Goal: Task Accomplishment & Management: Manage account settings

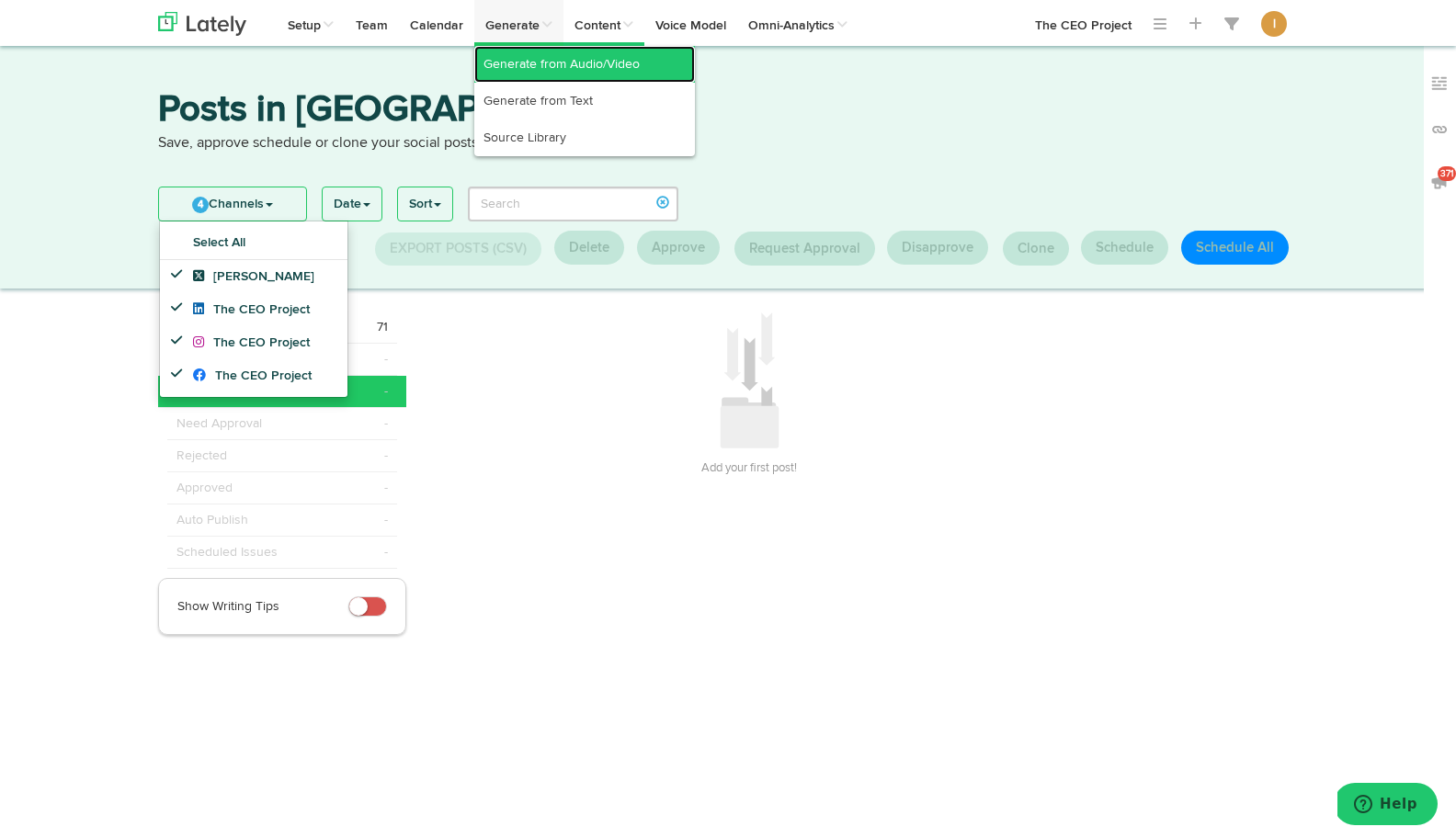
click at [527, 71] on link "Generate from Audio/Video" at bounding box center [584, 64] width 220 height 37
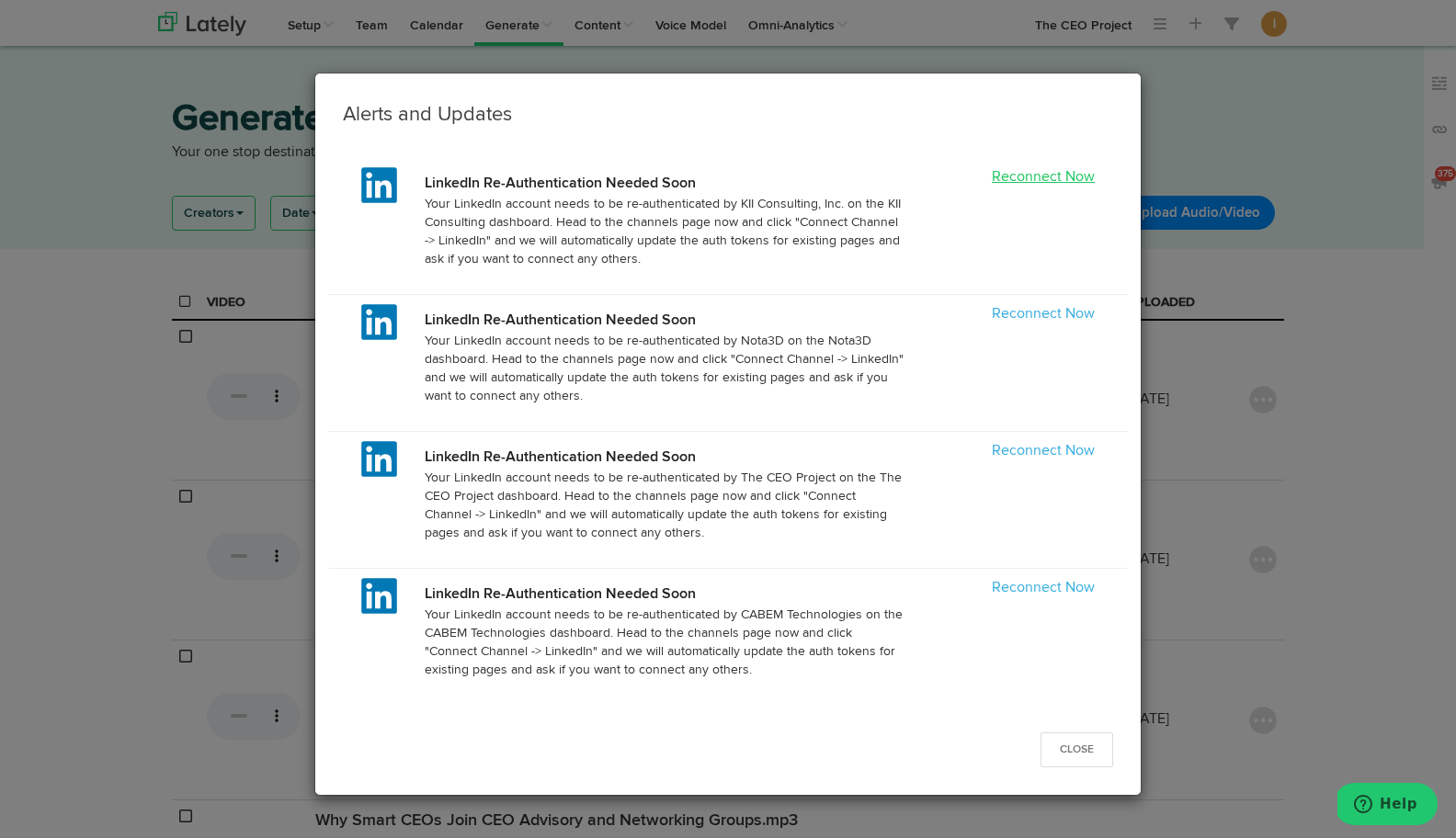
click at [1067, 180] on link "Reconnect Now" at bounding box center [1043, 176] width 103 height 14
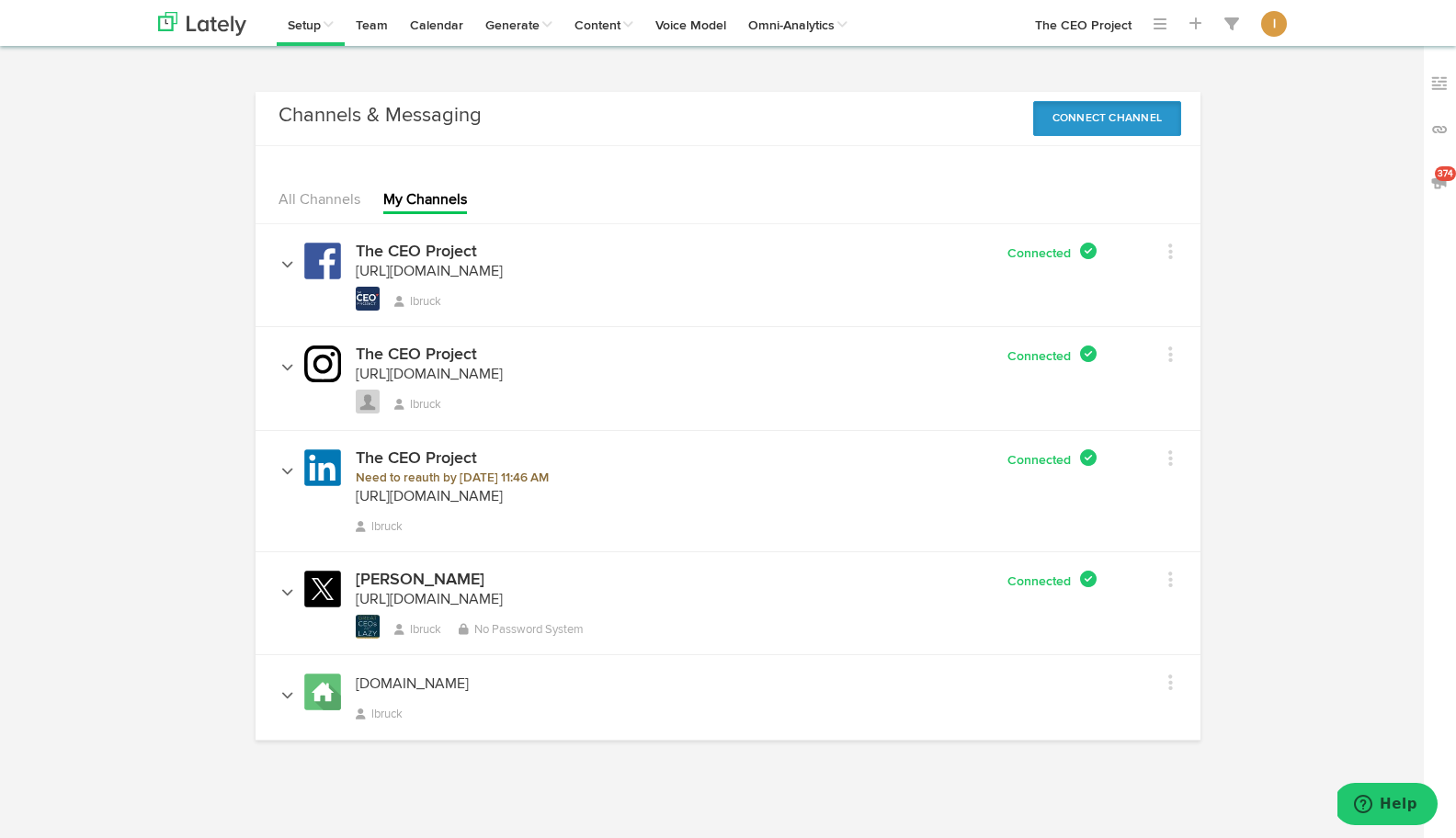
click at [1089, 129] on button "Connect Channel" at bounding box center [1107, 118] width 149 height 35
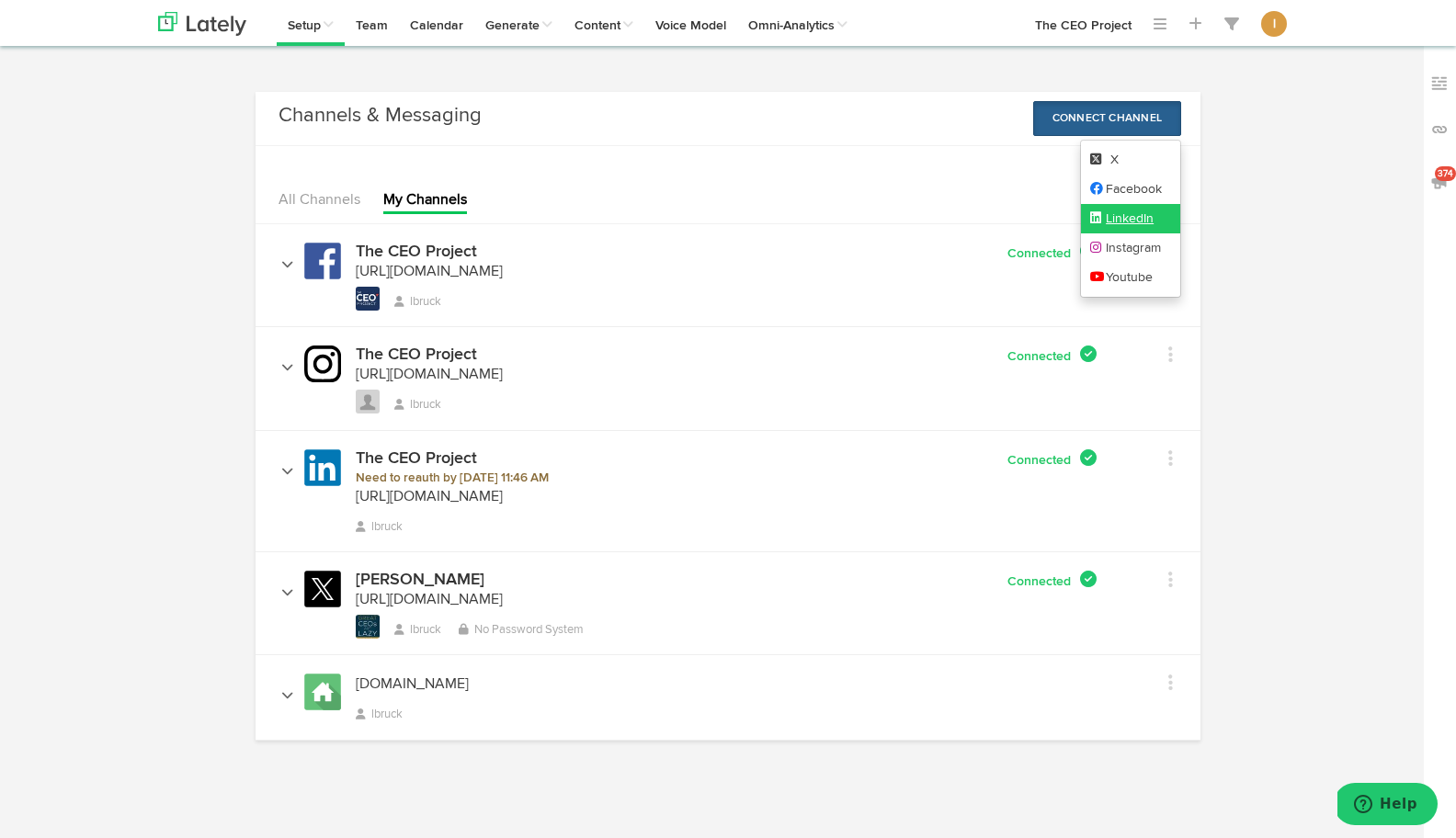
click at [1107, 215] on link "LinkedIn" at bounding box center [1131, 218] width 100 height 30
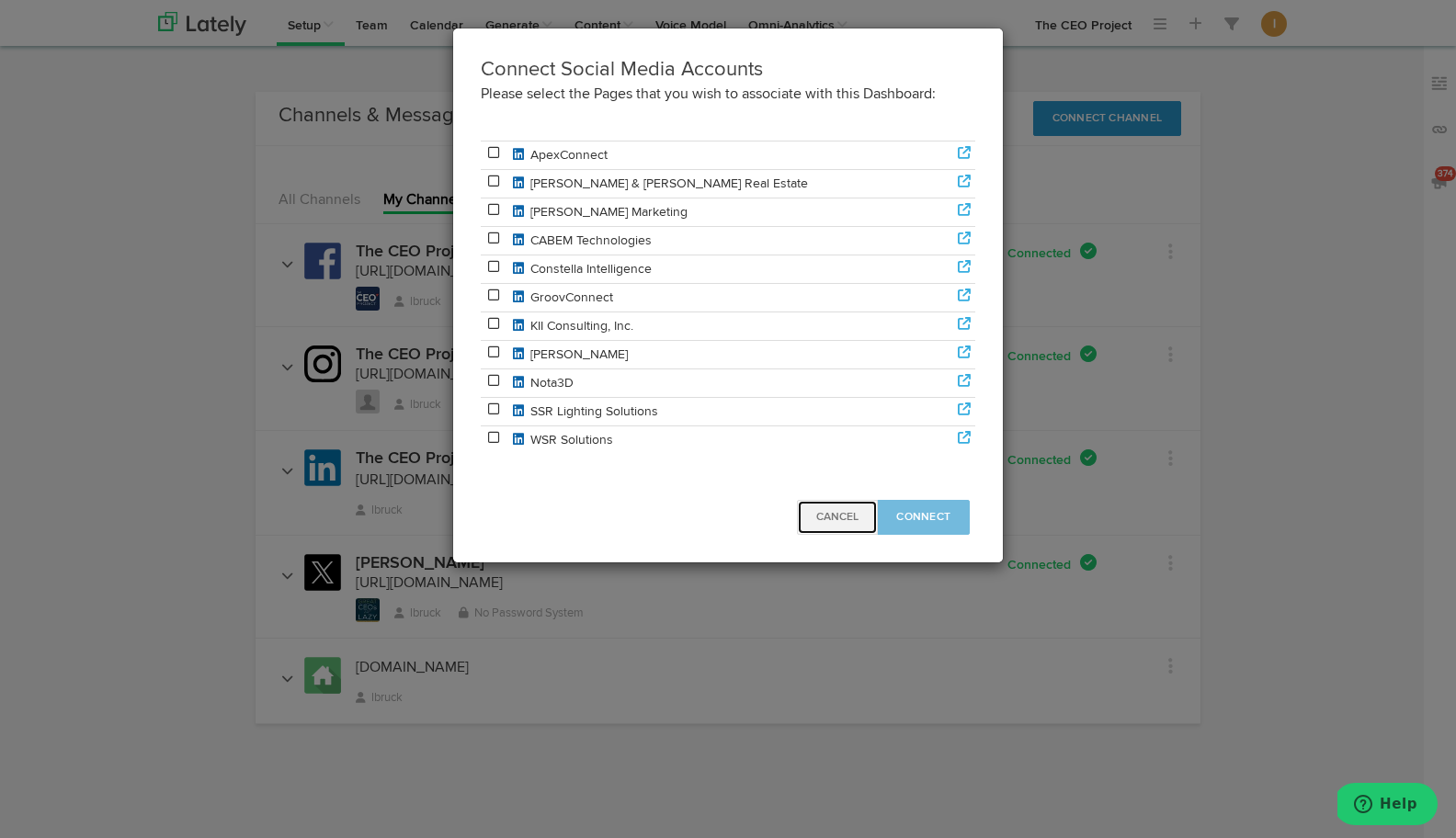
click at [855, 515] on span "Cancel" at bounding box center [837, 518] width 42 height 11
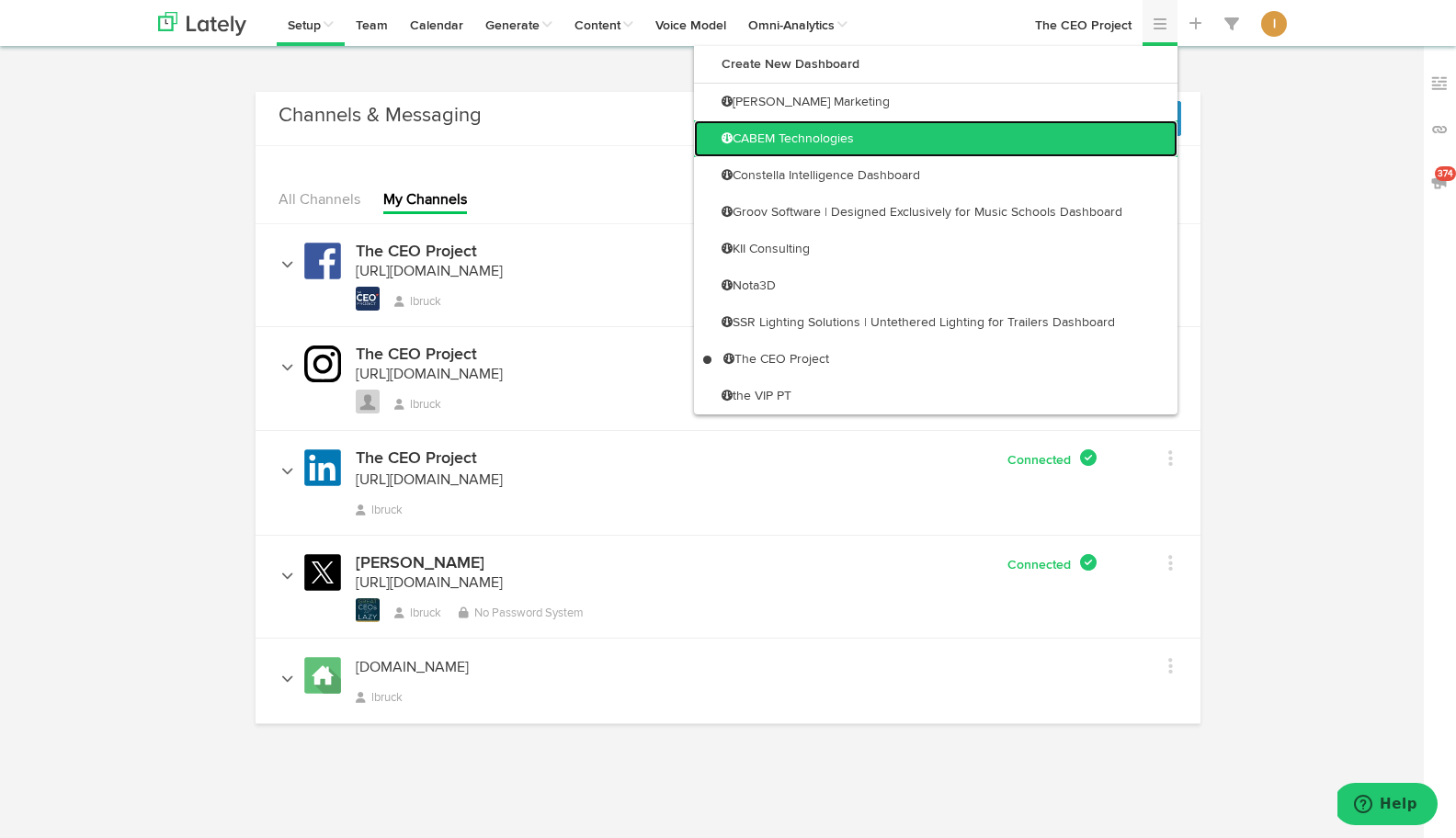
click at [1137, 128] on link "CABEM Technologies" at bounding box center [935, 138] width 483 height 37
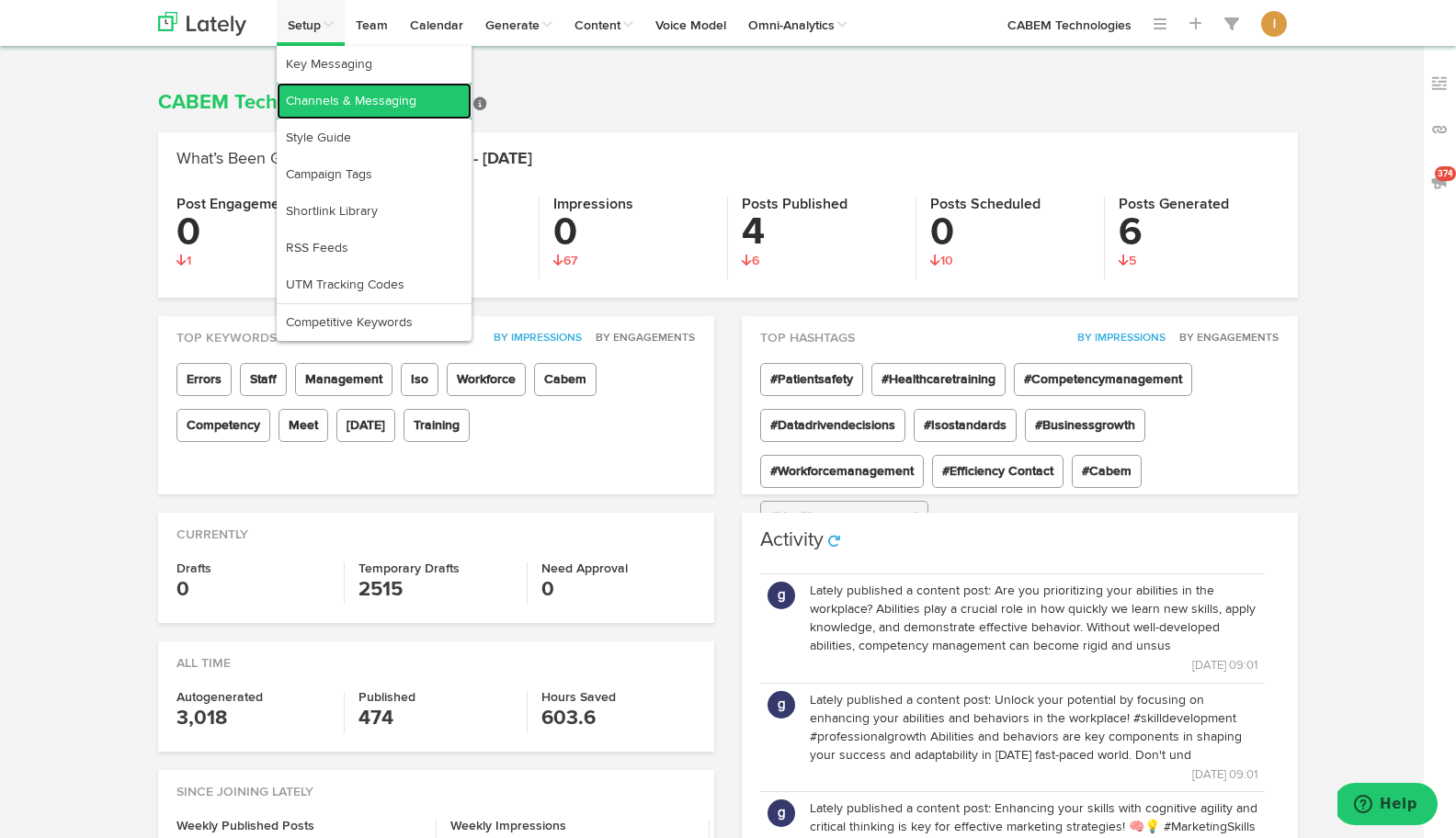
click at [315, 112] on link "Channels & Messaging" at bounding box center [374, 101] width 195 height 37
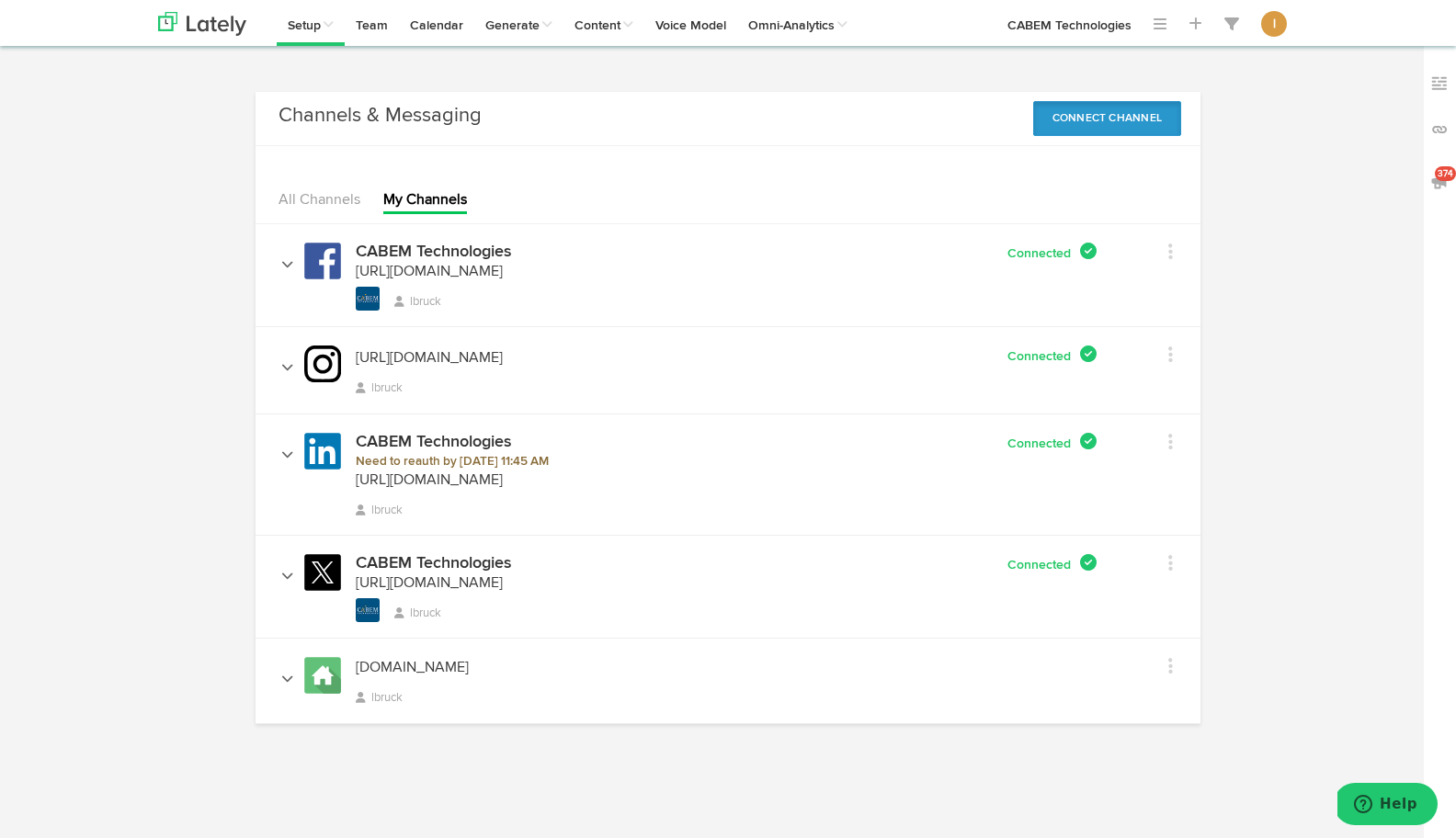
click at [1116, 126] on button "Connect Channel" at bounding box center [1107, 118] width 149 height 35
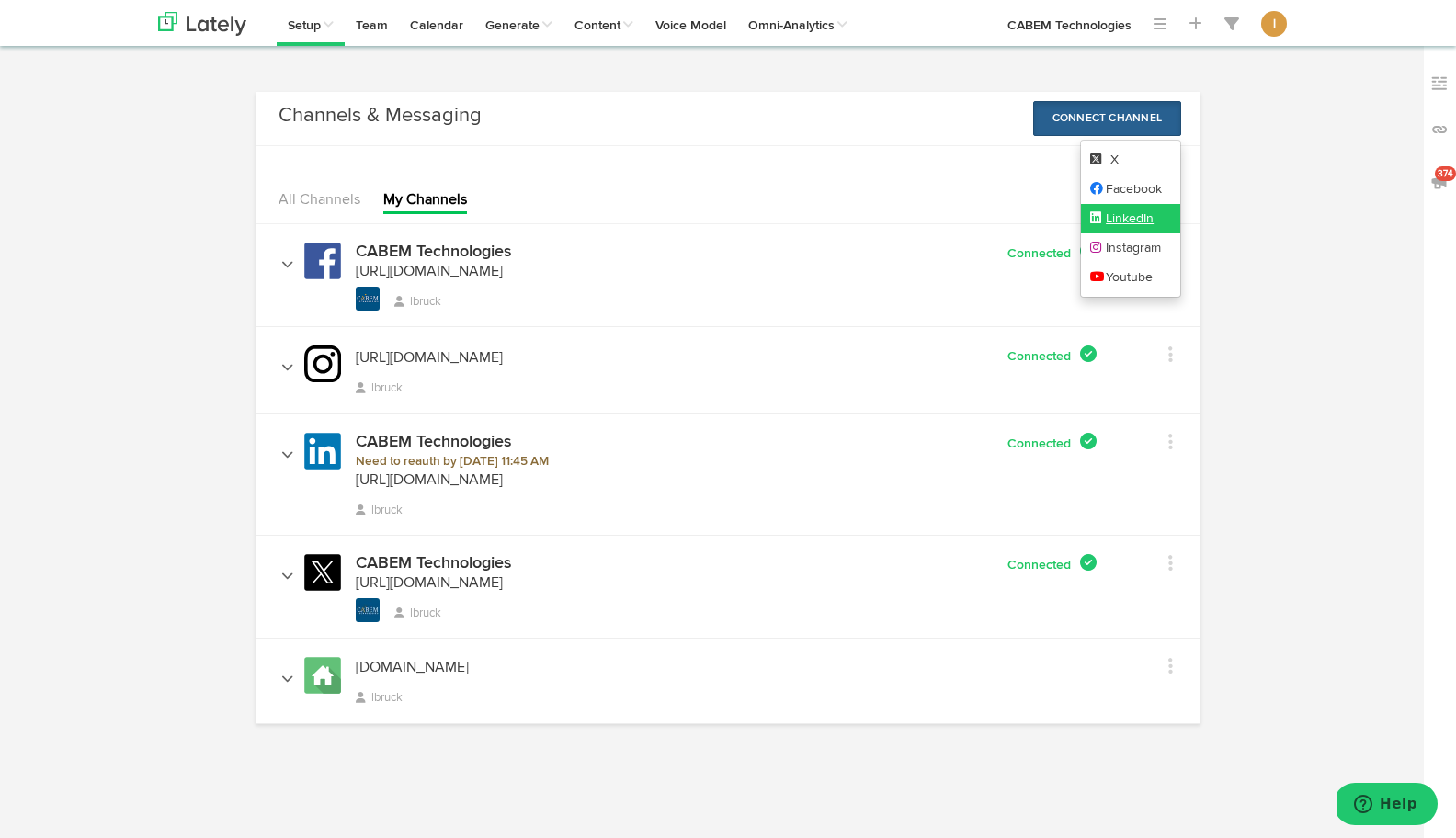
click at [1105, 216] on link "LinkedIn" at bounding box center [1131, 218] width 100 height 30
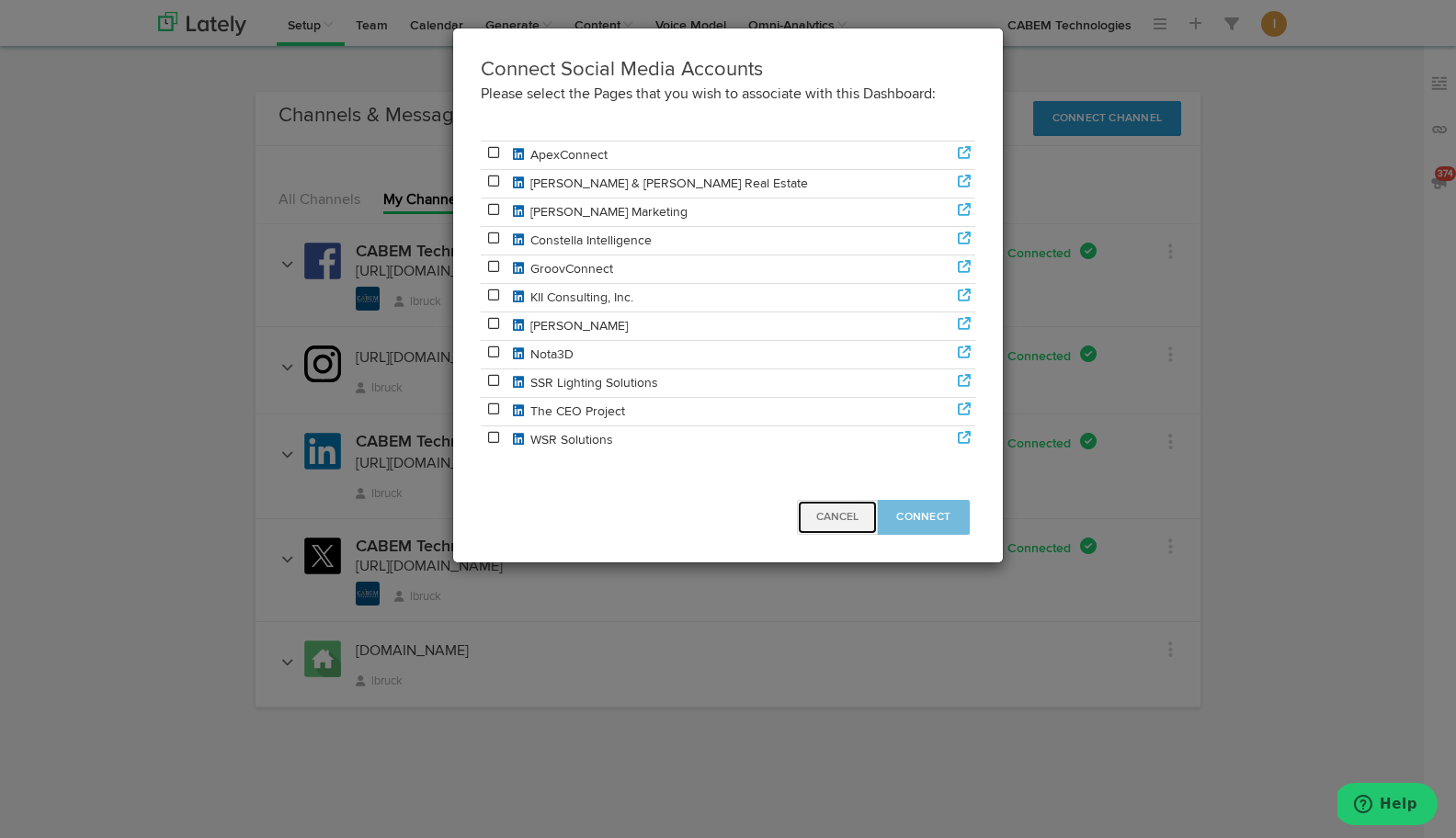
click at [849, 522] on span "Cancel" at bounding box center [837, 518] width 42 height 11
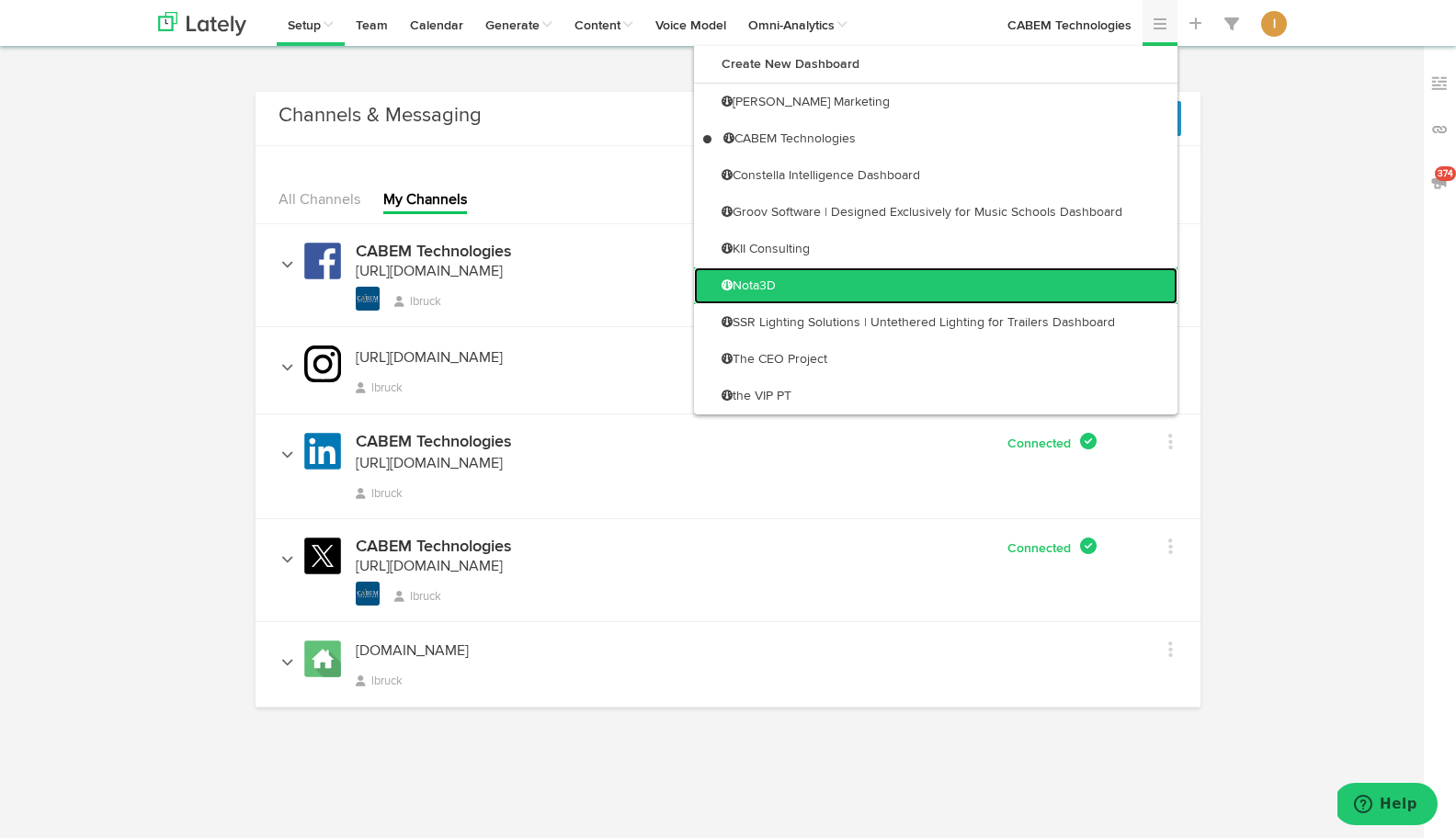
click at [1048, 287] on link "Nota3D" at bounding box center [935, 286] width 483 height 37
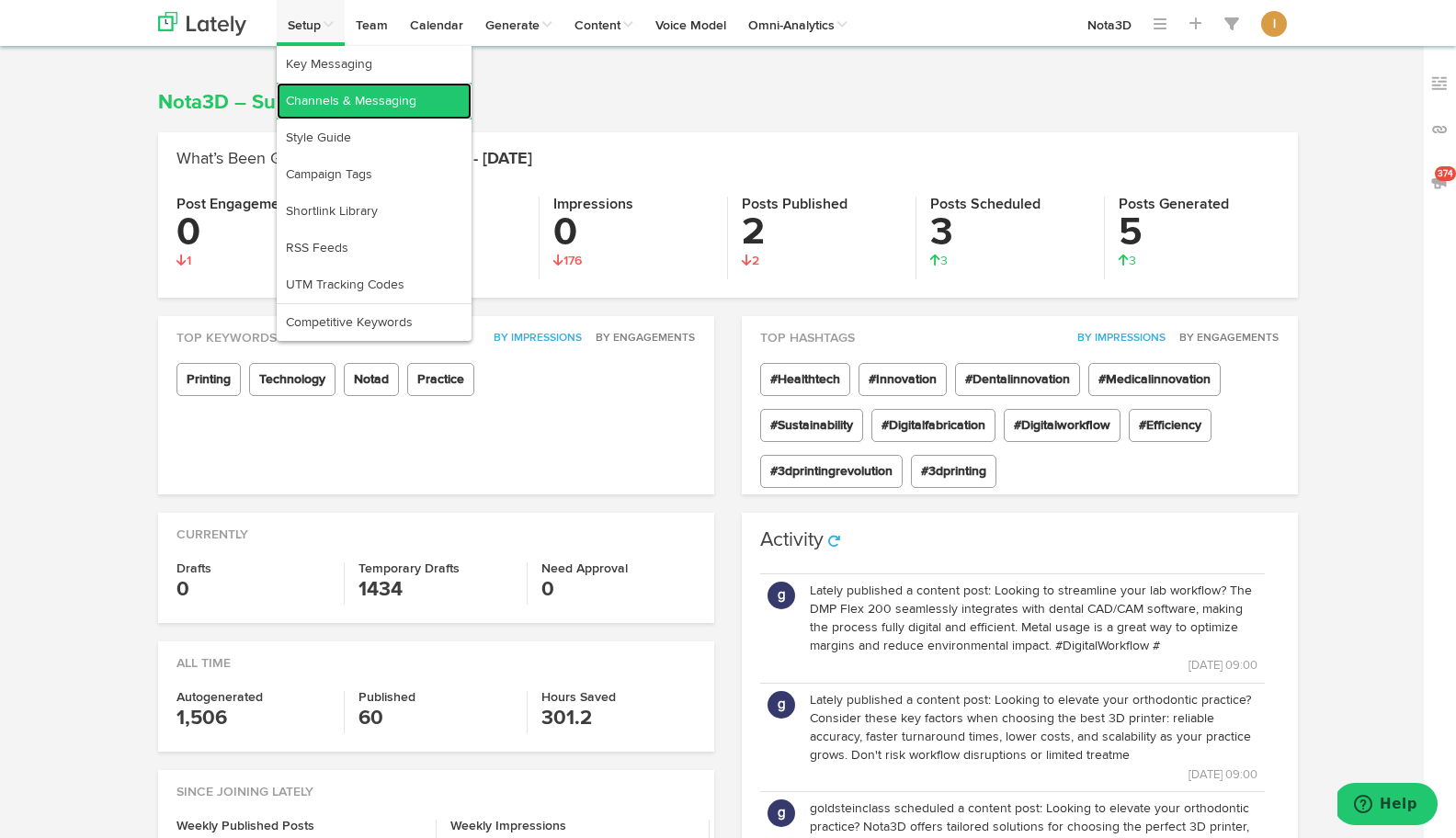
click at [301, 114] on link "Channels & Messaging" at bounding box center [374, 101] width 195 height 37
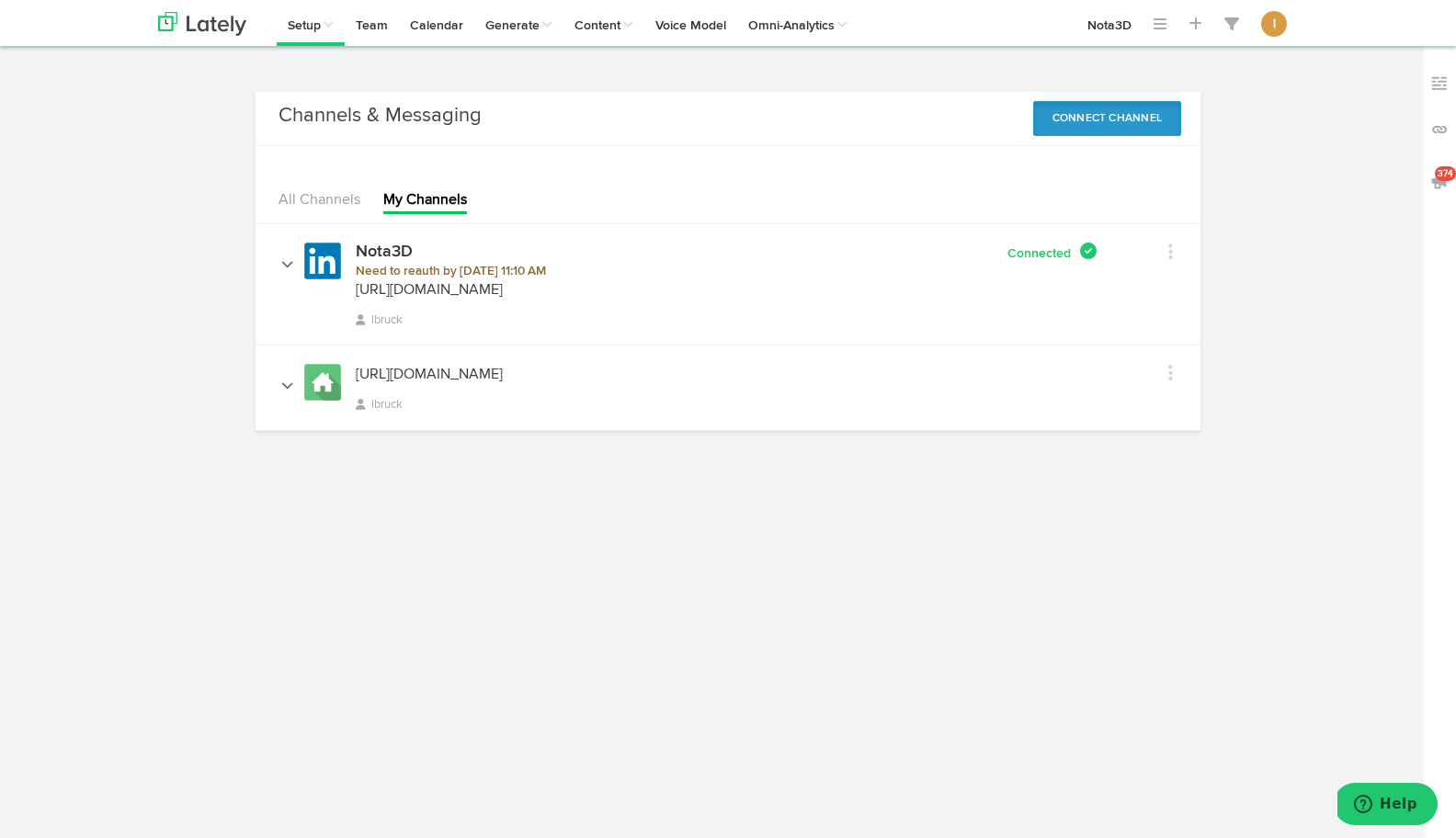
click at [1075, 129] on button "Connect Channel" at bounding box center [1107, 118] width 149 height 35
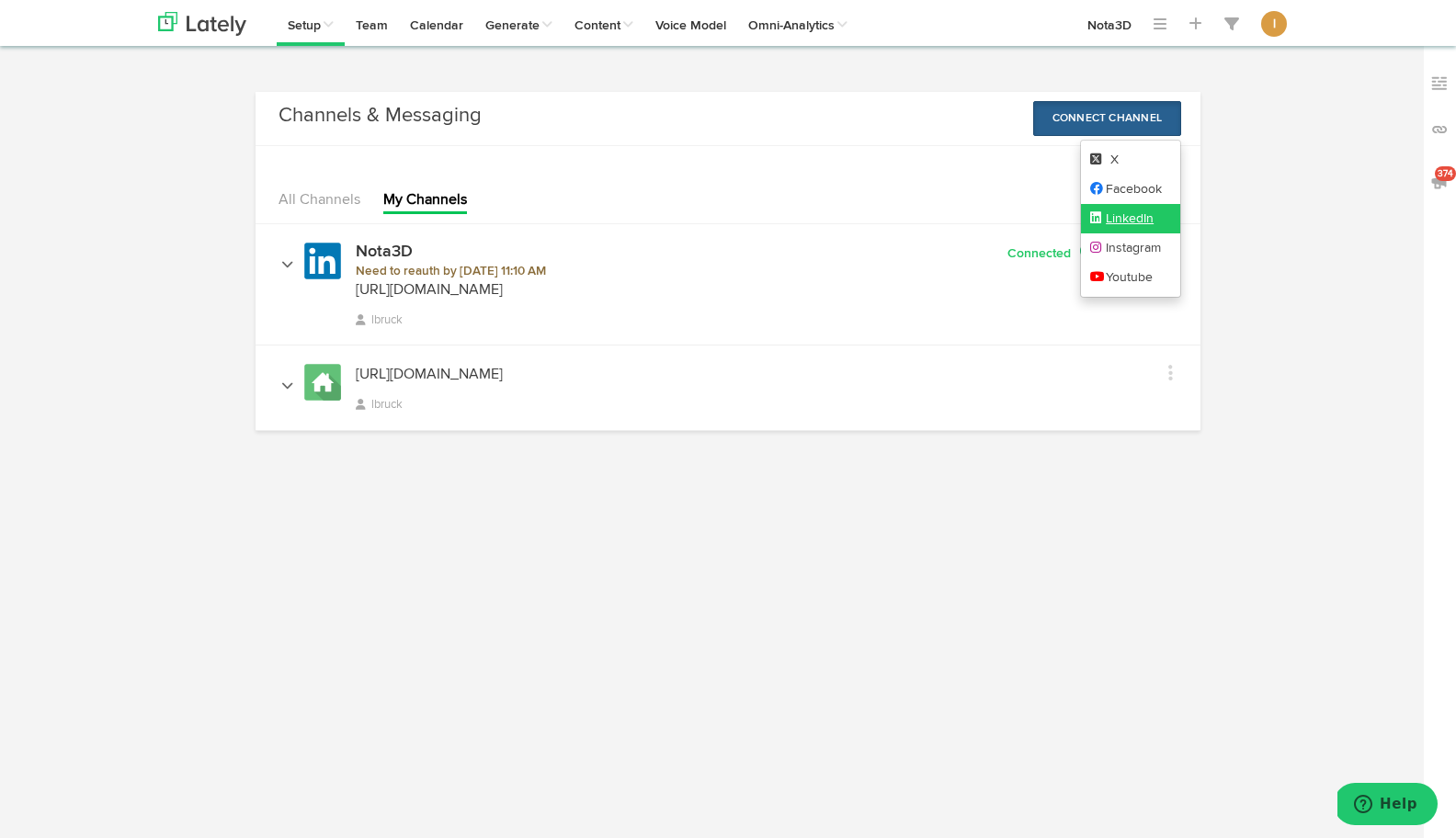
click at [1116, 222] on link "LinkedIn" at bounding box center [1131, 218] width 100 height 30
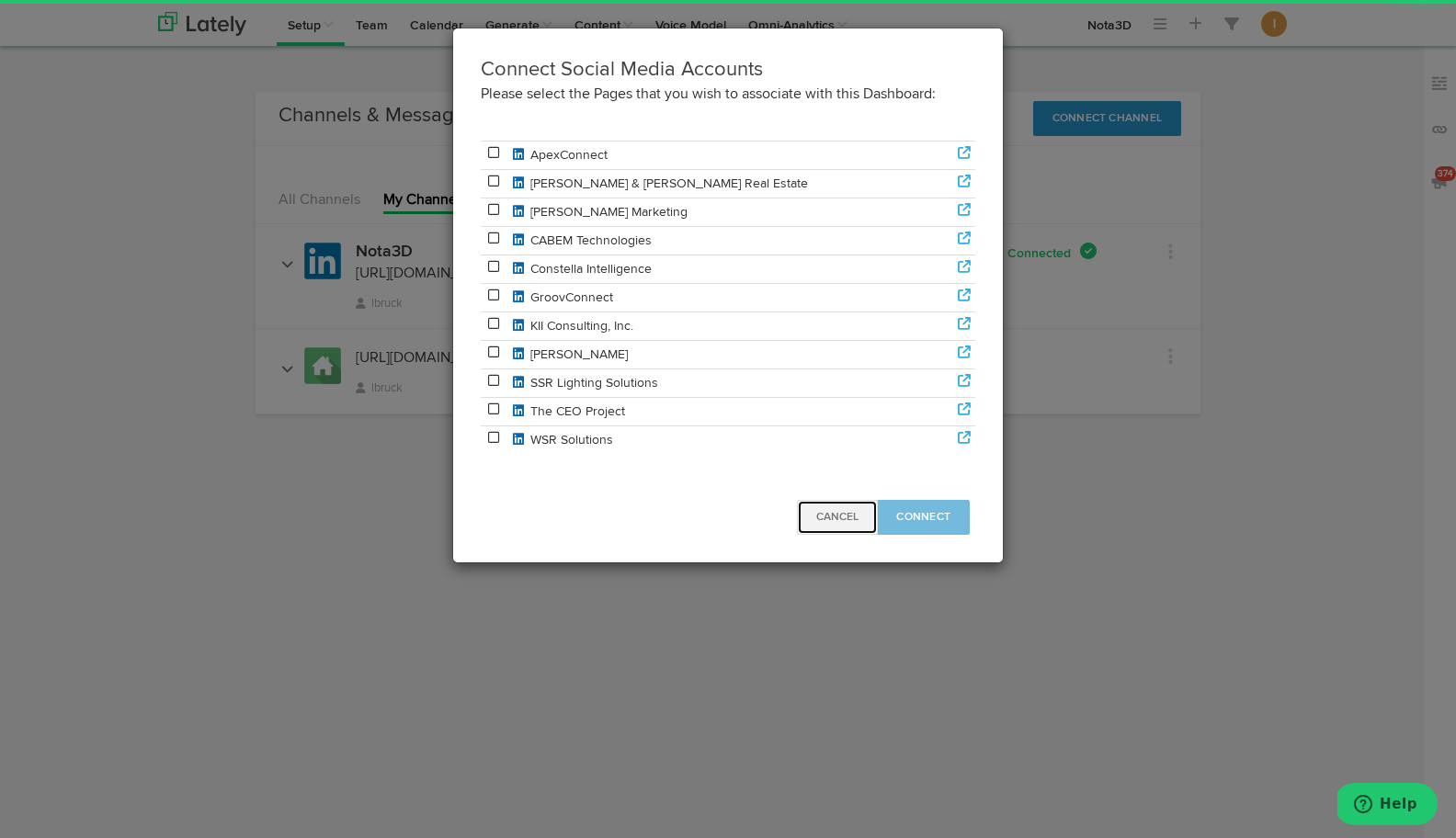
click at [833, 527] on button "Cancel" at bounding box center [837, 517] width 81 height 35
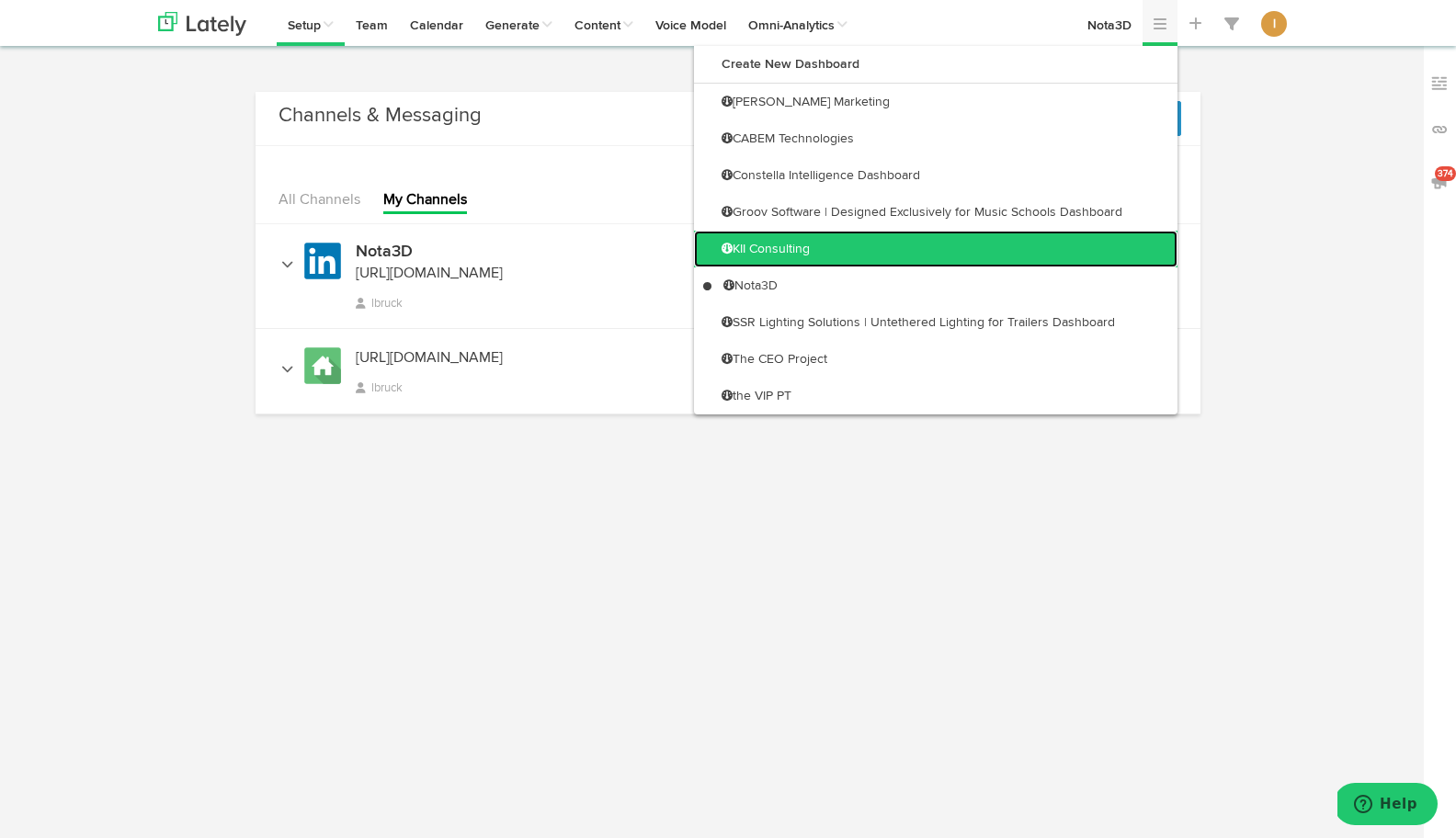
click at [1103, 259] on link "KII Consulting" at bounding box center [935, 249] width 483 height 37
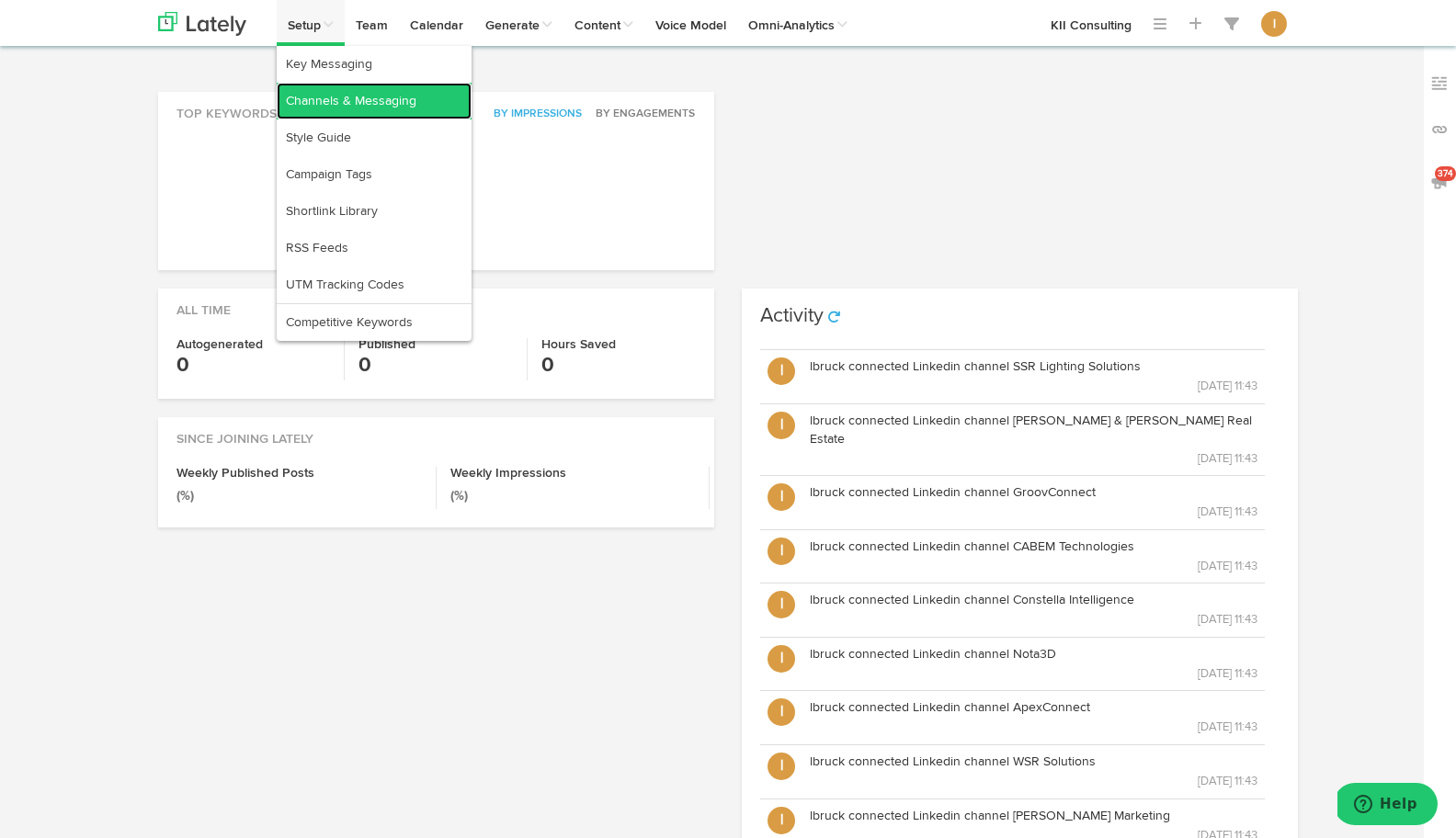
click at [311, 103] on link "Channels & Messaging" at bounding box center [374, 101] width 195 height 37
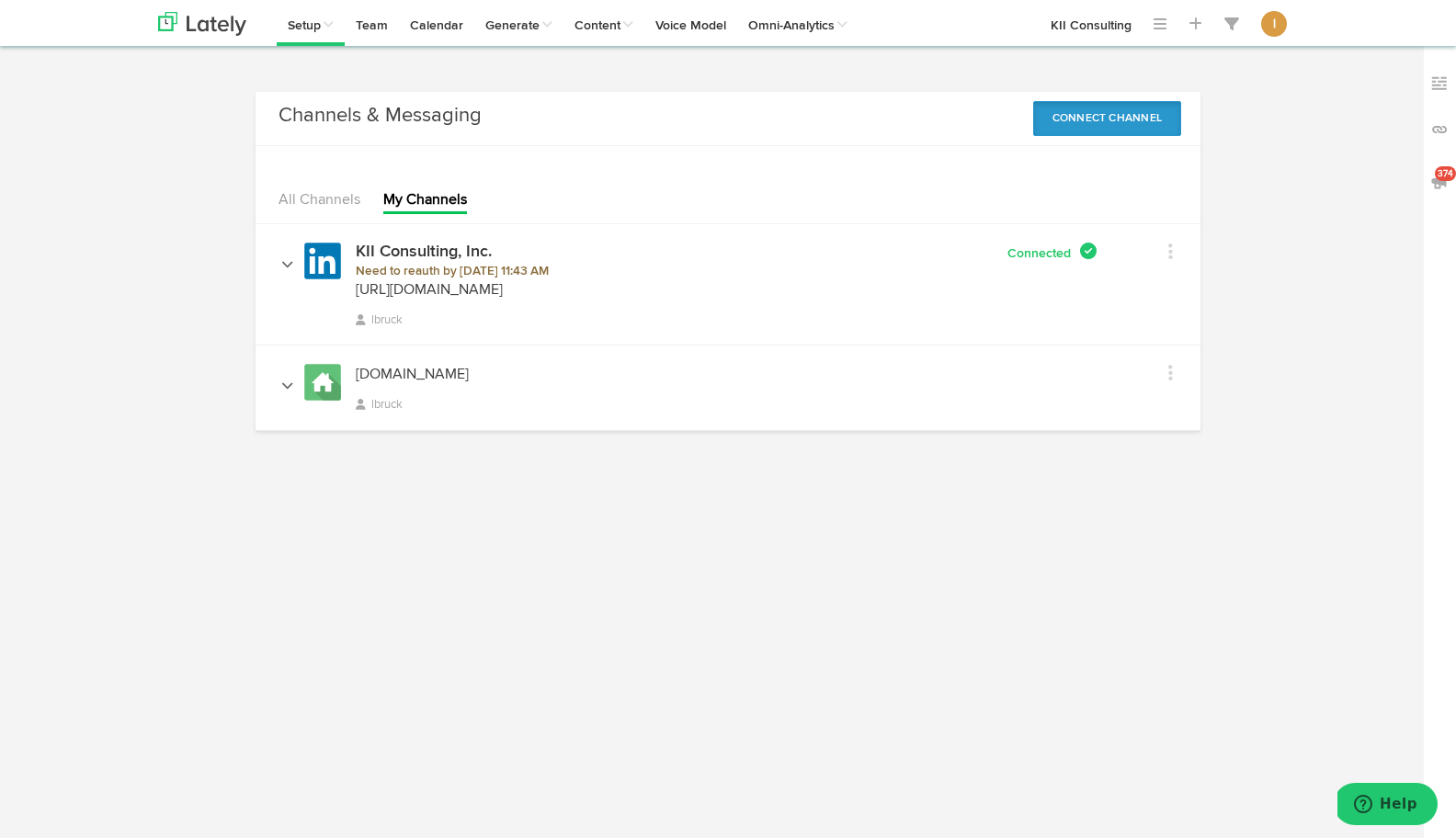
click at [1061, 122] on button "Connect Channel" at bounding box center [1107, 118] width 149 height 35
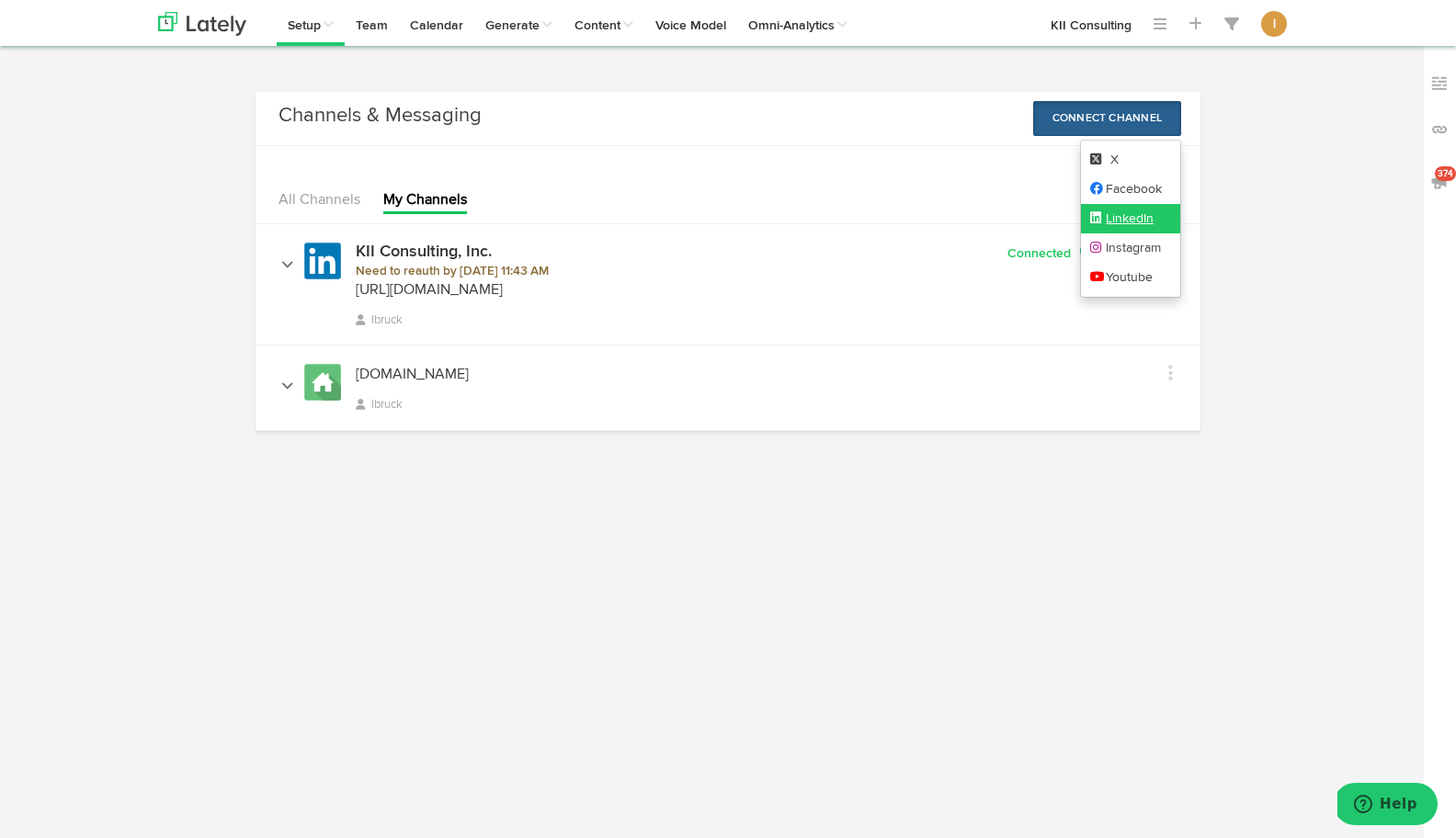
click at [1120, 218] on link "LinkedIn" at bounding box center [1131, 218] width 100 height 30
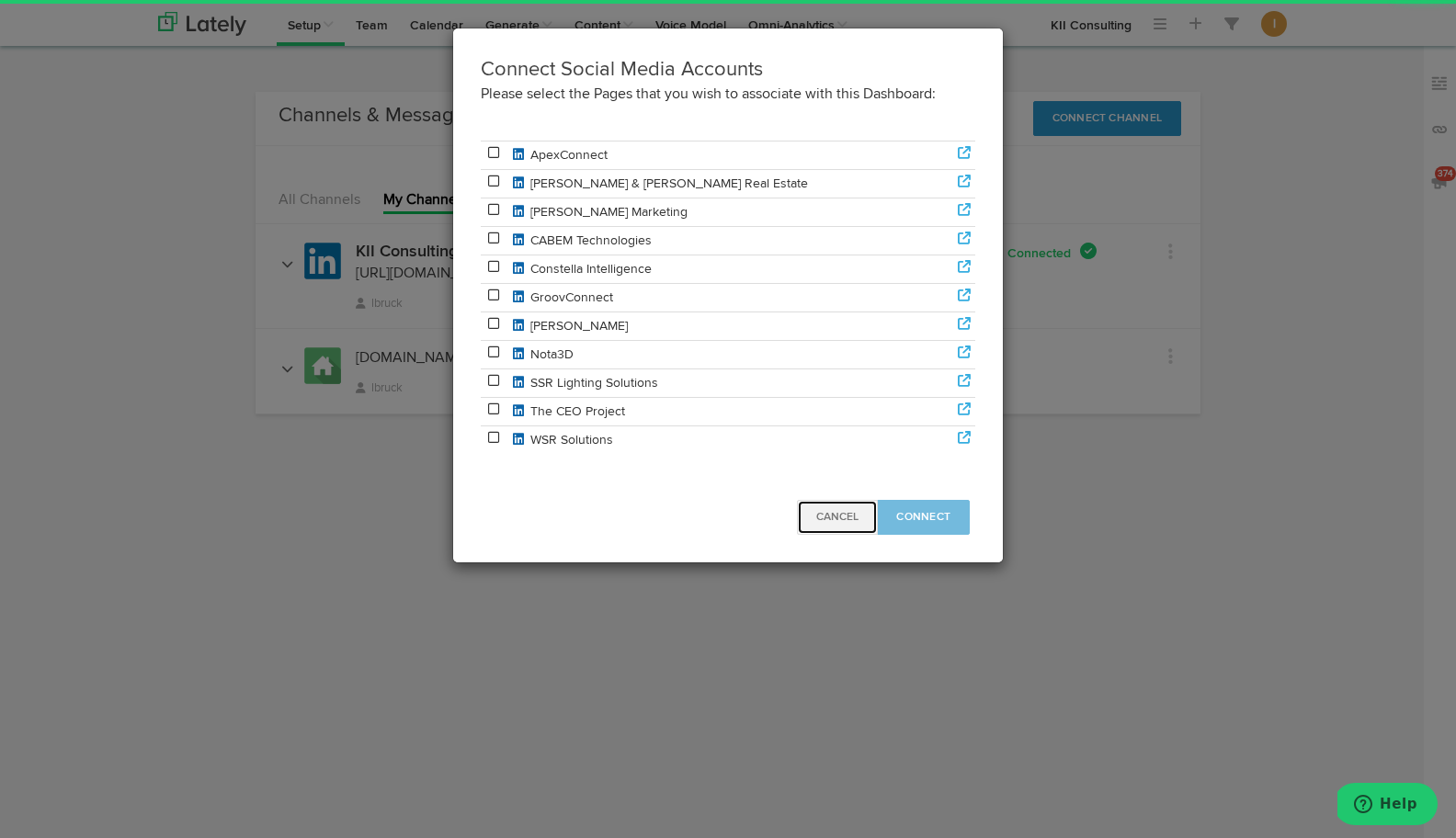
click at [828, 521] on span "Cancel" at bounding box center [837, 518] width 42 height 11
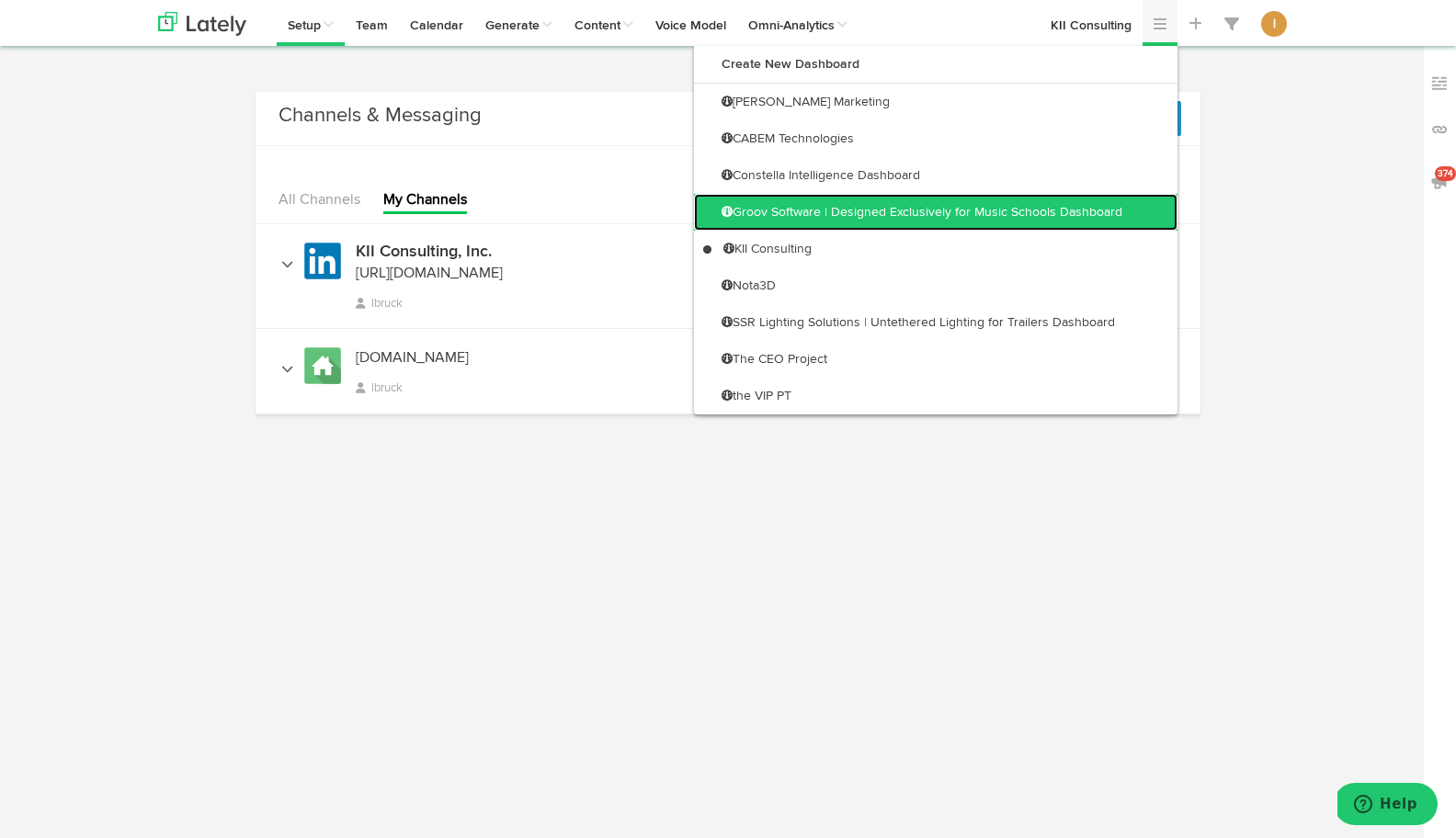
click at [1104, 197] on link "Groov Software | Designed Exclusively for Music Schools Dashboard" at bounding box center [935, 212] width 483 height 37
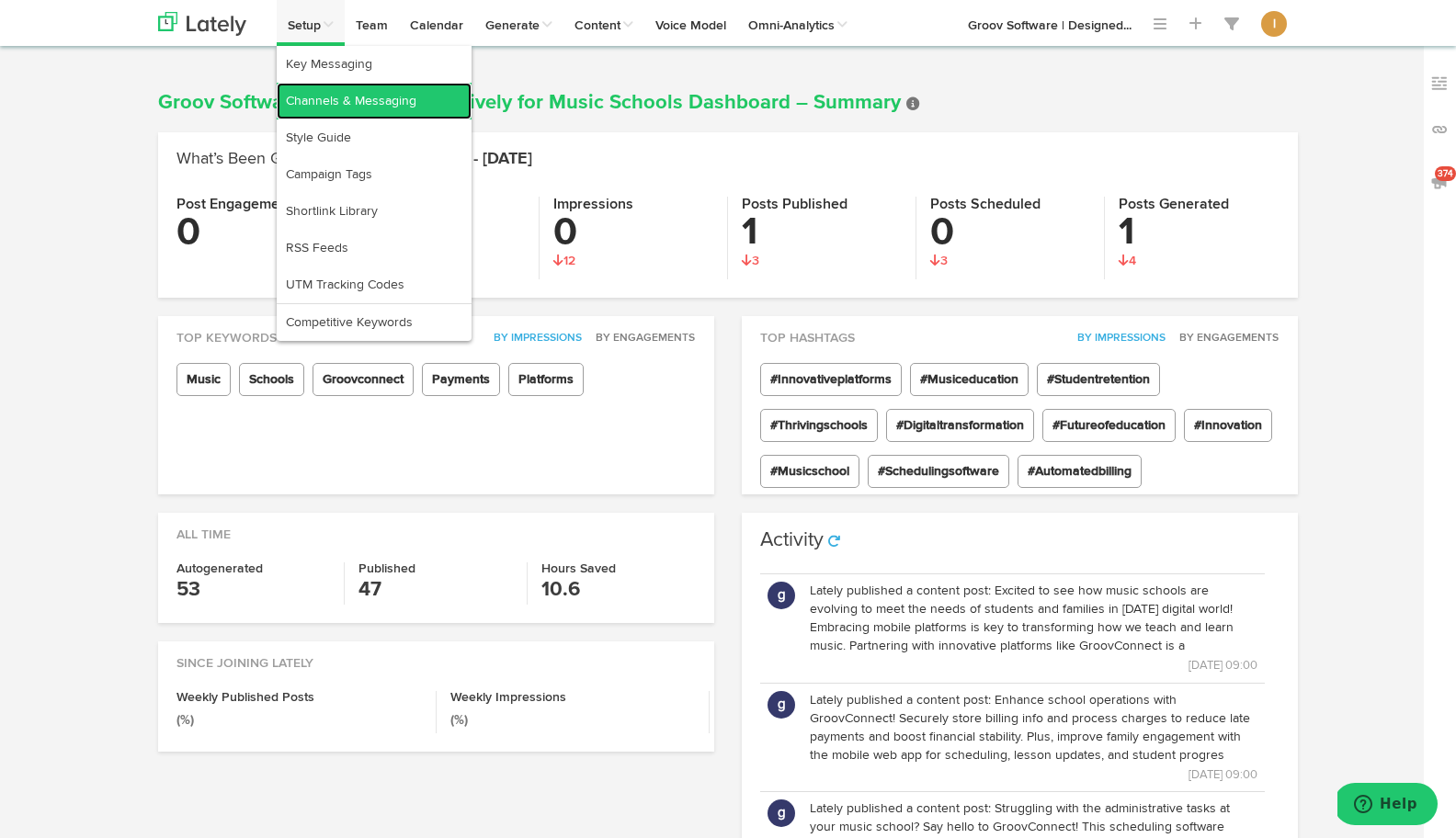
click at [311, 85] on link "Channels & Messaging" at bounding box center [374, 101] width 195 height 37
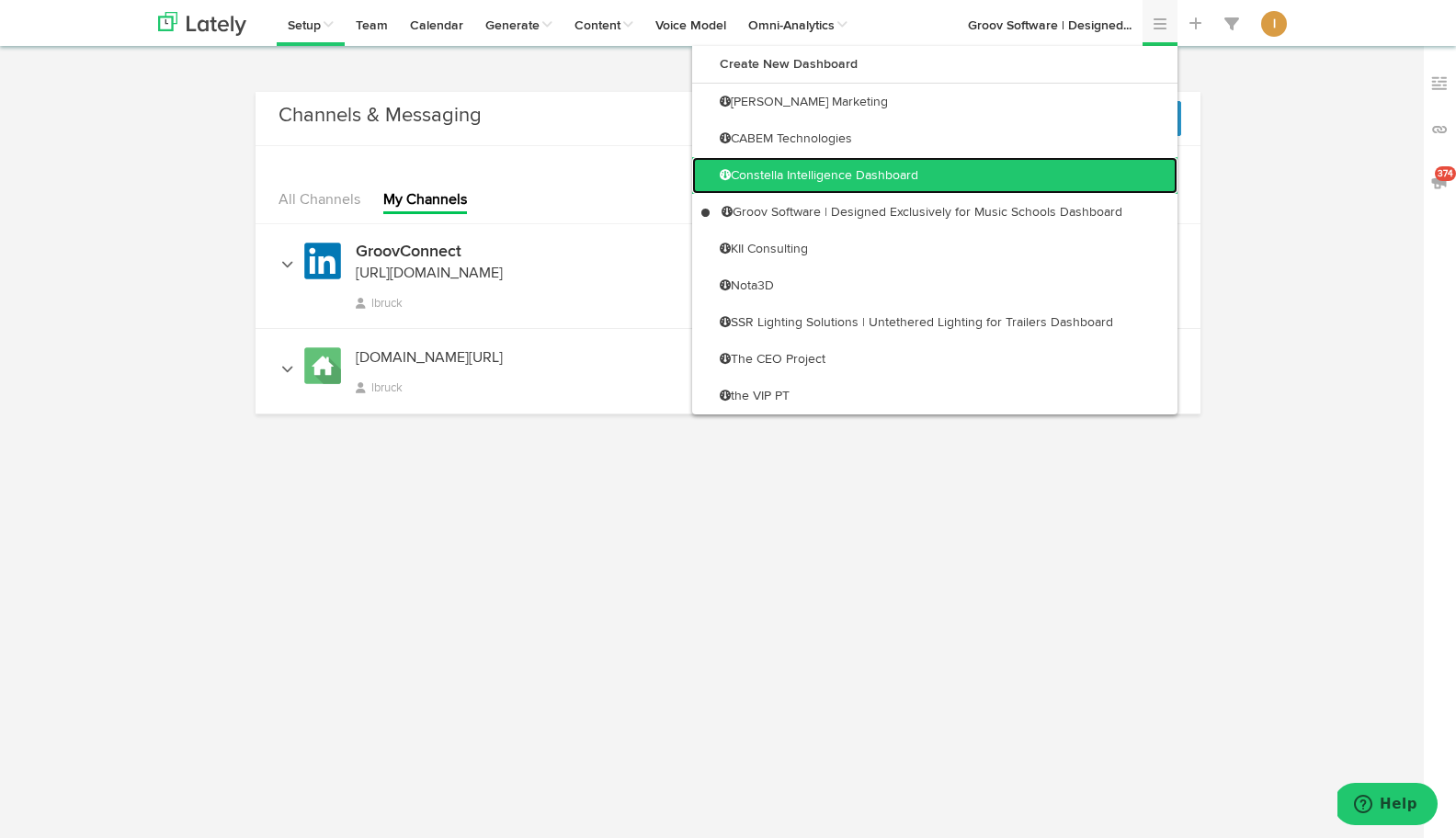
click at [1106, 183] on link "Constella Intelligence Dashboard" at bounding box center [934, 175] width 485 height 37
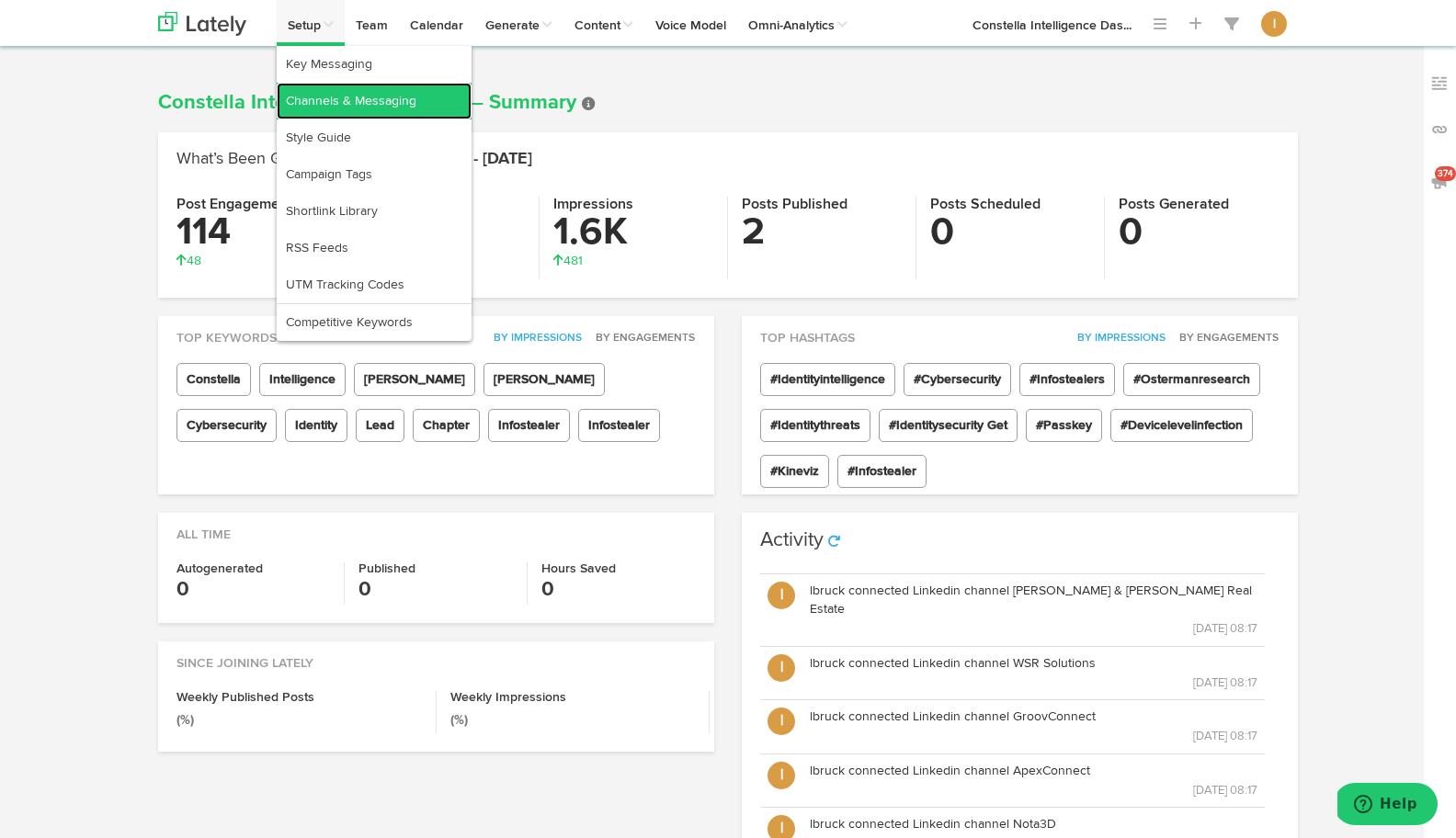
click at [310, 87] on link "Channels & Messaging" at bounding box center [374, 101] width 195 height 37
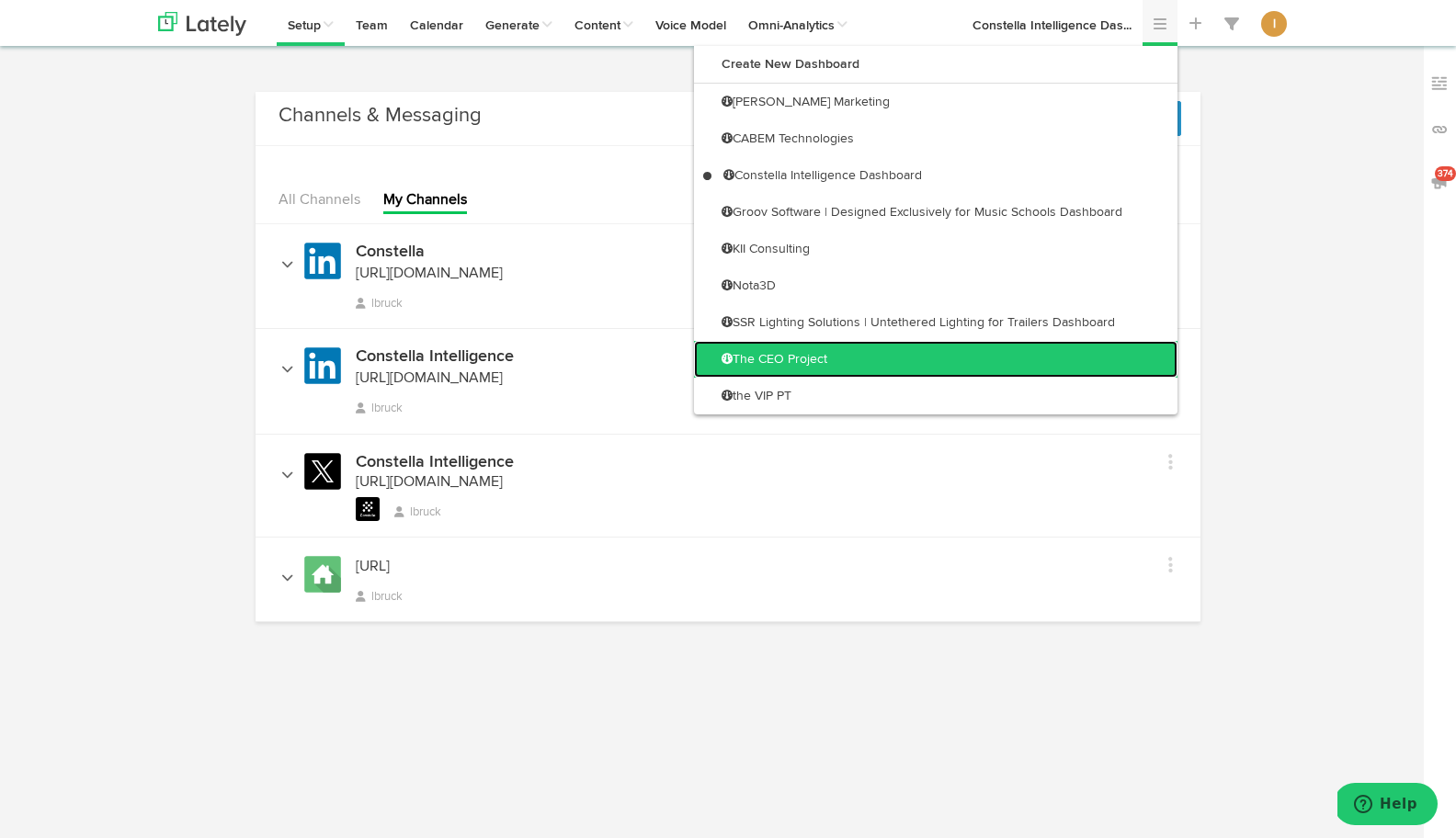
click at [1068, 360] on link "The CEO Project" at bounding box center [935, 359] width 483 height 37
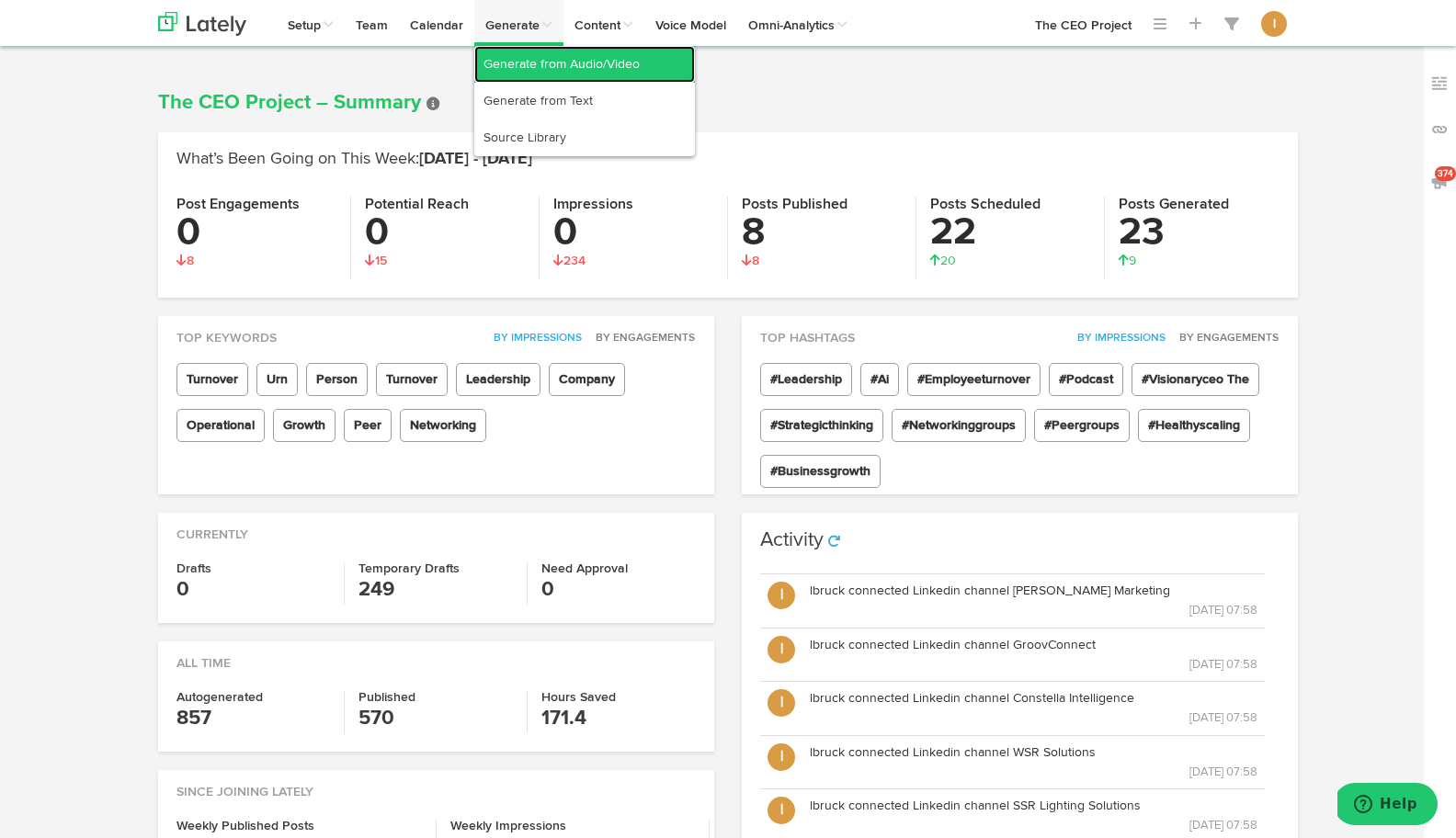
click at [517, 66] on link "Generate from Audio/Video" at bounding box center [584, 64] width 220 height 37
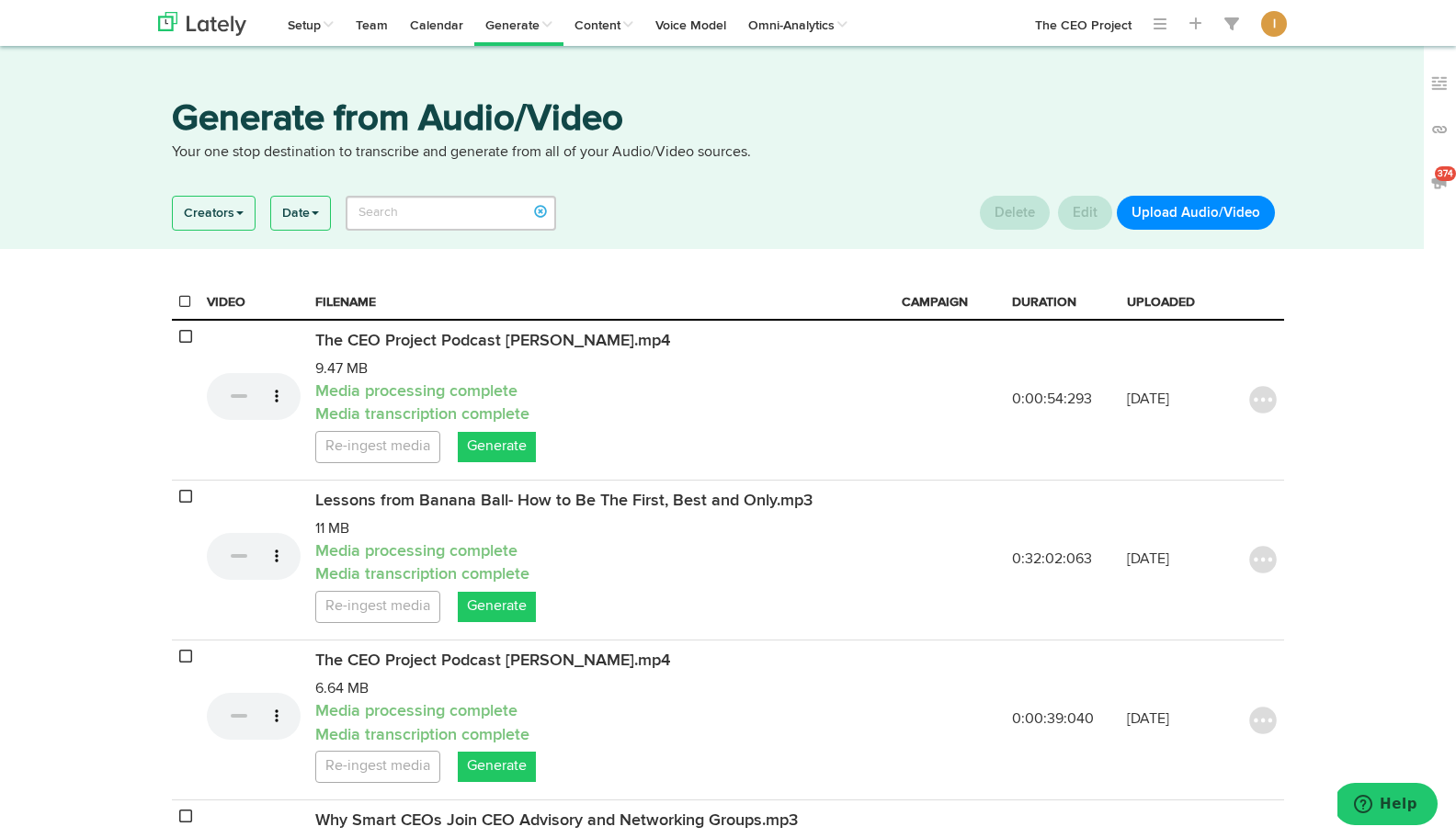
click at [1263, 202] on button "Upload Audio/Video" at bounding box center [1196, 213] width 158 height 34
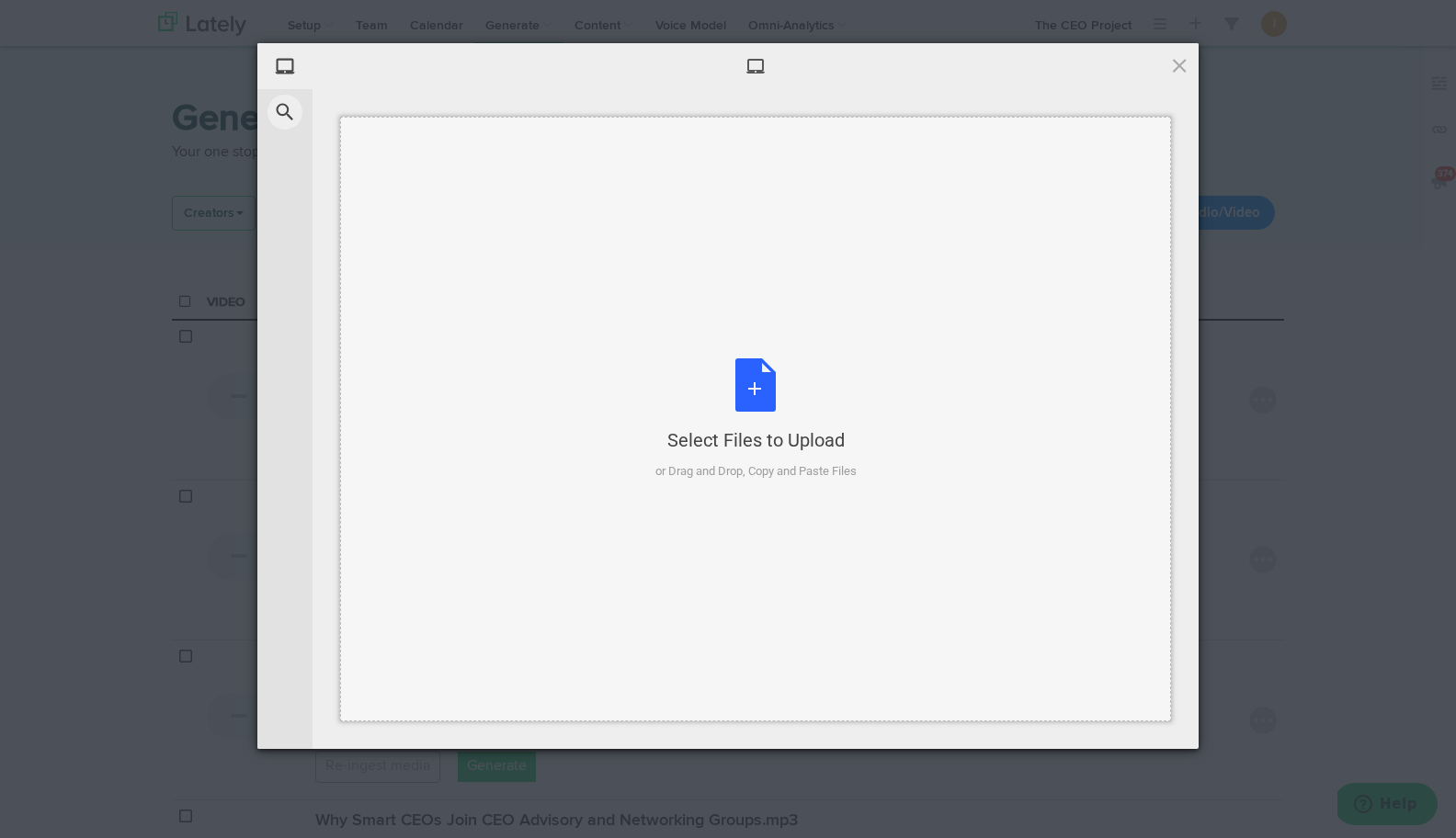
click at [755, 372] on div "Select Files to Upload or Drag and Drop, Copy and Paste Files" at bounding box center [755, 419] width 201 height 122
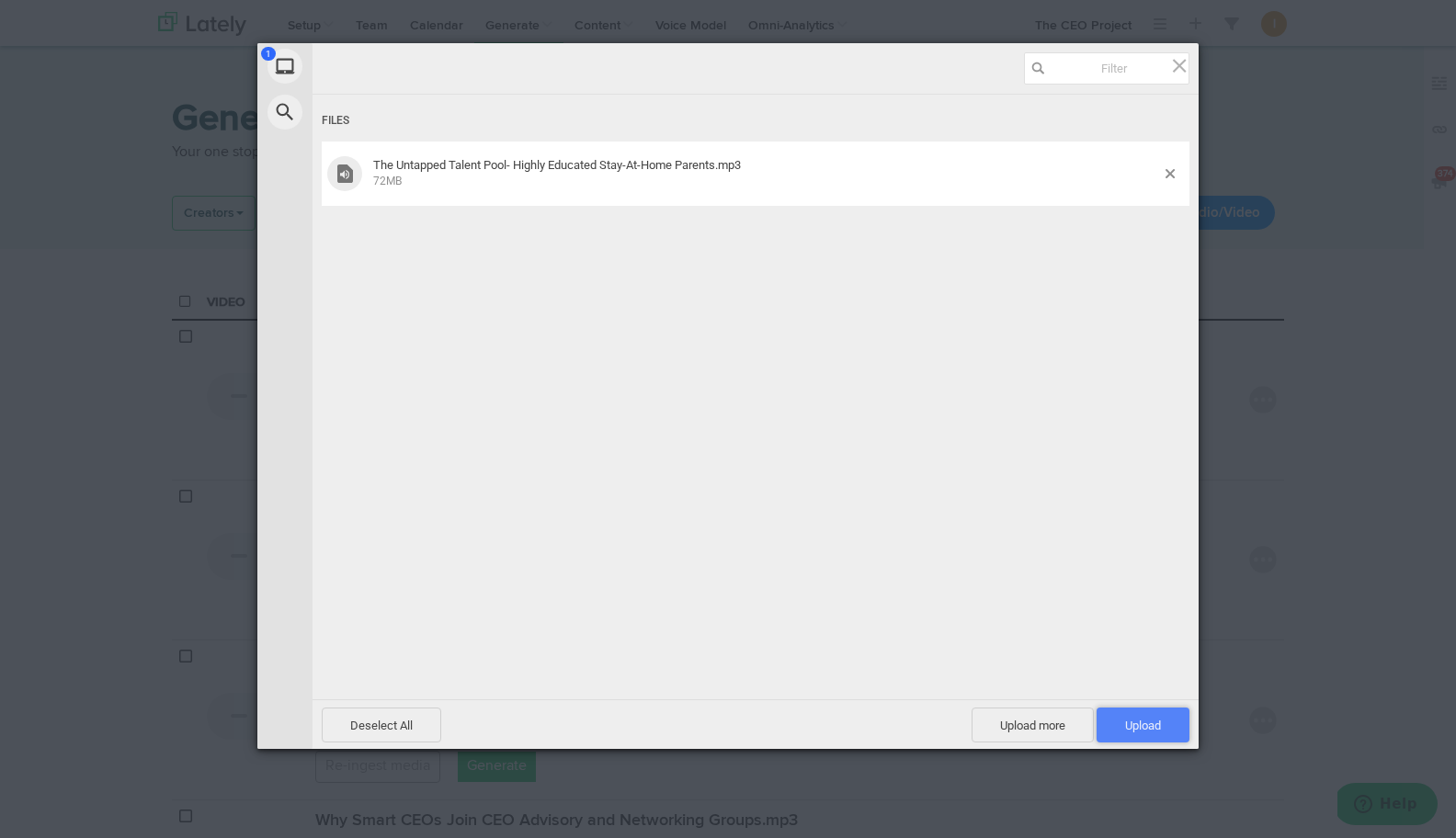
click at [1140, 722] on span "Upload 1" at bounding box center [1143, 726] width 36 height 13
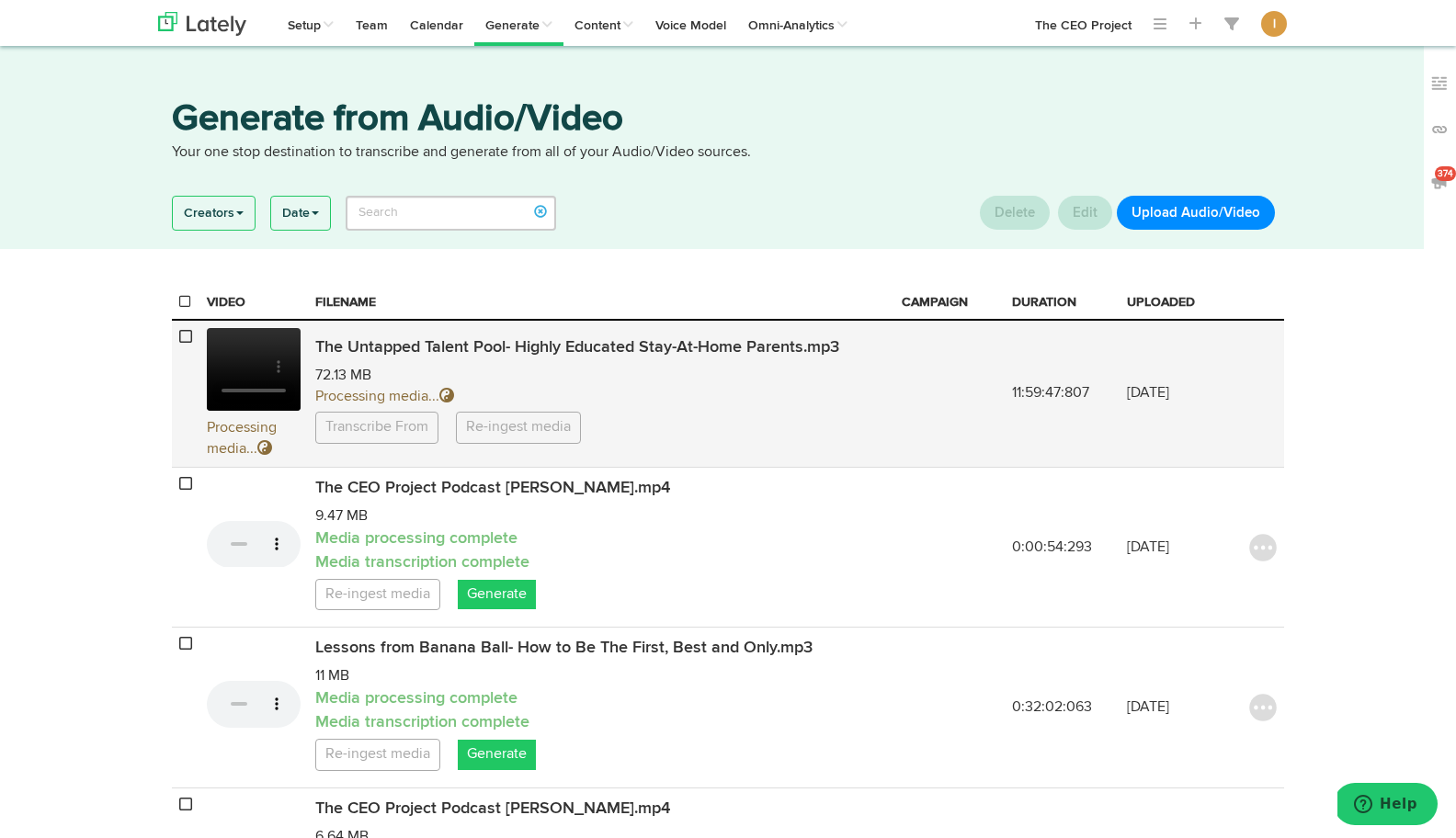
click at [726, 432] on ul "Transcribe From English Request Another.. Re-ingest media" at bounding box center [602, 426] width 572 height 36
click at [463, 419] on link "English" at bounding box center [503, 422] width 130 height 30
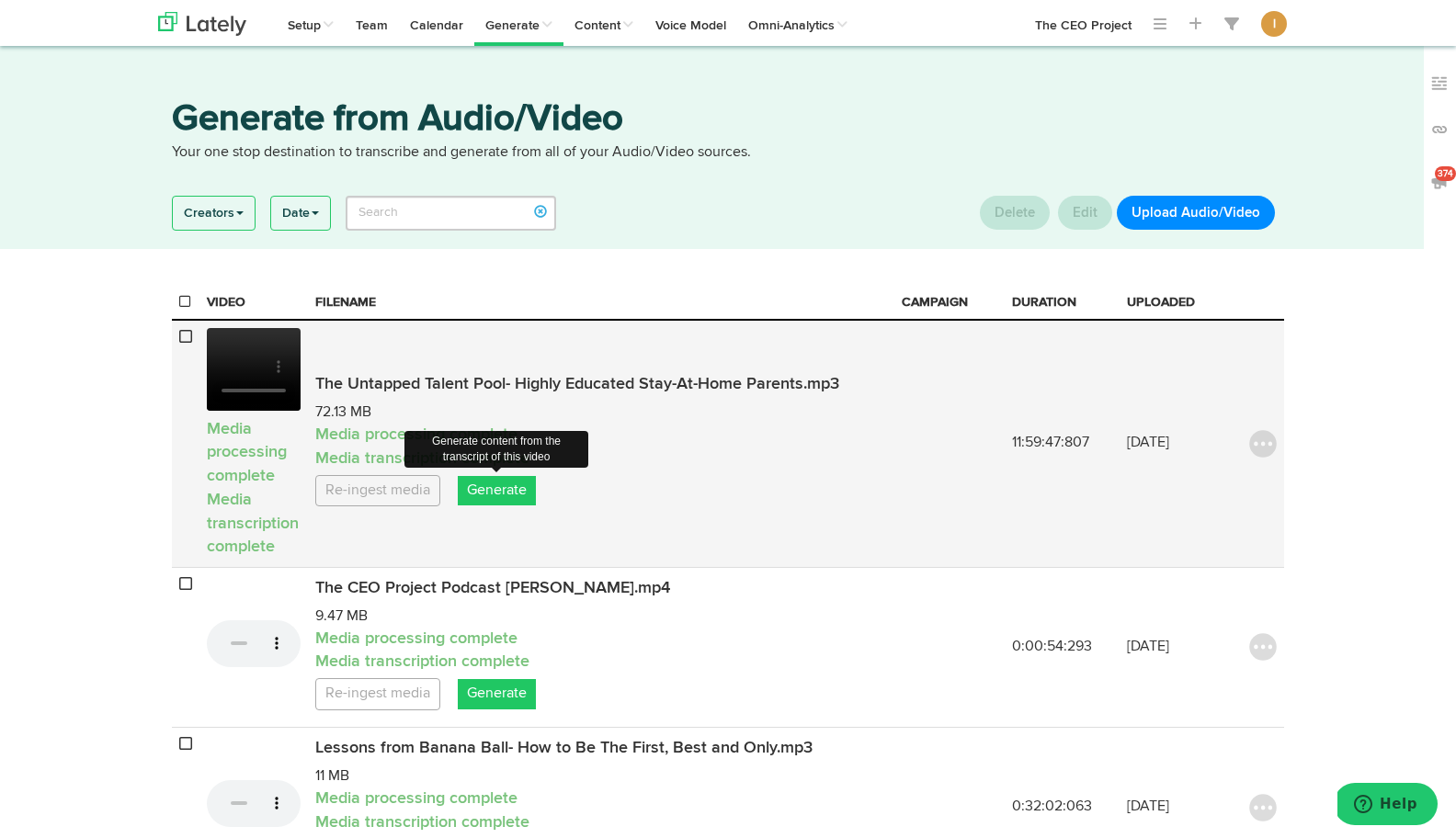
click at [501, 491] on link "Generate" at bounding box center [497, 491] width 78 height 31
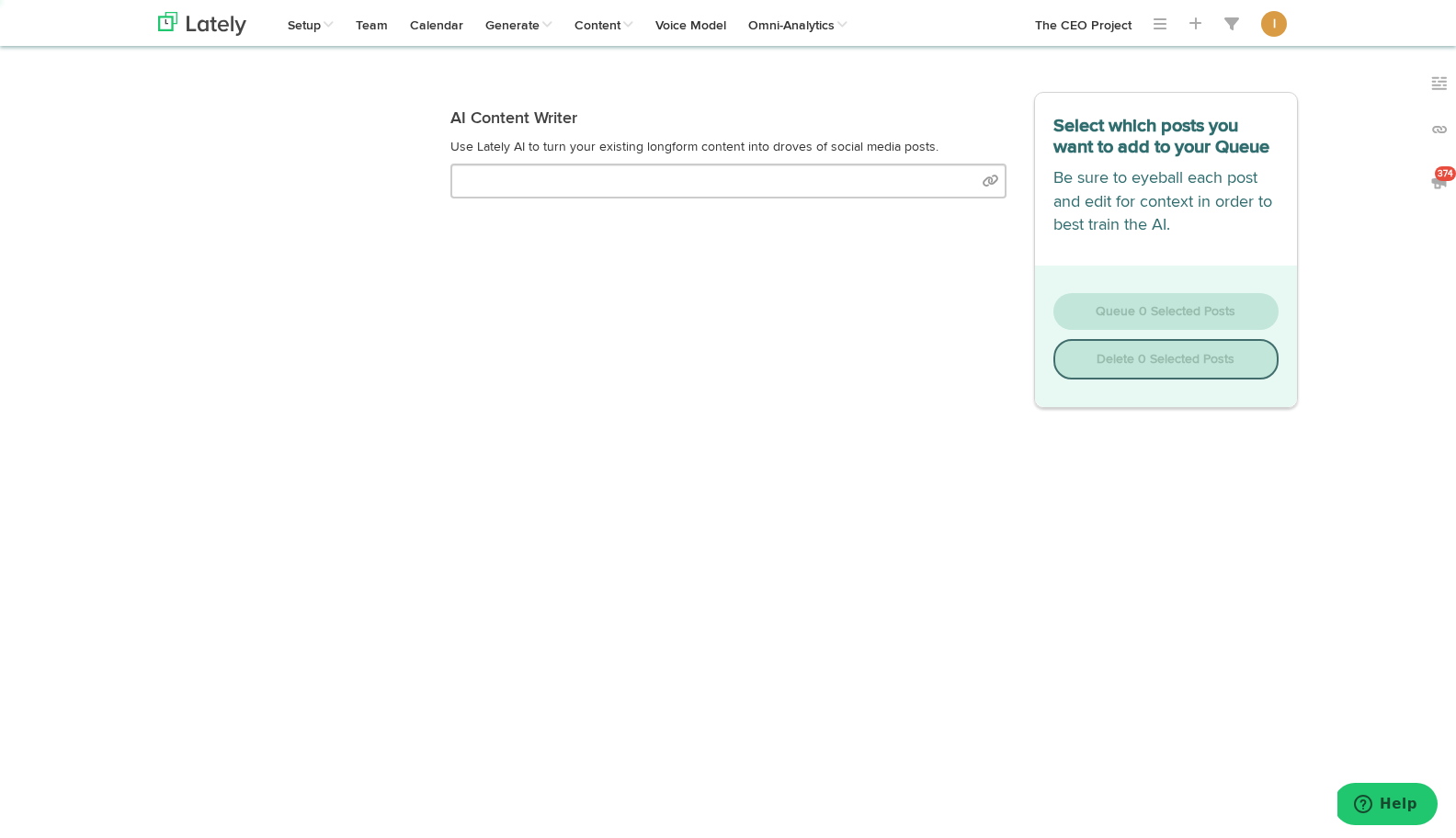
select select "natural"
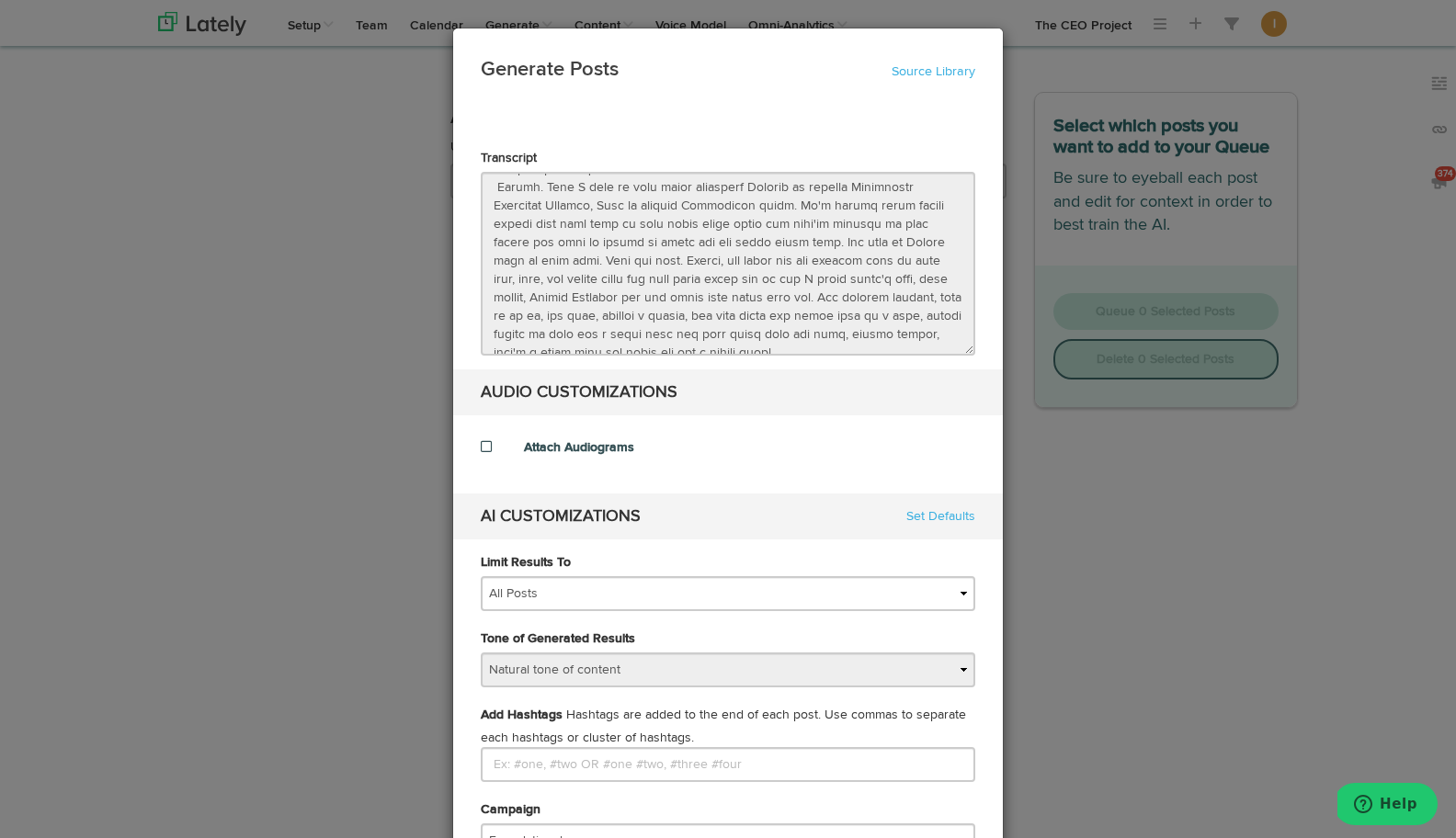
scroll to position [5859, 0]
click at [515, 458] on di-null "Transcript AUDIO CUSTOMIZATIONS Attach Audiograms AI CUSTOMIZATIONS Set Defaults" at bounding box center [728, 344] width 495 height 391
click at [925, 69] on link "Source Library" at bounding box center [933, 71] width 84 height 12
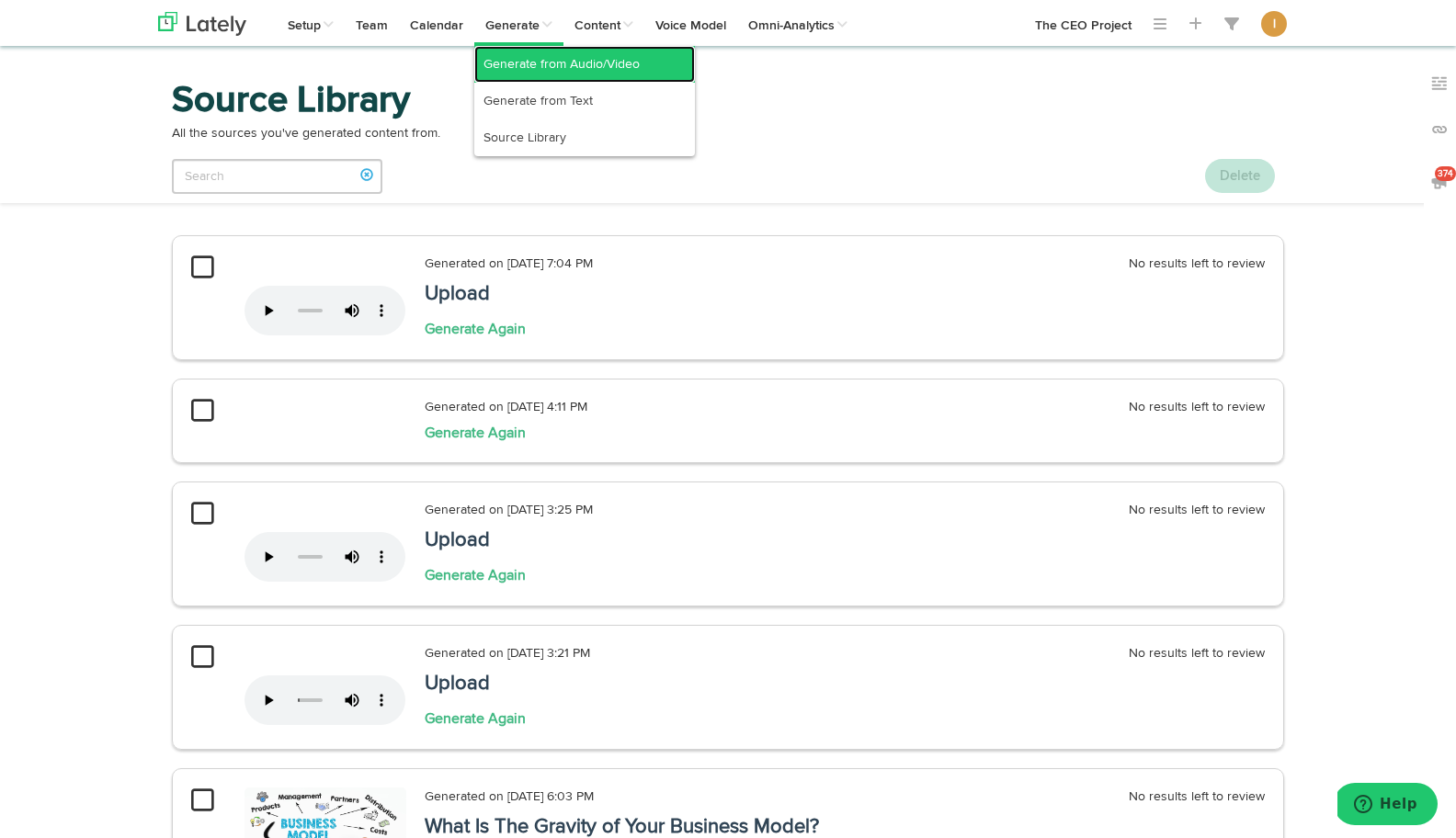
click at [507, 70] on link "Generate from Audio/Video" at bounding box center [584, 64] width 220 height 37
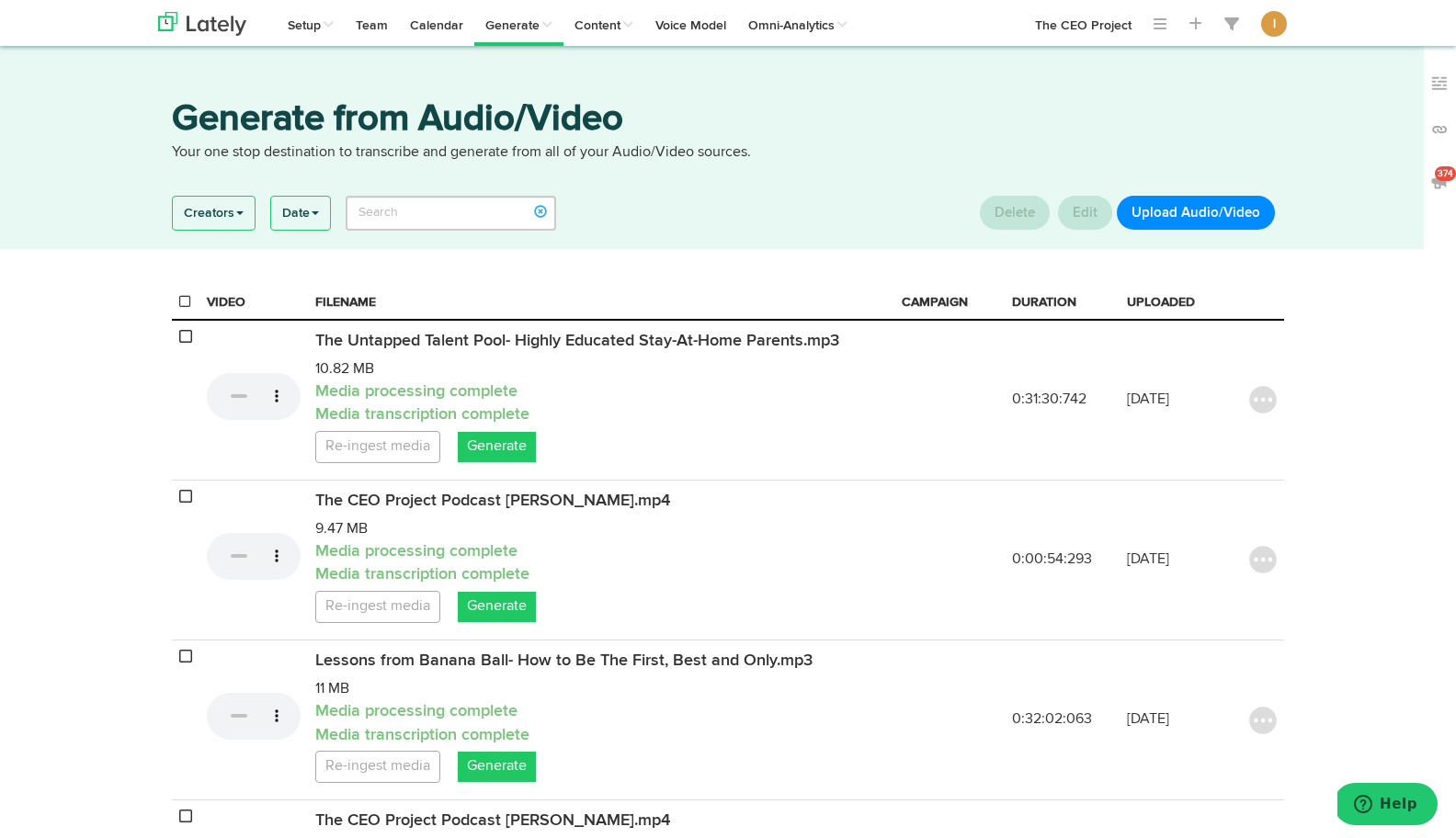
click at [1198, 215] on button "Upload Audio/Video" at bounding box center [1196, 213] width 158 height 34
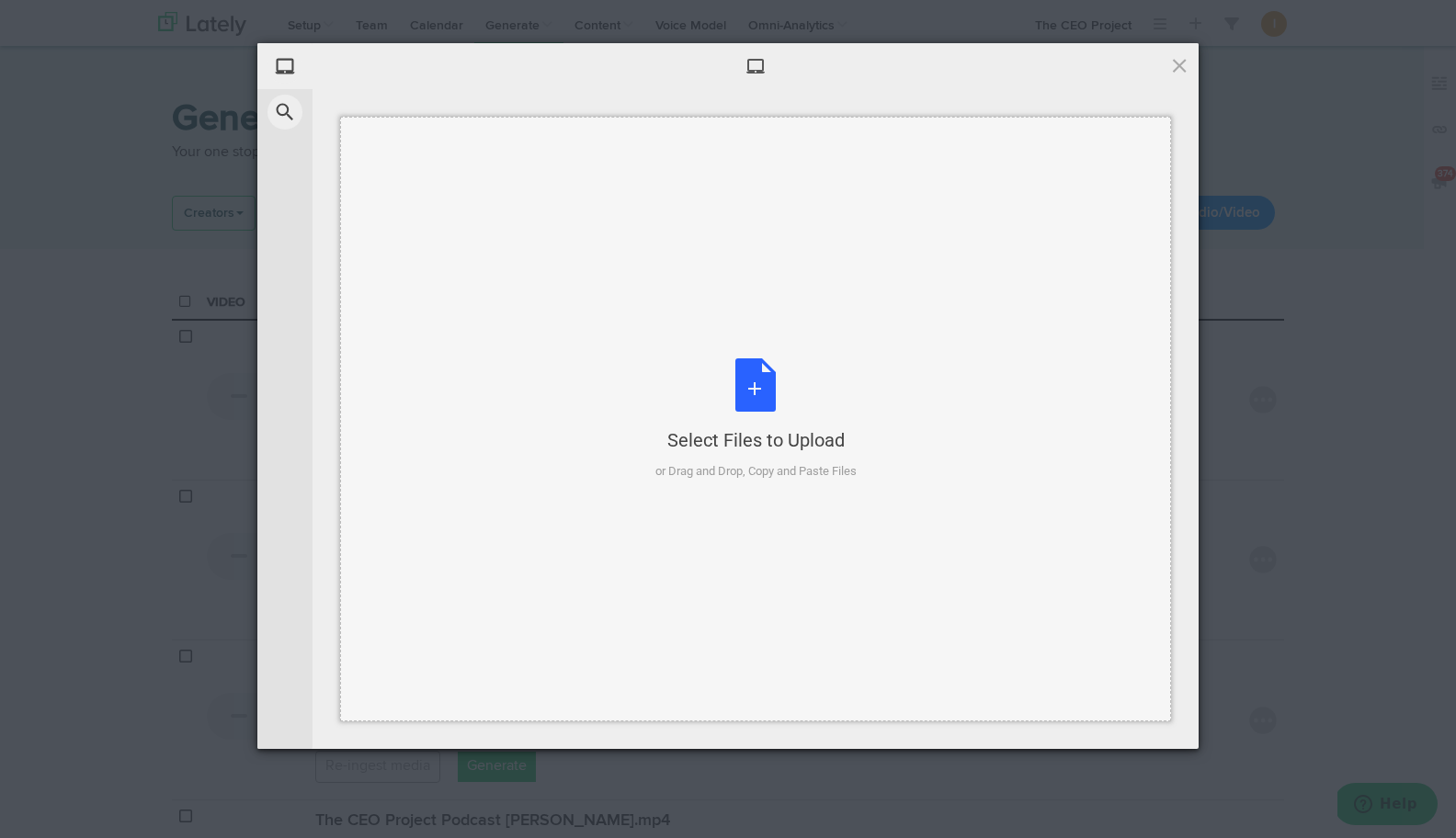
click at [746, 389] on div "Select Files to Upload or Drag and Drop, Copy and Paste Files" at bounding box center [755, 419] width 201 height 122
click at [748, 383] on div "Select Files to Upload or Drag and Drop, Copy and Paste Files" at bounding box center [755, 419] width 201 height 122
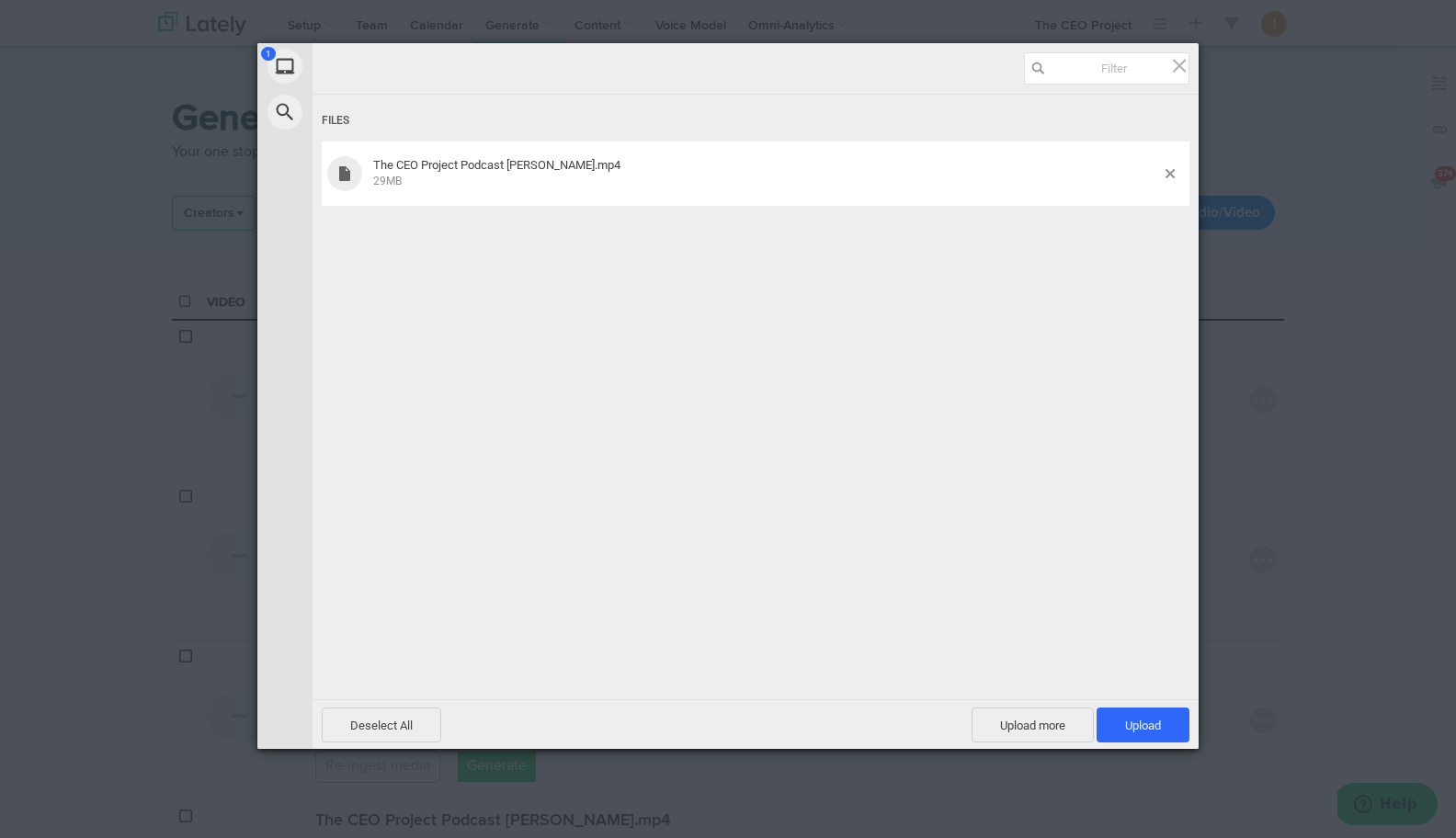
click at [766, 193] on div "The CEO Project Podcast Videogram_Sharon McGuire.mp4 29MB" at bounding box center [755, 173] width 868 height 64
click at [1135, 727] on span "Upload 1" at bounding box center [1143, 726] width 36 height 13
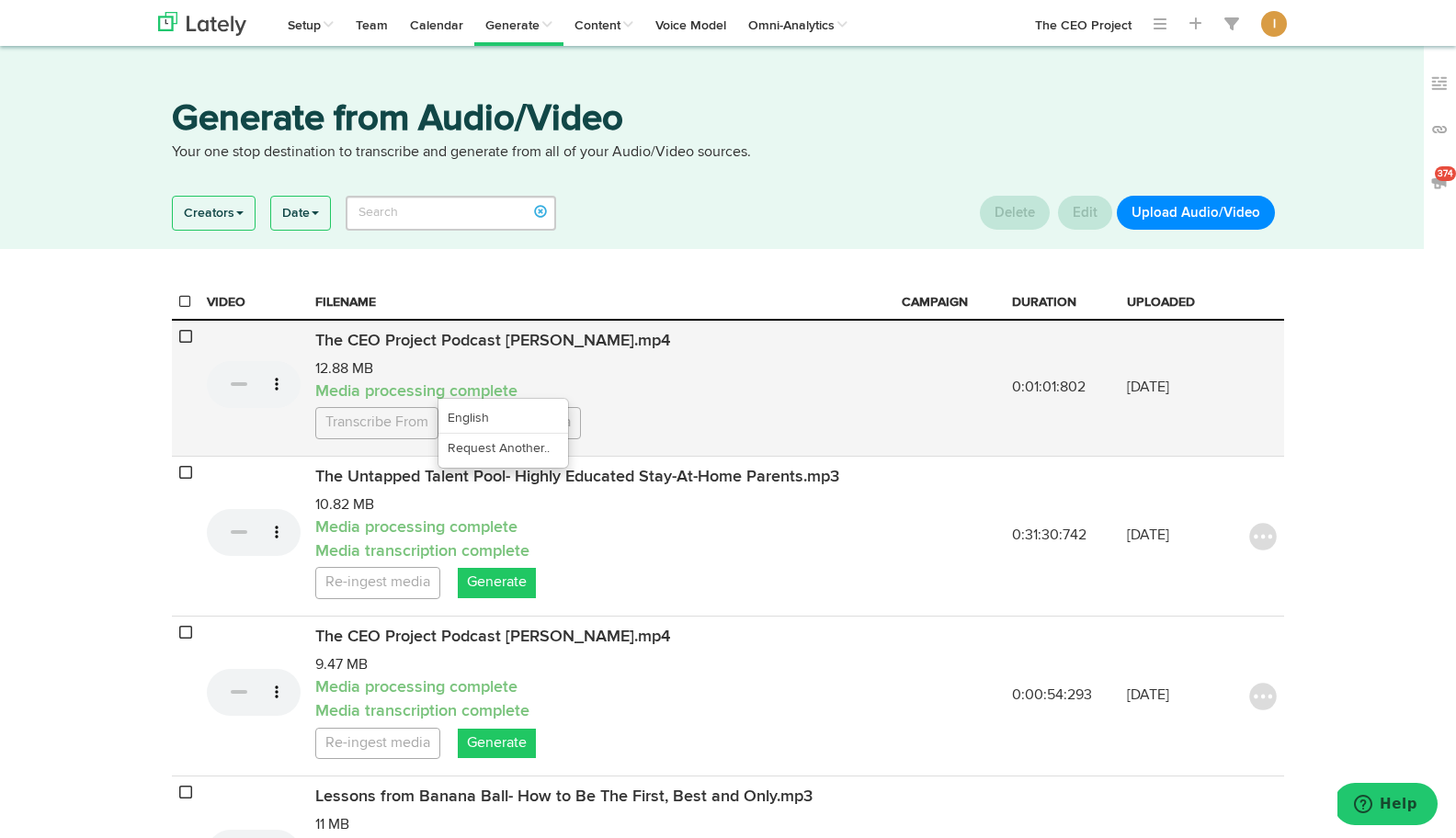
click at [402, 439] on link "Transcribe From" at bounding box center [377, 423] width 123 height 32
click at [500, 433] on link "English" at bounding box center [503, 418] width 130 height 30
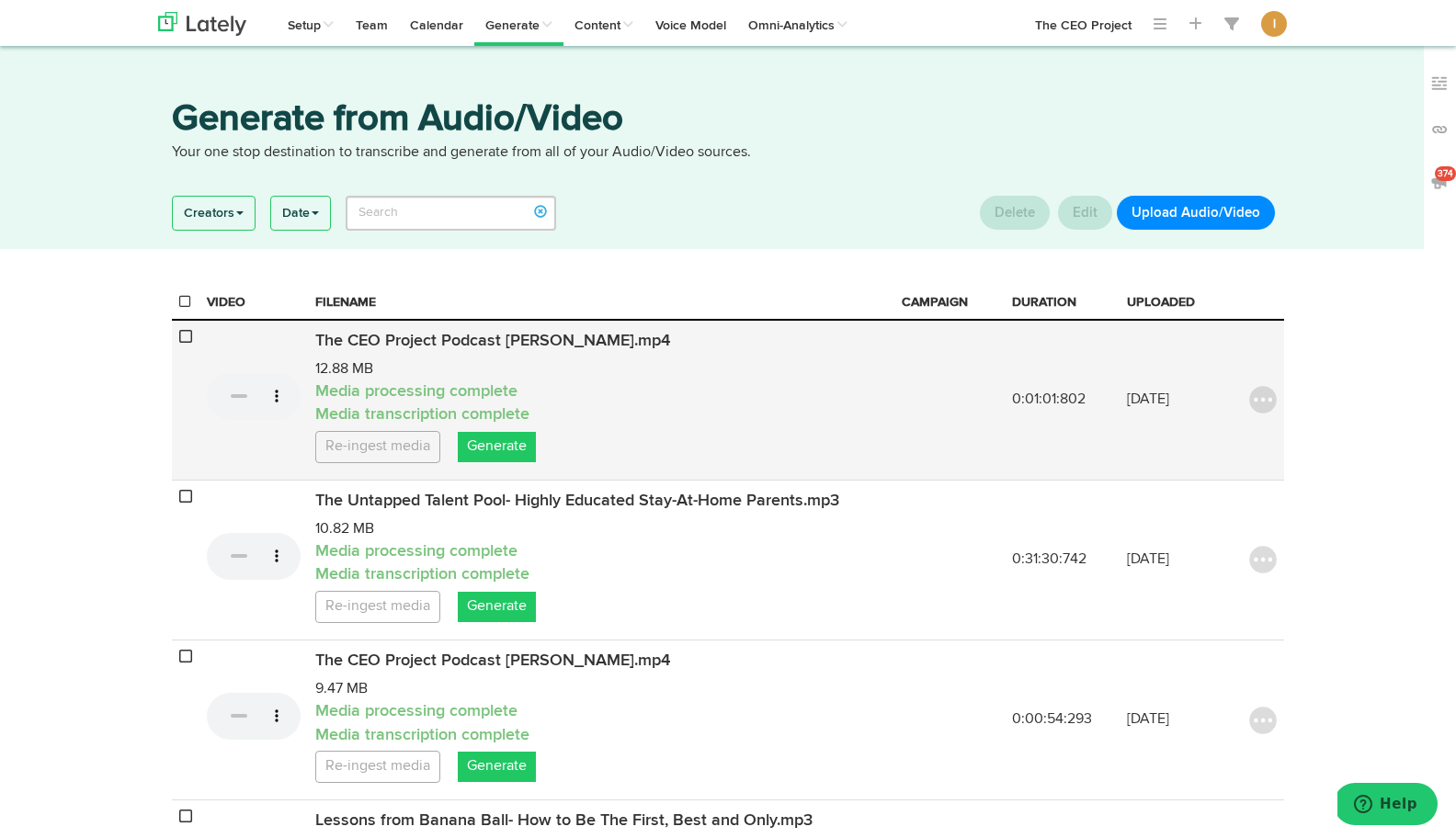
click at [482, 463] on ul "Re-ingest media Generate" at bounding box center [602, 445] width 572 height 36
click at [501, 458] on link "Generate" at bounding box center [497, 447] width 78 height 31
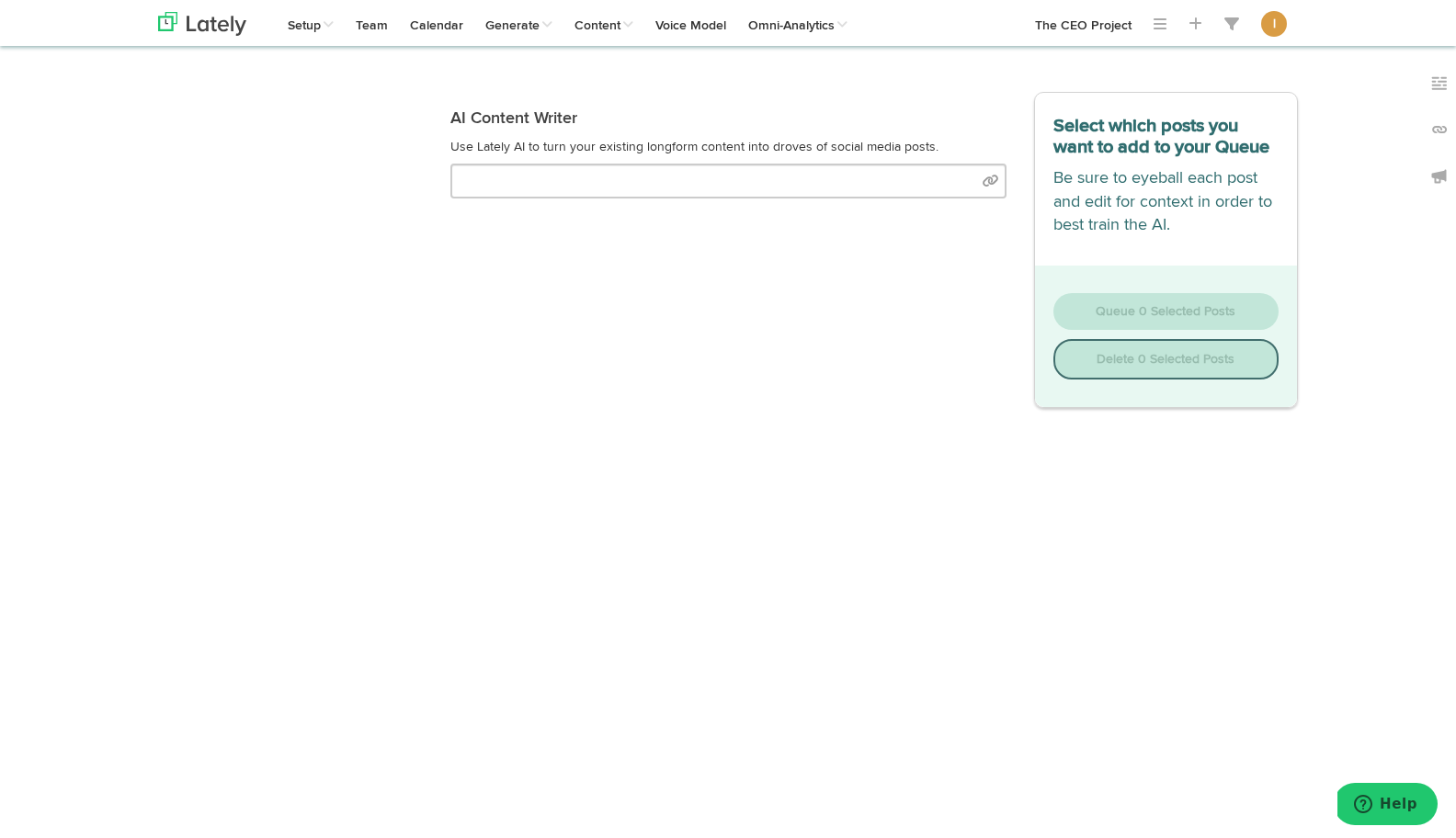
select select "natural"
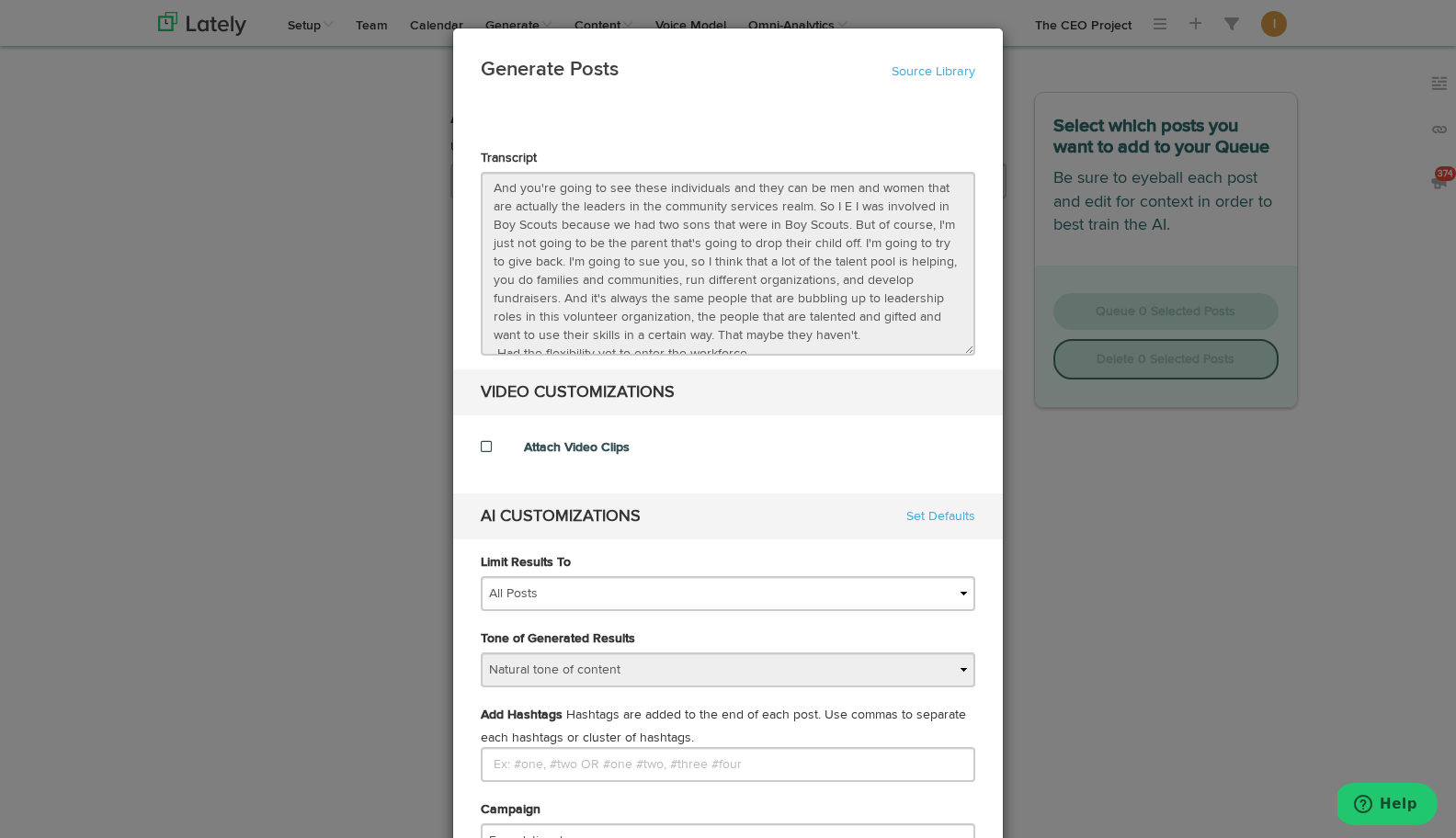
click at [488, 449] on span at bounding box center [486, 446] width 11 height 12
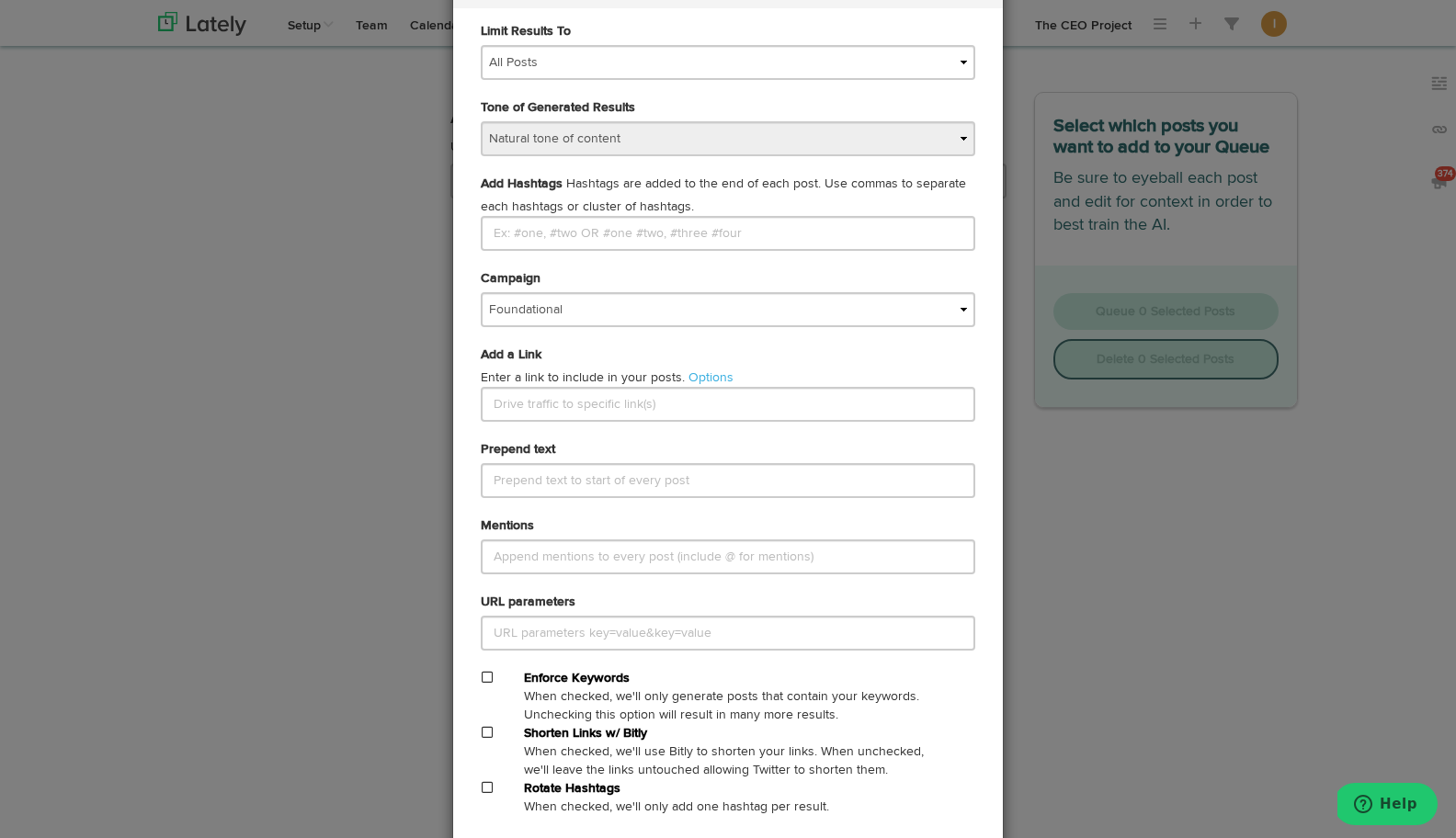
scroll to position [658, 0]
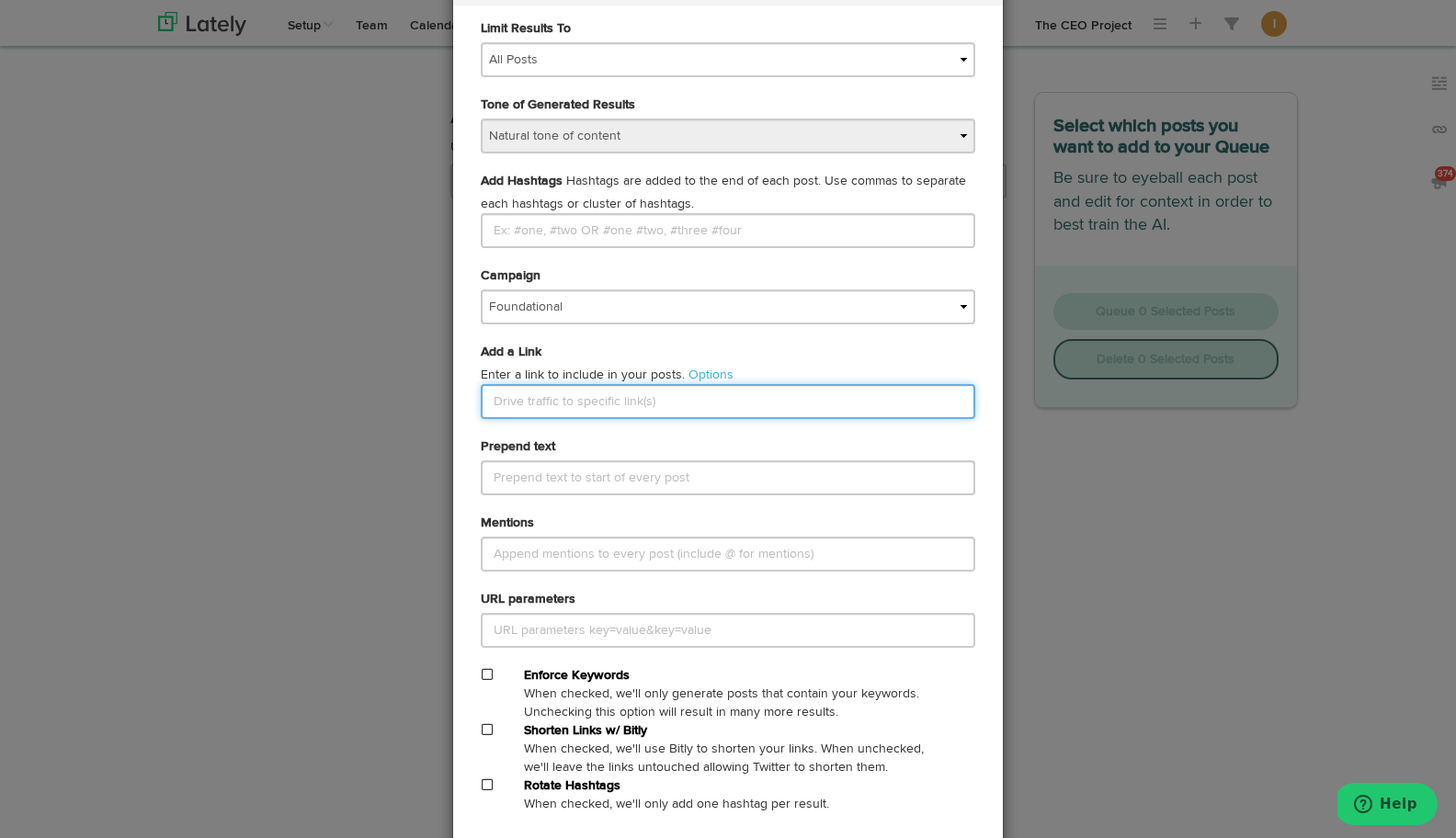
click at [503, 395] on input "text" at bounding box center [728, 401] width 495 height 35
paste input "Permalink: https://theceoproject.com/an-untapped-talent-pool/"
drag, startPoint x: 557, startPoint y: 400, endPoint x: 487, endPoint y: 404, distance: 70.1
click at [487, 404] on input "Permalink: https://theceoproject.com/an-untapped-talent-pool/" at bounding box center [728, 401] width 495 height 35
type input "https://theceoproject.com/an-untapped-talent-pool/"
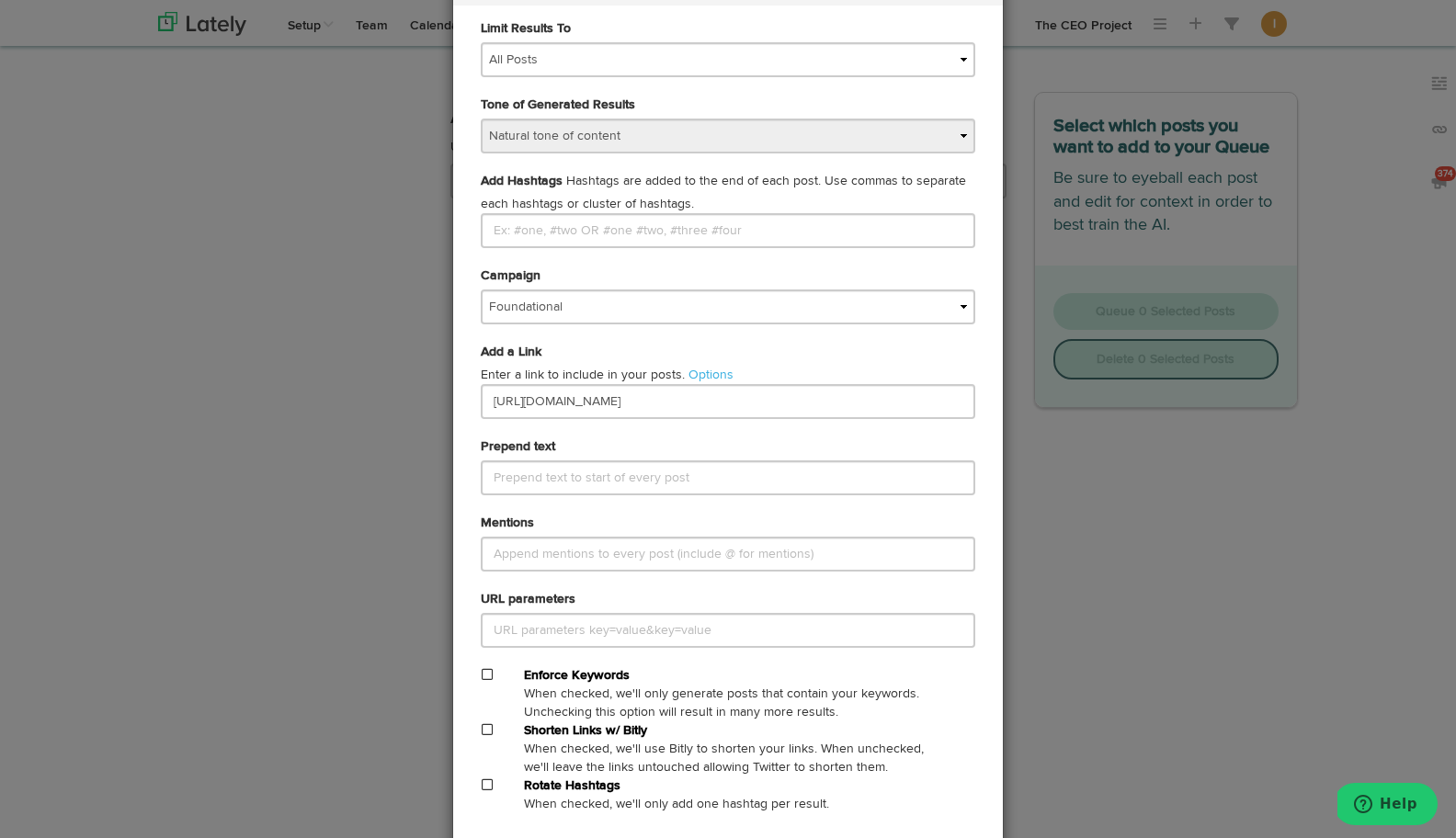
click at [488, 730] on span at bounding box center [487, 729] width 11 height 12
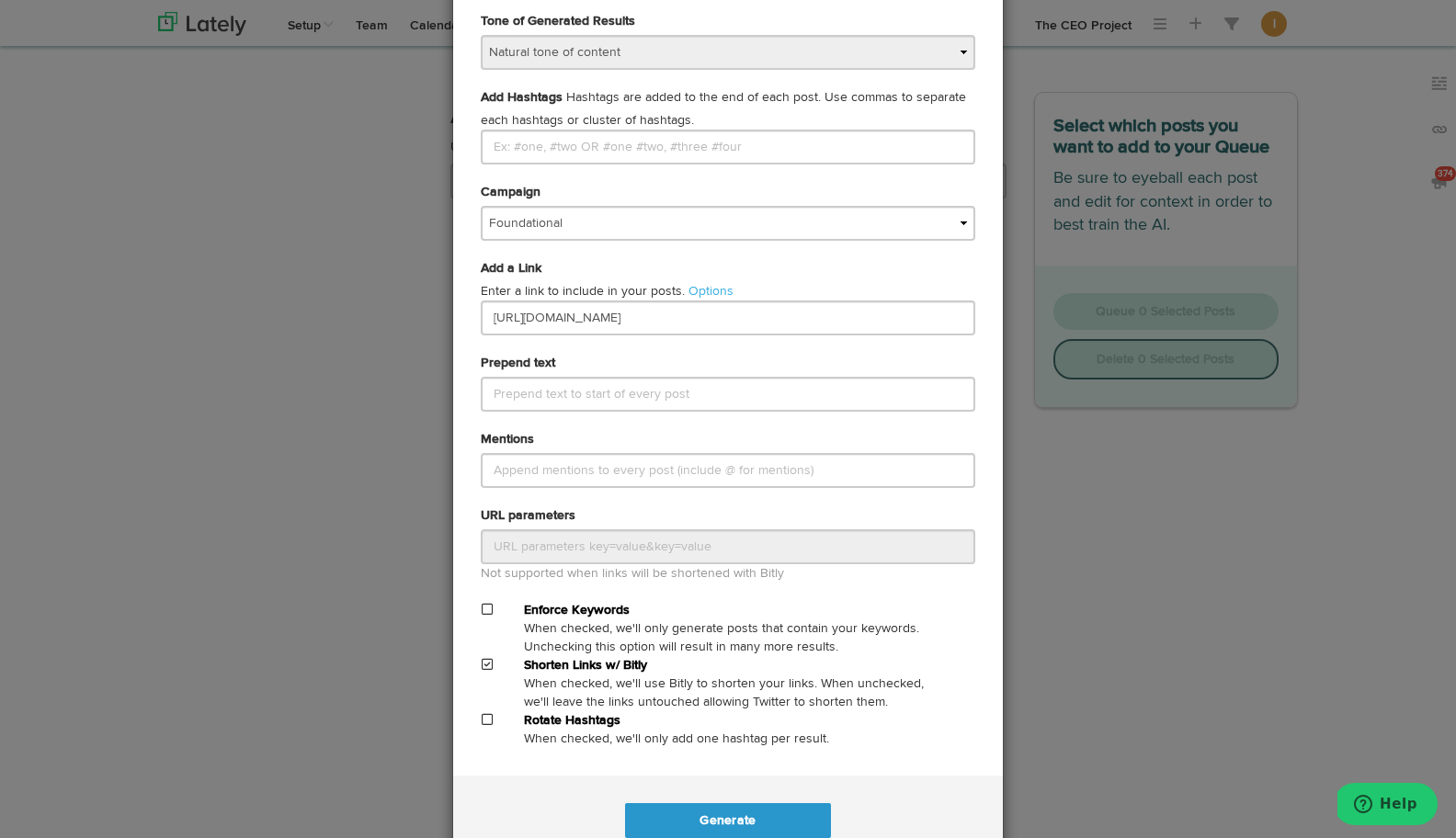
scroll to position [798, 0]
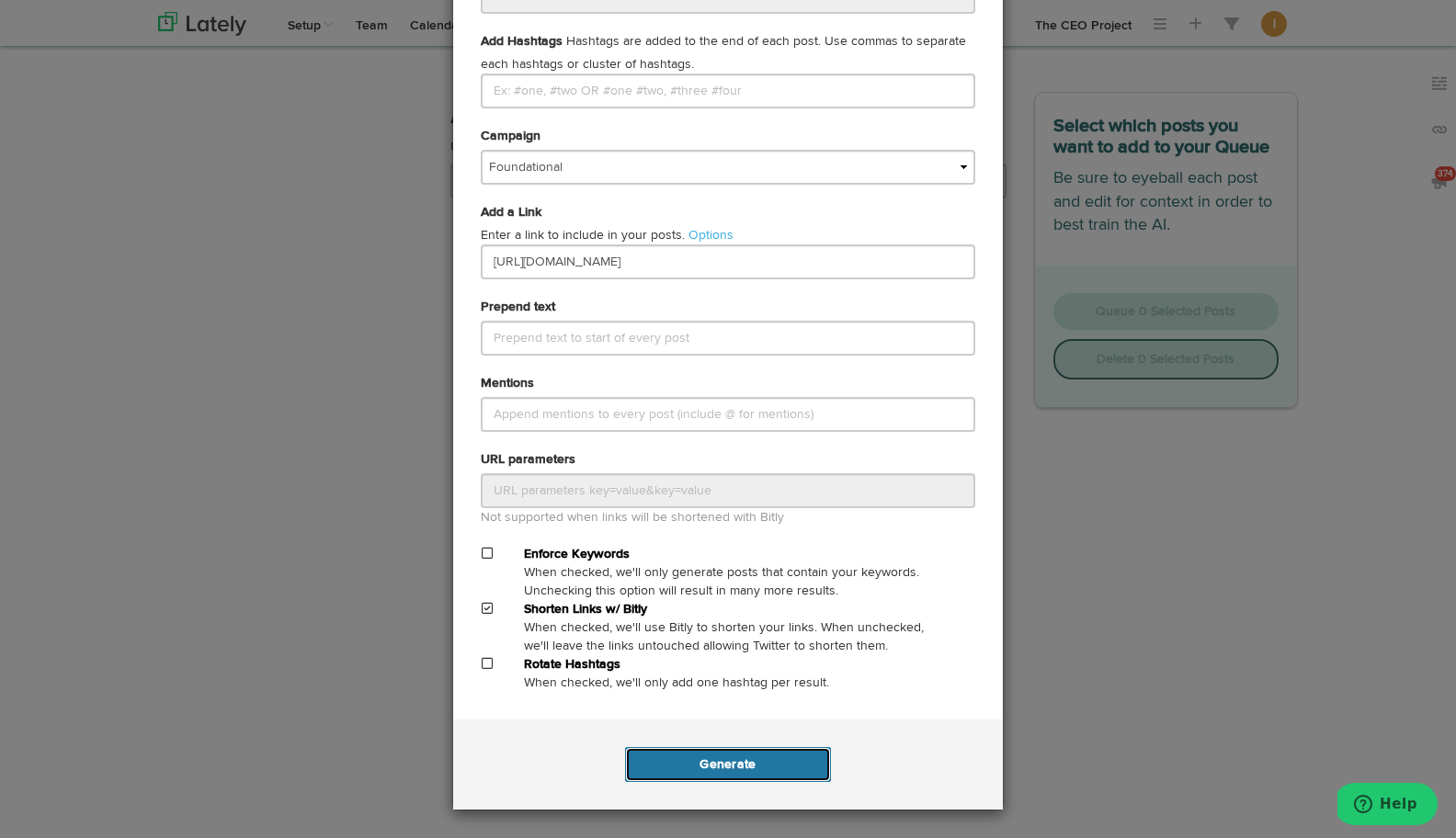
click at [713, 758] on button "Generate" at bounding box center [727, 765] width 205 height 35
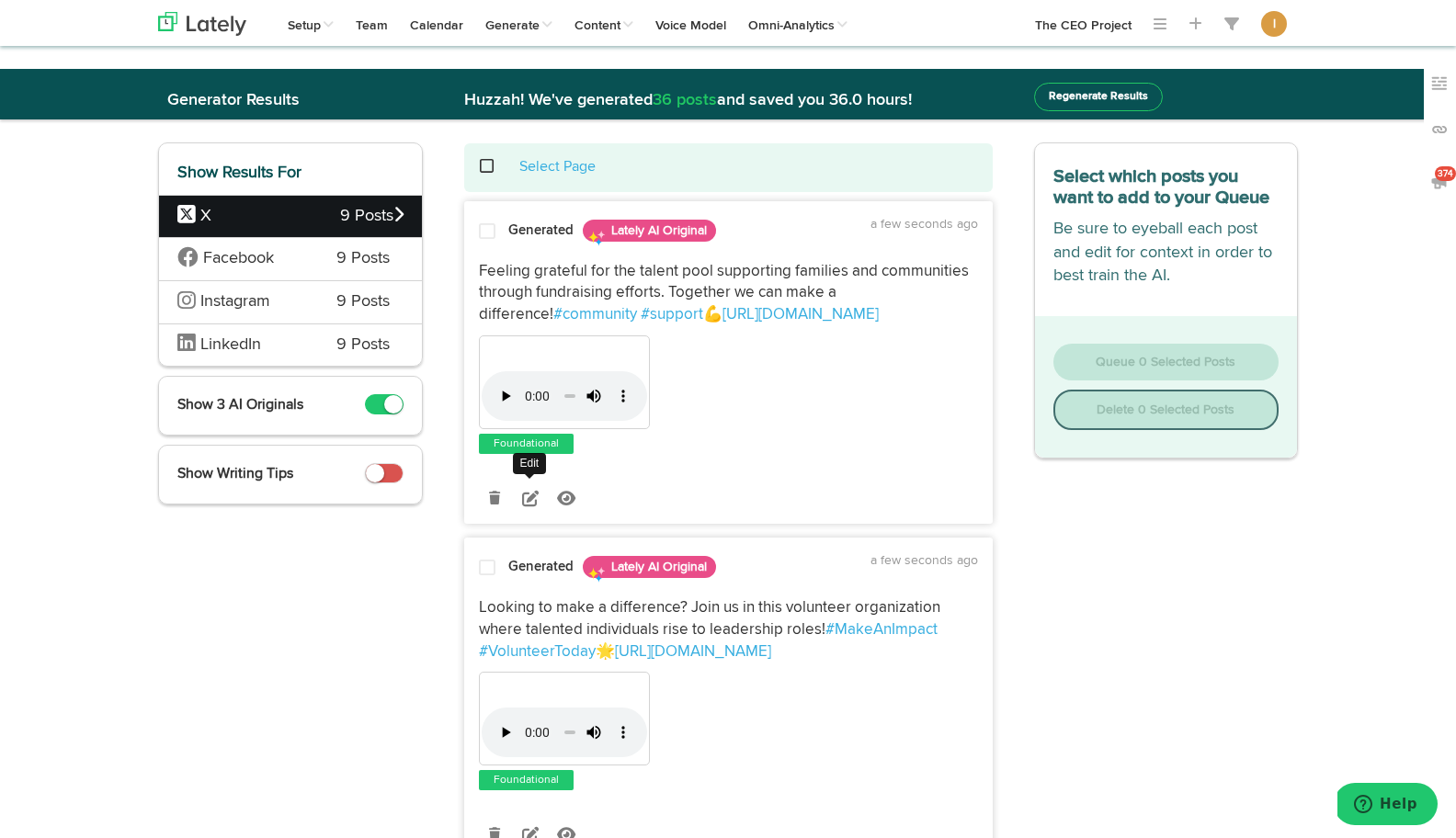
click at [530, 501] on icon at bounding box center [530, 498] width 16 height 16
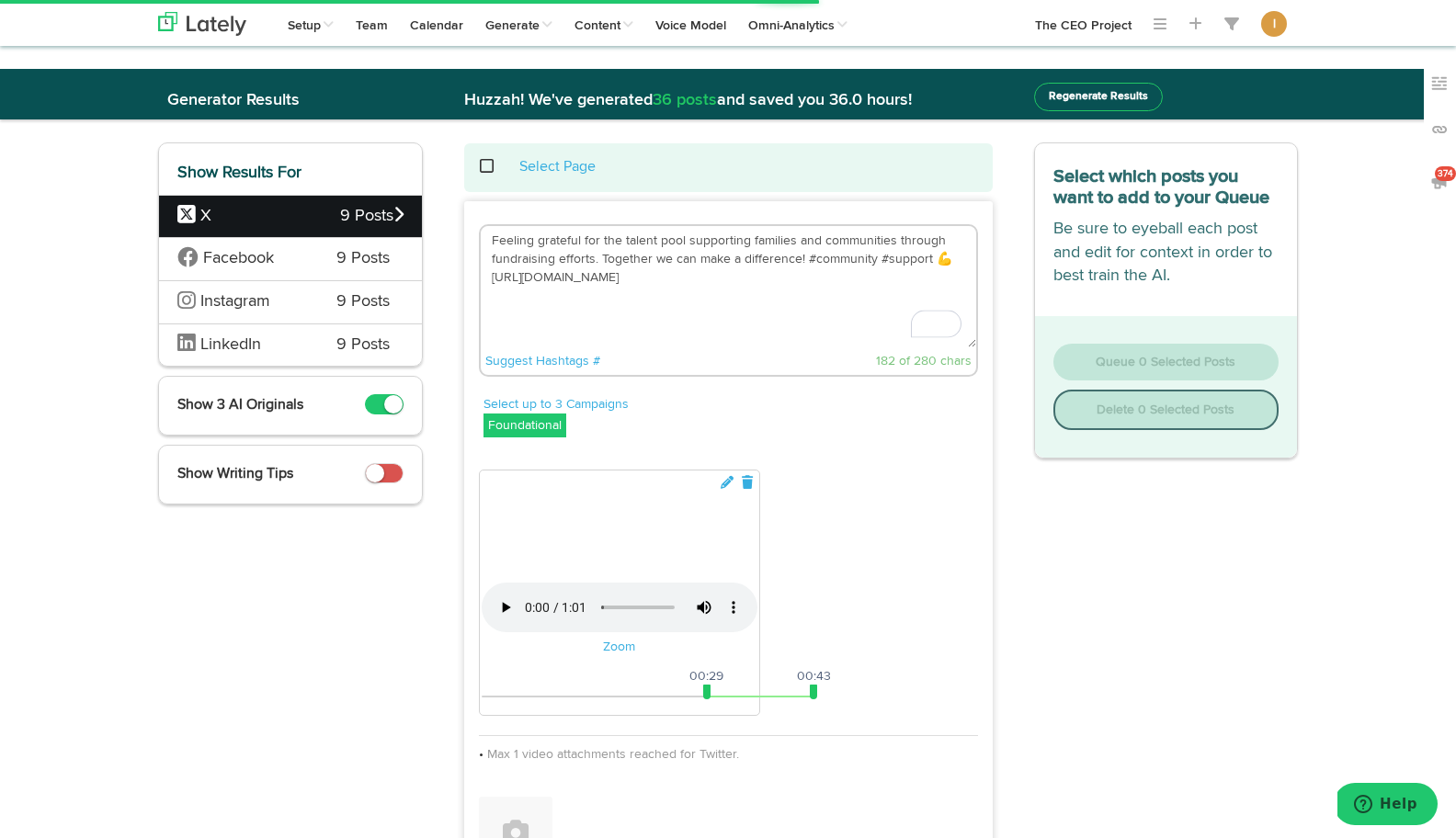
drag, startPoint x: 939, startPoint y: 260, endPoint x: 483, endPoint y: 236, distance: 456.6
click at [483, 236] on textarea "Feeling grateful for the talent pool supporting families and communities throug…" at bounding box center [728, 286] width 496 height 121
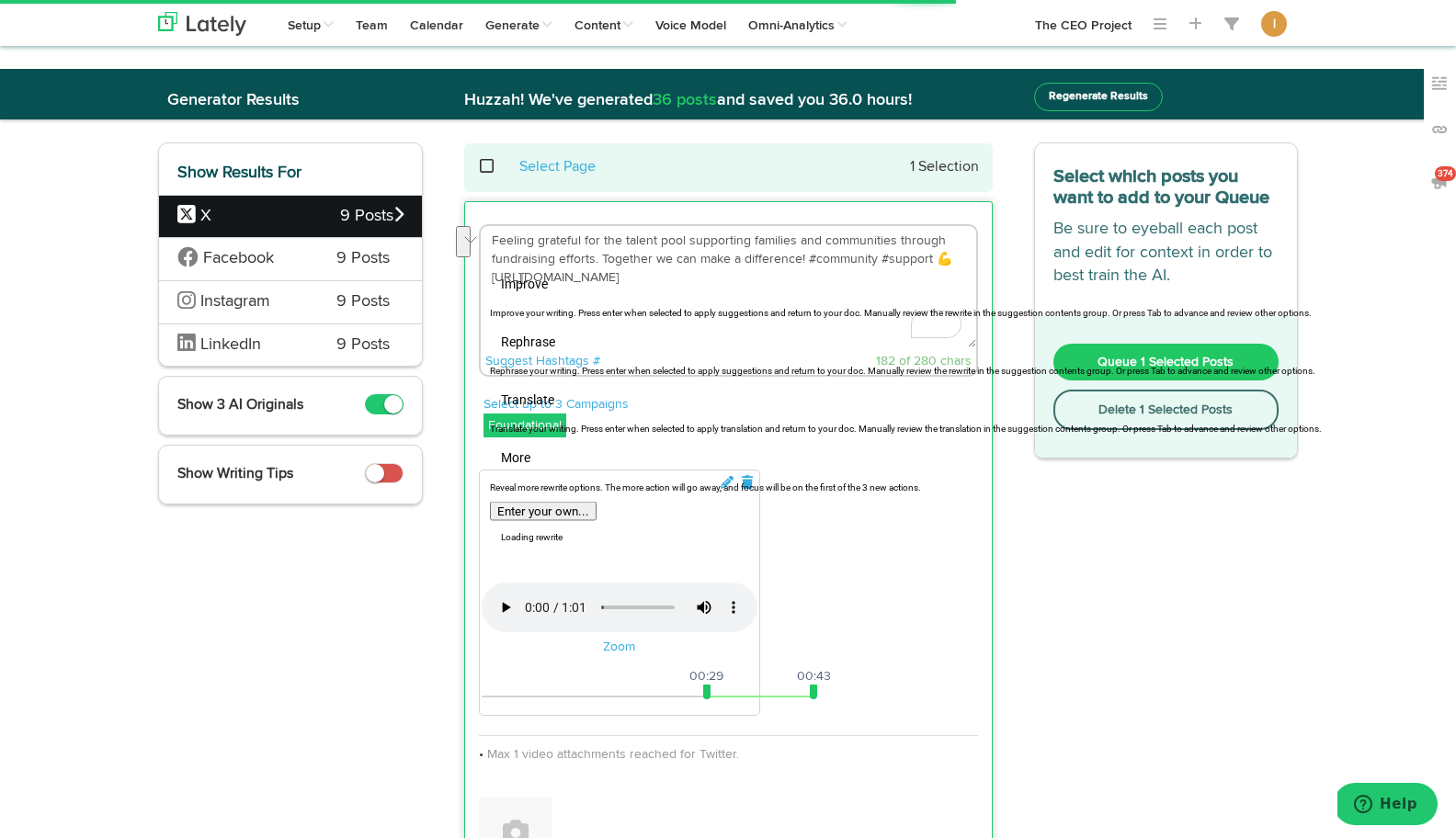
paste textarea "Are you struggling to find the right people—and wondering if you’ve been fishin…"
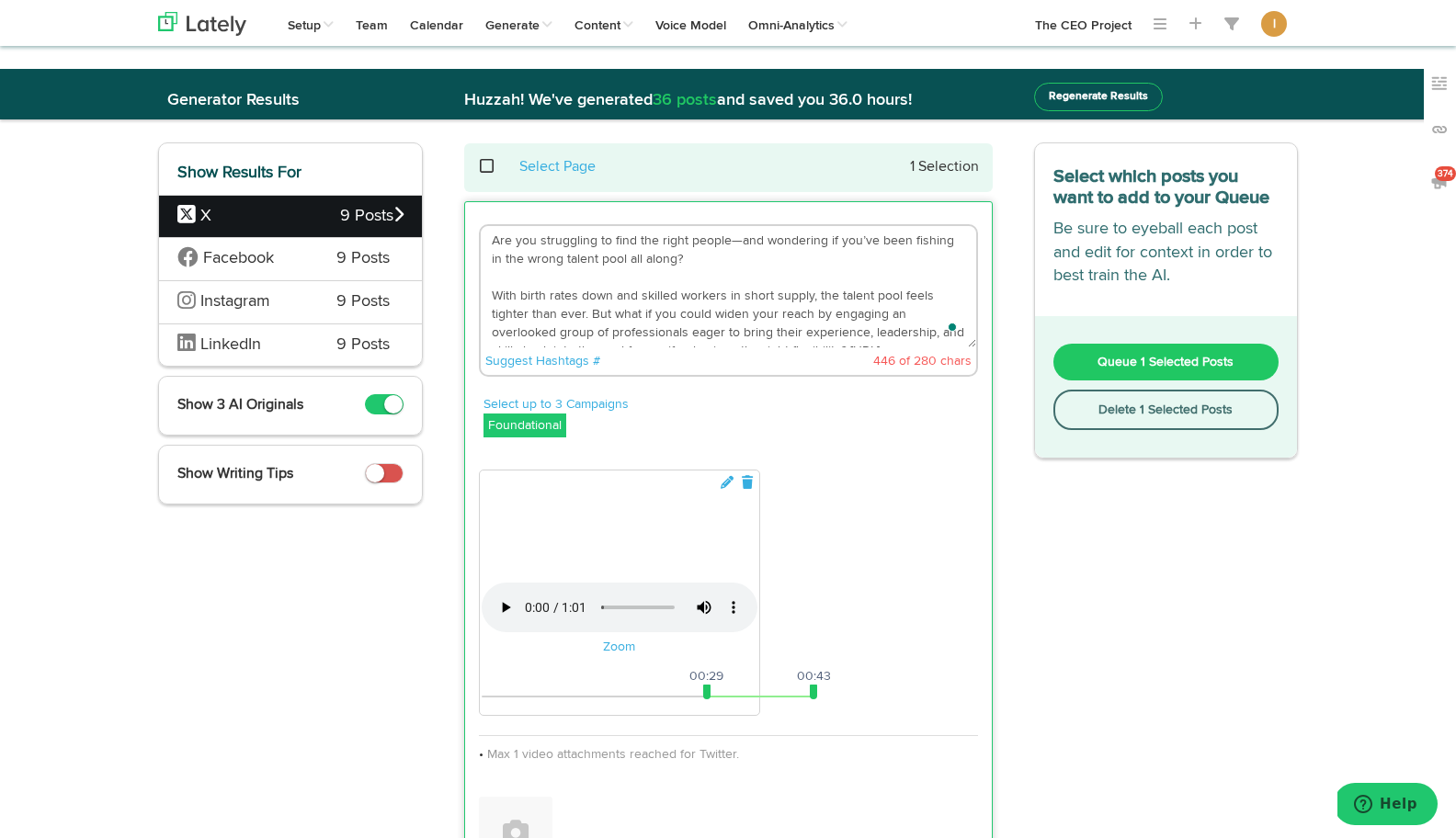
scroll to position [37, 0]
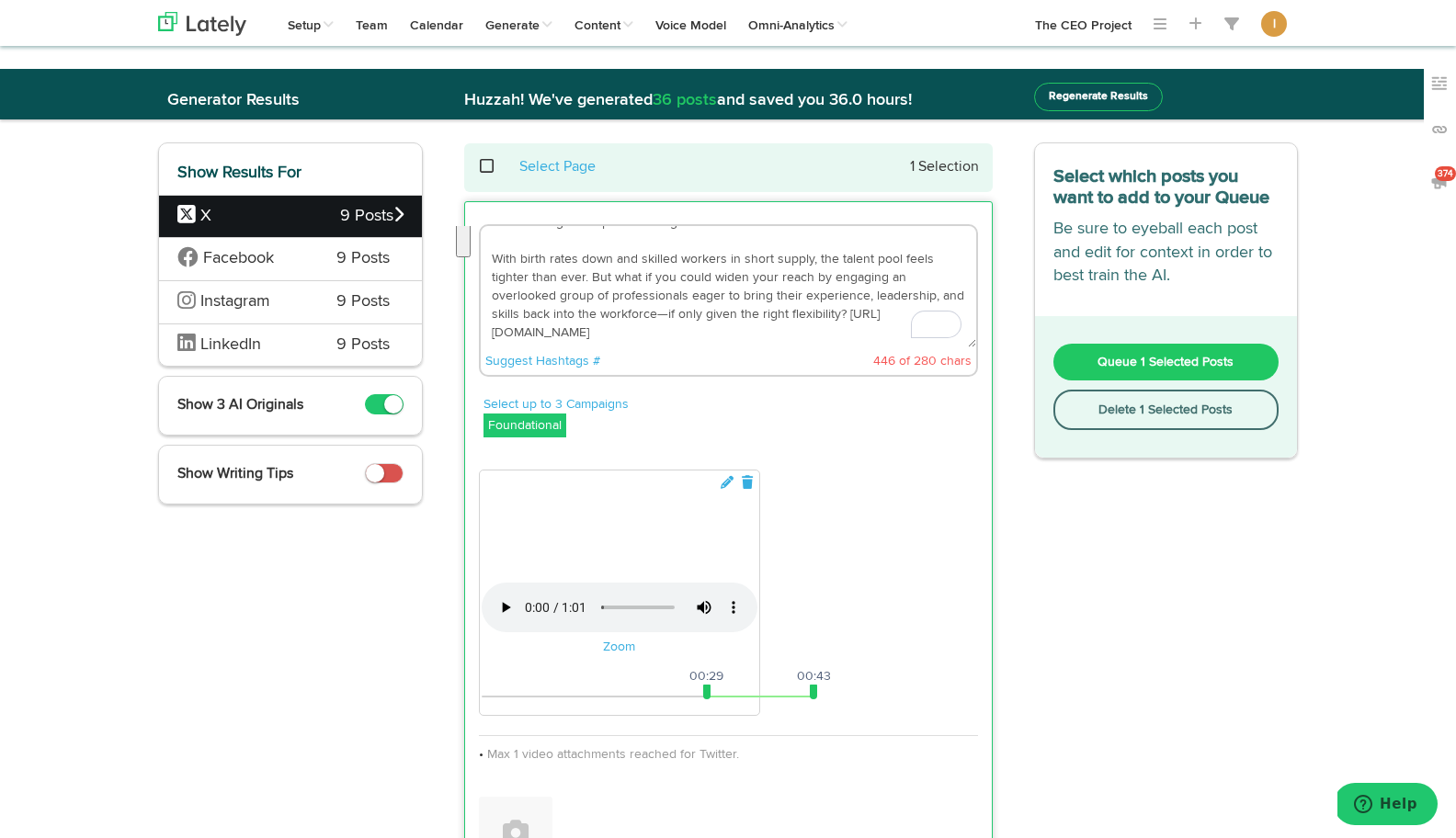
drag, startPoint x: 847, startPoint y: 318, endPoint x: 490, endPoint y: 261, distance: 361.5
click at [490, 261] on textarea "Are you struggling to find the right people—and wondering if you’ve been fishin…" at bounding box center [728, 286] width 496 height 121
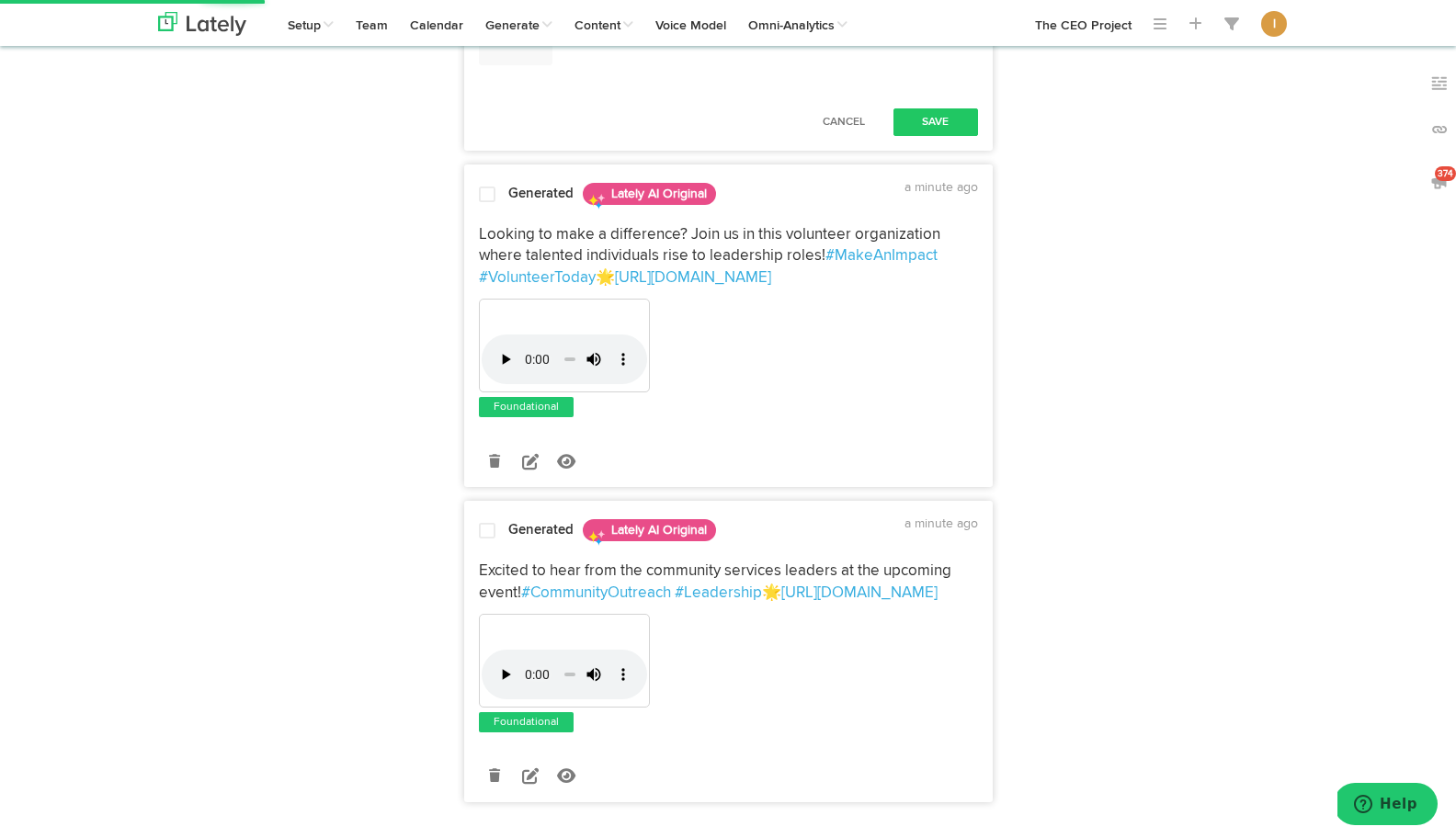
scroll to position [811, 0]
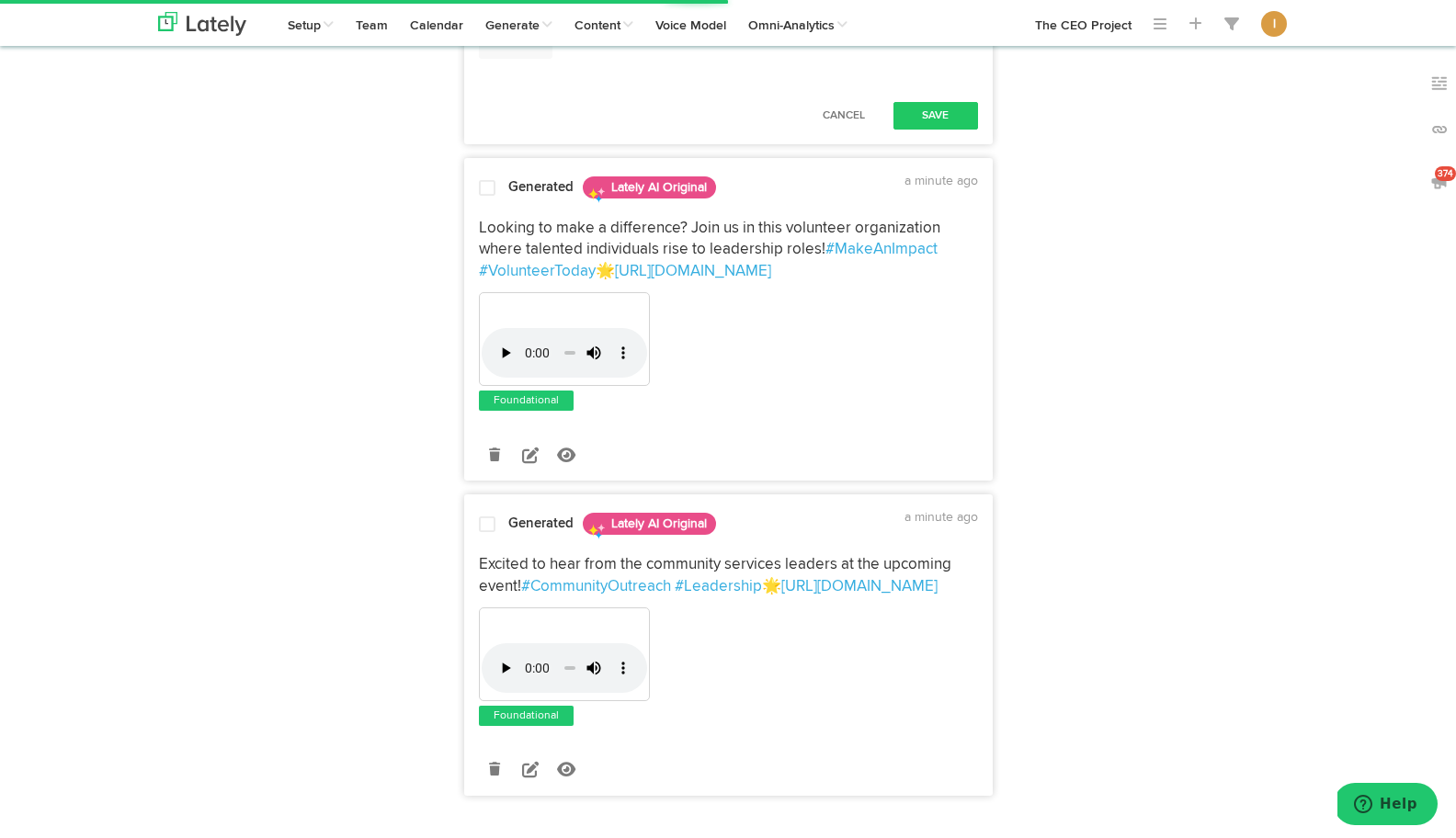
type textarea "Are you struggling to find the right people—and wondering if you’ve been fishin…"
drag, startPoint x: 708, startPoint y: 587, endPoint x: 485, endPoint y: 583, distance: 223.0
drag, startPoint x: 813, startPoint y: 590, endPoint x: 979, endPoint y: 597, distance: 166.1
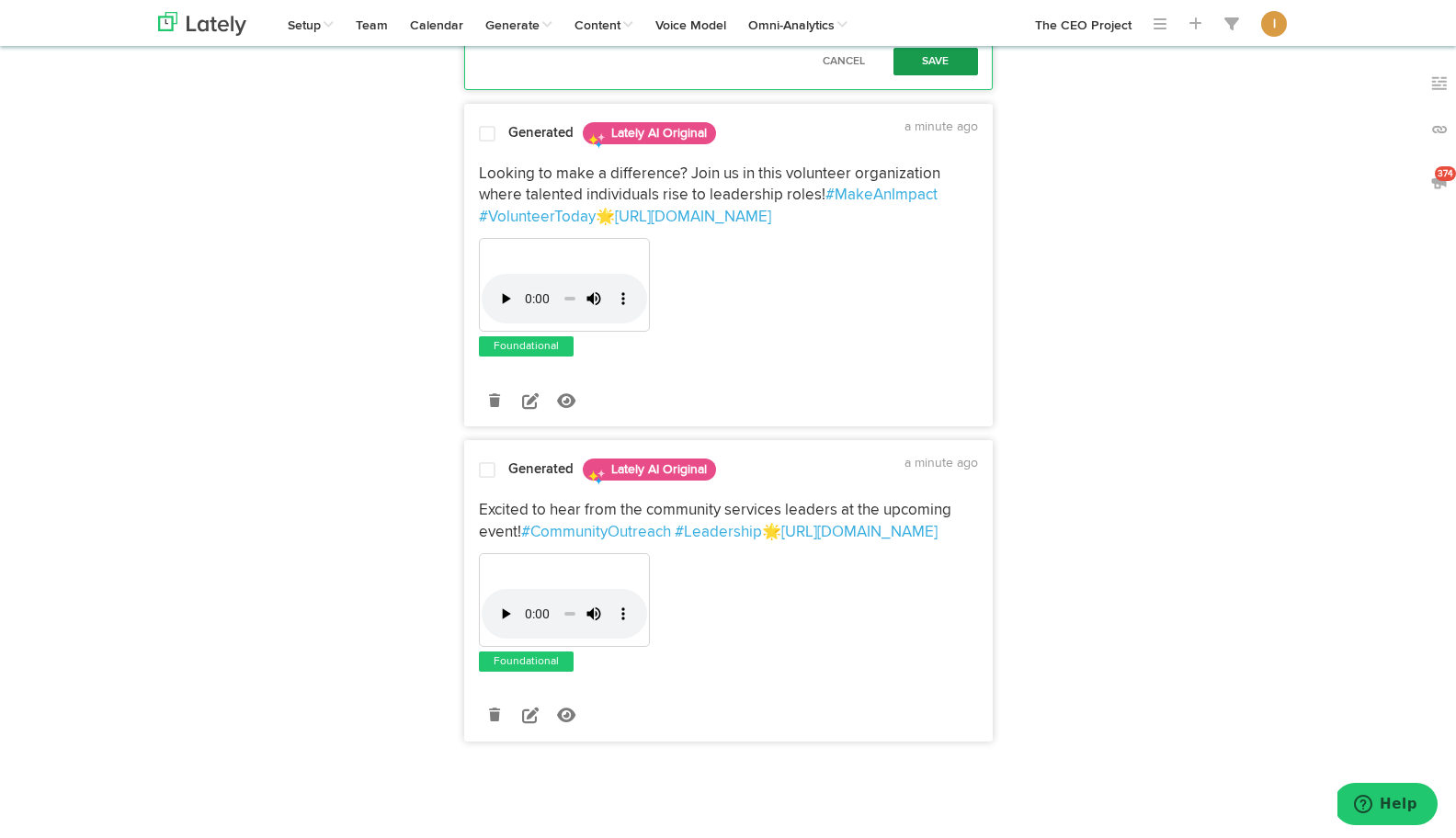
scroll to position [963, 0]
click at [947, 75] on button "Save" at bounding box center [935, 61] width 85 height 28
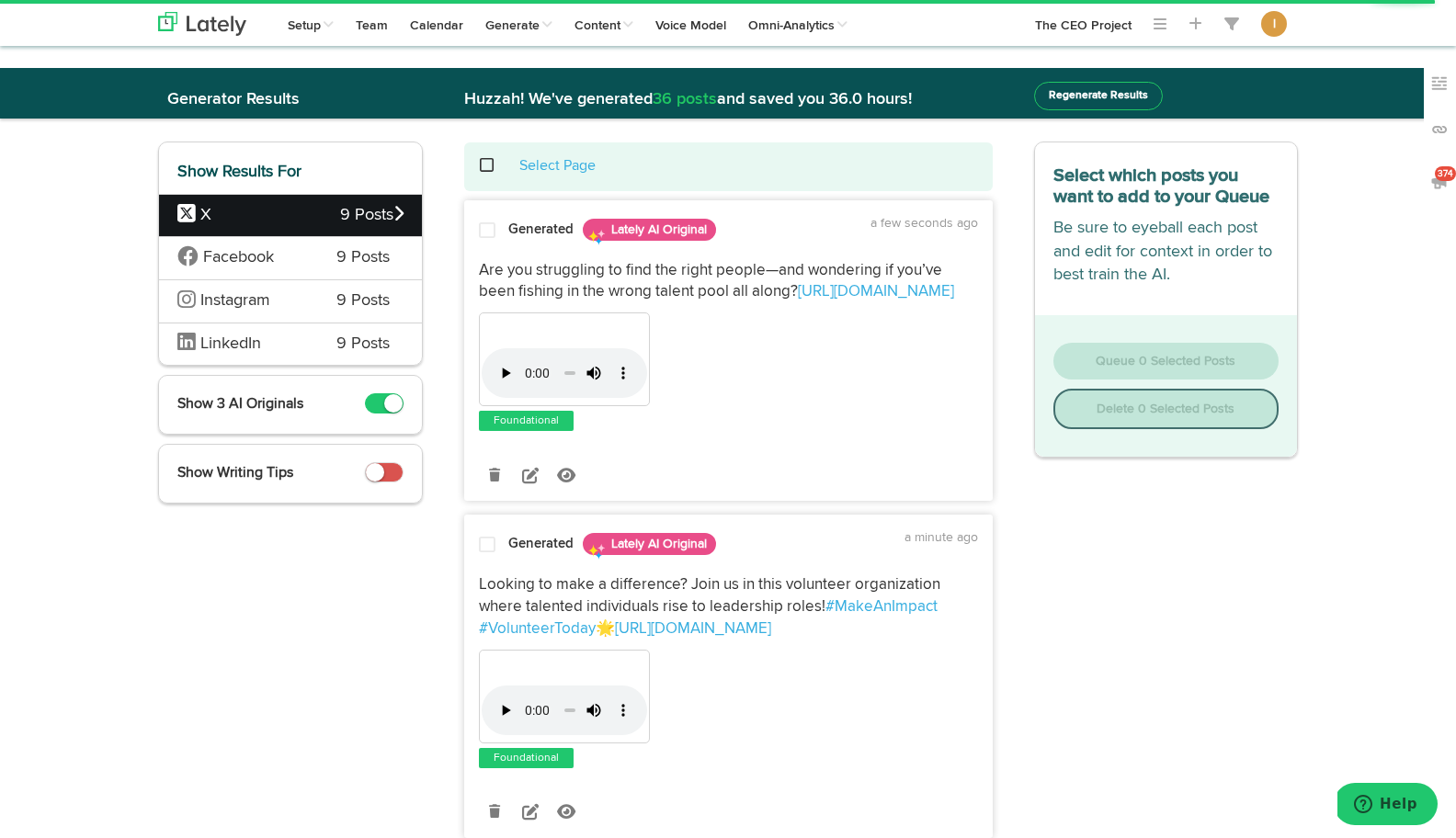
scroll to position [0, 0]
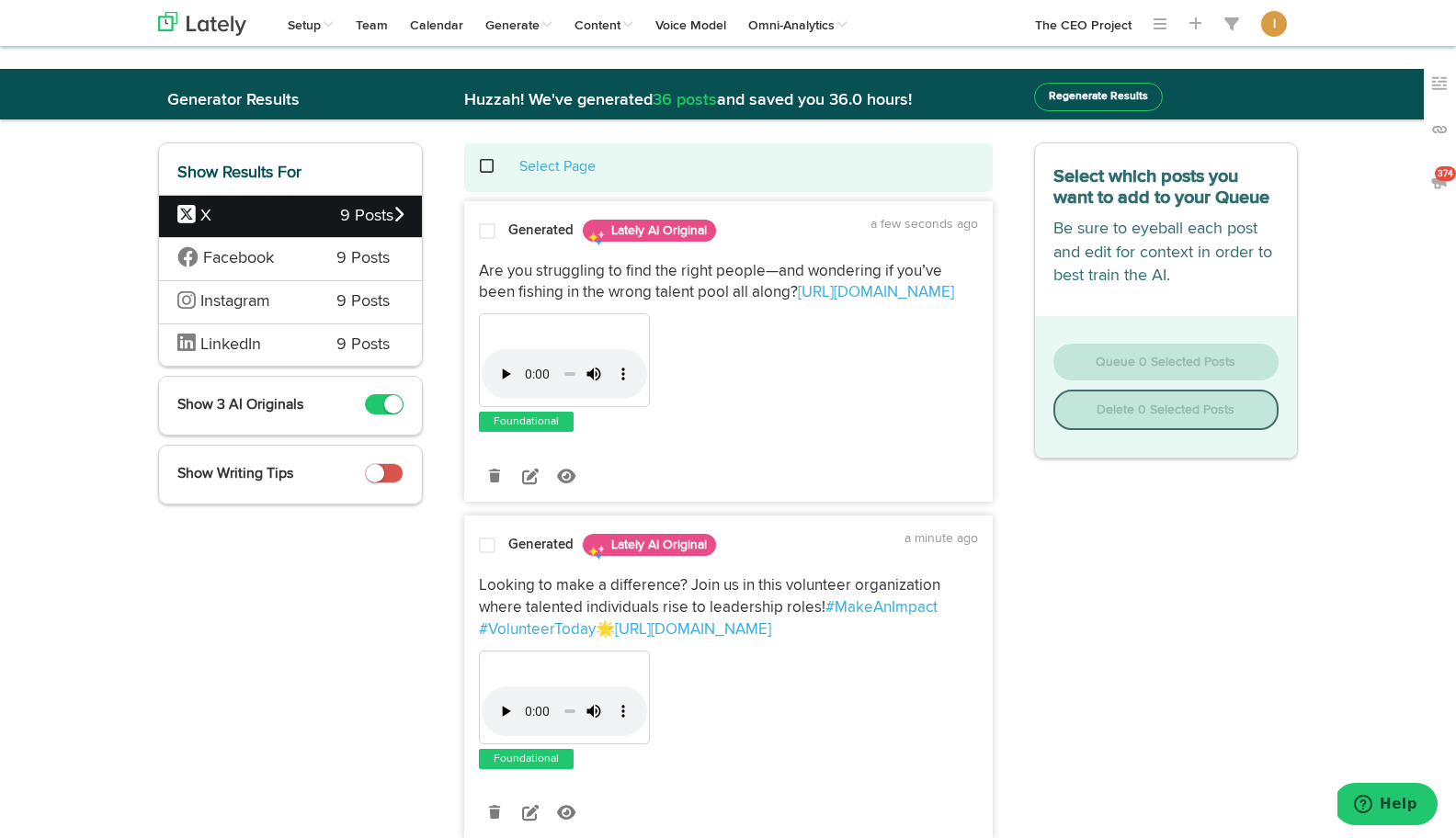
click at [488, 234] on span at bounding box center [486, 231] width 16 height 18
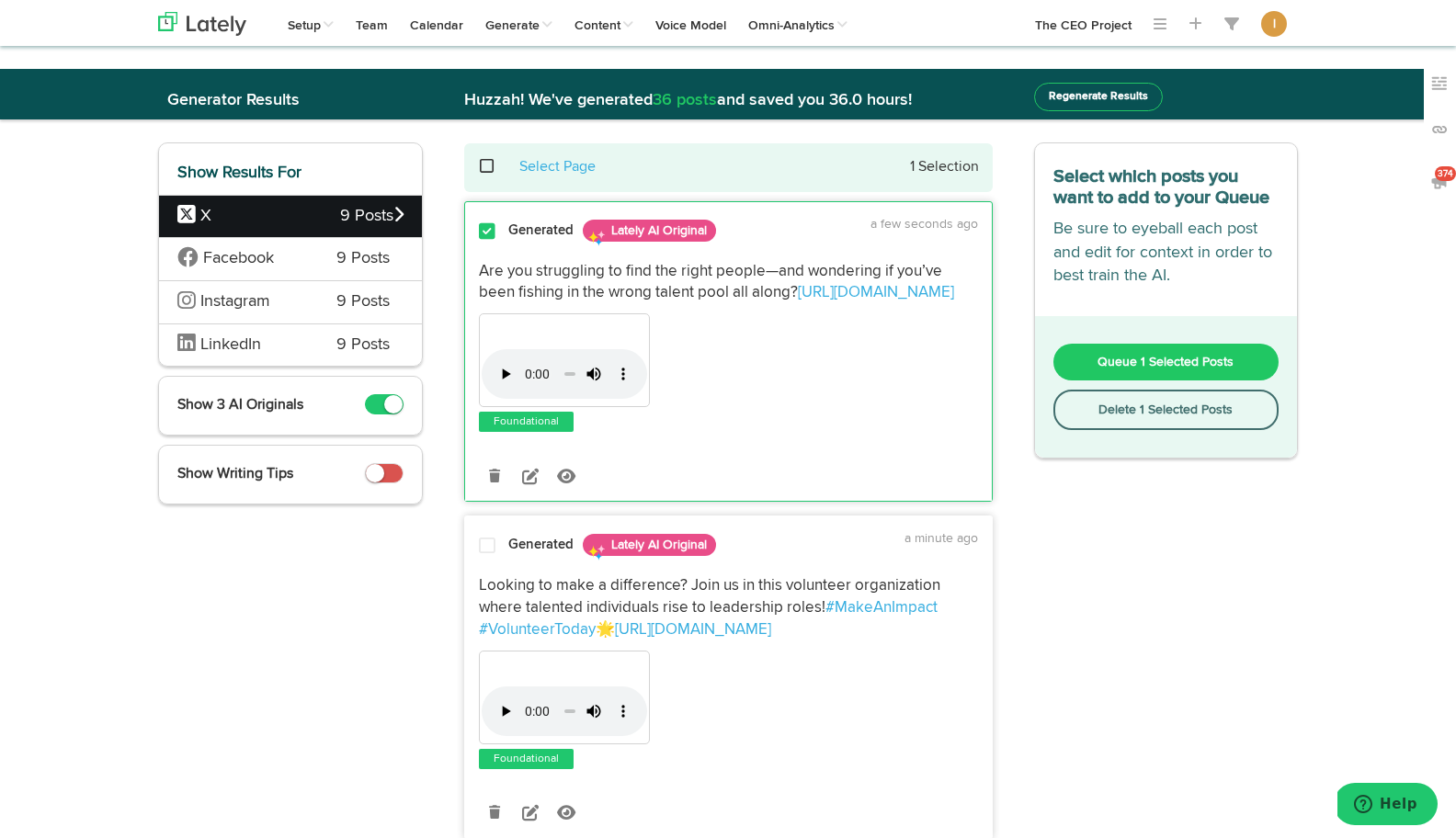
click at [1135, 360] on span "Queue 1 Selected Posts" at bounding box center [1165, 361] width 136 height 12
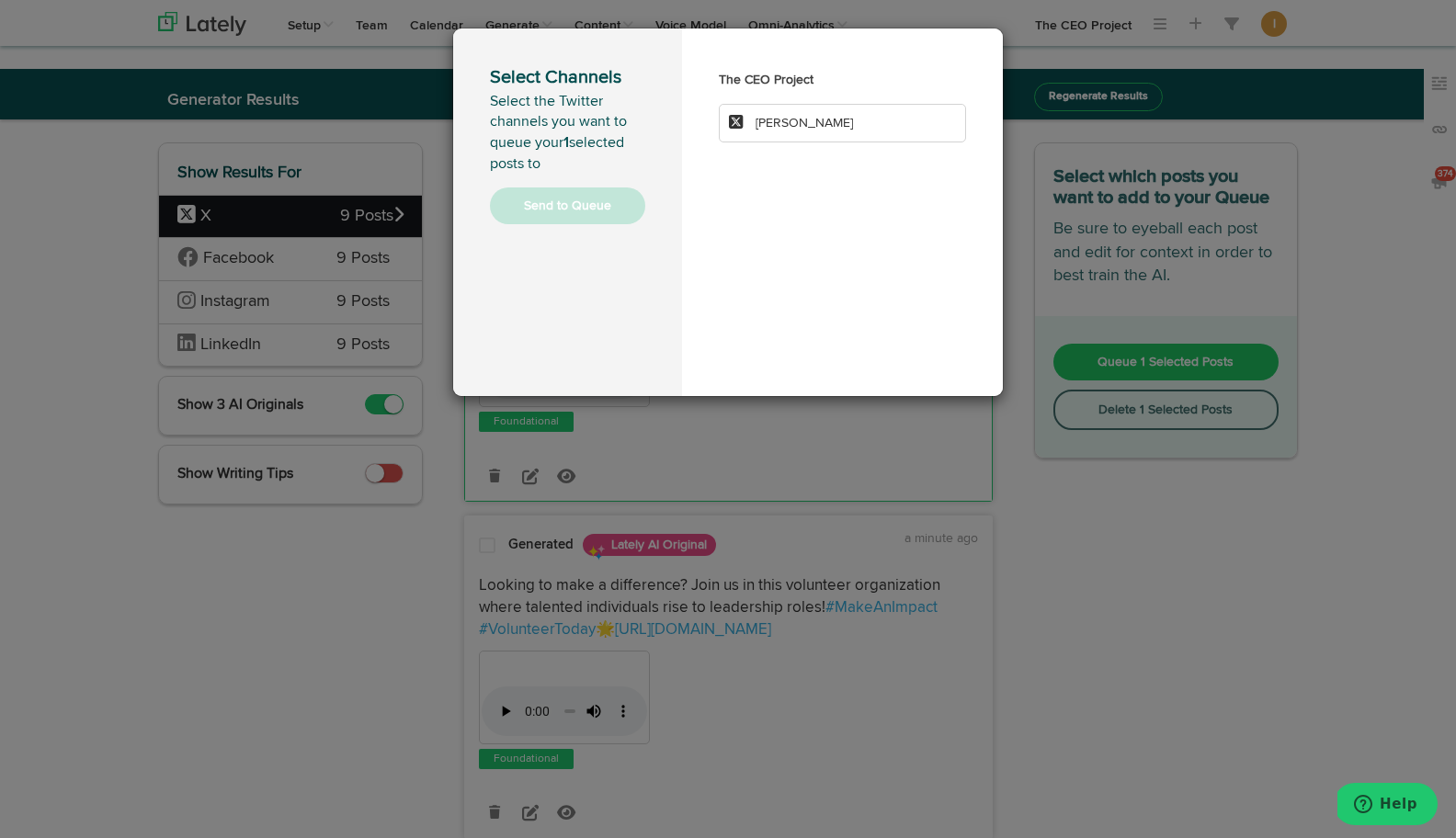
click at [808, 133] on li "[PERSON_NAME]" at bounding box center [842, 123] width 247 height 38
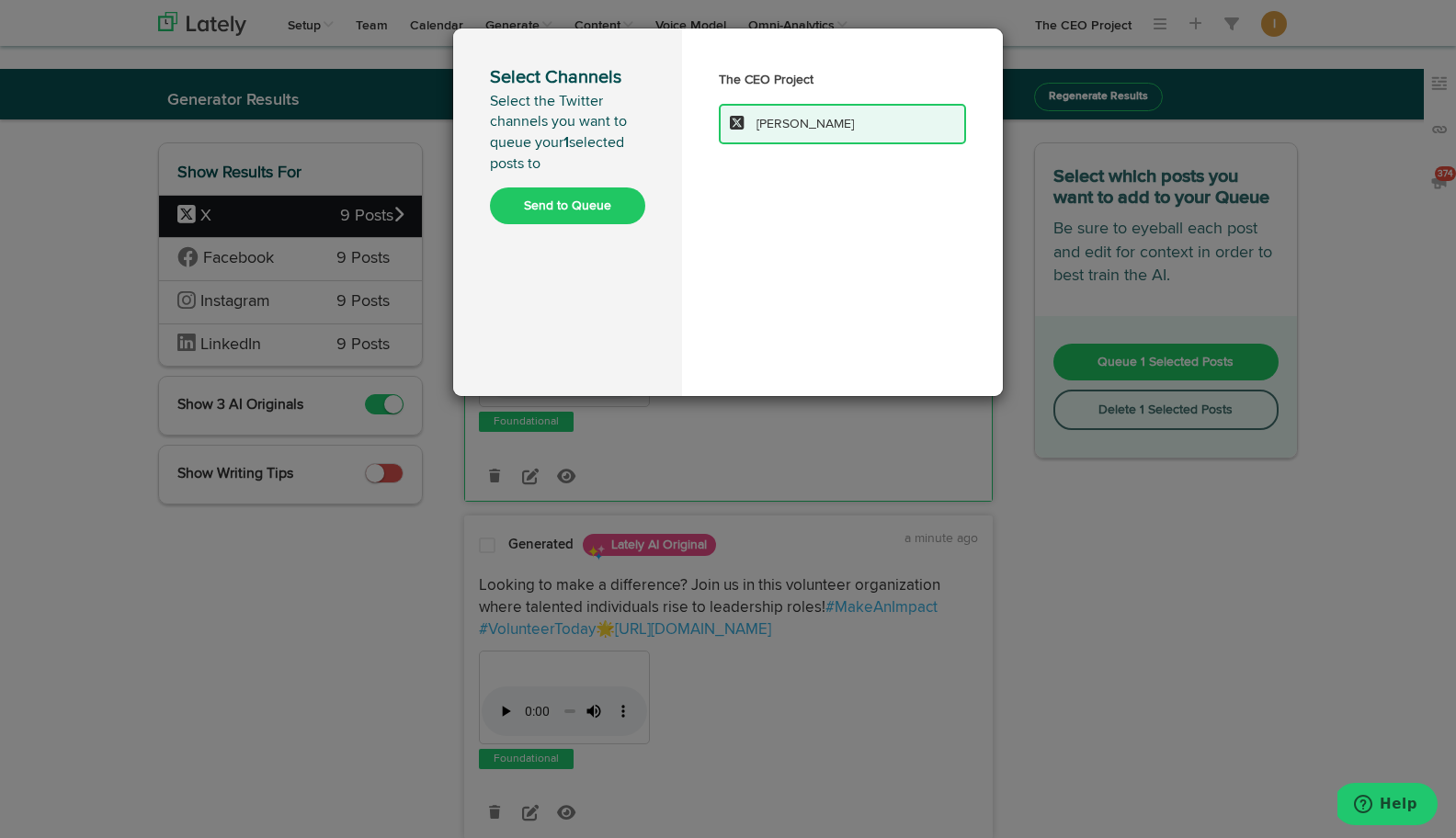
click at [616, 206] on button "Send to Queue" at bounding box center [567, 206] width 155 height 37
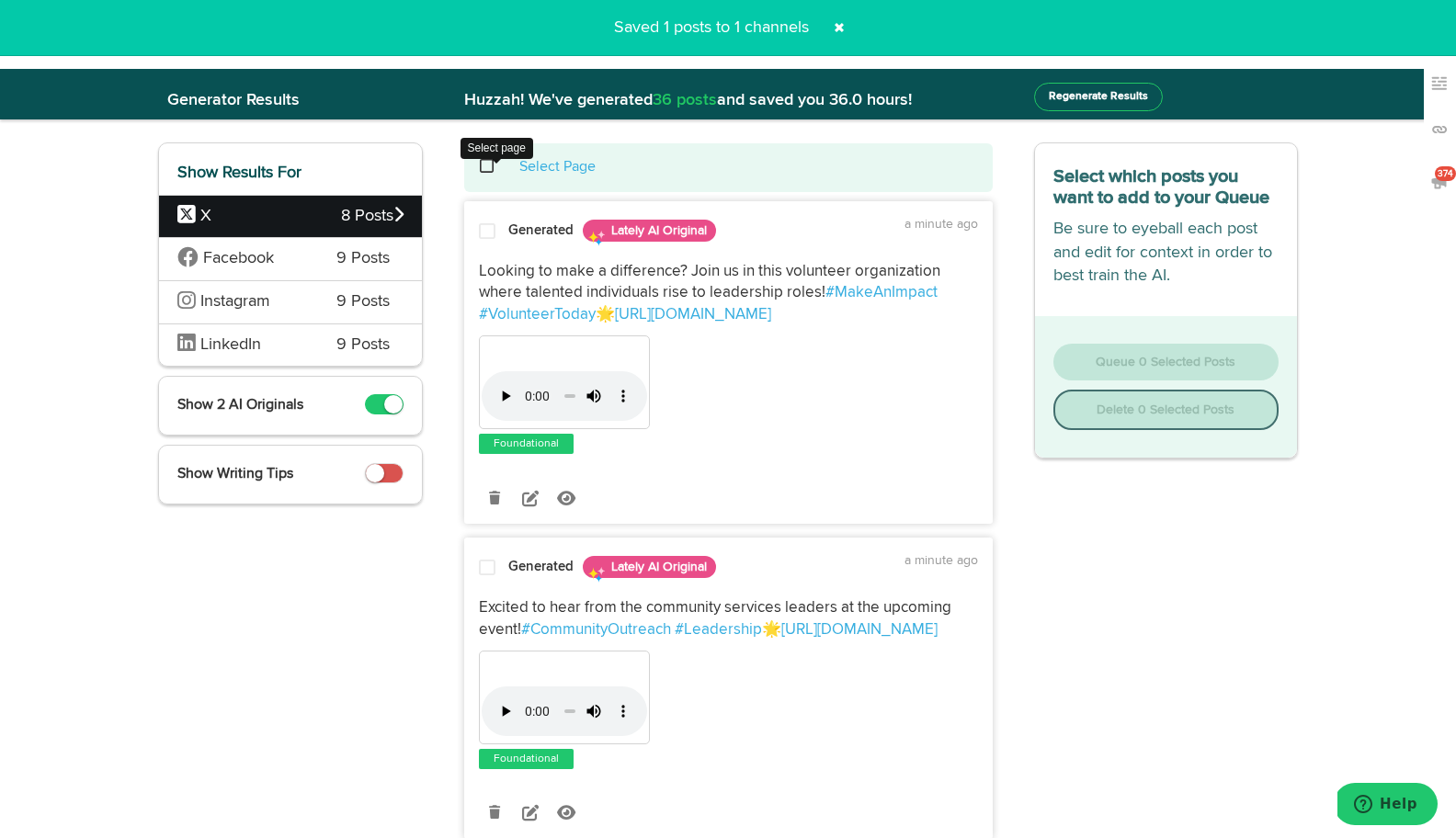
click at [486, 166] on span at bounding box center [497, 166] width 38 height 1
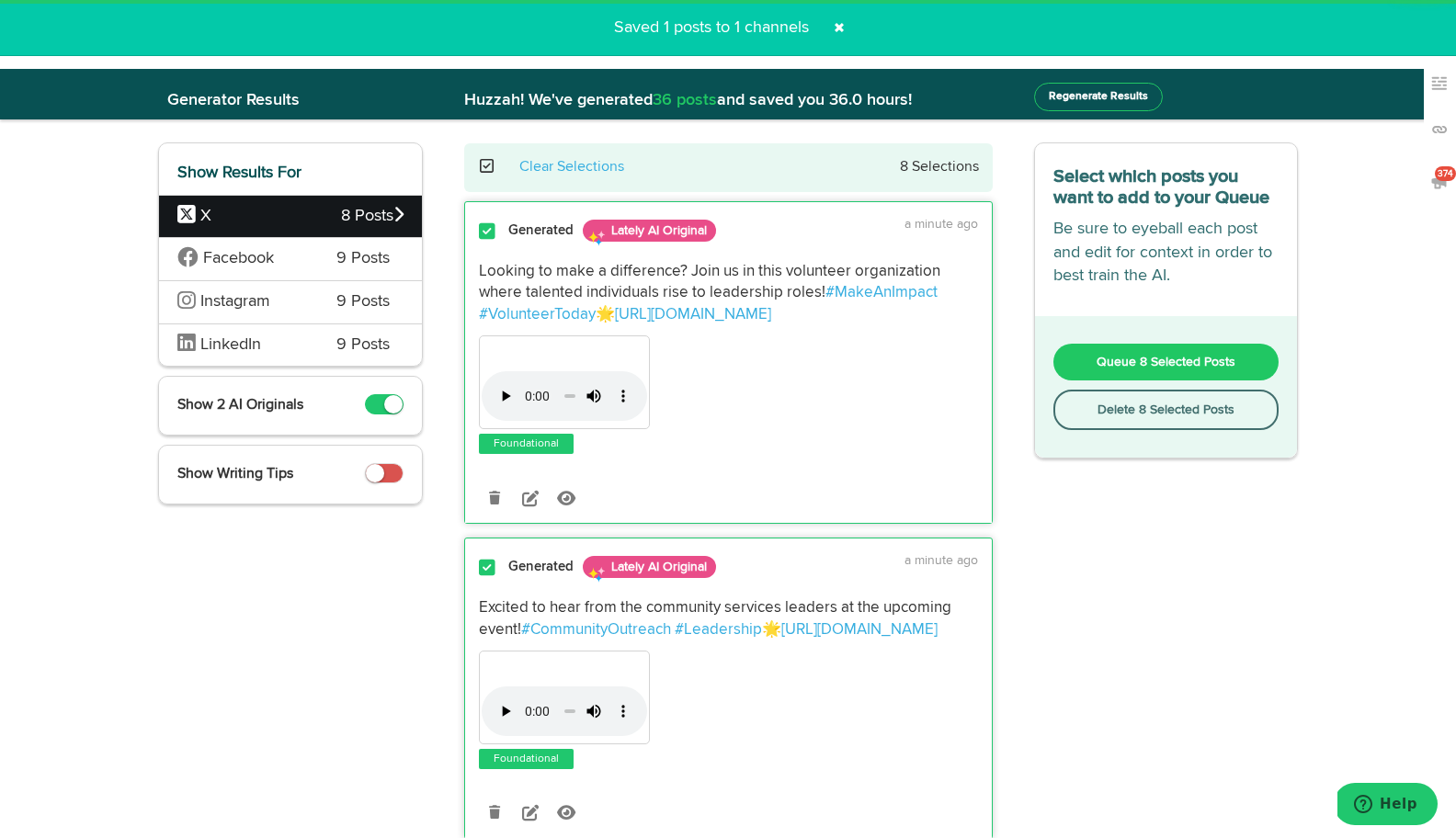
click at [1159, 418] on button "Delete 8 Selected Posts" at bounding box center [1166, 410] width 226 height 40
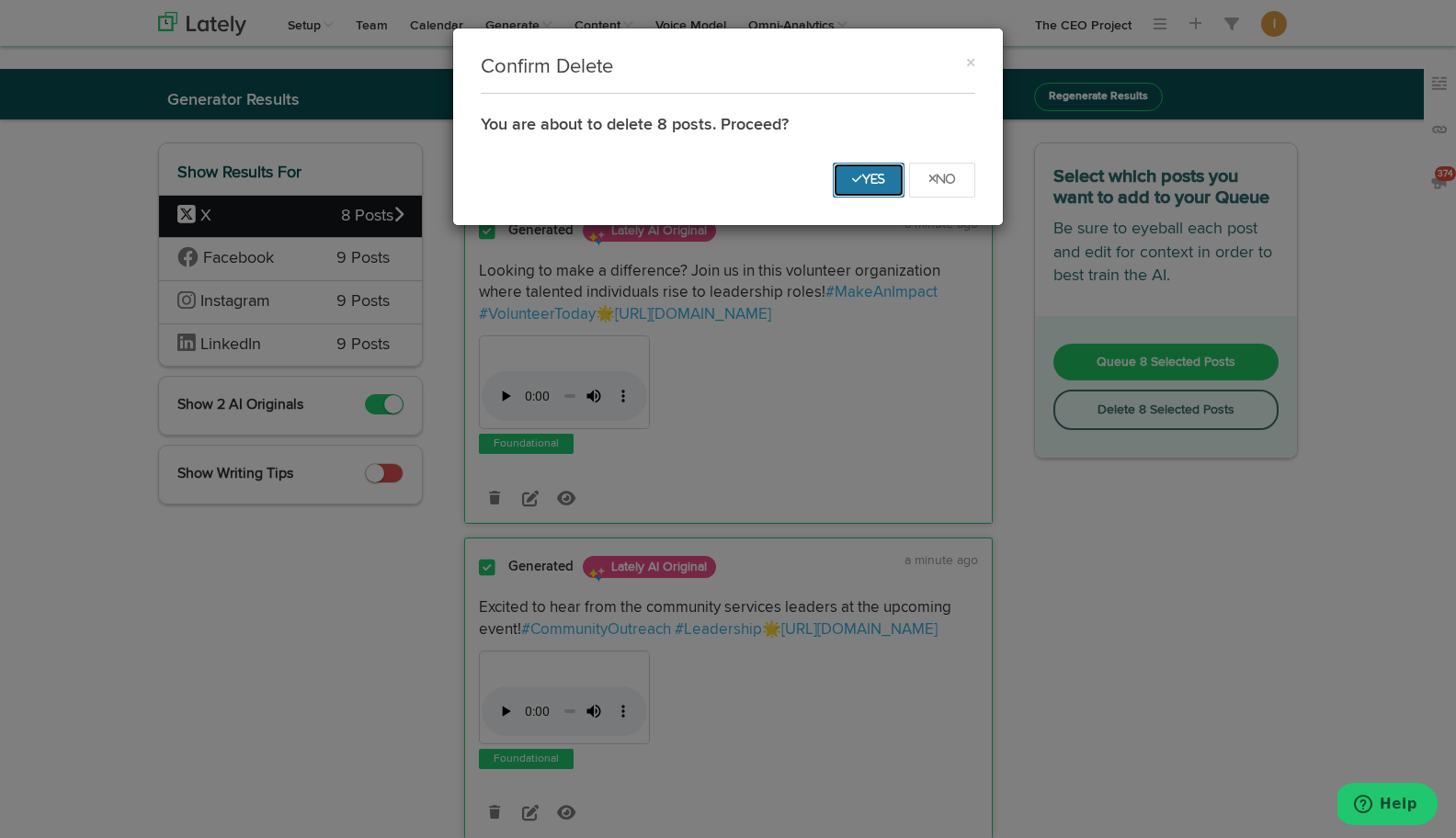
click at [869, 176] on icon "Yes" at bounding box center [869, 179] width 33 height 11
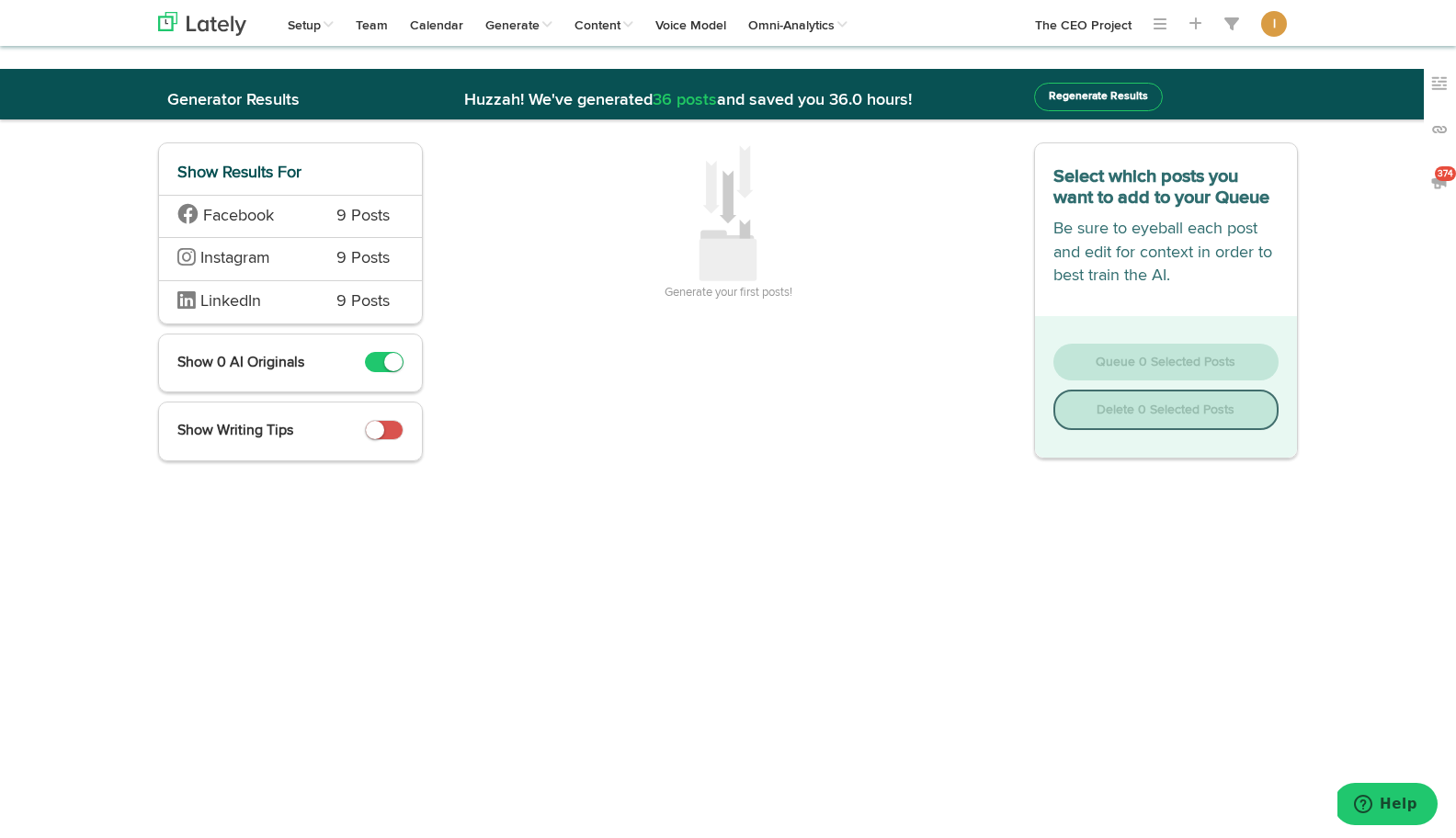
click at [356, 222] on span "9 Posts" at bounding box center [363, 216] width 53 height 24
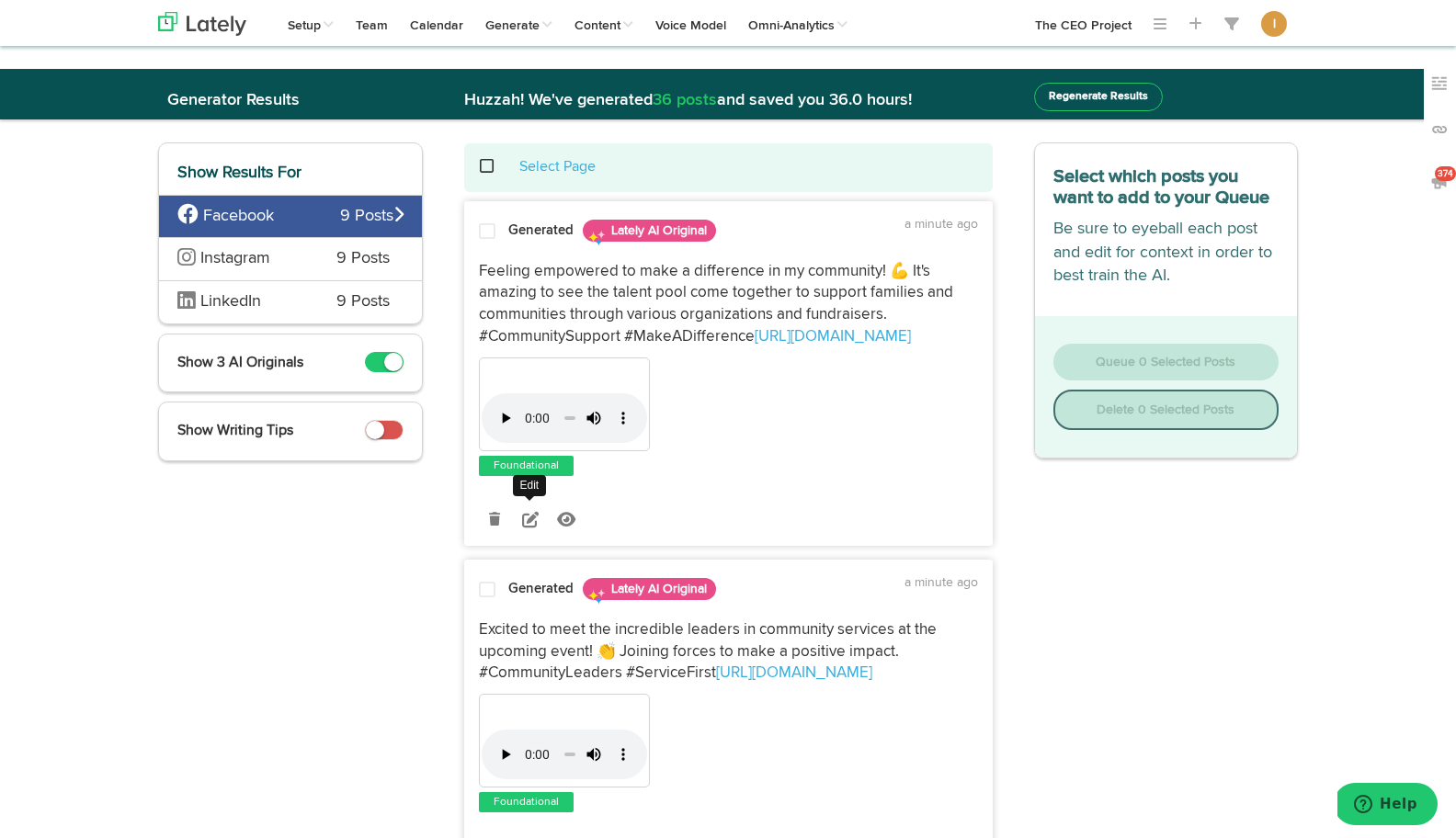
click at [531, 518] on icon at bounding box center [530, 519] width 16 height 16
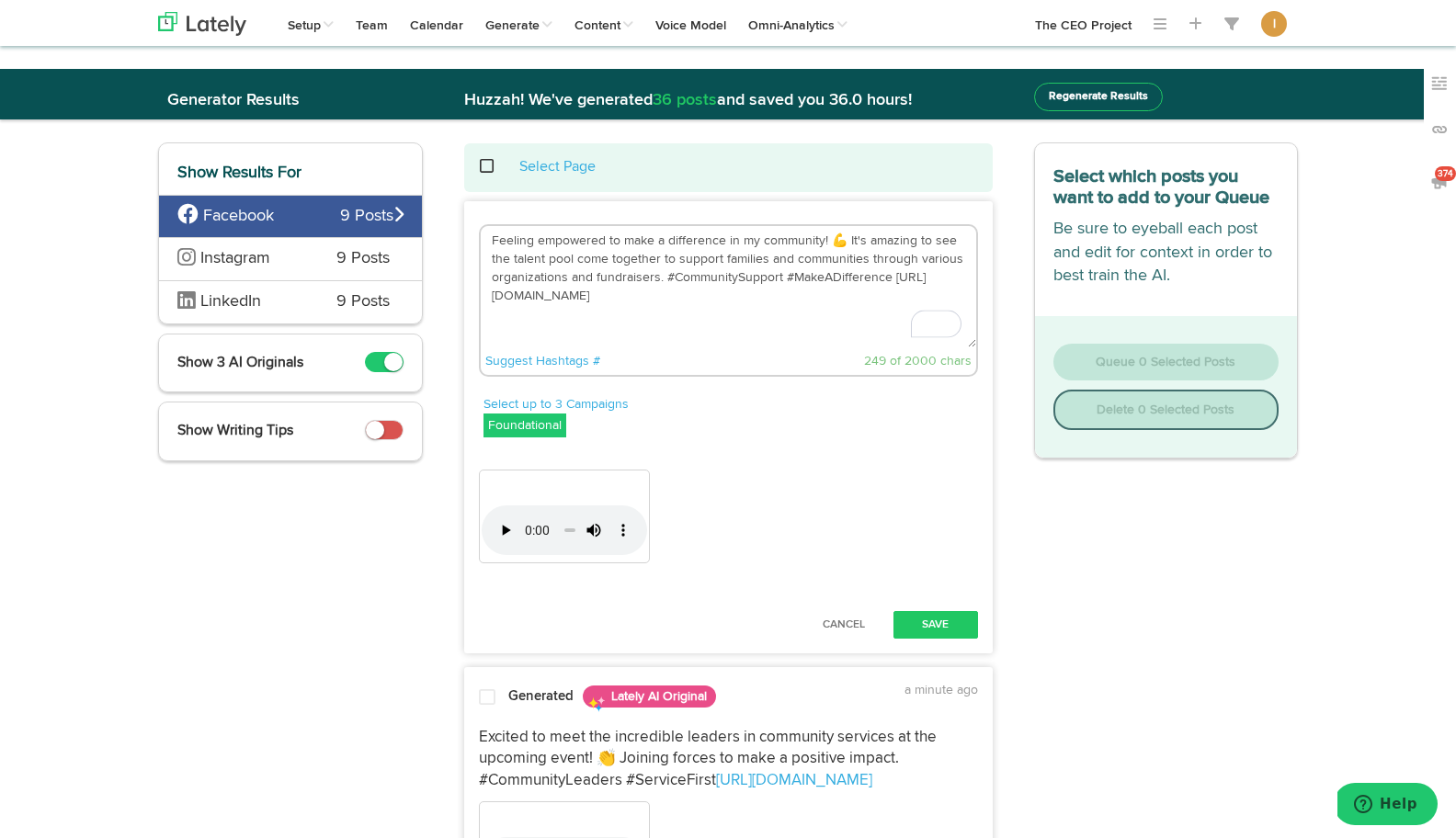
drag, startPoint x: 896, startPoint y: 276, endPoint x: 453, endPoint y: 222, distance: 446.3
click at [479, 243] on div "Feeling empowered to make a difference in my community! 💪 It's amazing to see t…" at bounding box center [728, 300] width 499 height 153
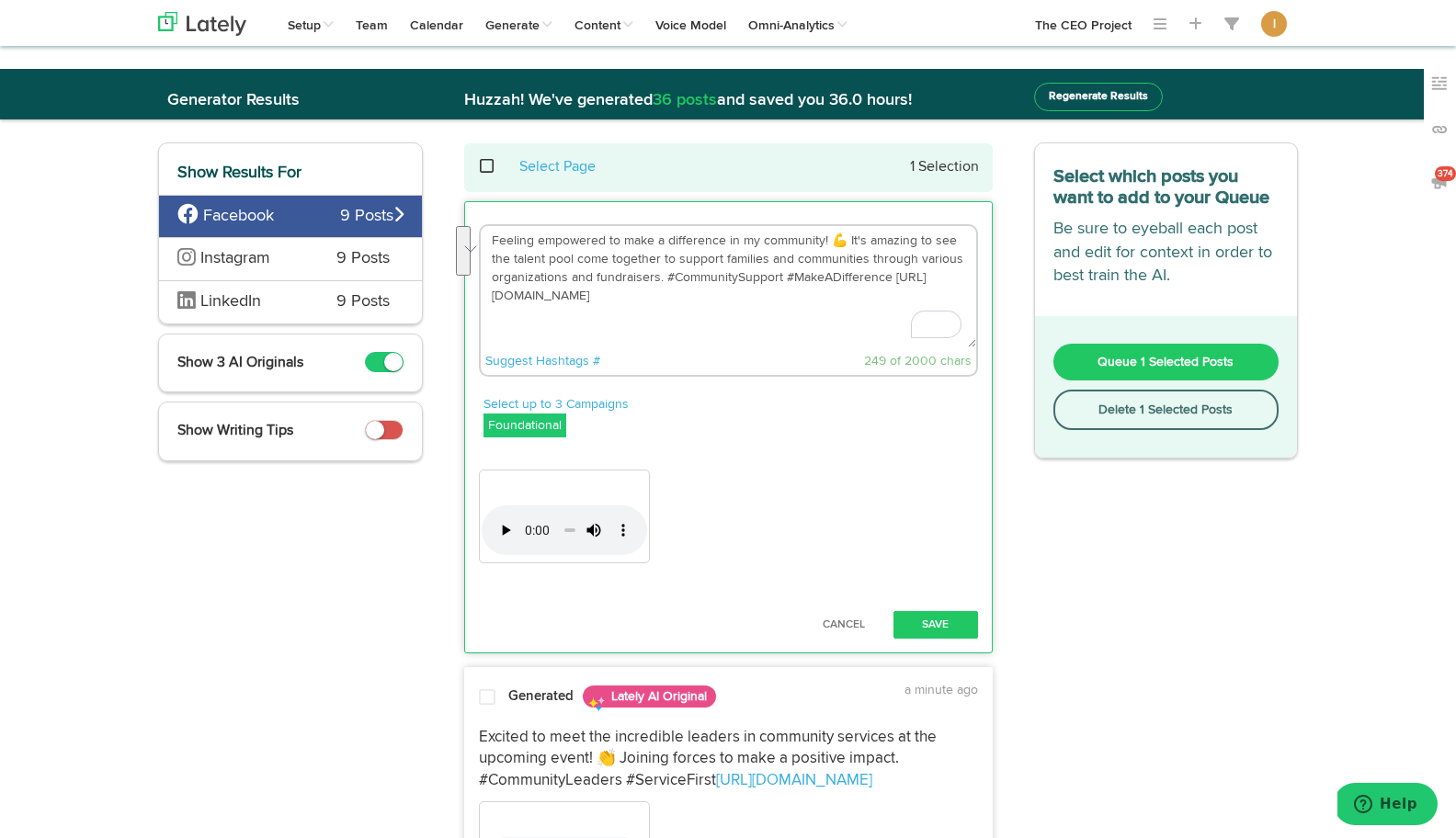
paste textarea "Are you struggling to find the right people—and wondering if you’ve been fishin…"
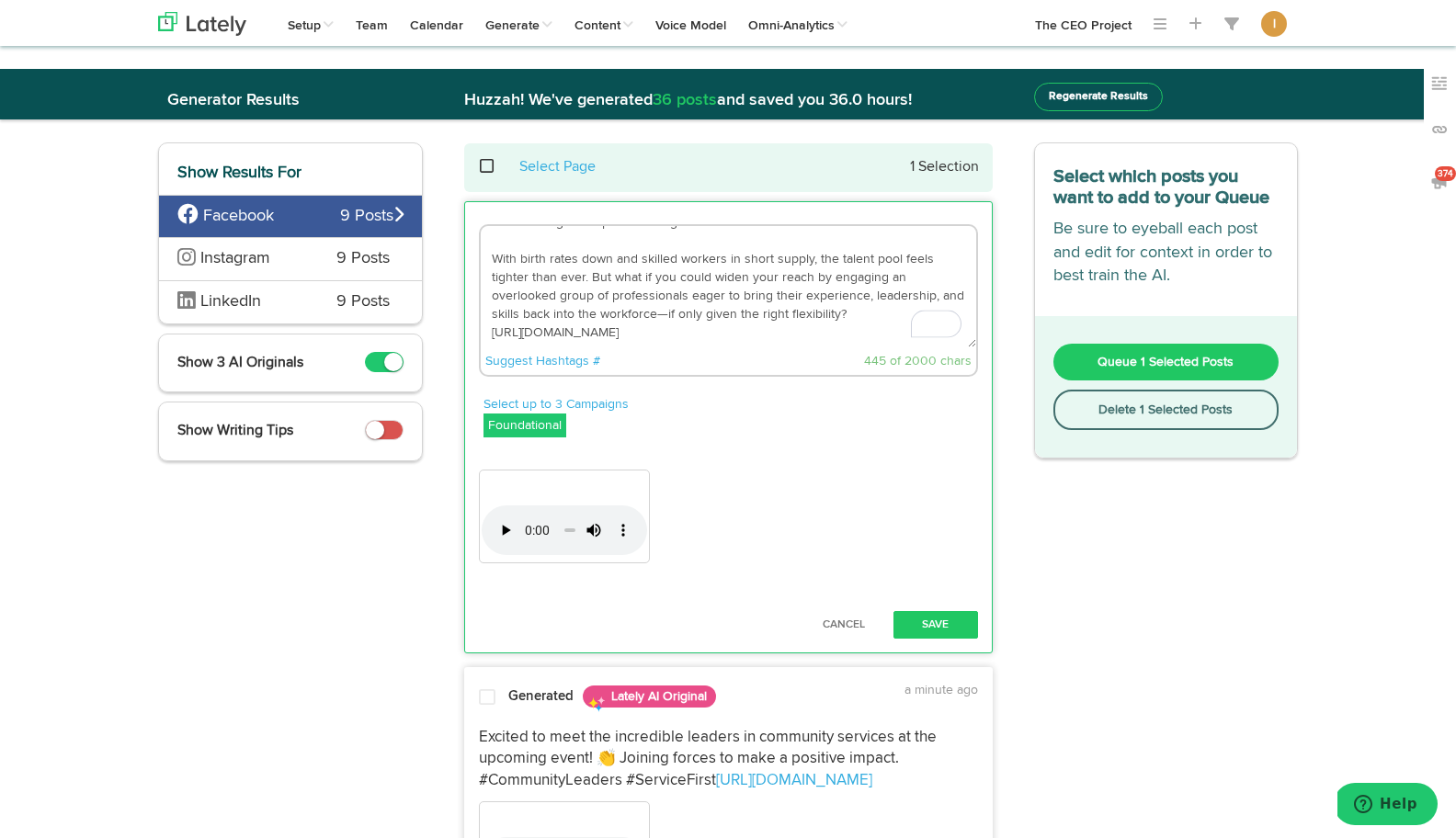
click at [624, 340] on textarea "Are you struggling to find the right people—and wondering if you’ve been fishin…" at bounding box center [728, 286] width 496 height 121
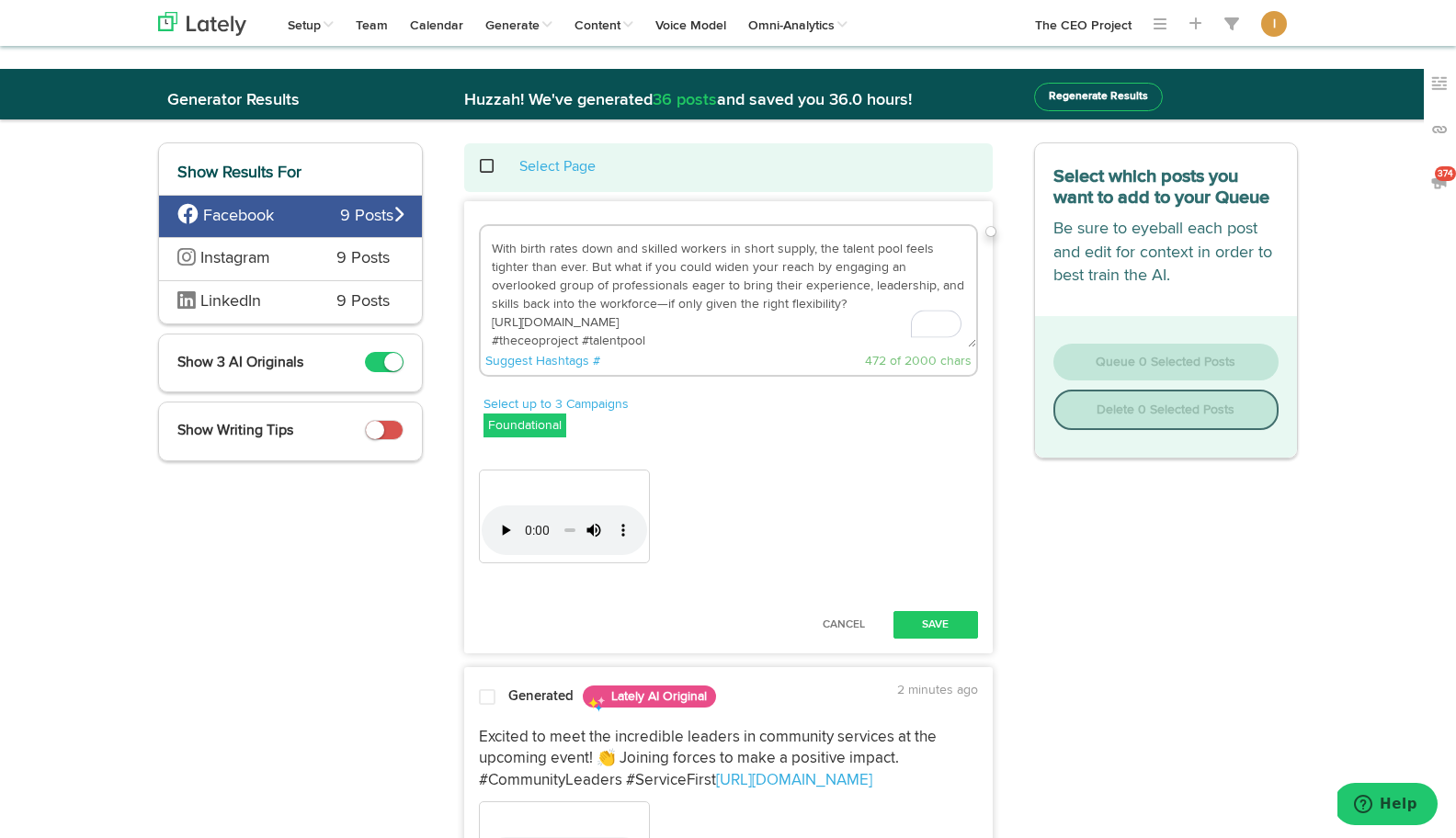
scroll to position [9, 0]
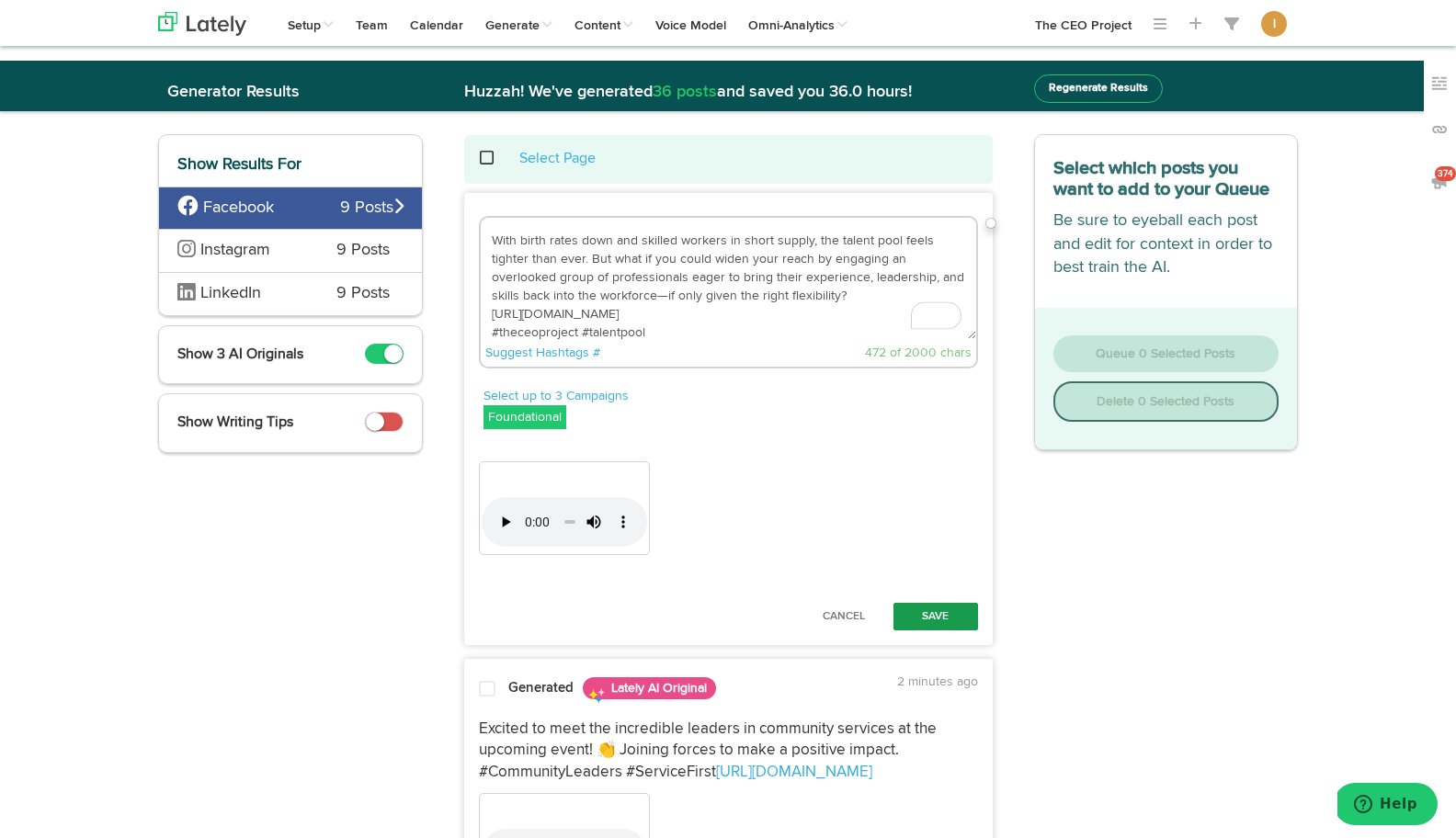
type textarea "Are you struggling to find the right people—and wondering if you’ve been fishin…"
click at [949, 605] on button "Save" at bounding box center [935, 616] width 85 height 28
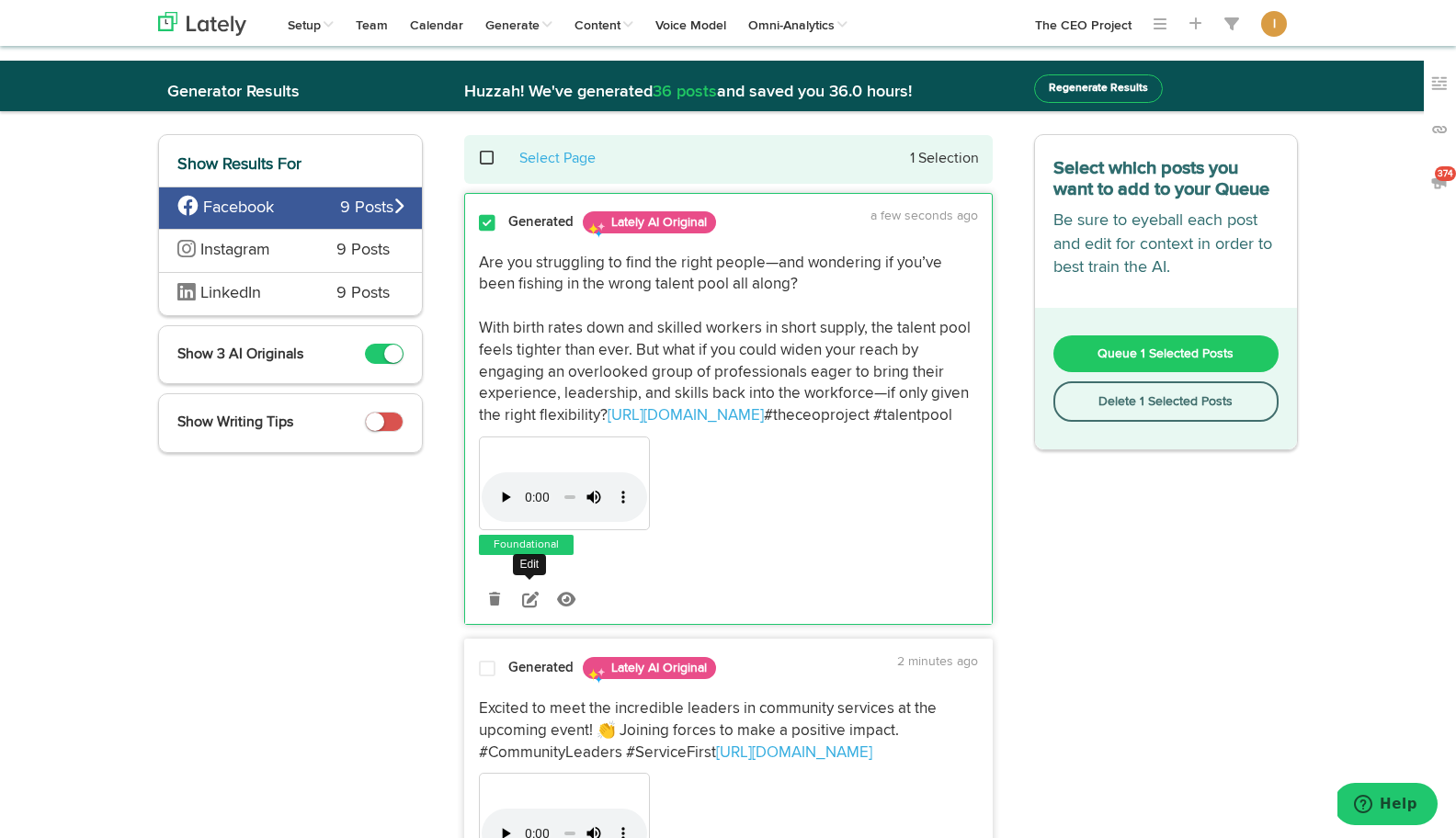
click at [532, 607] on icon at bounding box center [530, 599] width 16 height 16
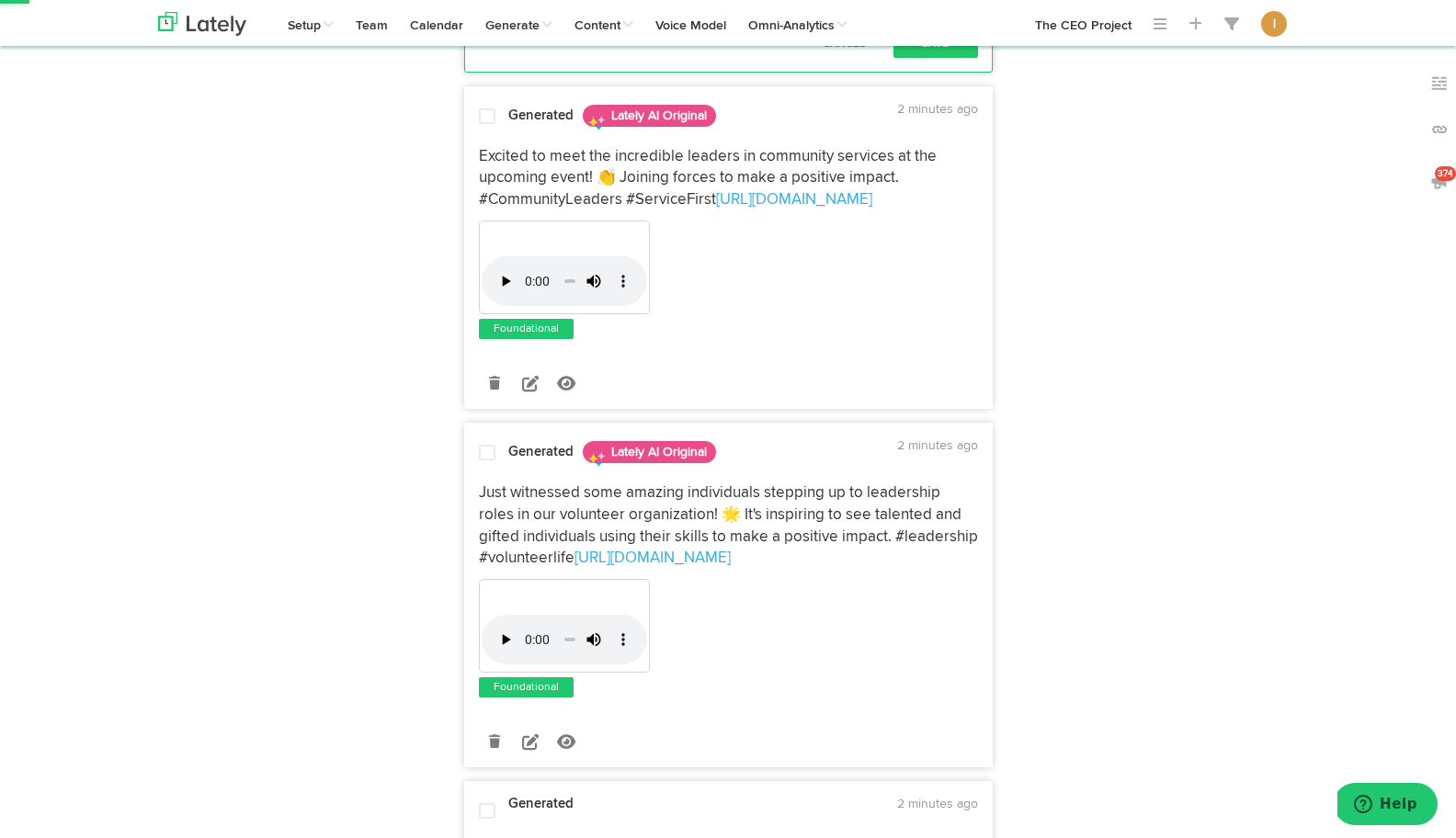
scroll to position [817, 0]
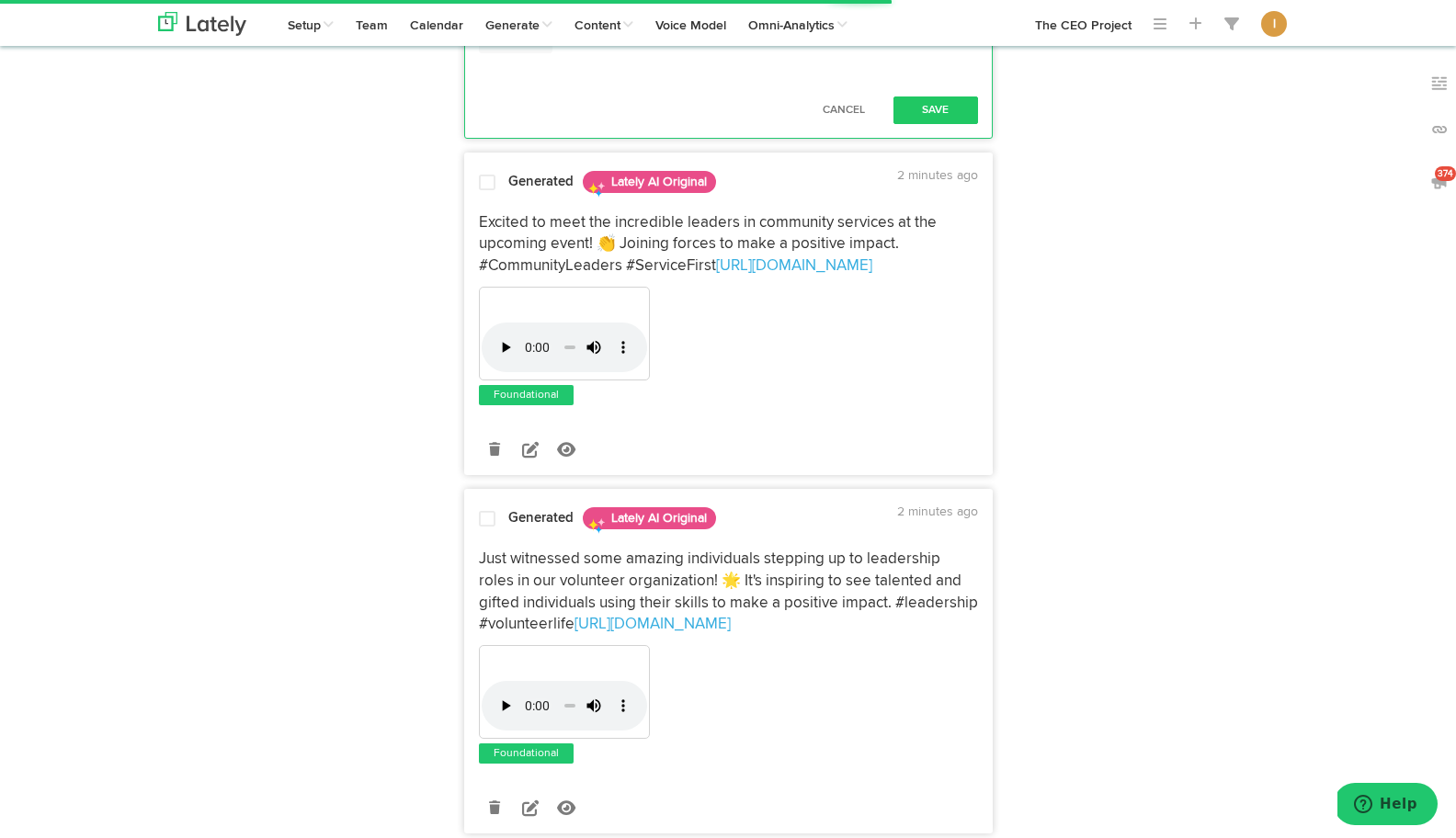
drag, startPoint x: 705, startPoint y: 590, endPoint x: 472, endPoint y: 607, distance: 233.6
drag, startPoint x: 811, startPoint y: 586, endPoint x: 958, endPoint y: 590, distance: 147.1
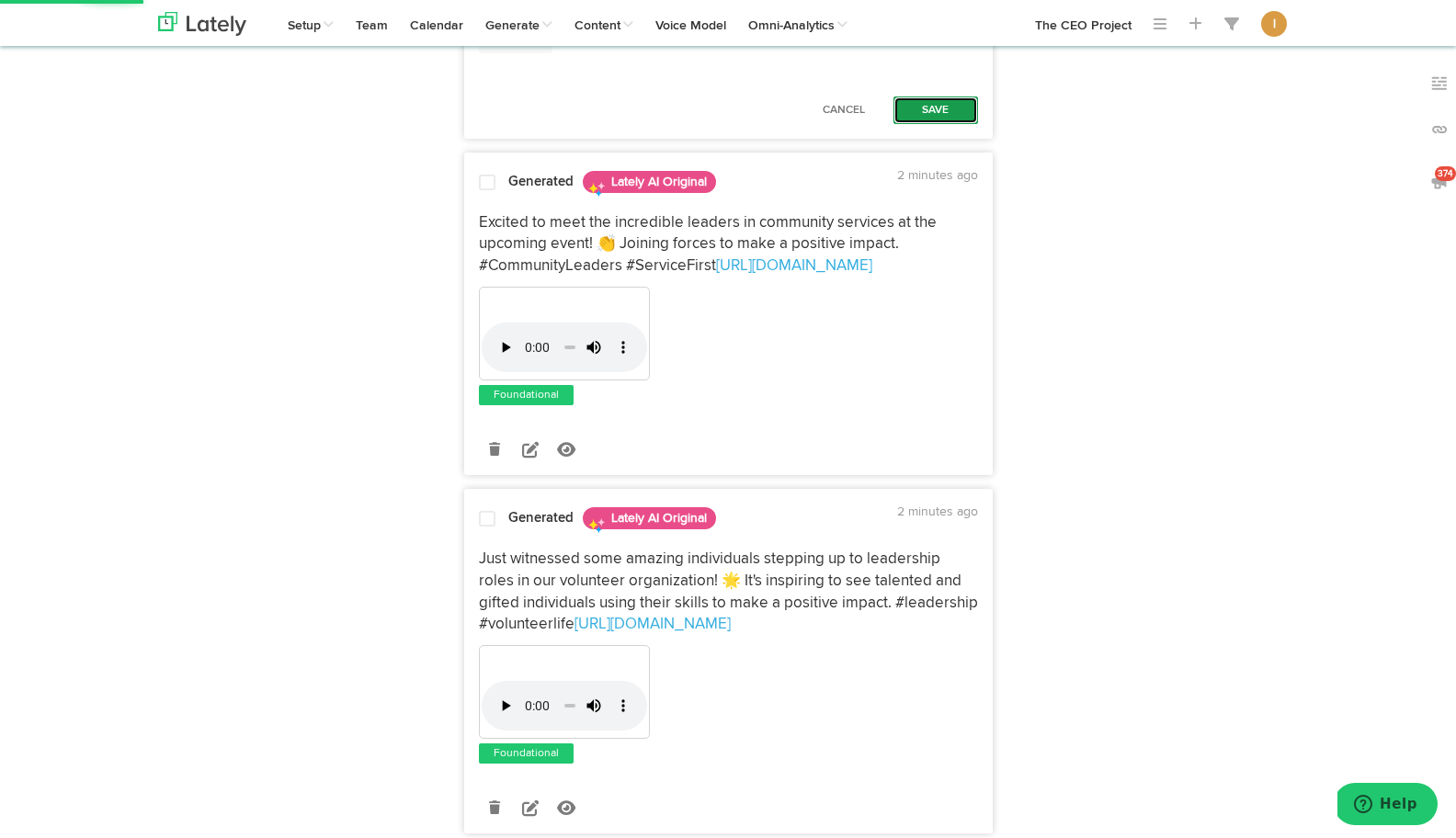
click at [938, 124] on button "Save" at bounding box center [935, 110] width 85 height 28
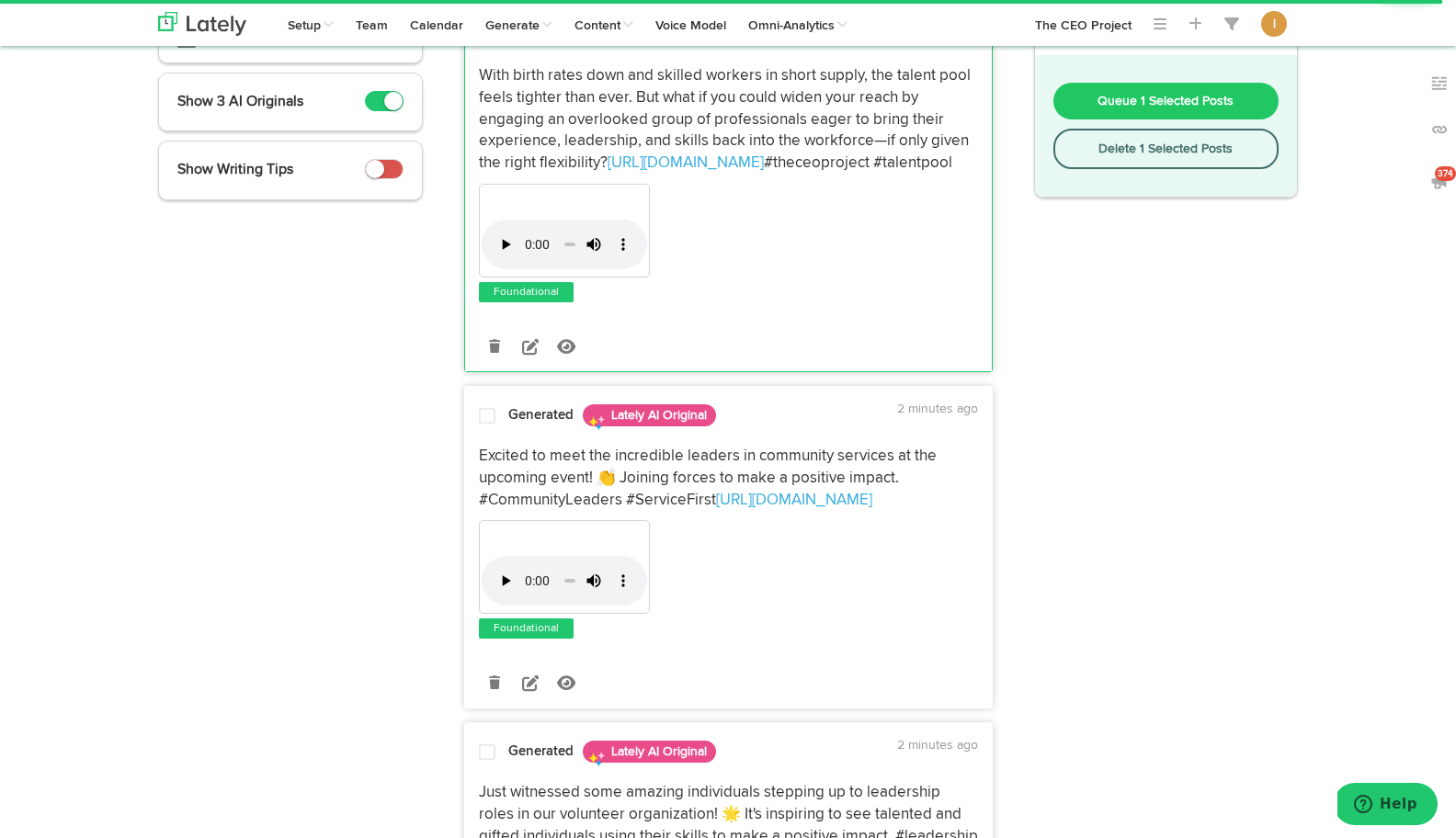
scroll to position [0, 0]
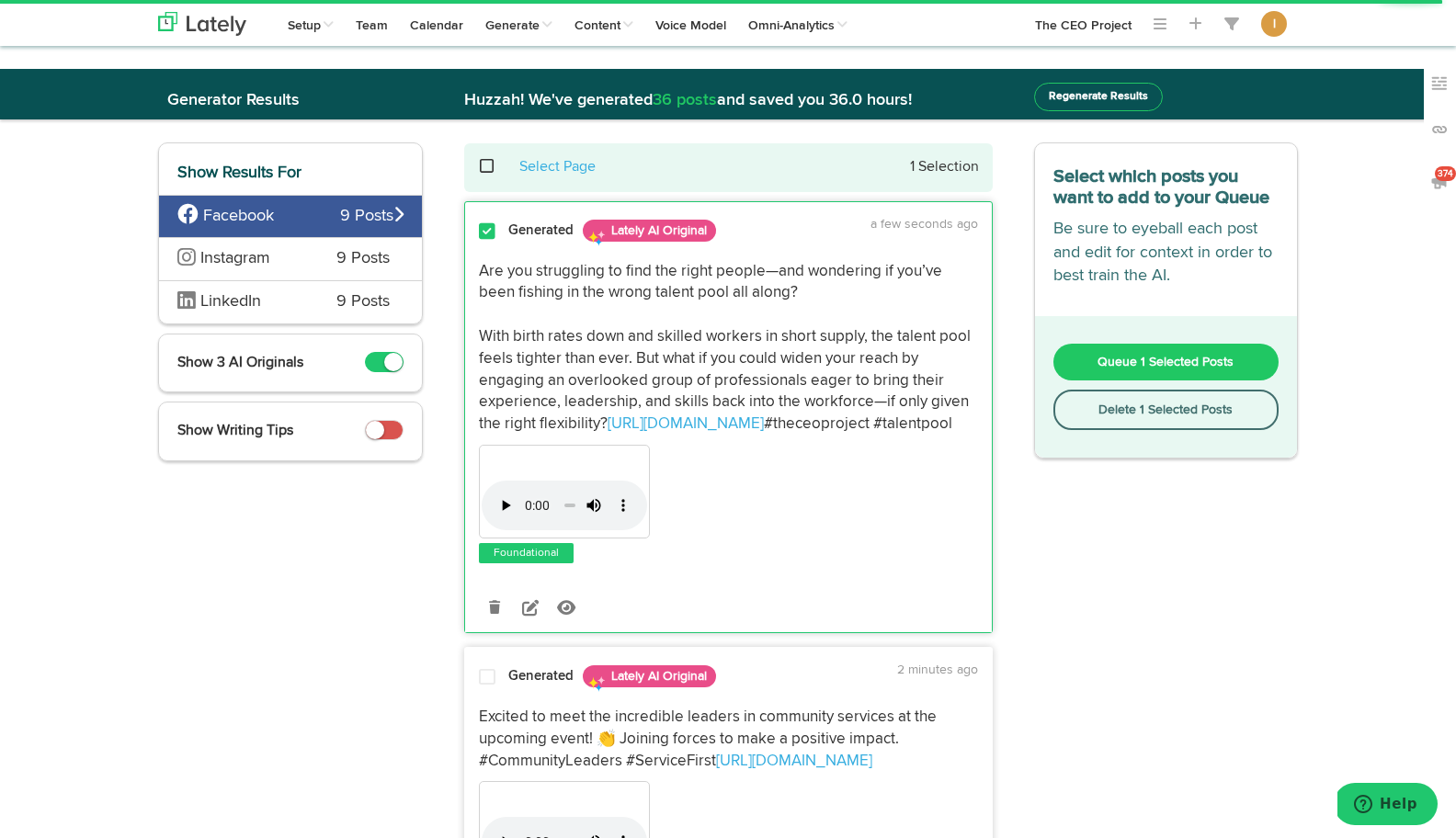
click at [1100, 361] on span "Queue 1 Selected Posts" at bounding box center [1165, 361] width 136 height 12
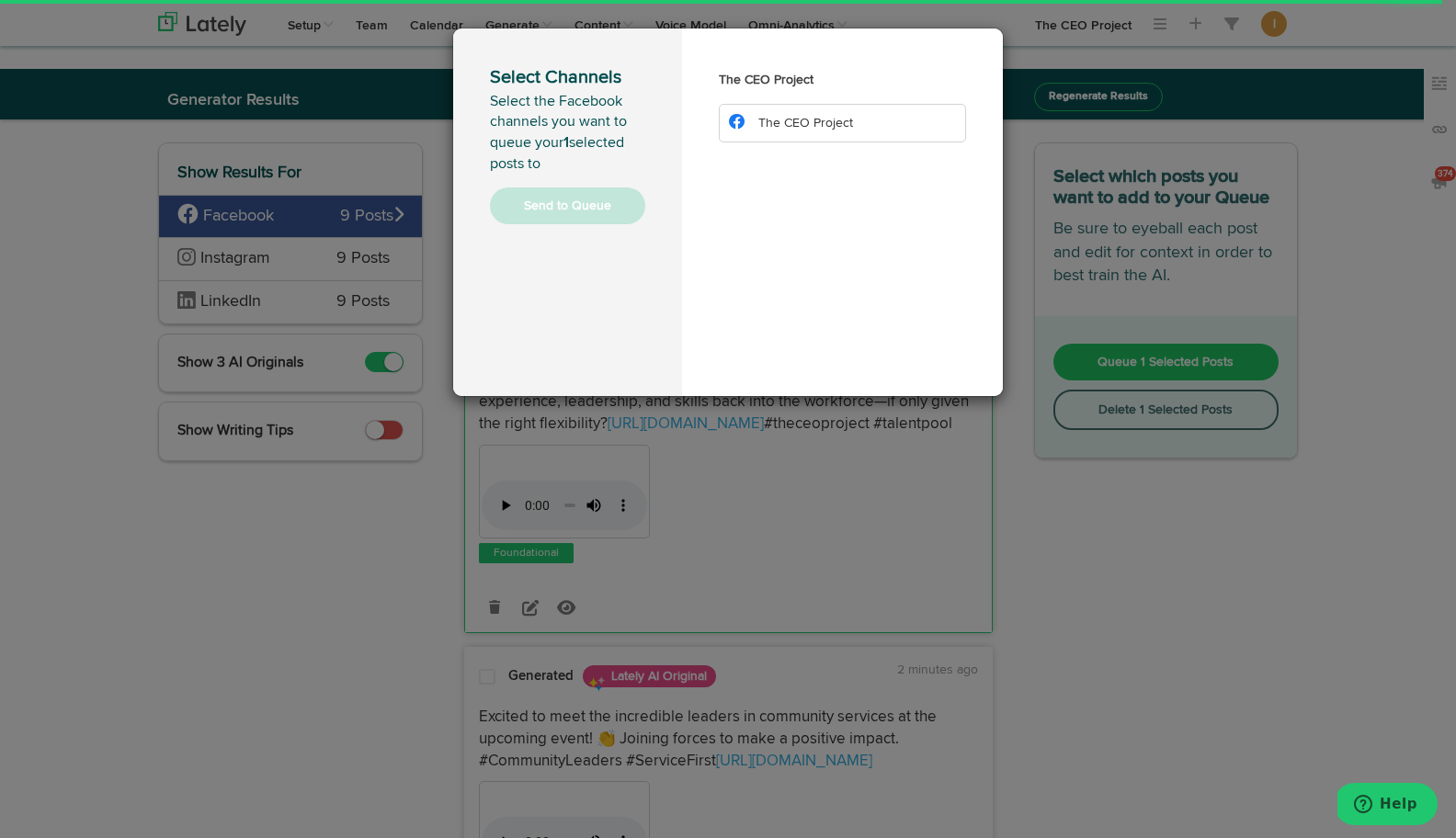
click at [854, 124] on li "The CEO Project" at bounding box center [842, 123] width 247 height 38
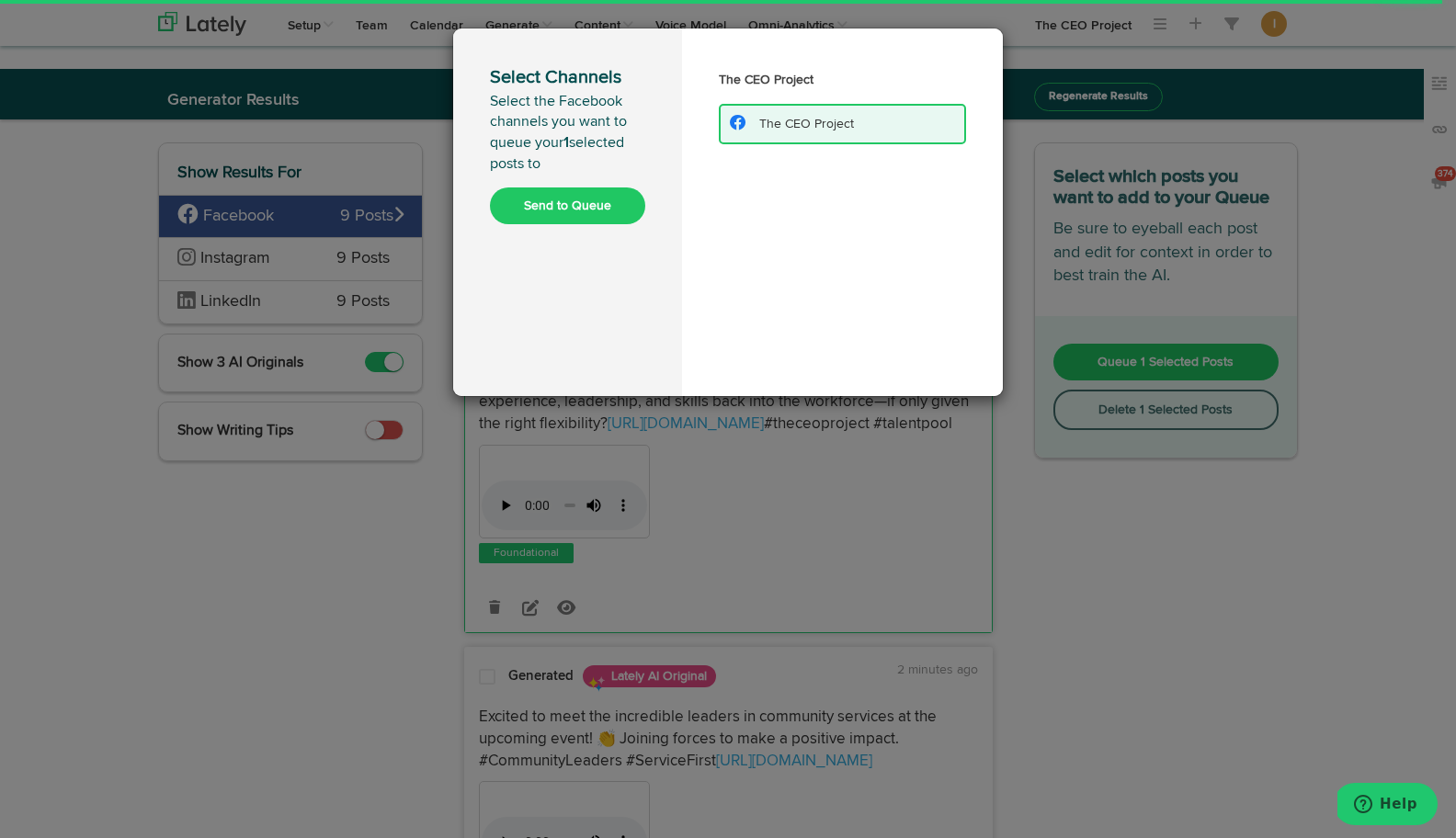
click at [575, 215] on button "Send to Queue" at bounding box center [567, 206] width 155 height 37
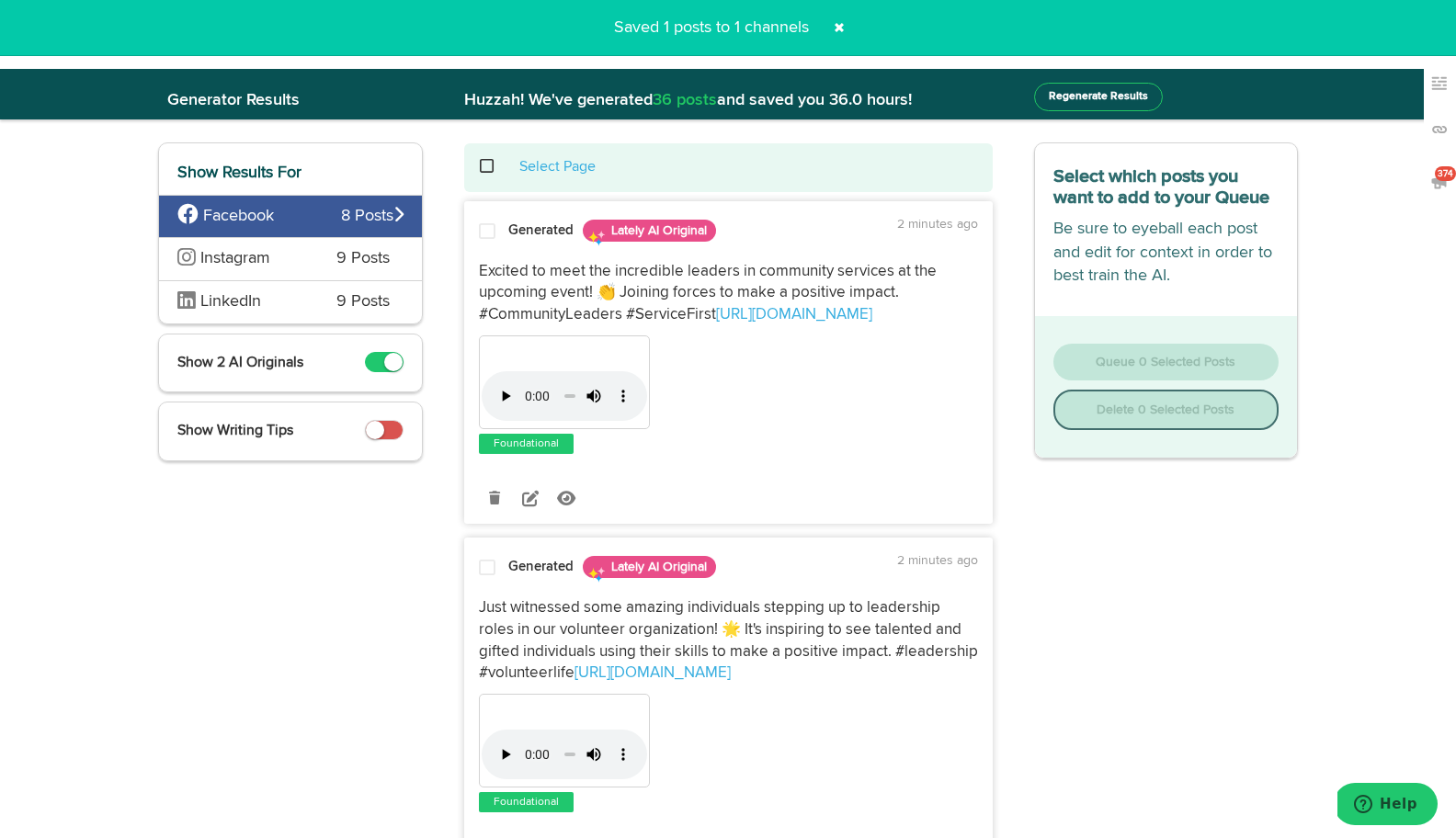
click at [489, 166] on span at bounding box center [497, 166] width 38 height 1
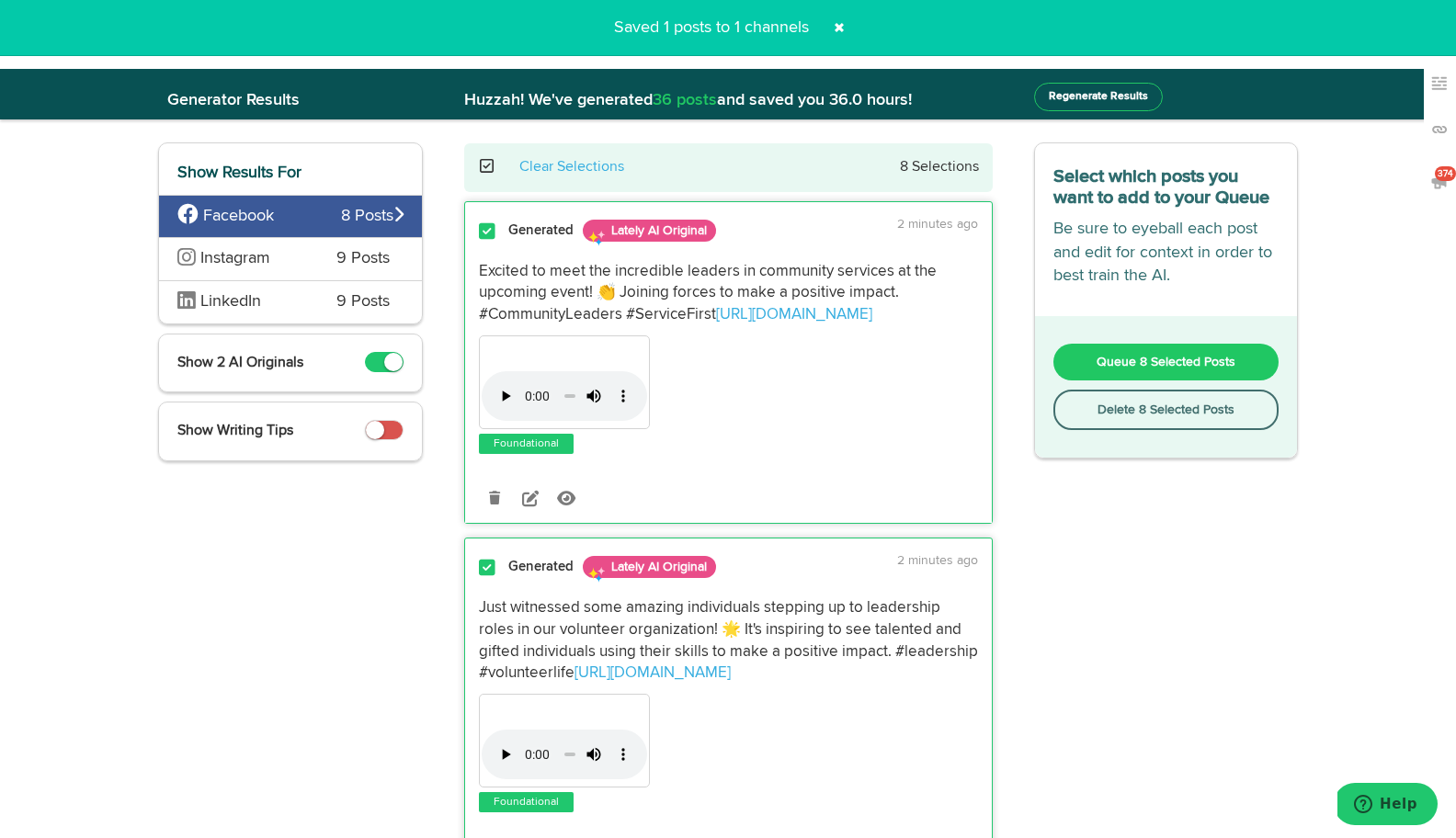
click at [1083, 415] on button "Delete 8 Selected Posts" at bounding box center [1166, 410] width 226 height 40
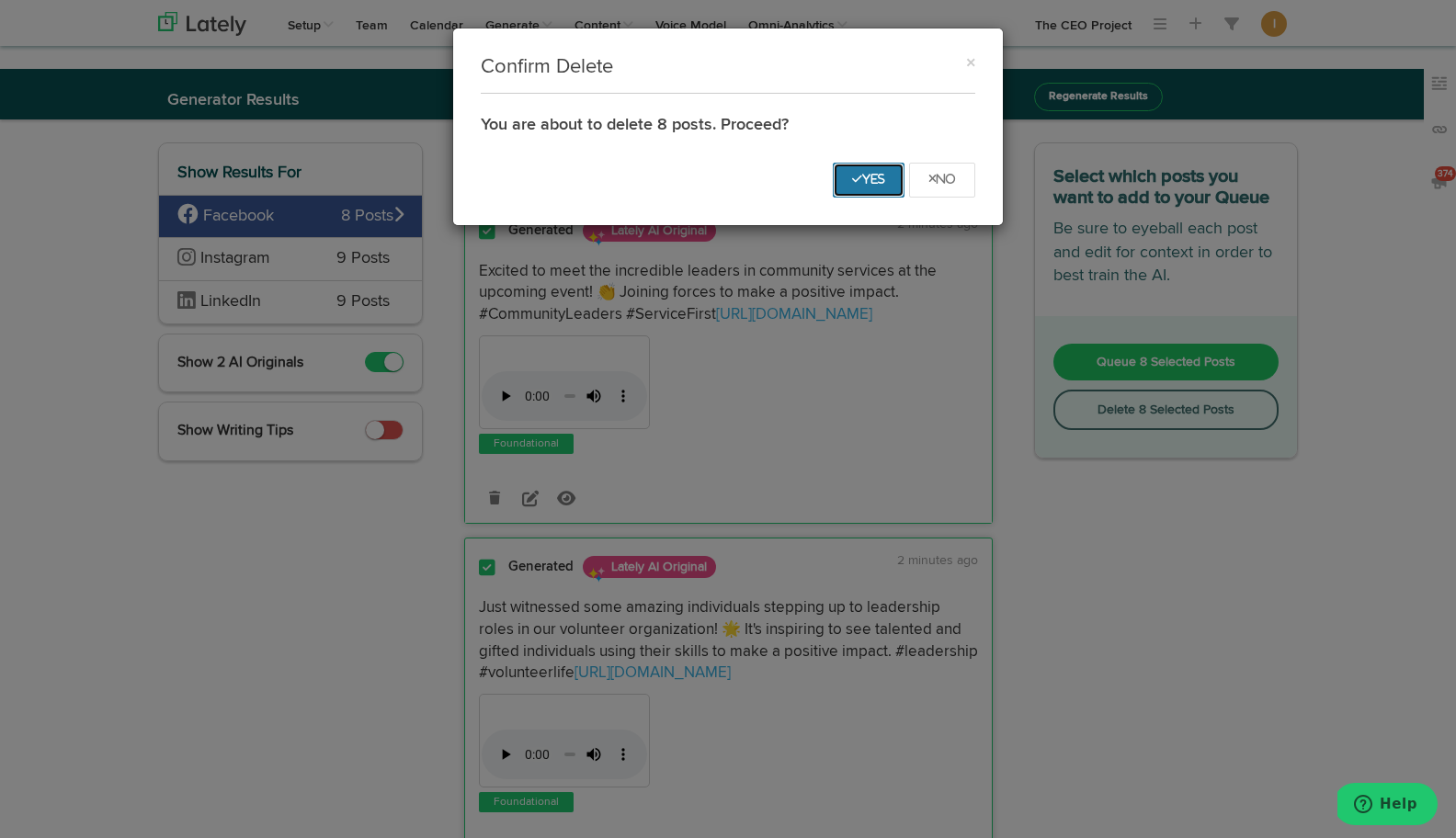
click at [869, 181] on icon "Yes" at bounding box center [869, 179] width 33 height 11
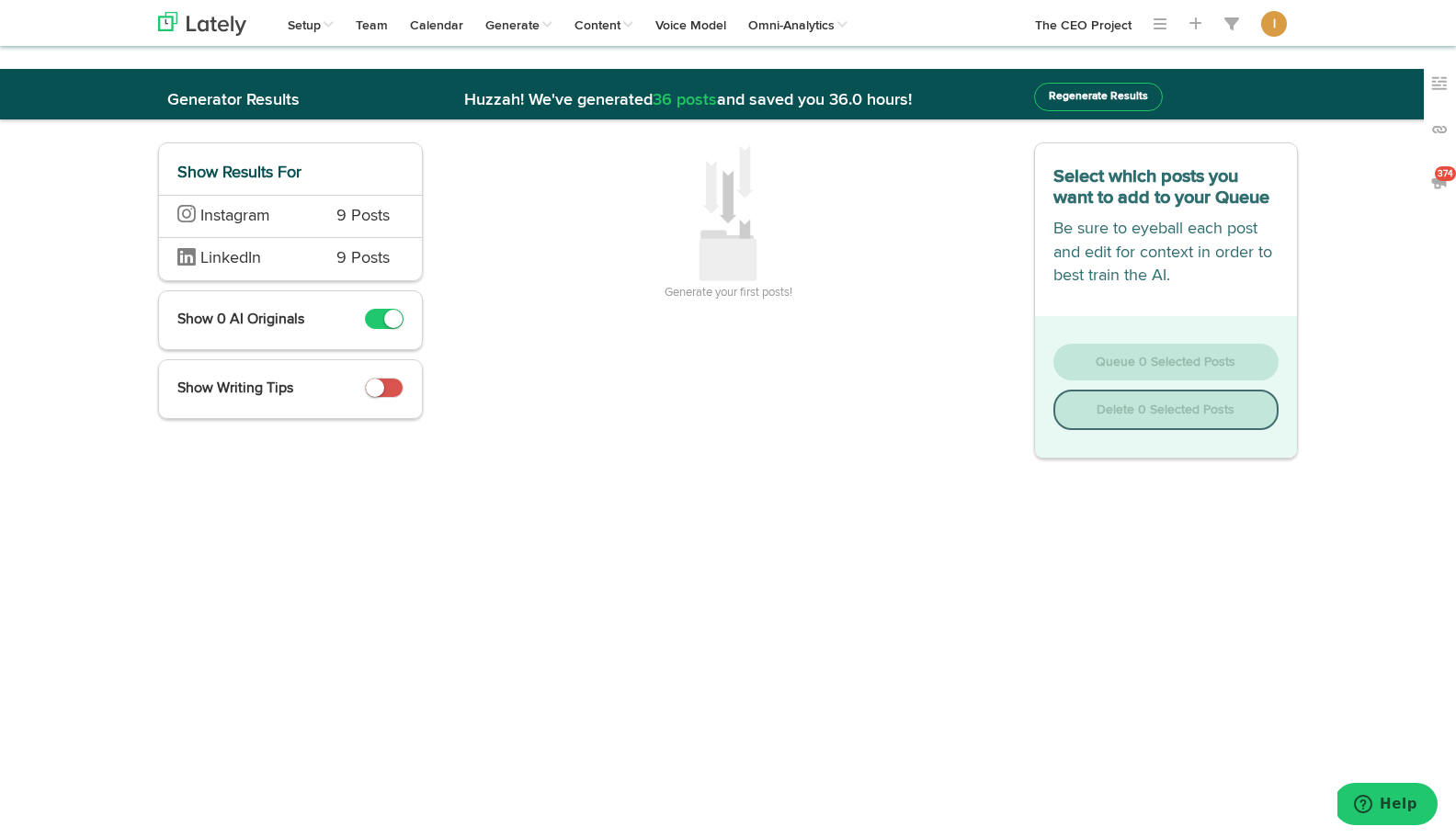
click at [326, 227] on div "Instagram 9 Posts" at bounding box center [291, 215] width 263 height 43
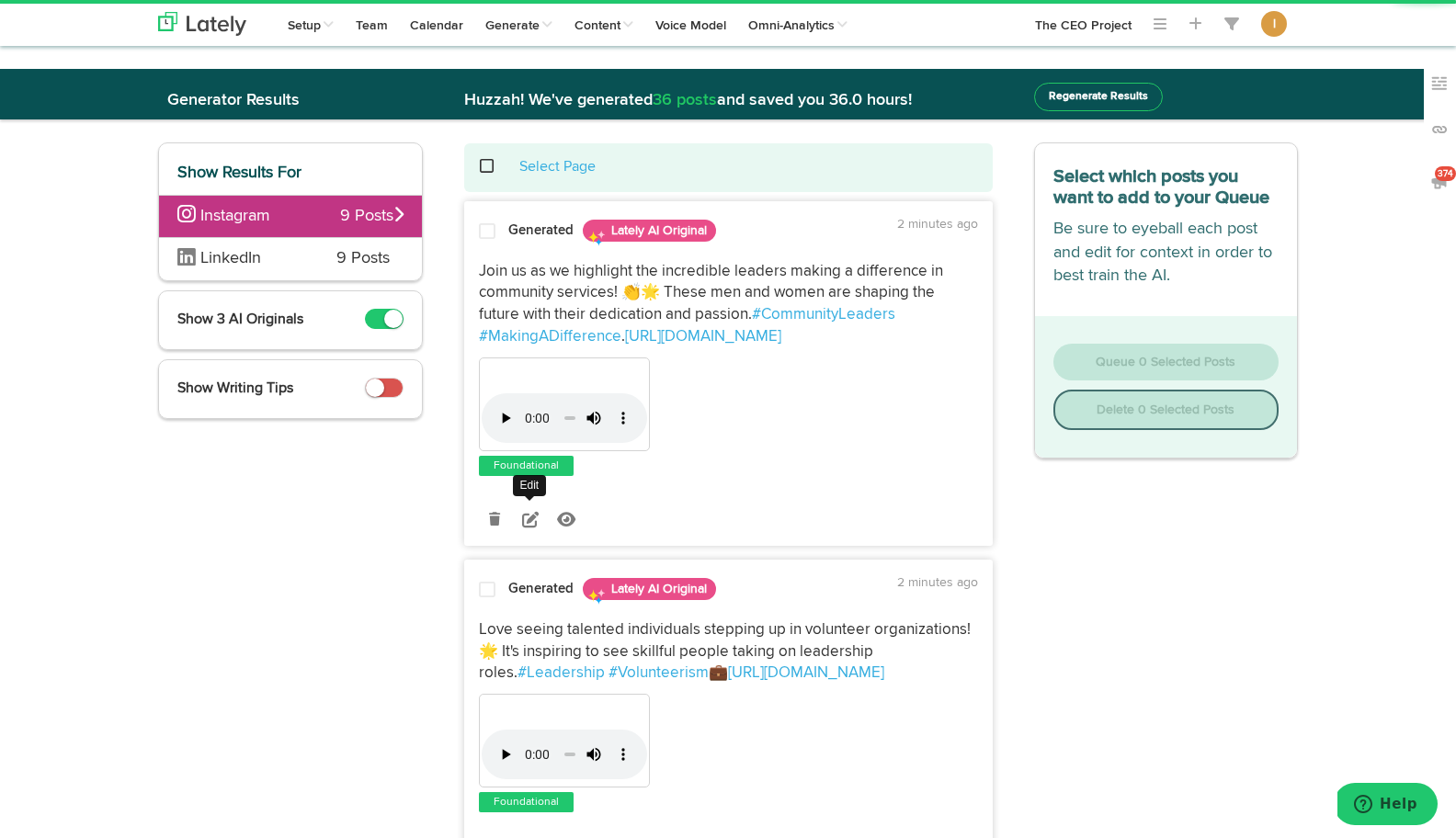
click at [527, 515] on icon at bounding box center [530, 519] width 16 height 16
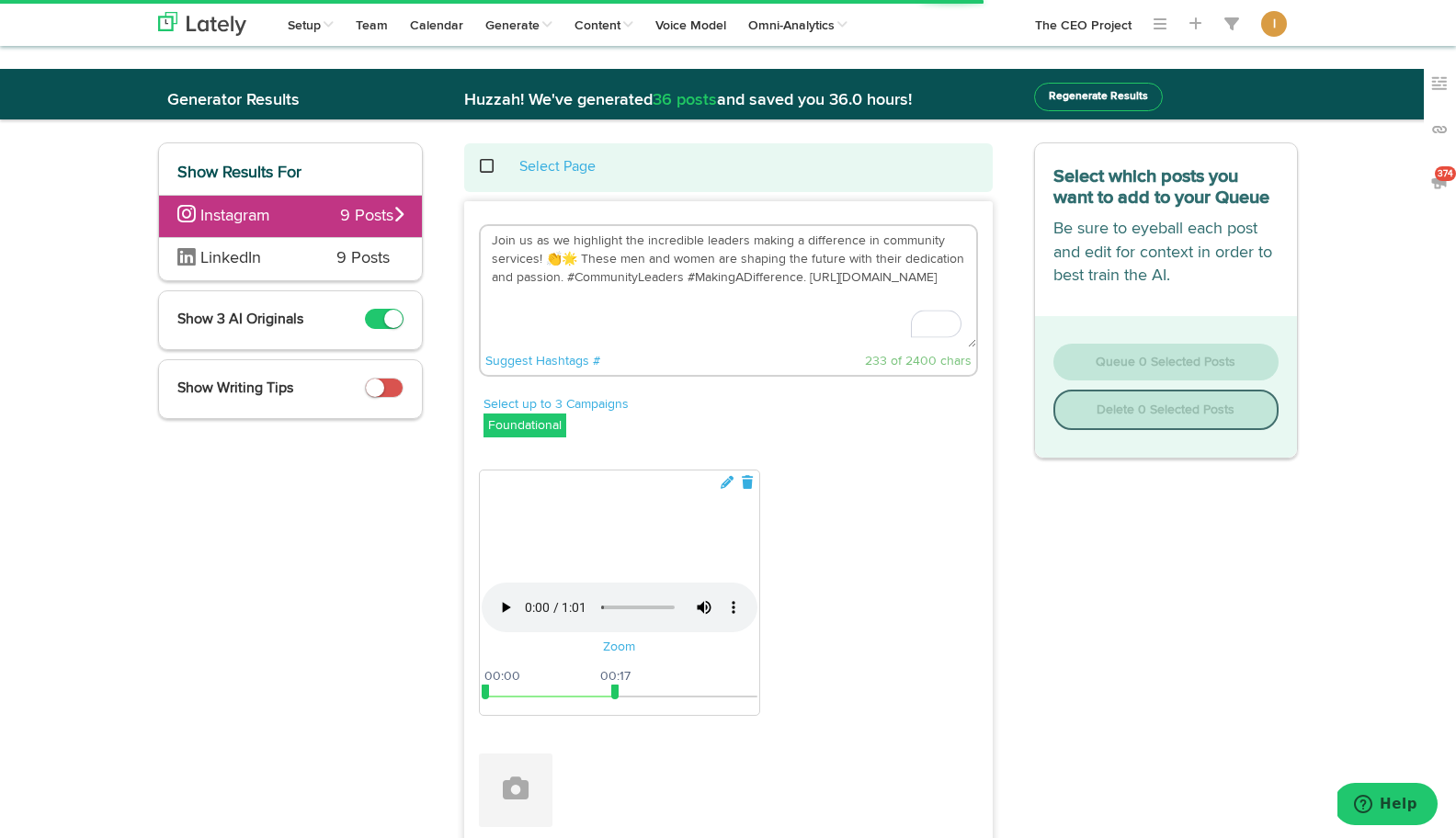
drag, startPoint x: 805, startPoint y: 279, endPoint x: 487, endPoint y: 227, distance: 322.2
click at [487, 227] on textarea "Join us as we highlight the incredible leaders making a difference in community…" at bounding box center [728, 286] width 496 height 121
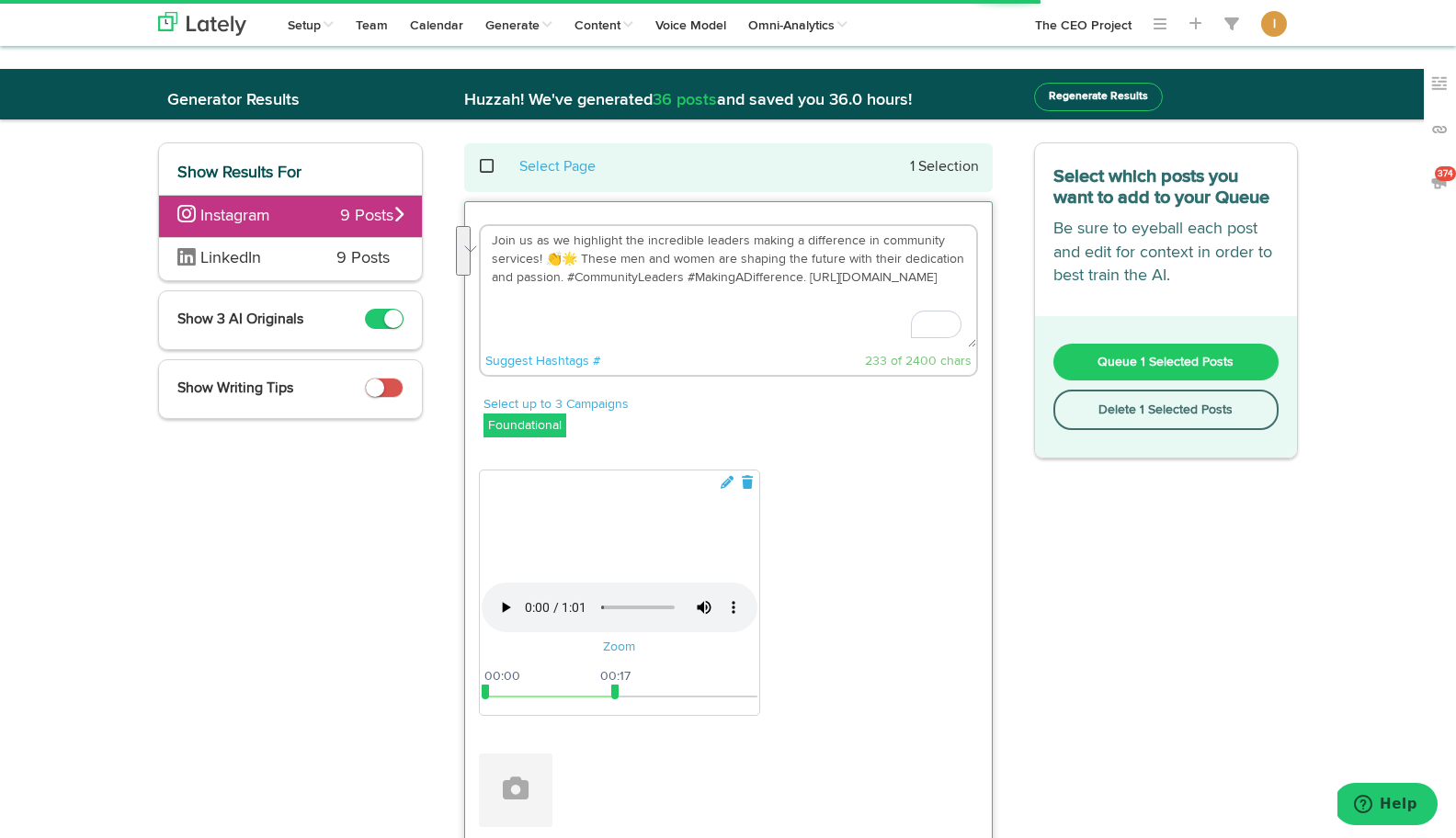
paste textarea "Are you struggling to find the right people—and wondering if you’ve been fishin…"
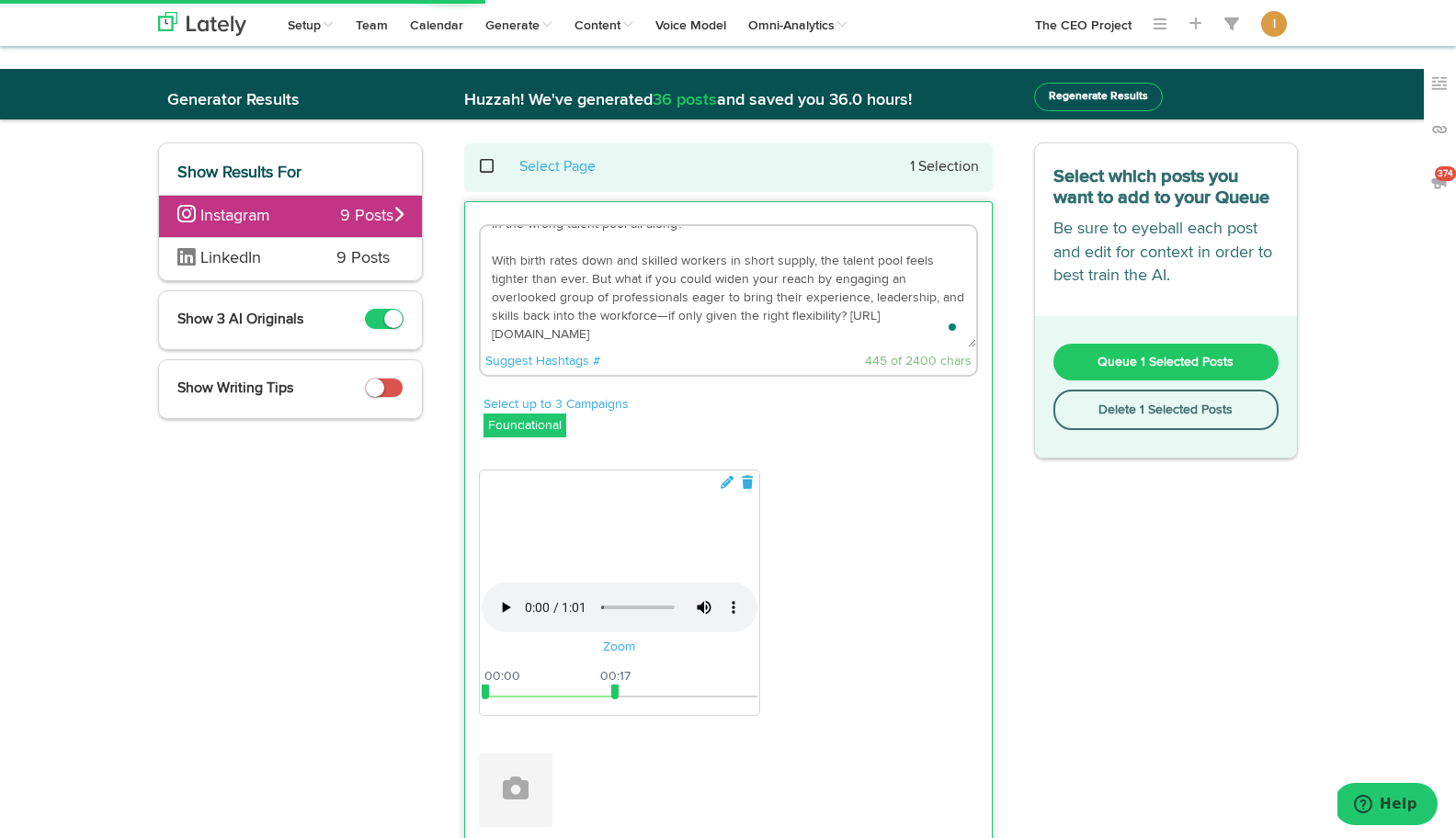
scroll to position [37, 0]
click at [627, 327] on textarea "Are you struggling to find the right people—and wondering if you’ve been fishin…" at bounding box center [728, 286] width 496 height 121
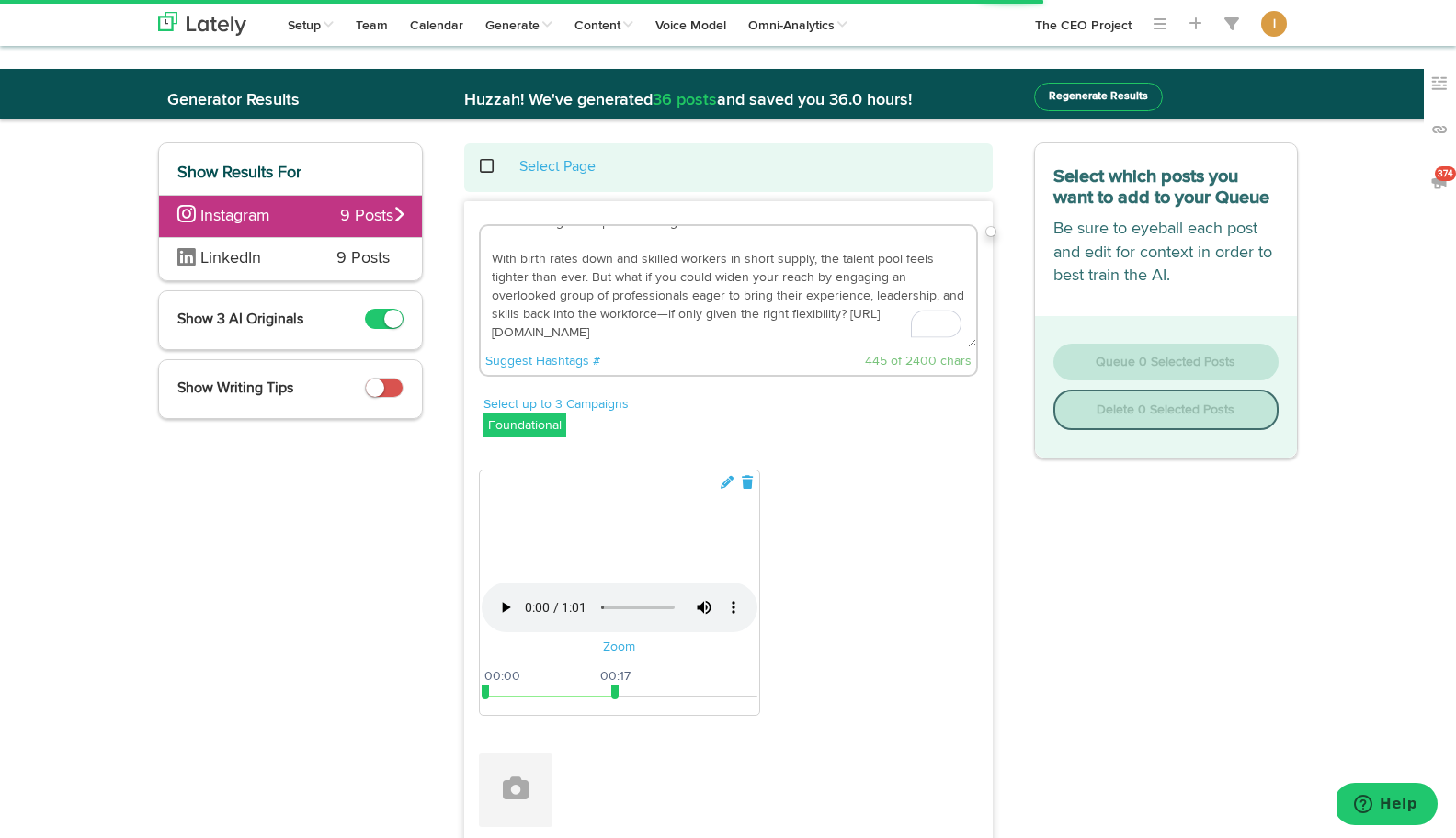
scroll to position [47, 0]
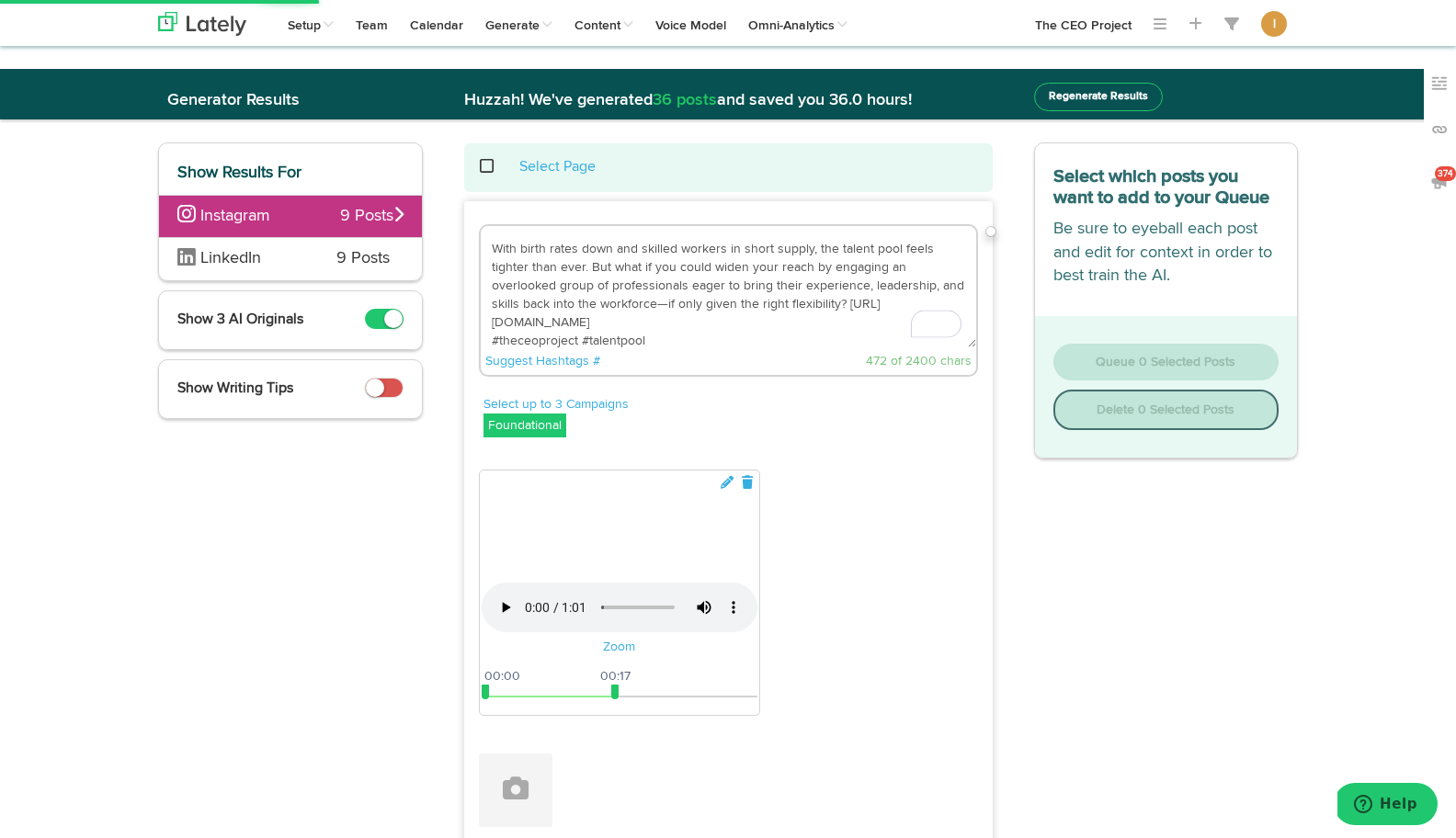
type textarea "Are you struggling to find the right people—and wondering if you’ve been fishin…"
click at [946, 419] on div "Select up to 3 Campaigns Foundational Foundational IMPORTED" at bounding box center [730, 418] width 495 height 47
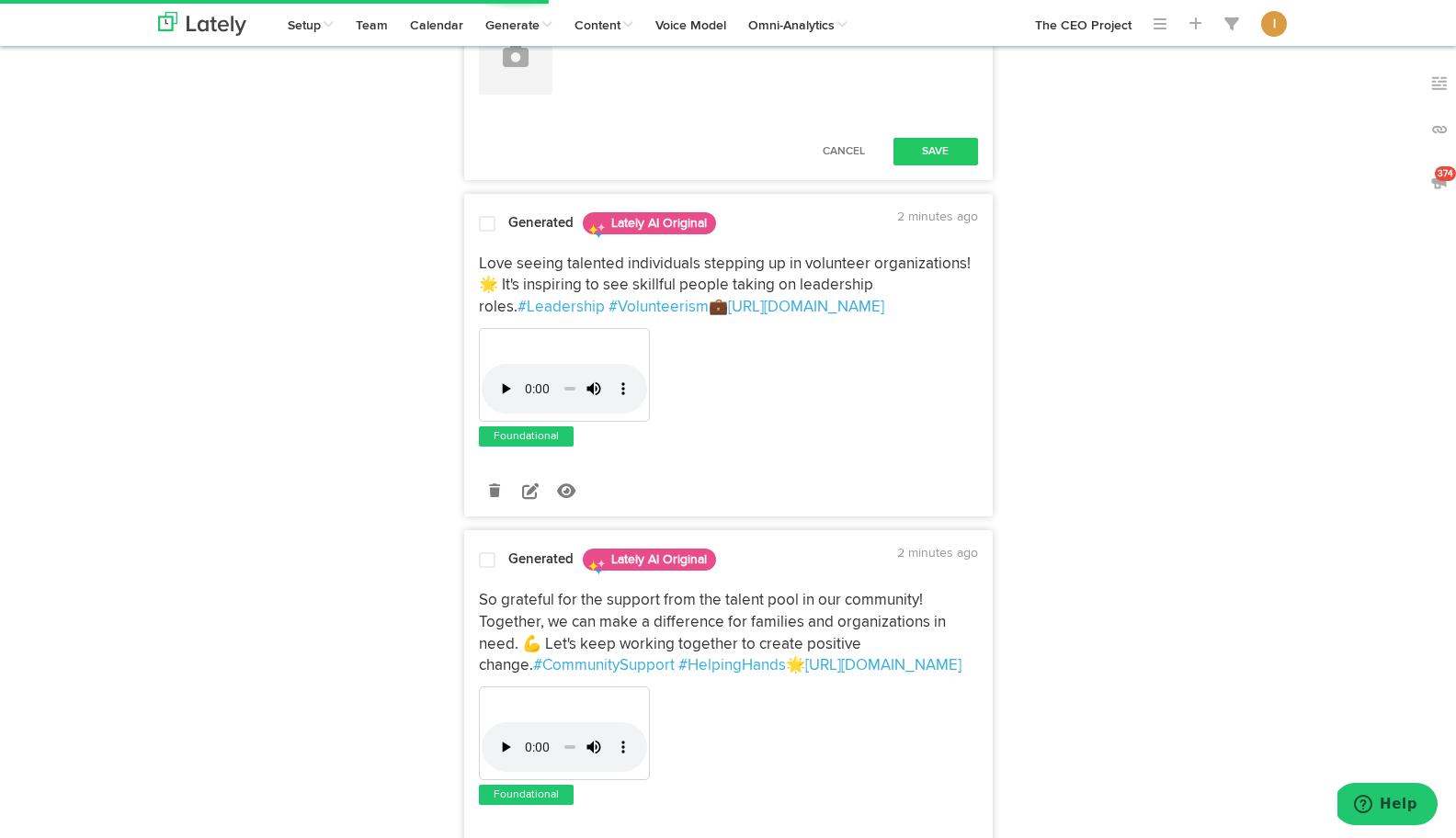
scroll to position [744, 0]
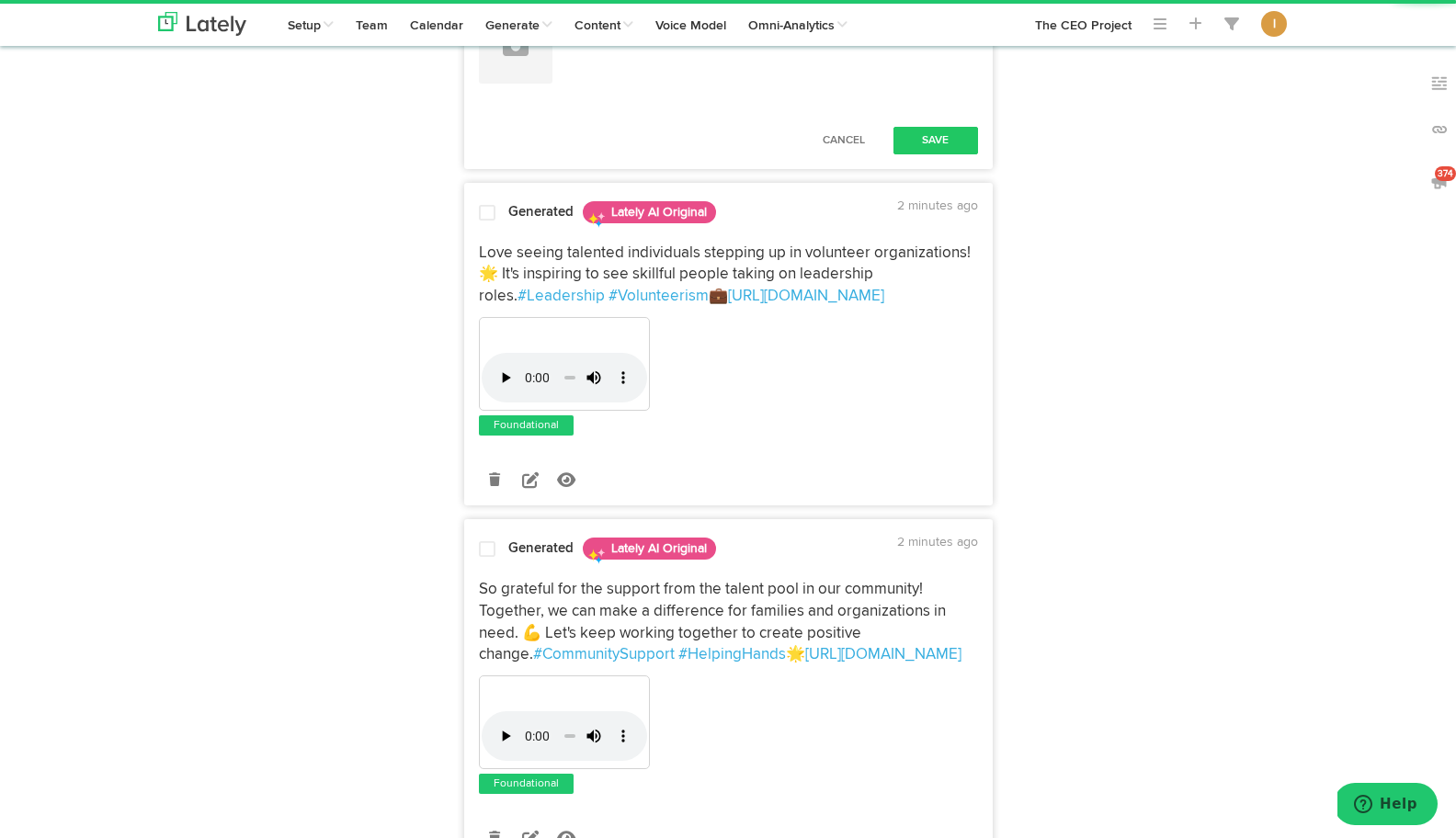
drag, startPoint x: 612, startPoint y: 662, endPoint x: 964, endPoint y: 676, distance: 352.3
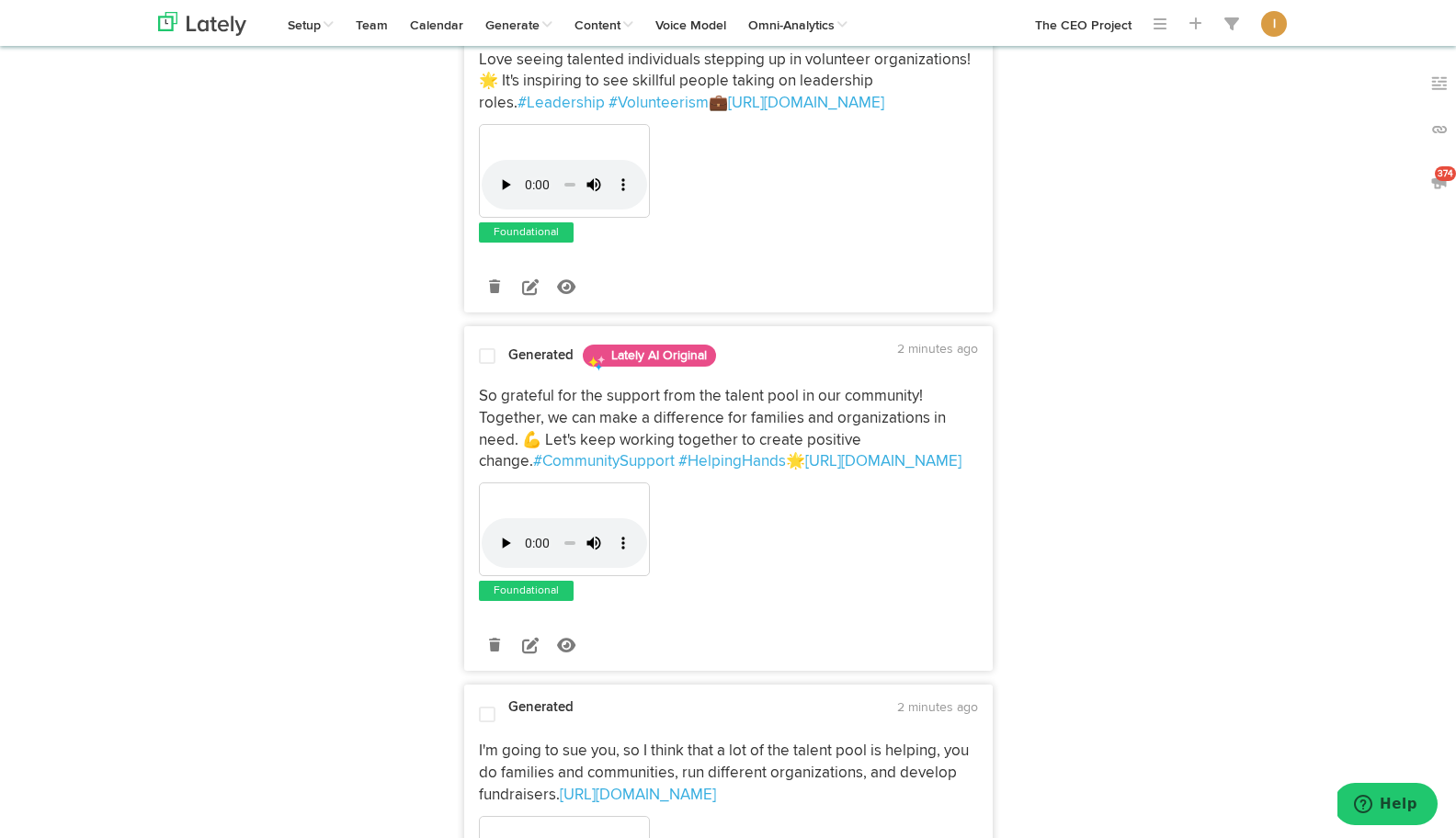
scroll to position [1020, 0]
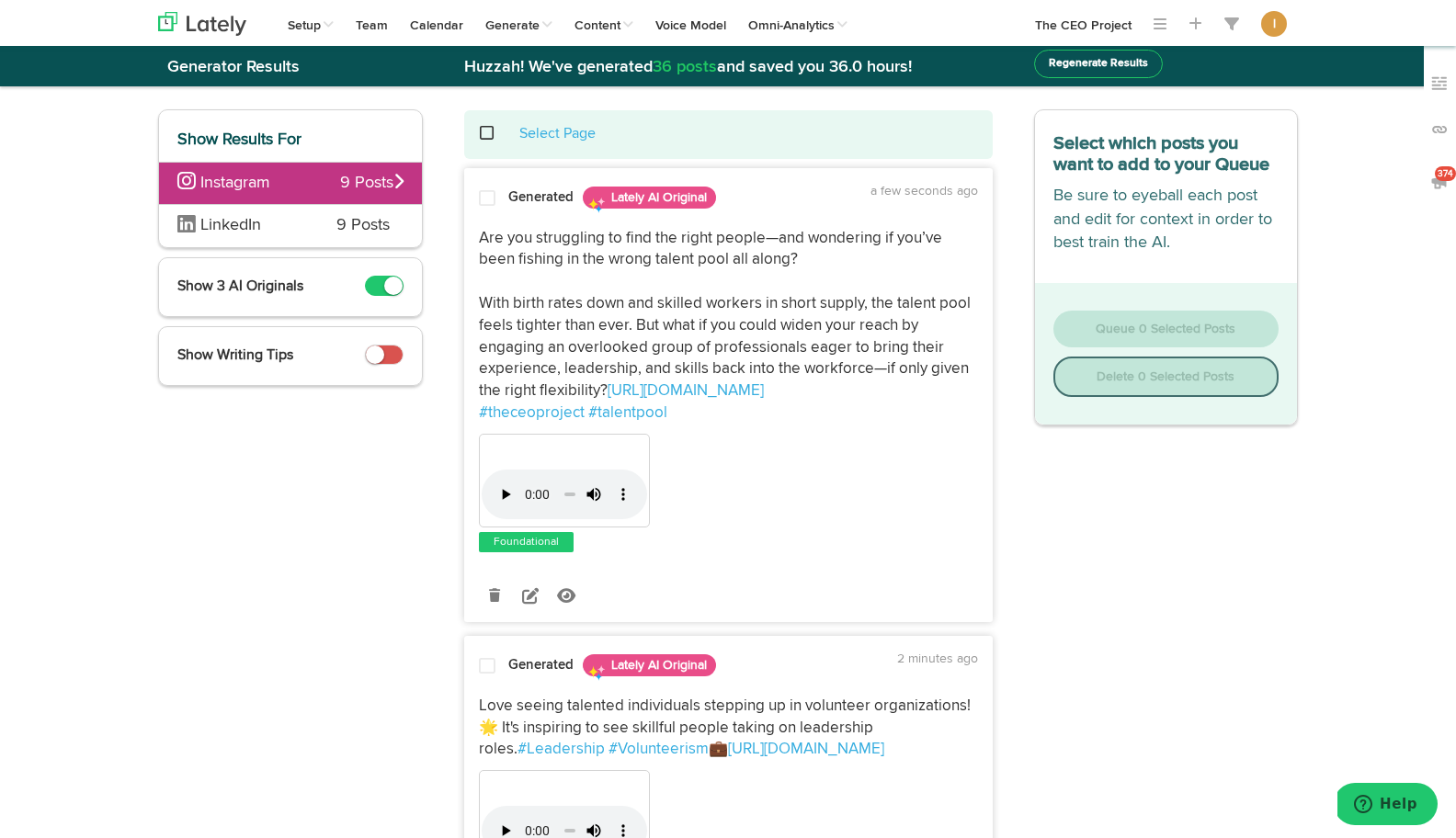
scroll to position [0, 0]
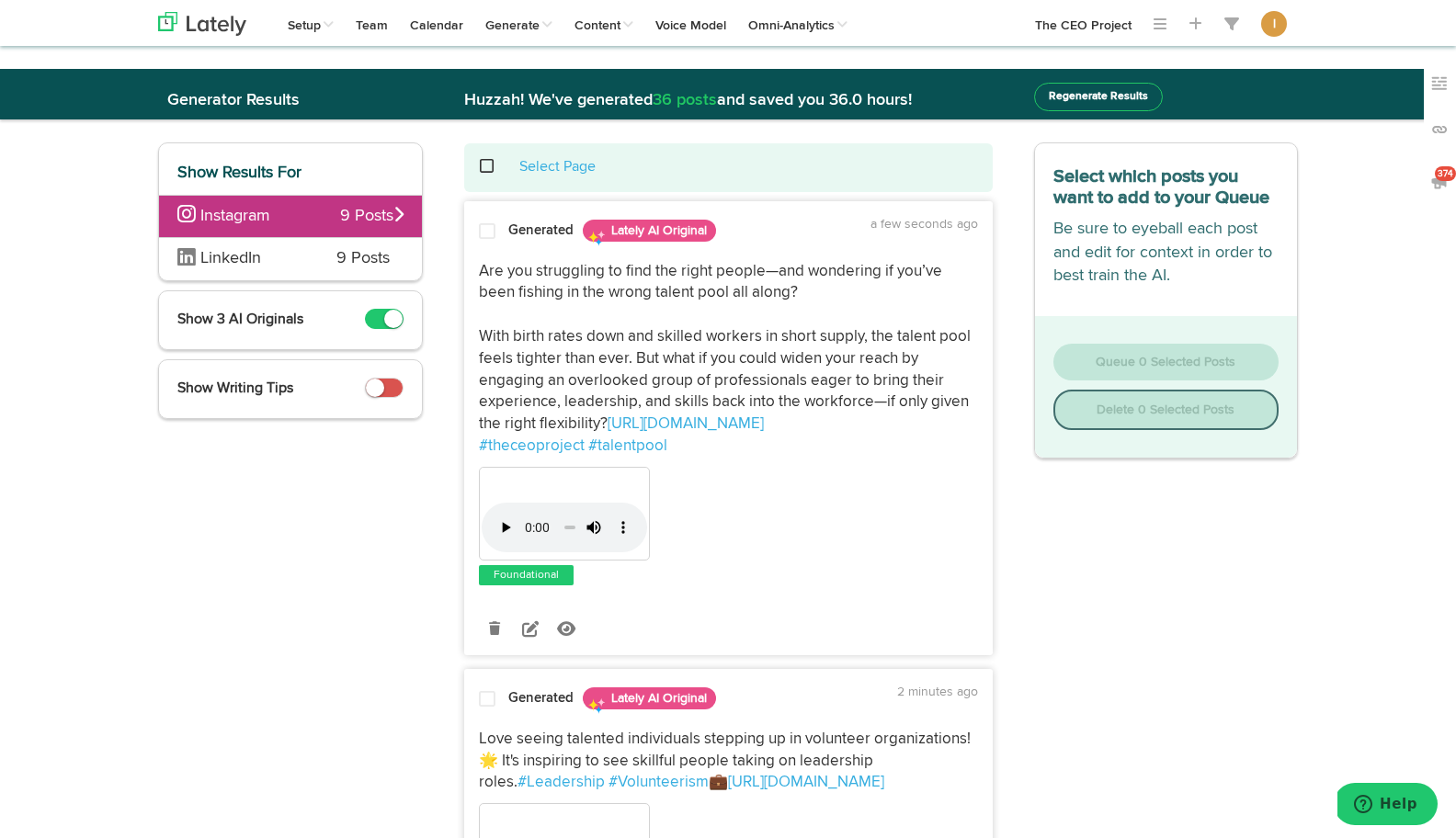
click at [484, 230] on span at bounding box center [486, 231] width 16 height 18
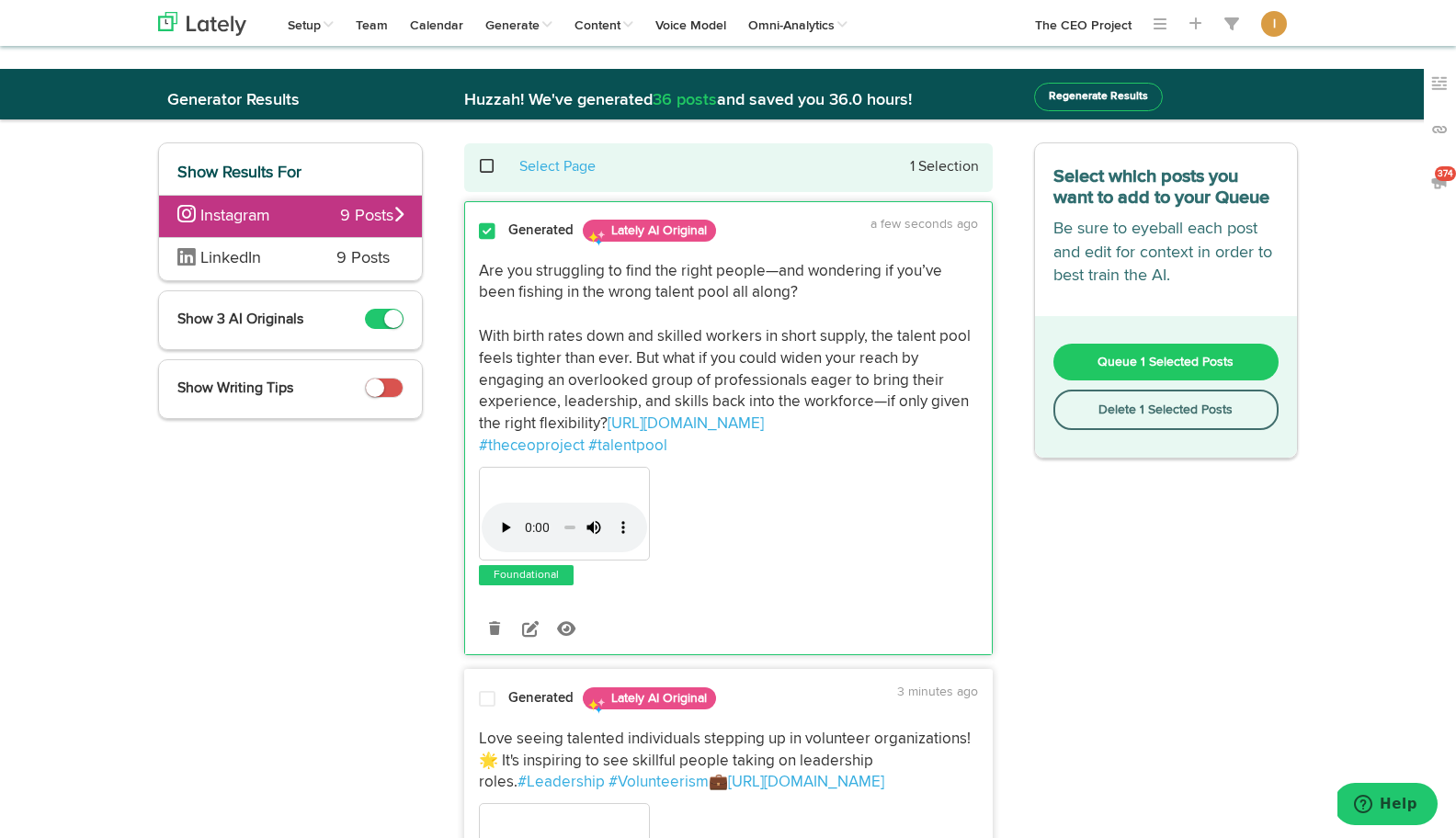
click at [1097, 356] on button "Queue 1 Selected Posts" at bounding box center [1166, 362] width 226 height 37
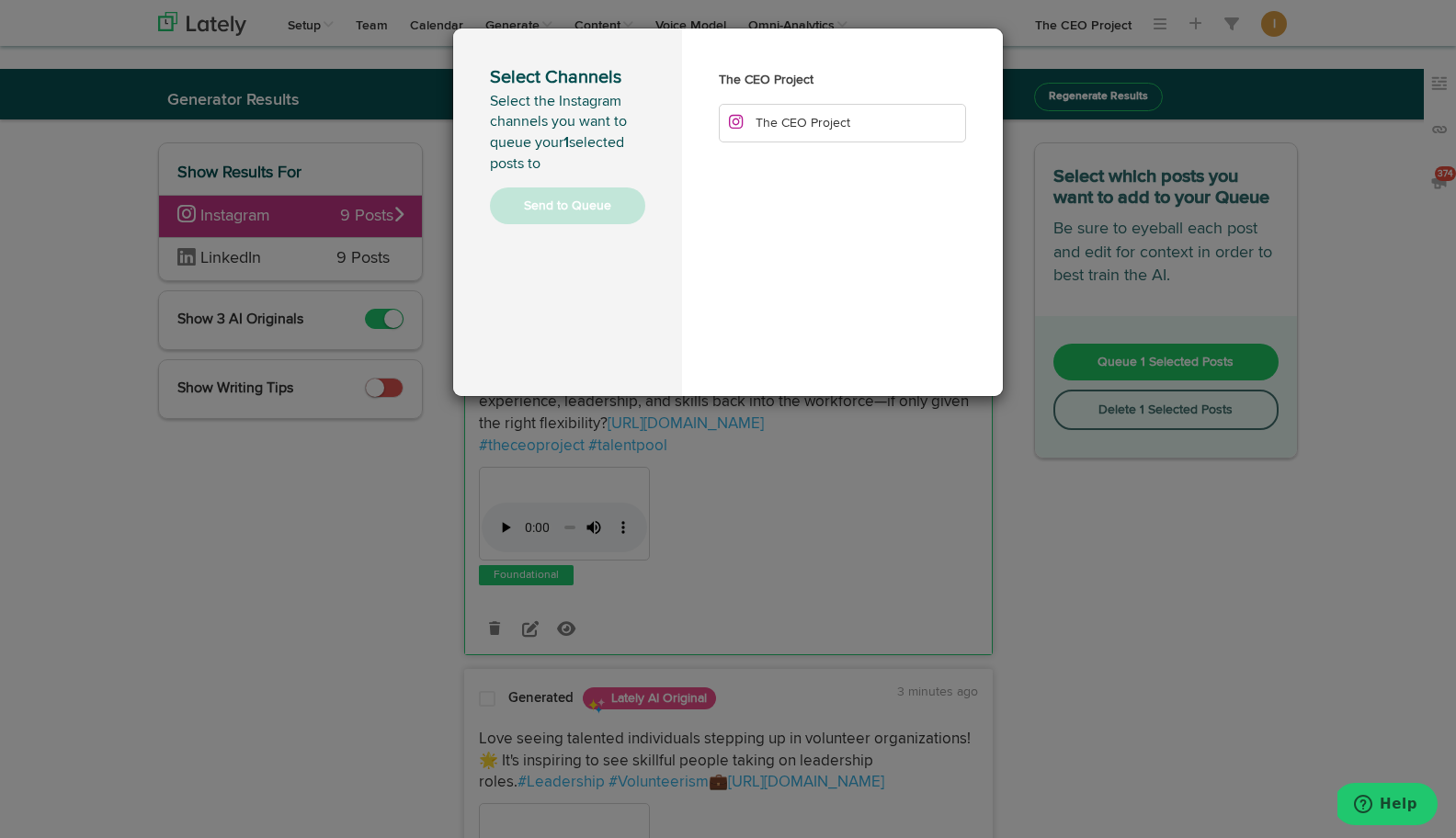
click at [878, 122] on li "The CEO Project" at bounding box center [842, 123] width 247 height 38
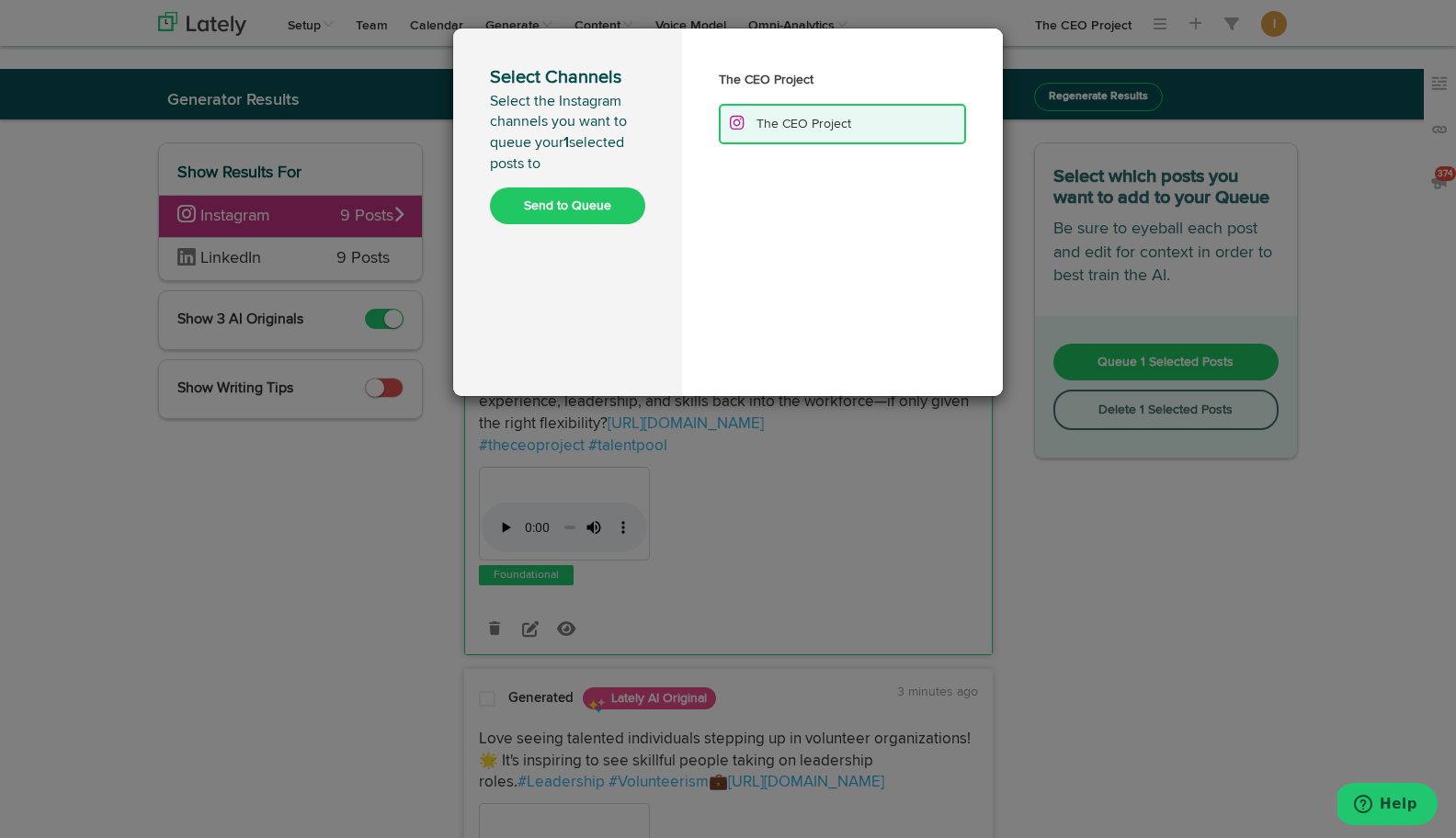
click at [570, 212] on button "Send to Queue" at bounding box center [567, 206] width 155 height 37
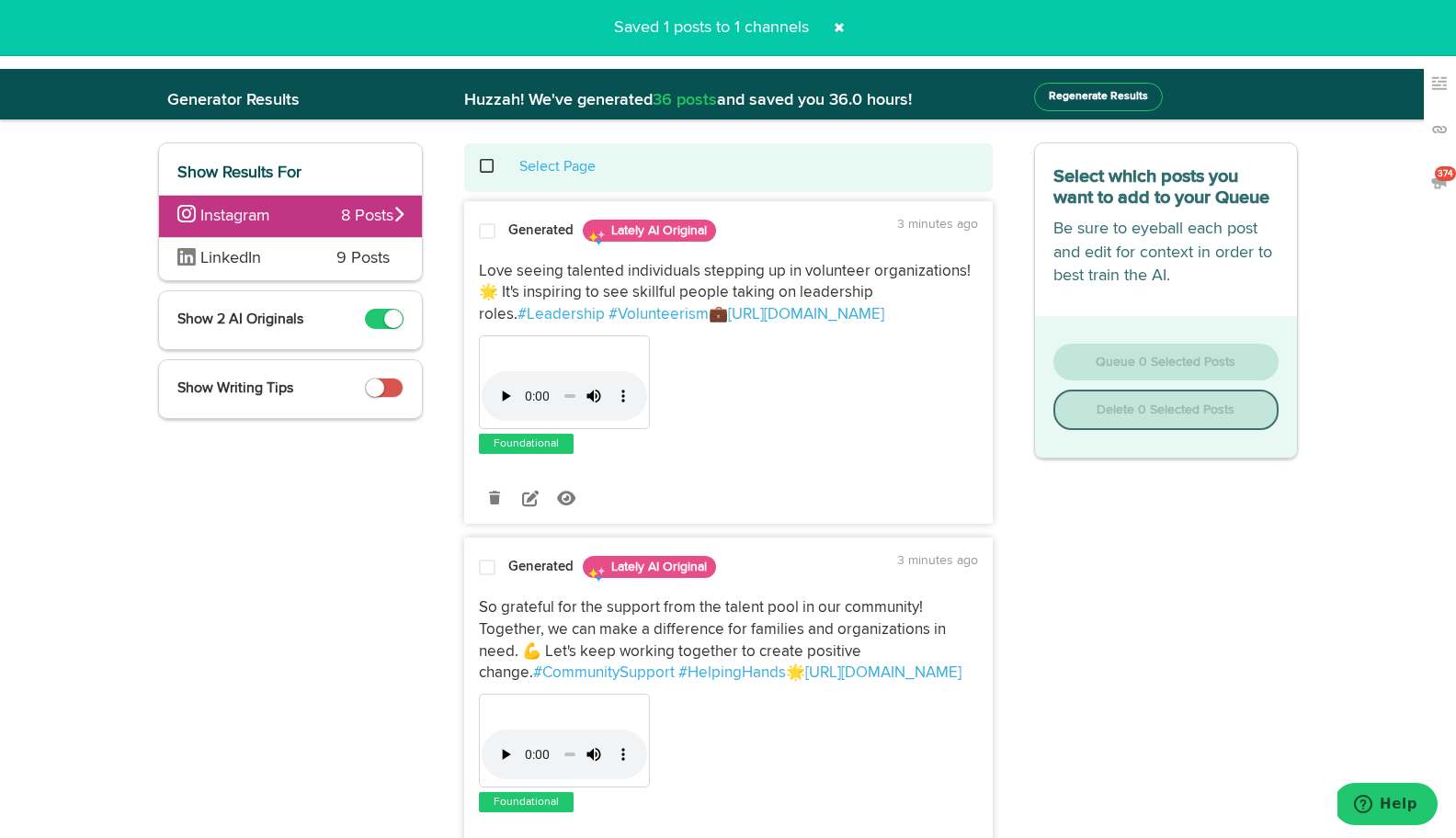
click at [490, 166] on span at bounding box center [497, 166] width 38 height 1
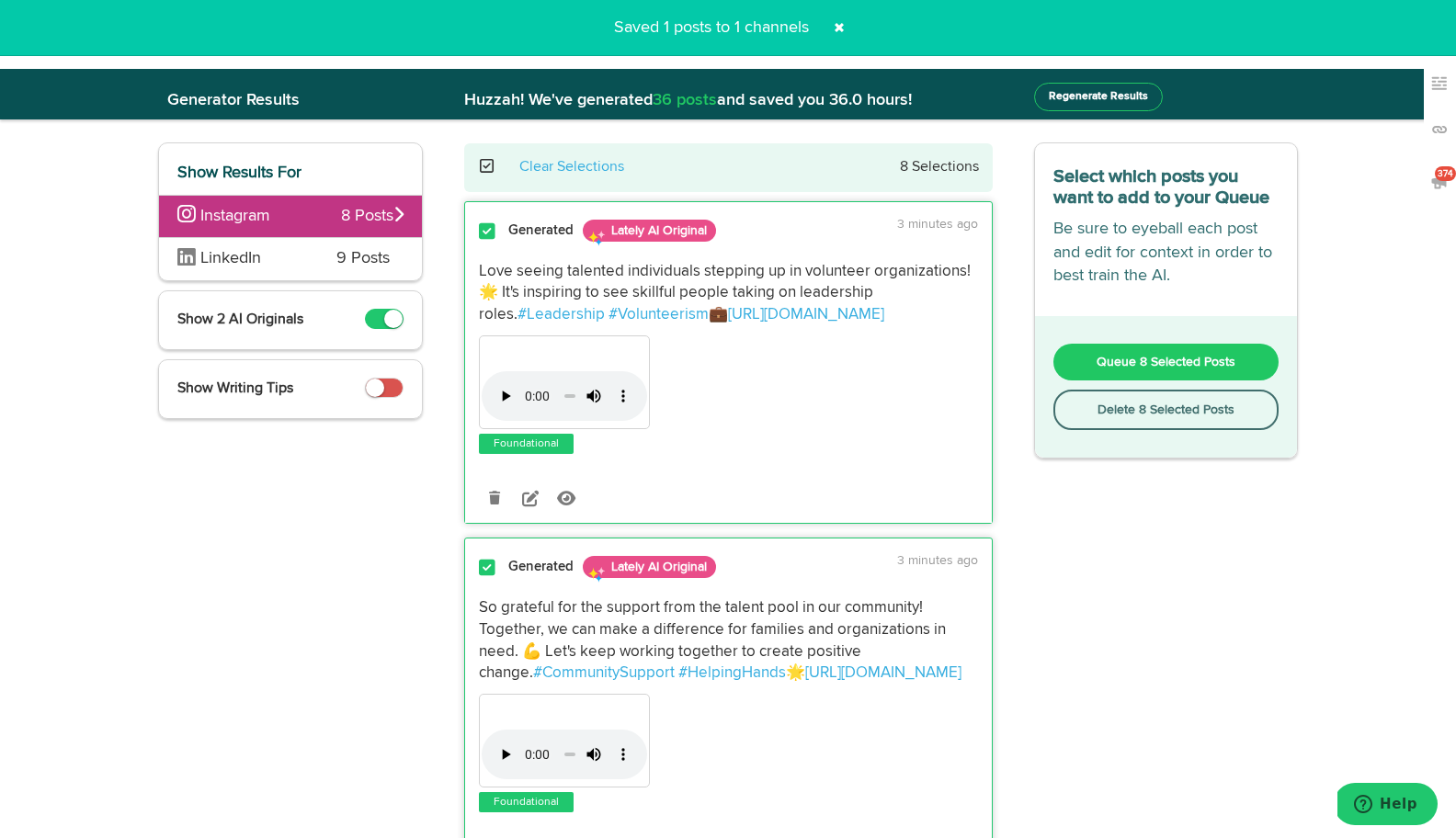
click at [1120, 409] on button "Delete 8 Selected Posts" at bounding box center [1166, 410] width 226 height 40
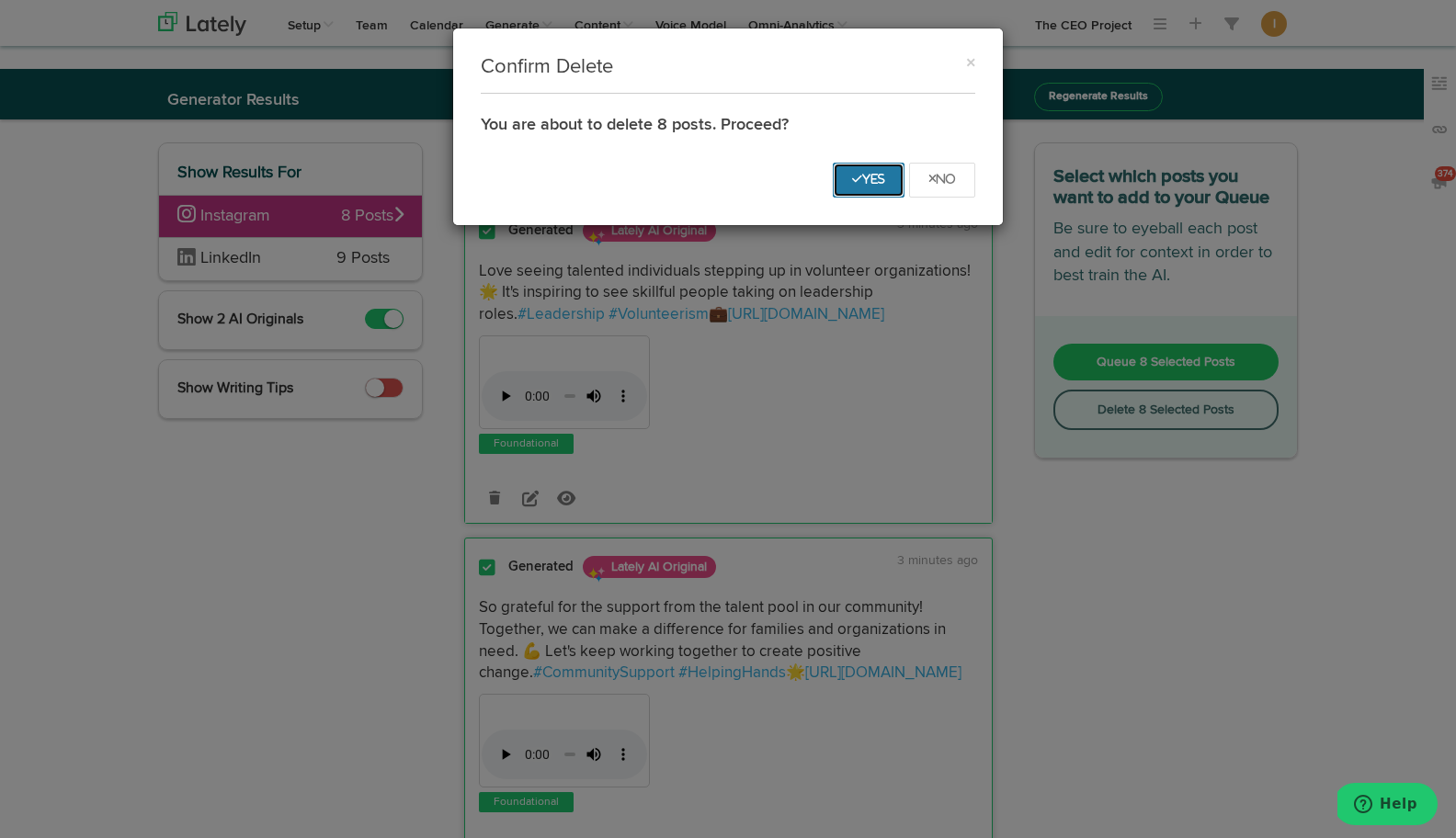
click at [845, 172] on button "Yes" at bounding box center [868, 180] width 72 height 35
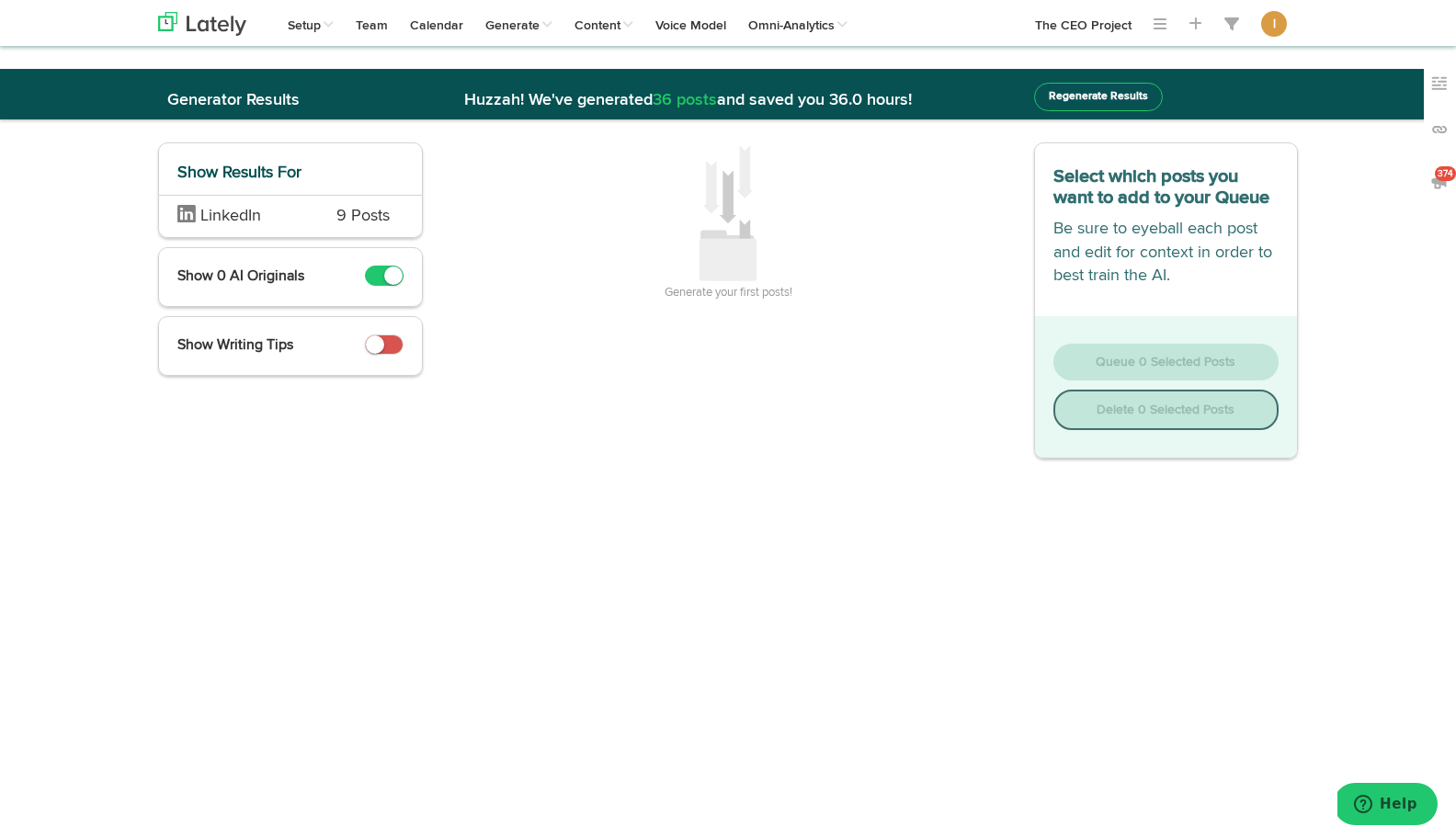
click at [298, 214] on span "LinkedIn" at bounding box center [243, 216] width 132 height 24
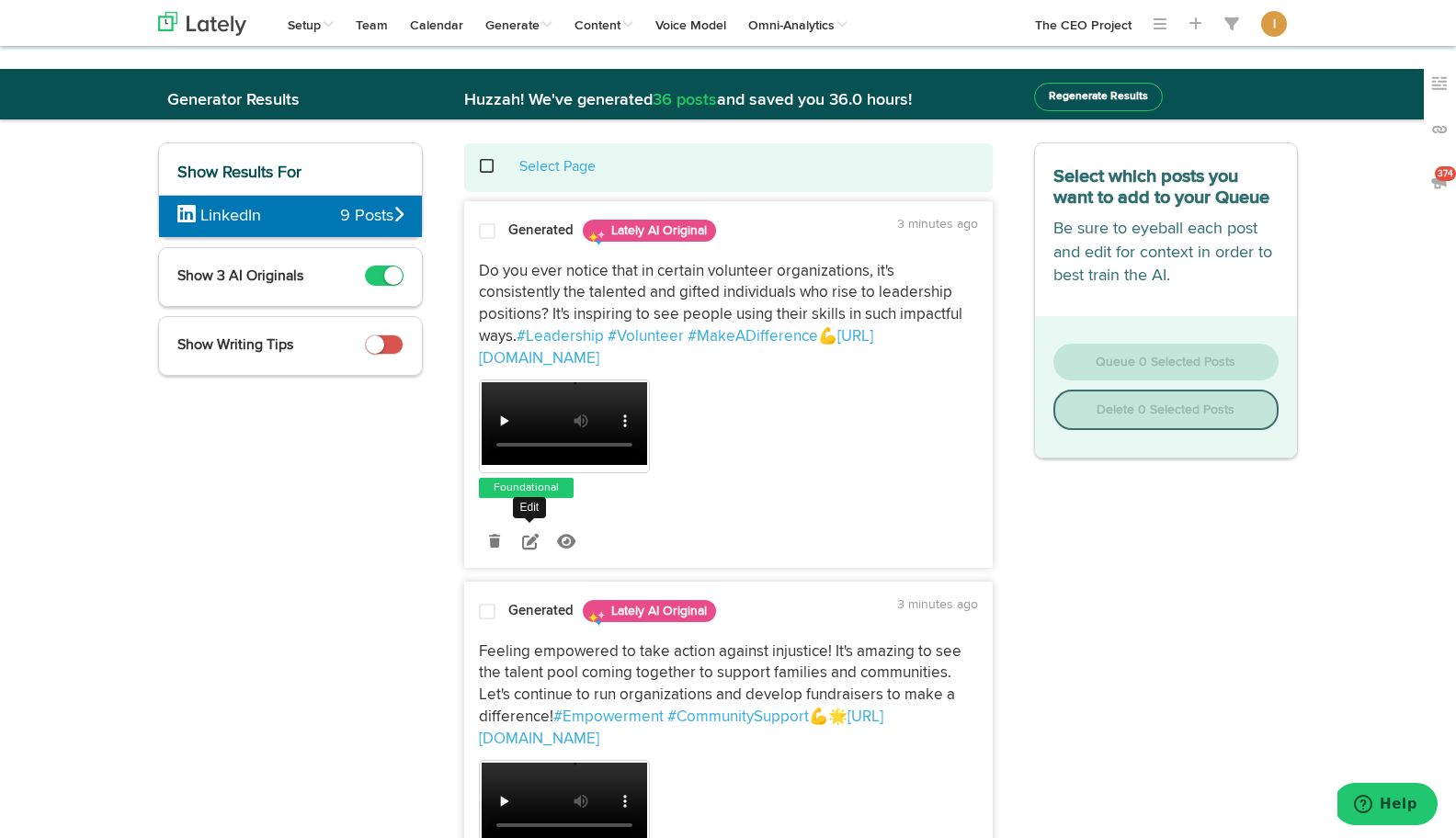
click at [531, 542] on icon at bounding box center [530, 541] width 16 height 16
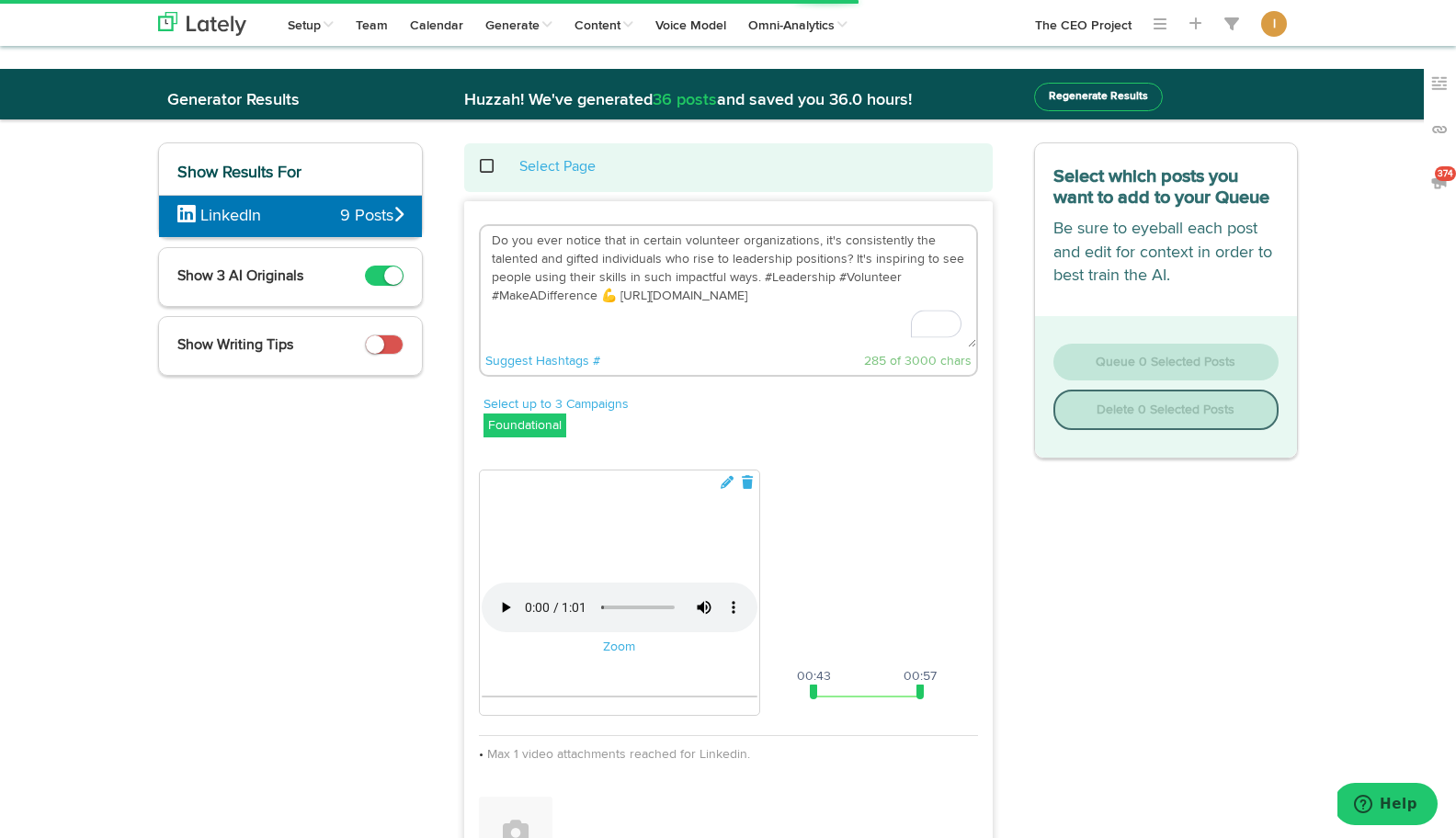
drag, startPoint x: 613, startPoint y: 296, endPoint x: 482, endPoint y: 244, distance: 140.9
click at [482, 244] on textarea "Do you ever notice that in certain volunteer organizations, it's consistently t…" at bounding box center [728, 286] width 496 height 121
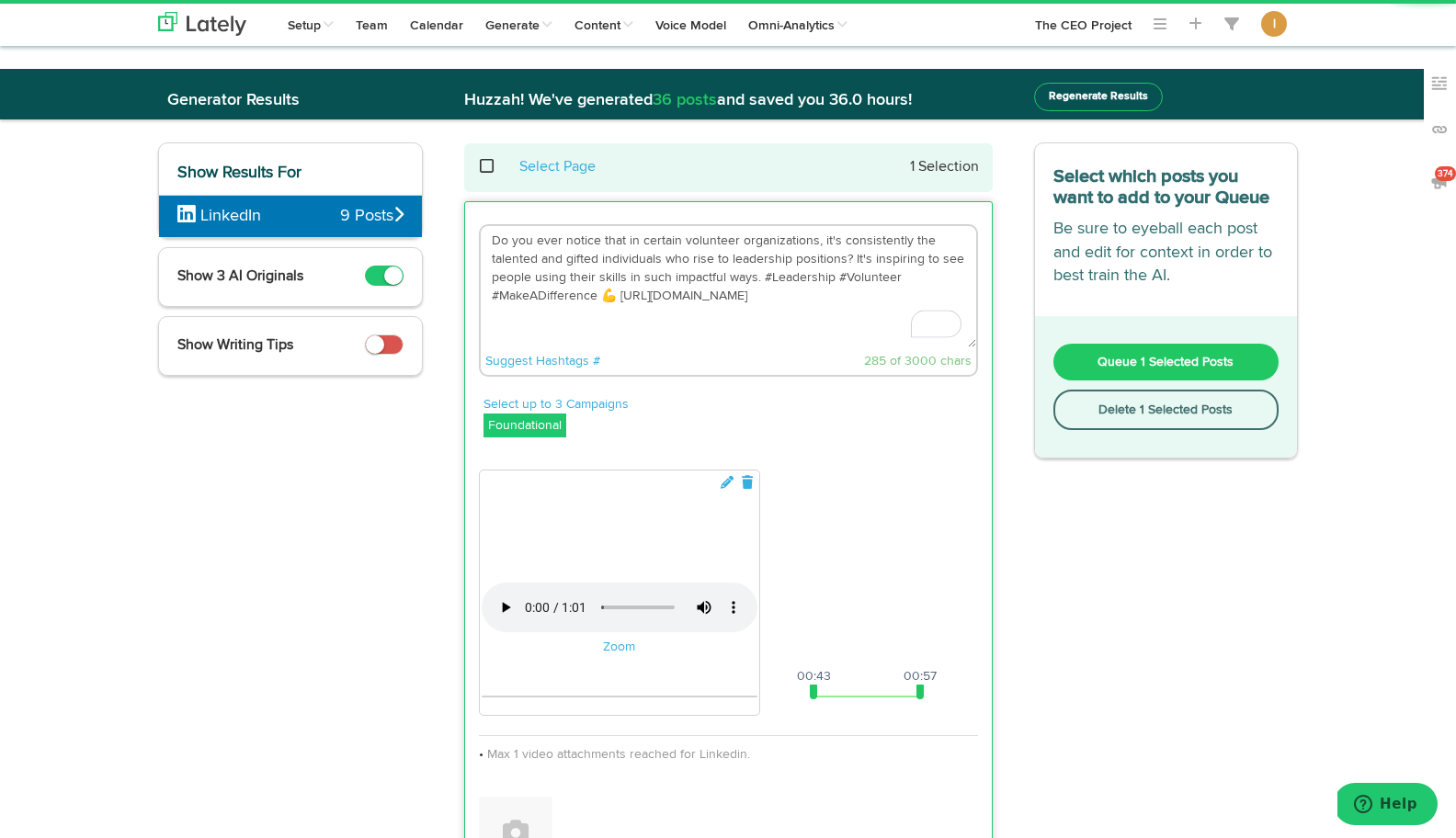
paste textarea "Are you struggling to find the right people—and wondering if you’ve been fishin…"
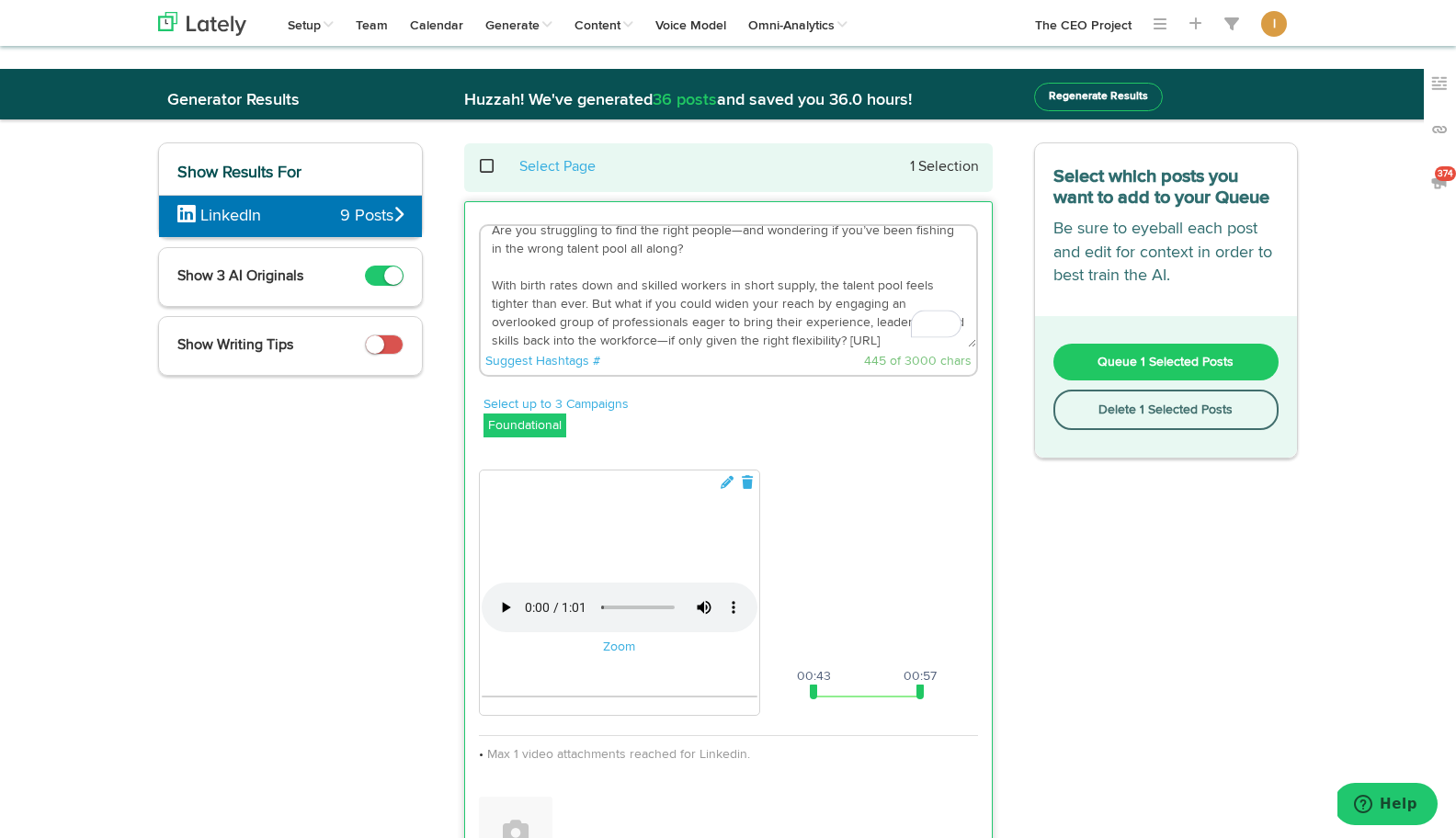
scroll to position [37, 0]
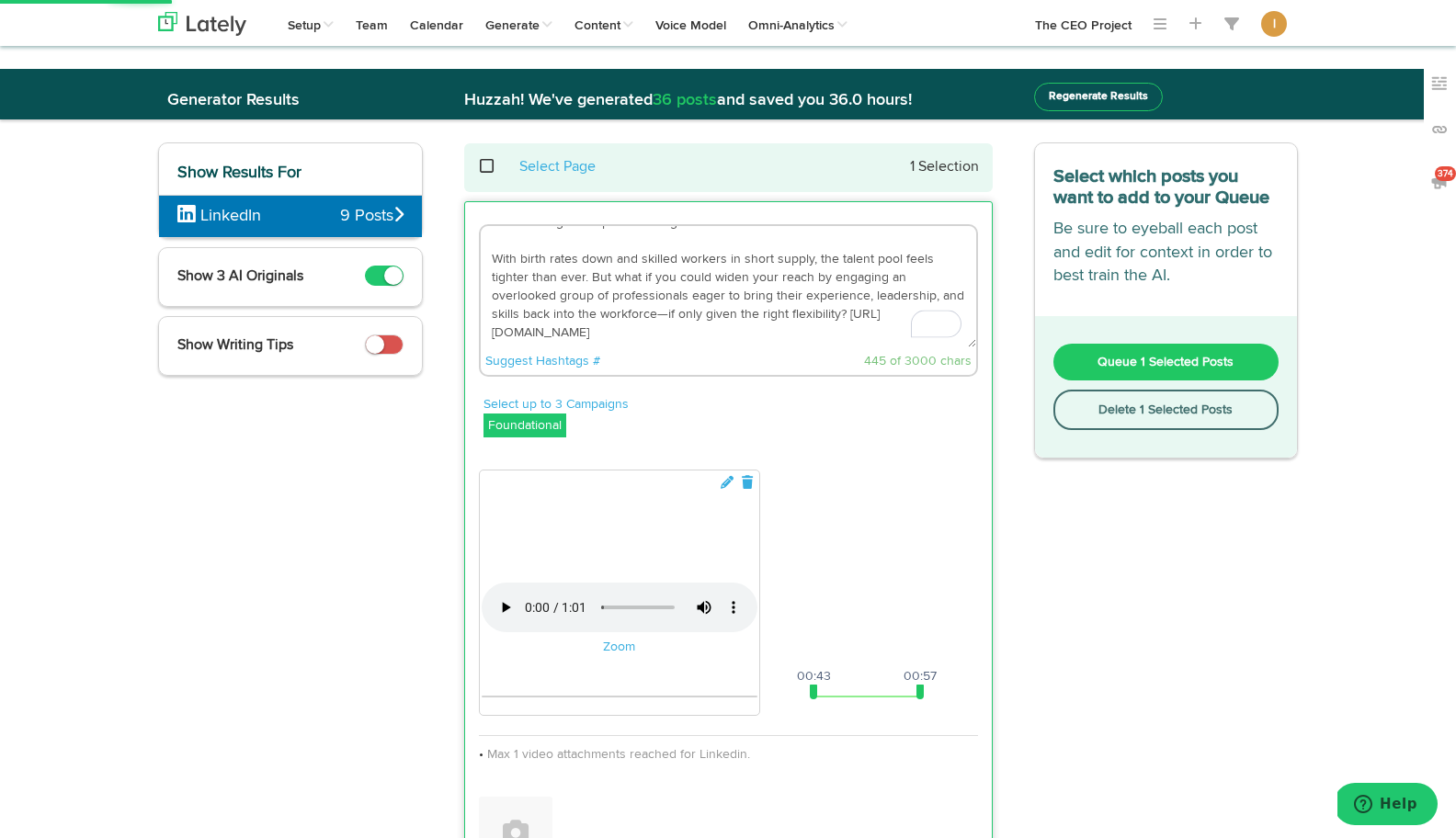
click at [634, 329] on textarea "Are you struggling to find the right people—and wondering if you’ve been fishin…" at bounding box center [728, 286] width 496 height 121
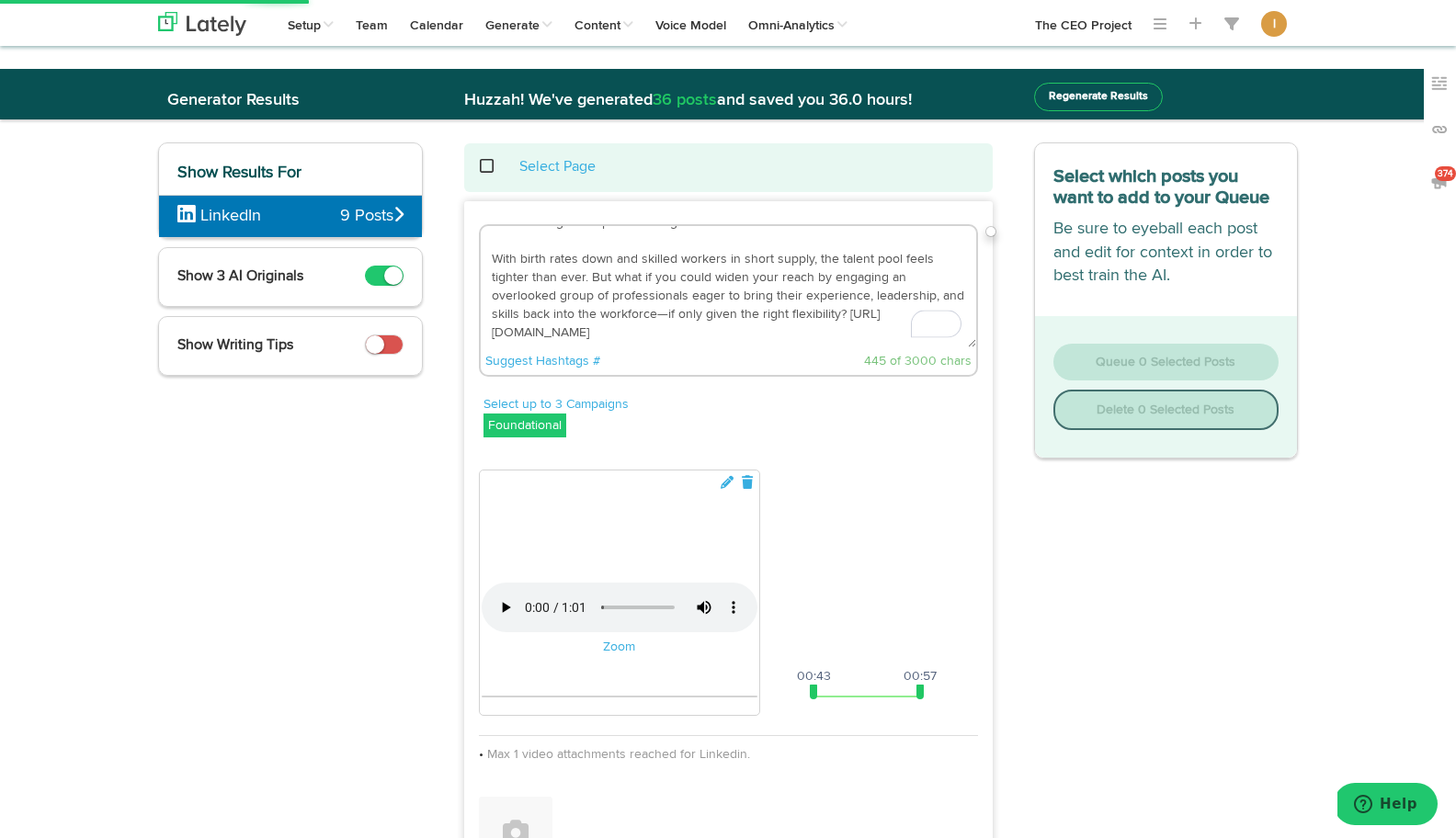
scroll to position [47, 0]
type textarea "Are you struggling to find the right people—and wondering if you’ve been fishin…"
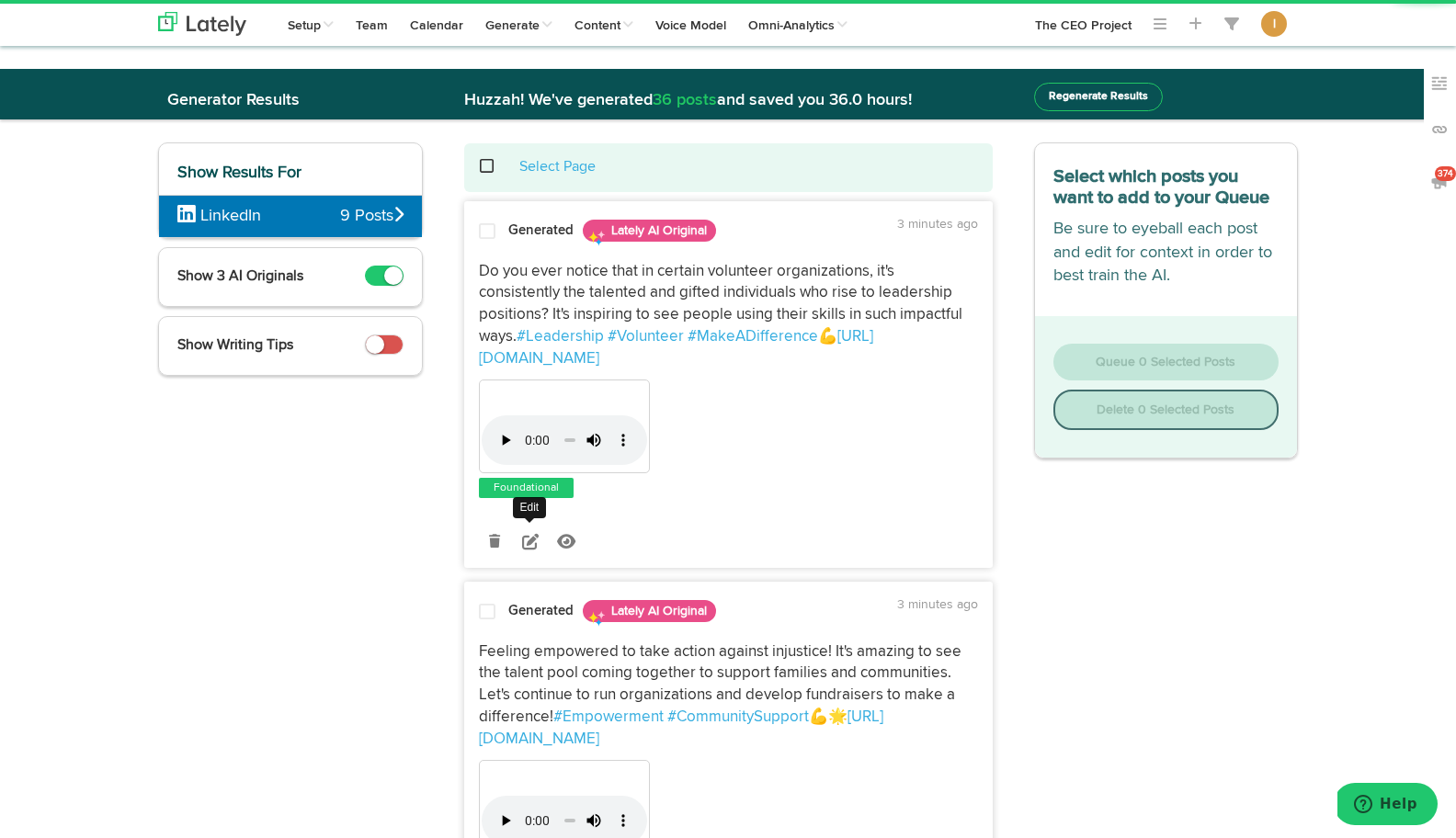
click at [529, 546] on icon at bounding box center [530, 541] width 16 height 16
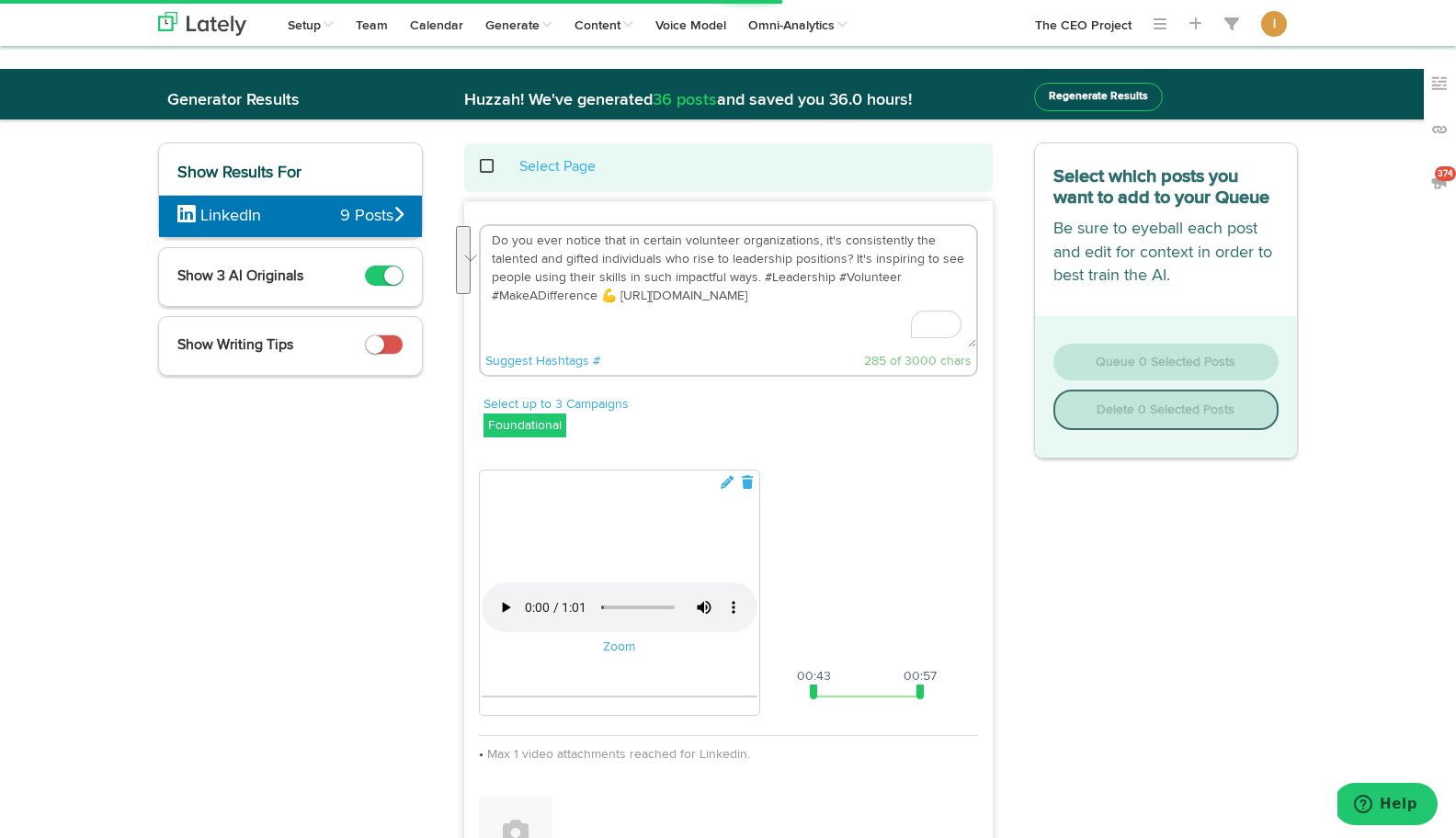
drag, startPoint x: 492, startPoint y: 232, endPoint x: 612, endPoint y: 296, distance: 136.0
click at [612, 296] on textarea "Do you ever notice that in certain volunteer organizations, it's consistently t…" at bounding box center [728, 286] width 496 height 121
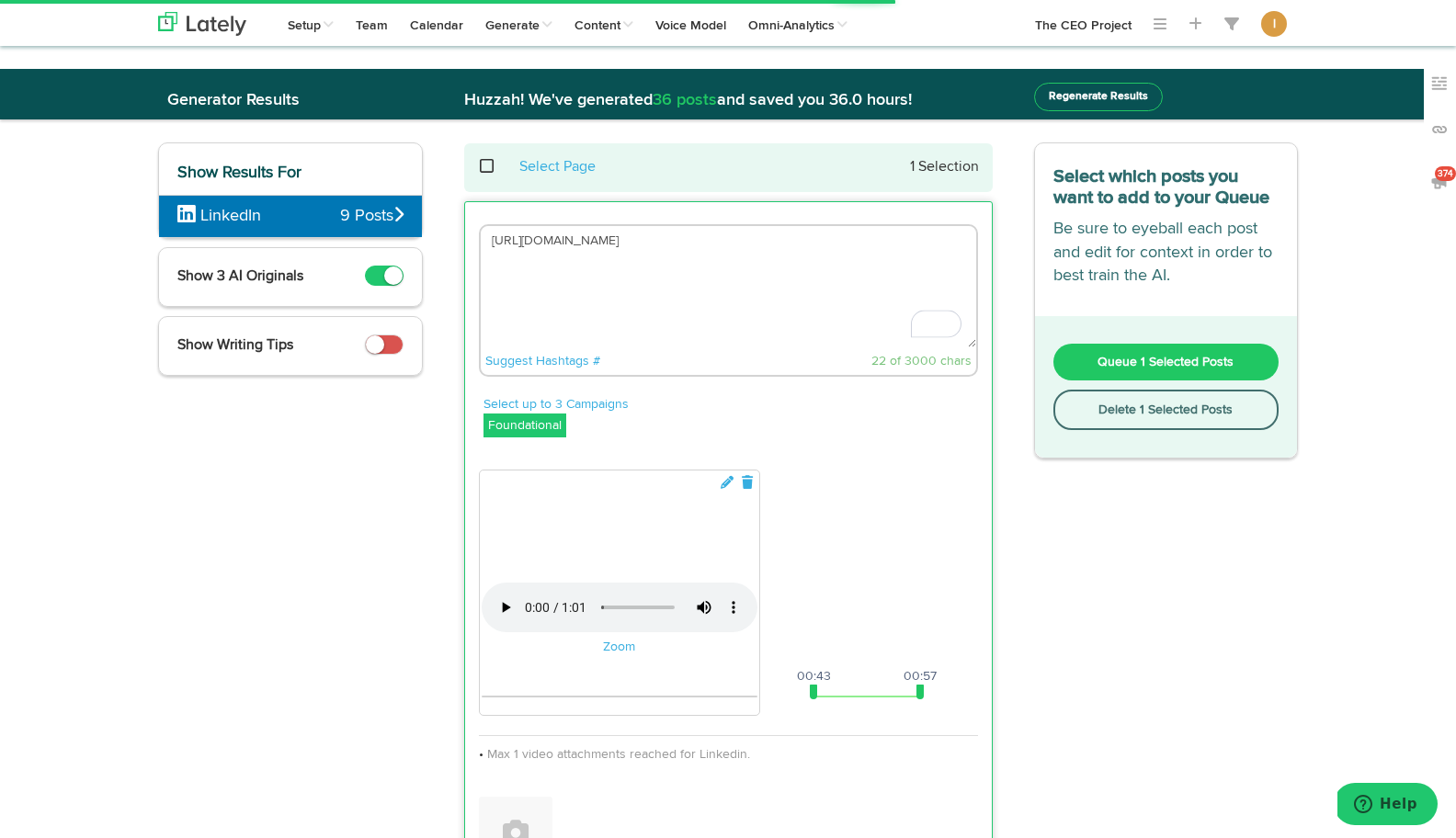
paste textarea "Are you struggling to find the right people—and wondering if you’ve been fishin…"
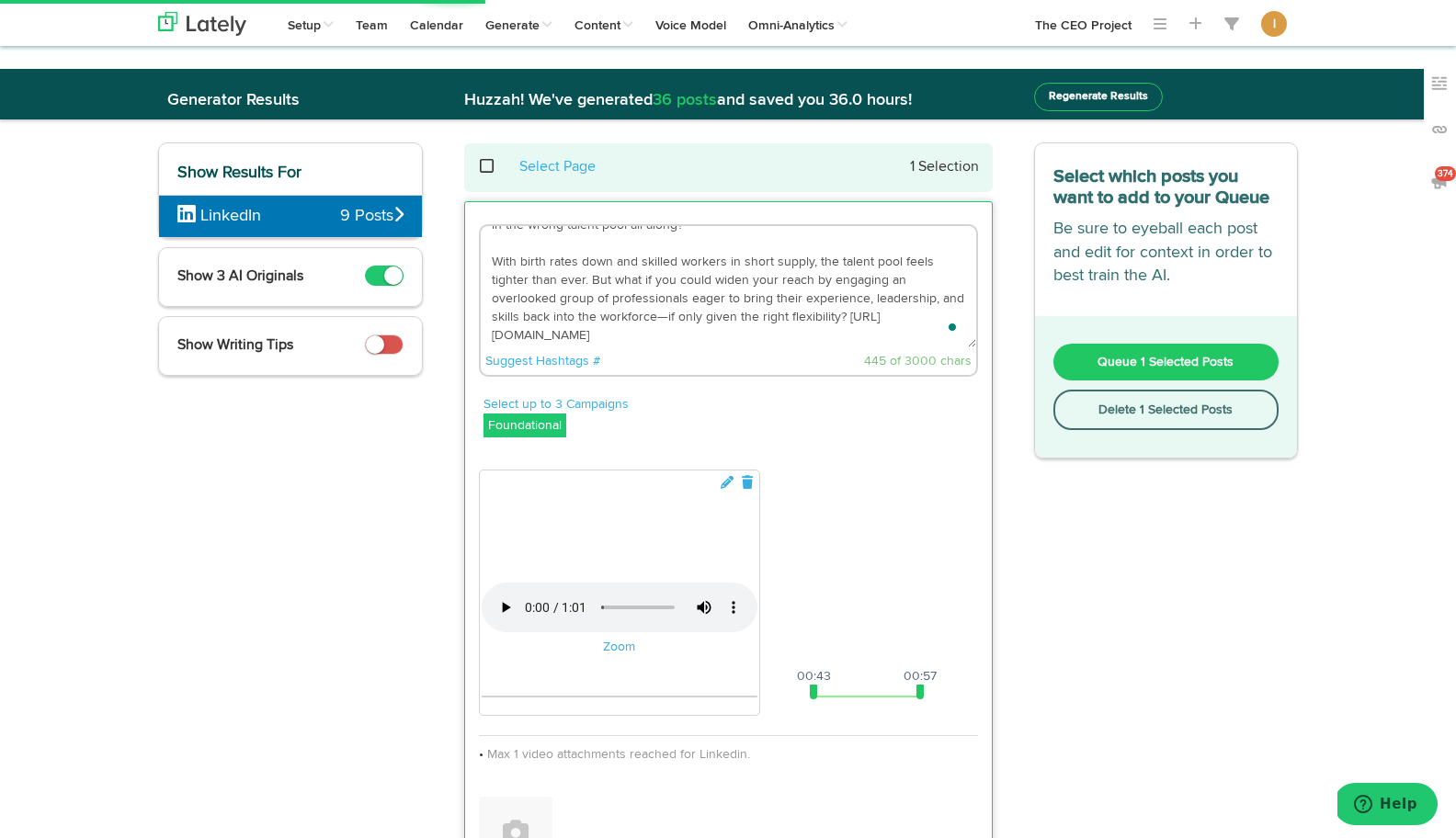
scroll to position [37, 0]
click at [649, 331] on textarea "Are you struggling to find the right people—and wondering if you’ve been fishin…" at bounding box center [728, 286] width 496 height 121
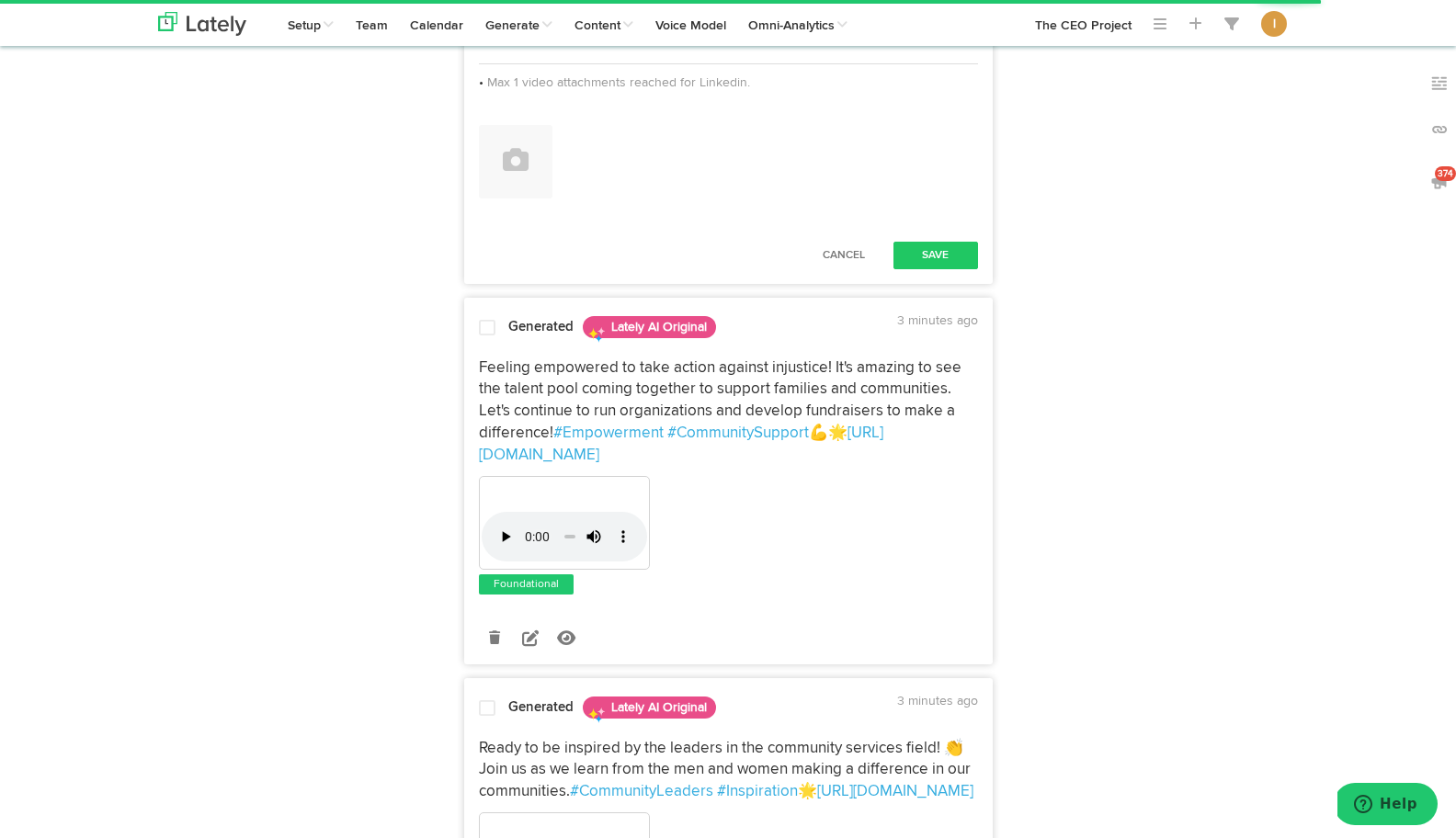
type textarea "Are you struggling to find the right people—and wondering if you’ve been fishin…"
drag, startPoint x: 811, startPoint y: 732, endPoint x: 485, endPoint y: 736, distance: 326.0
click at [485, 28] on span at bounding box center [485, 19] width 8 height 14
drag, startPoint x: 919, startPoint y: 735, endPoint x: 955, endPoint y: 737, distance: 36.1
click at [955, 28] on span at bounding box center [957, 19] width 8 height 14
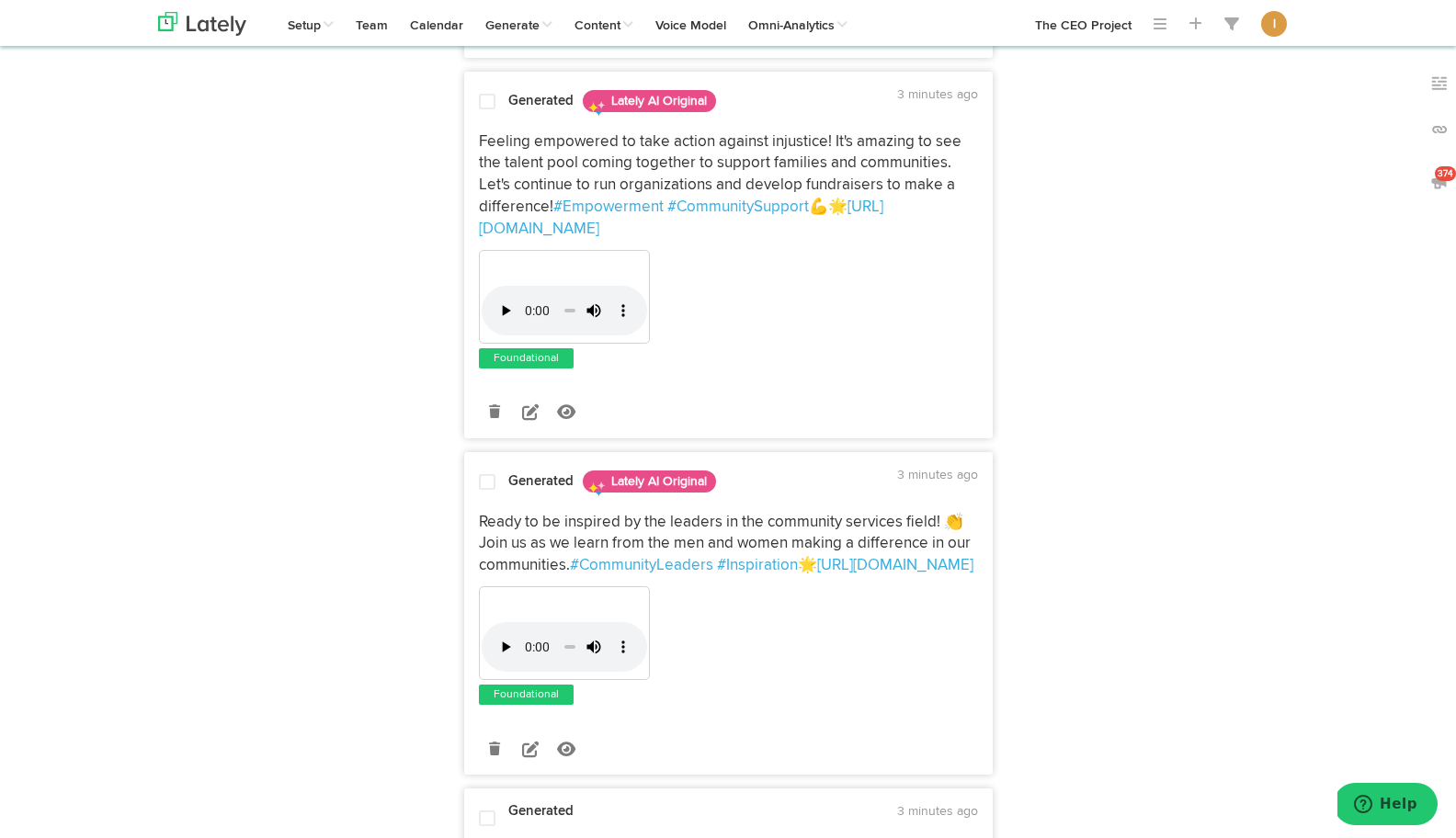
click at [937, 43] on button "Save" at bounding box center [935, 29] width 85 height 28
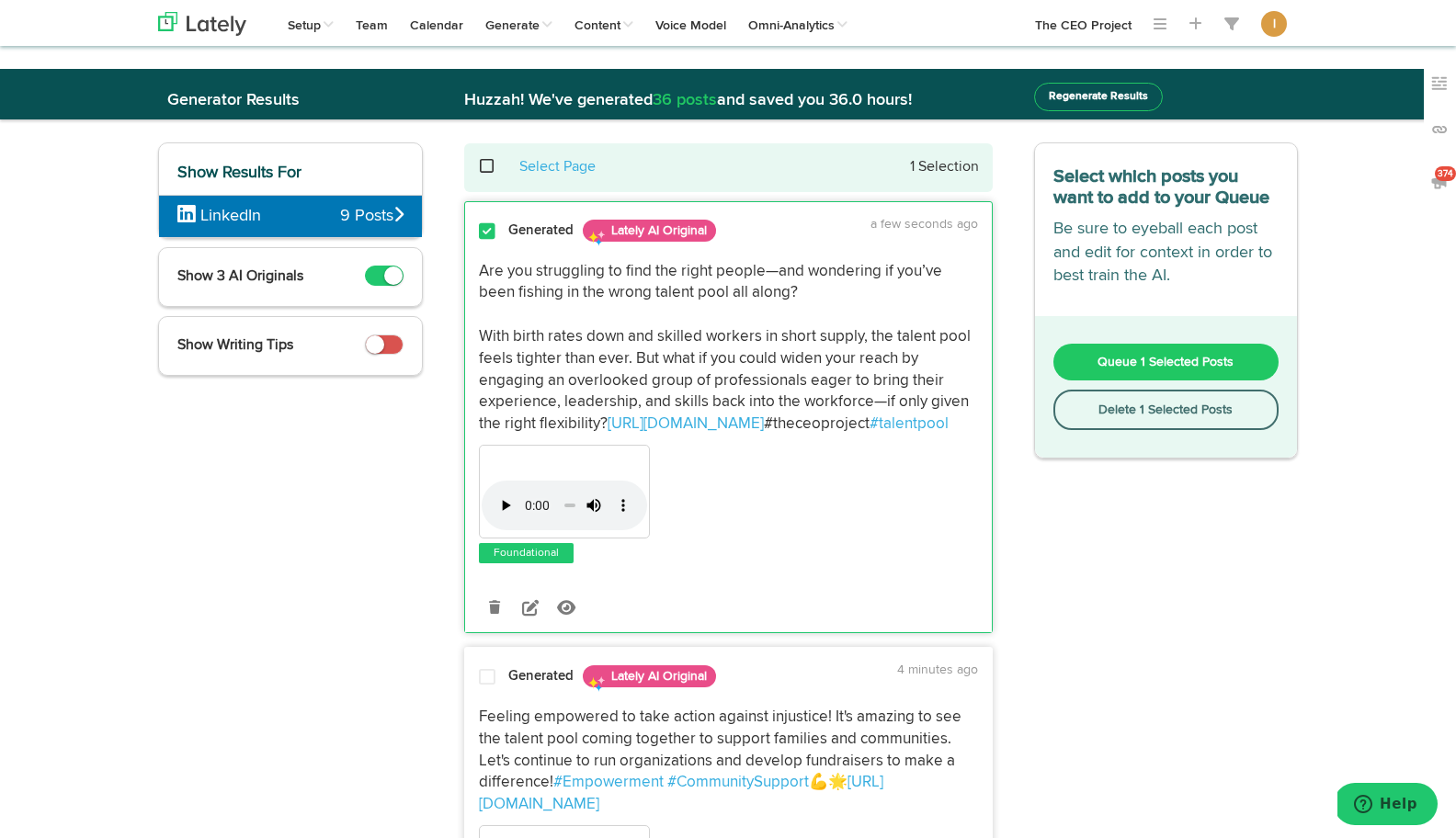
click at [1101, 358] on span "Queue 1 Selected Posts" at bounding box center [1165, 361] width 136 height 12
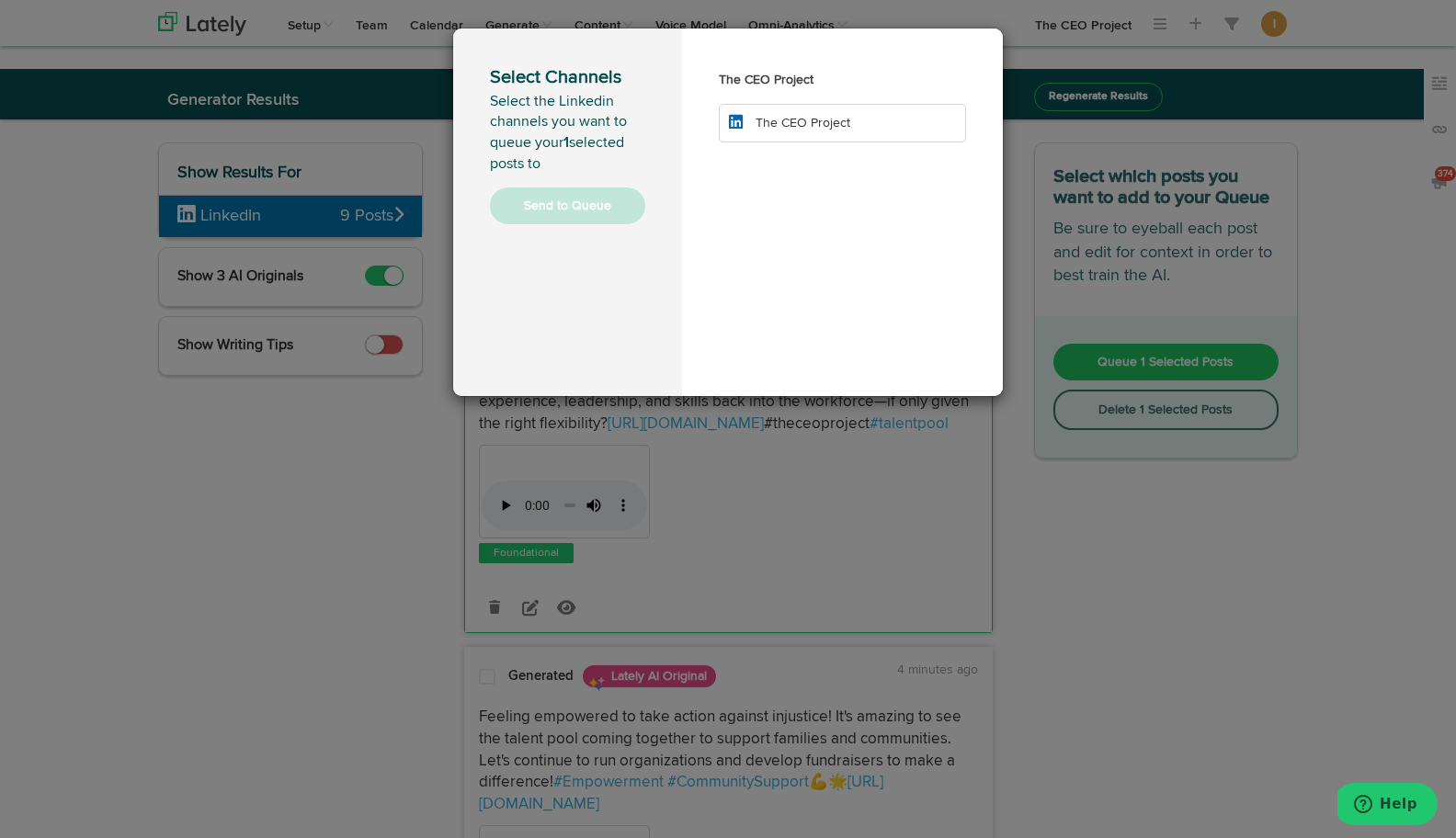
click at [794, 133] on li "The CEO Project" at bounding box center [842, 123] width 247 height 38
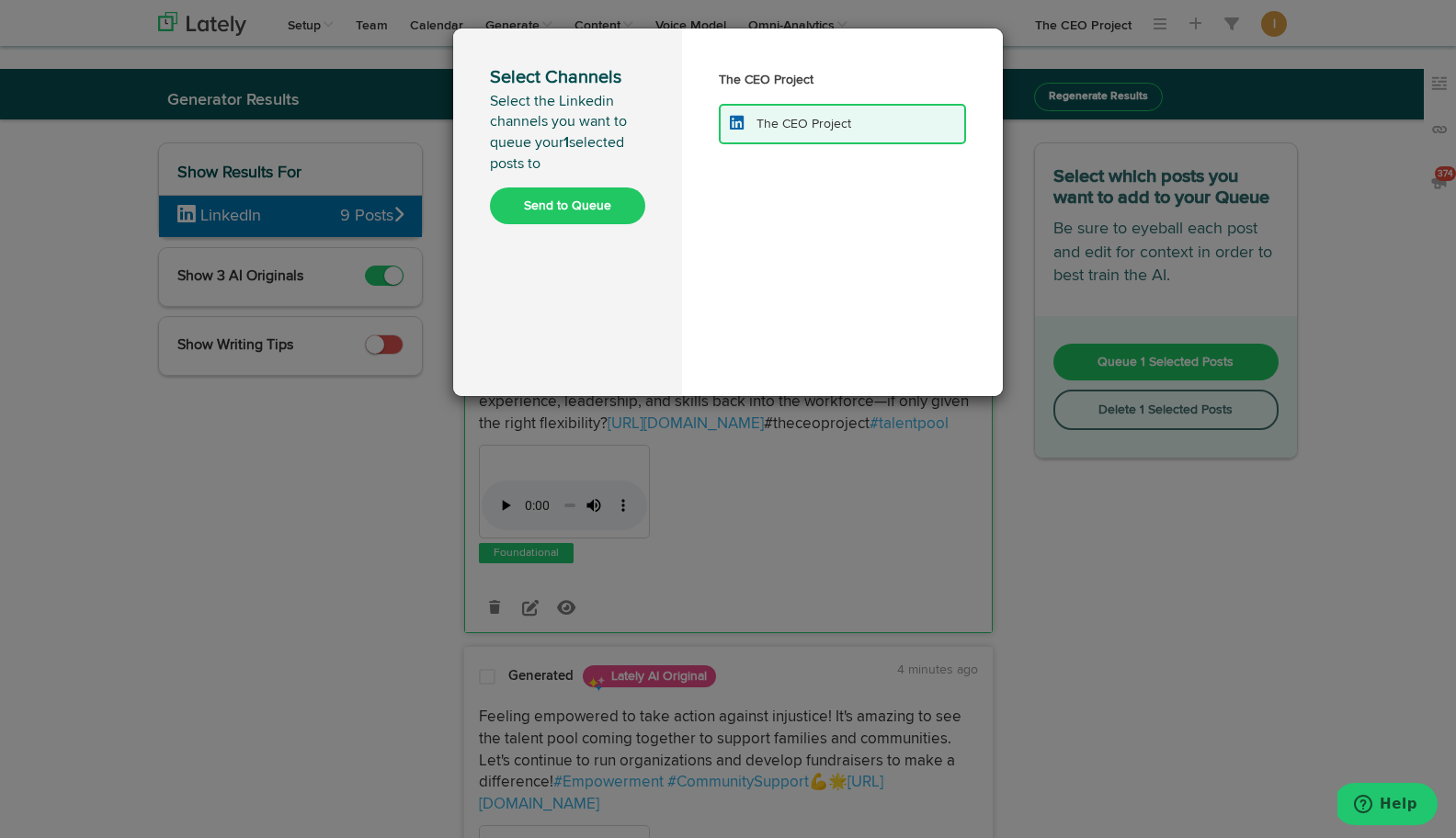
click at [576, 210] on button "Send to Queue" at bounding box center [567, 206] width 155 height 37
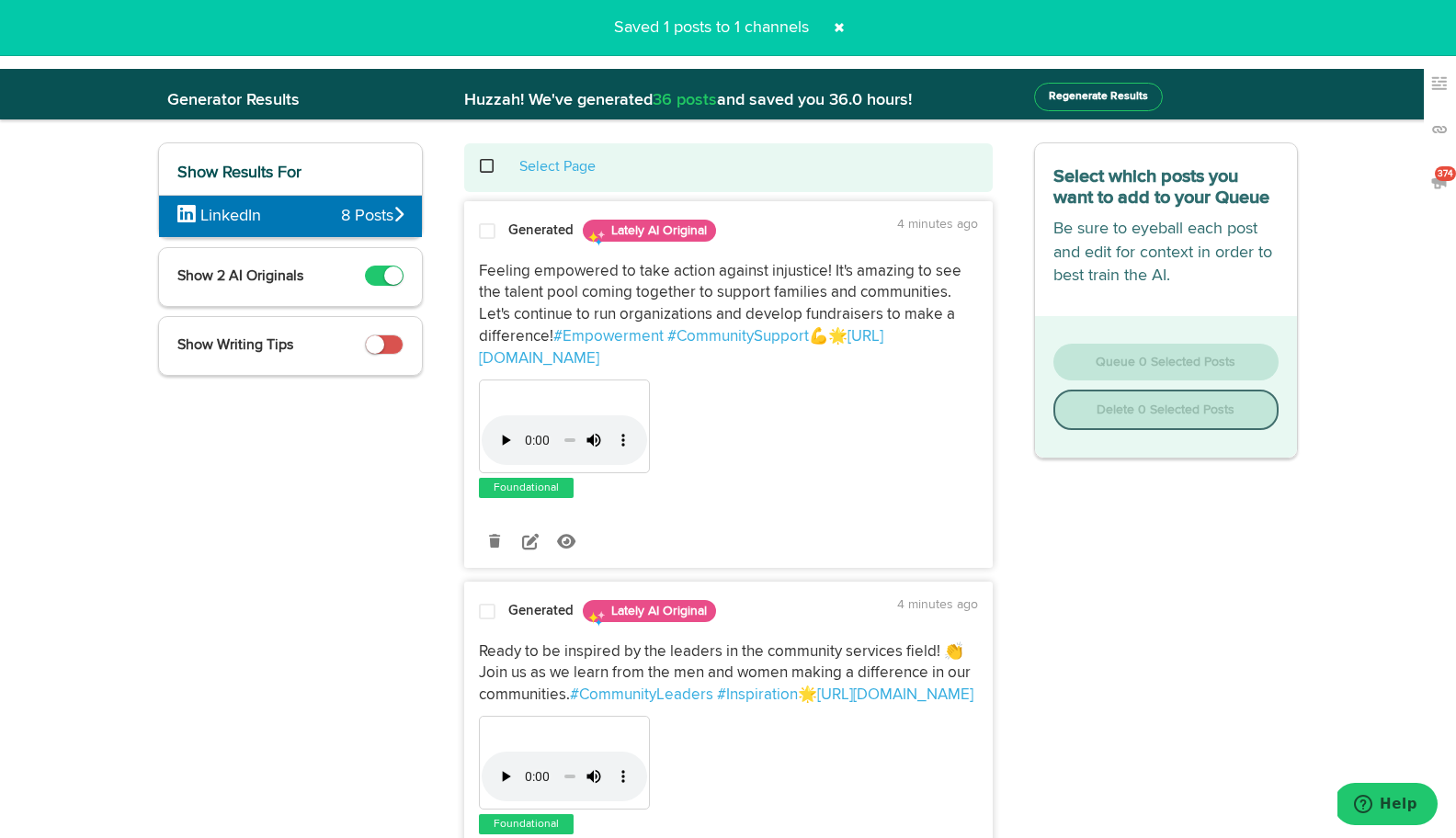
click at [482, 167] on span at bounding box center [497, 166] width 38 height 1
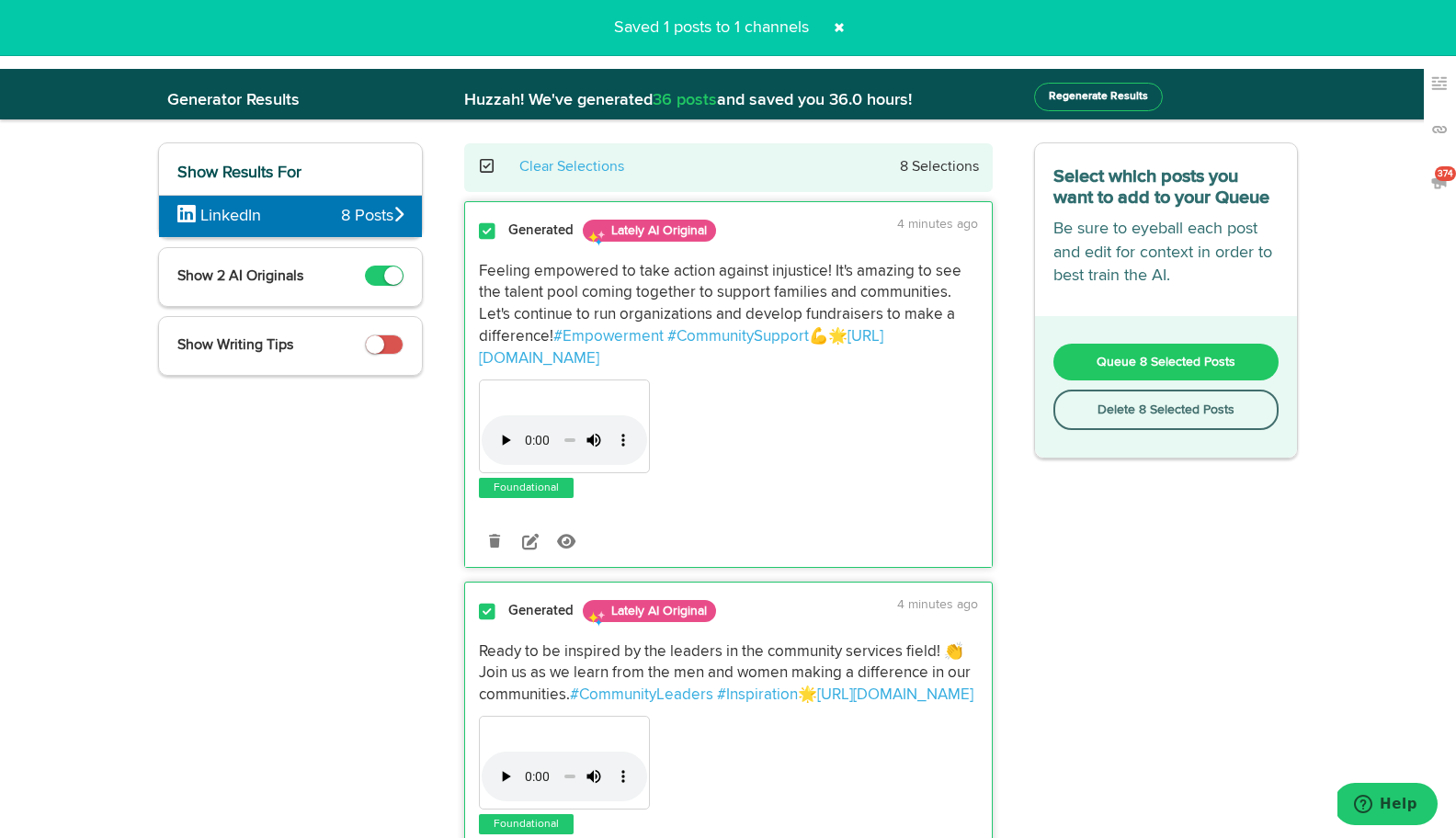
click at [1121, 416] on button "Delete 8 Selected Posts" at bounding box center [1166, 410] width 226 height 40
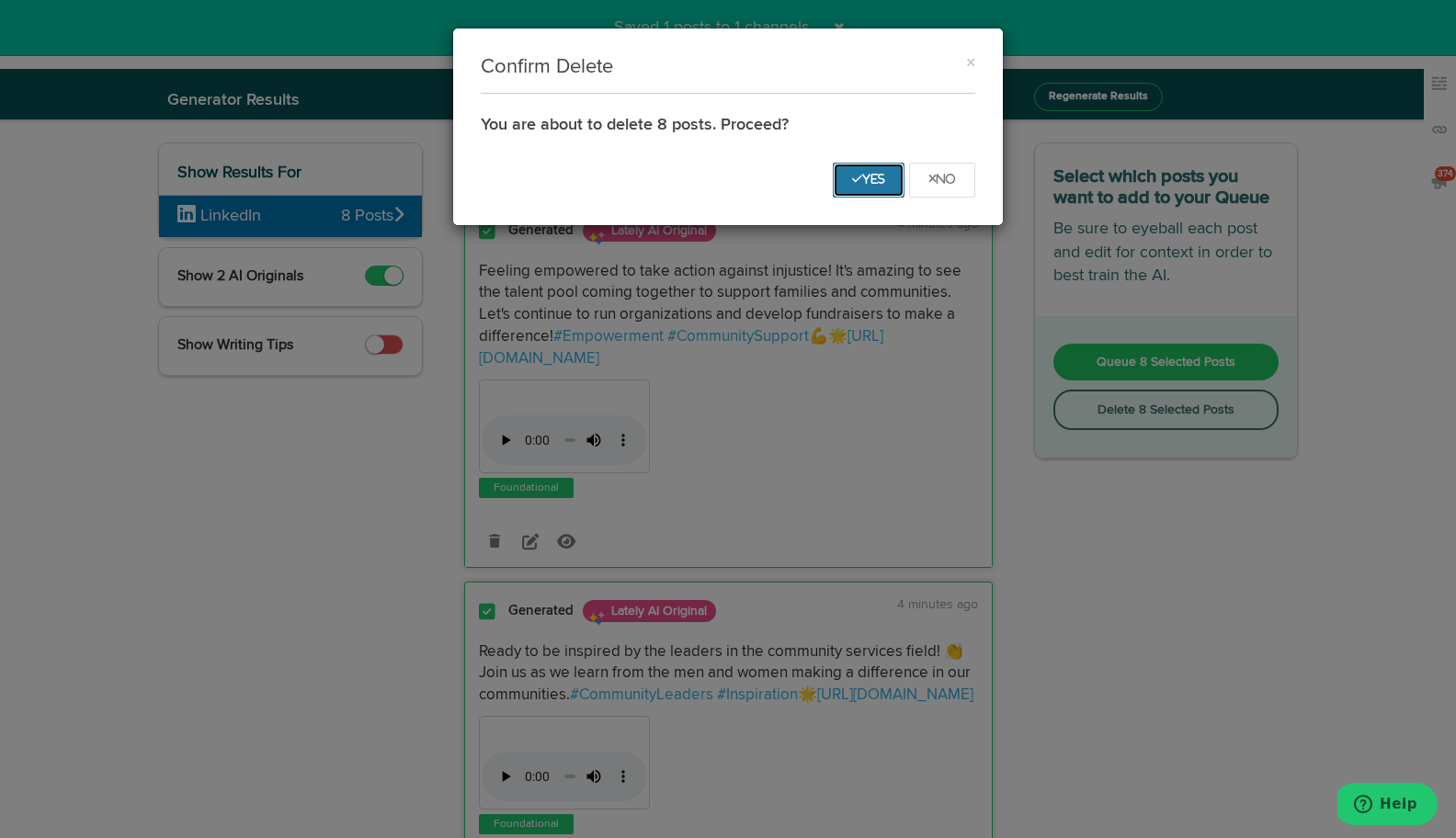
click at [870, 163] on button "Yes" at bounding box center [868, 180] width 72 height 35
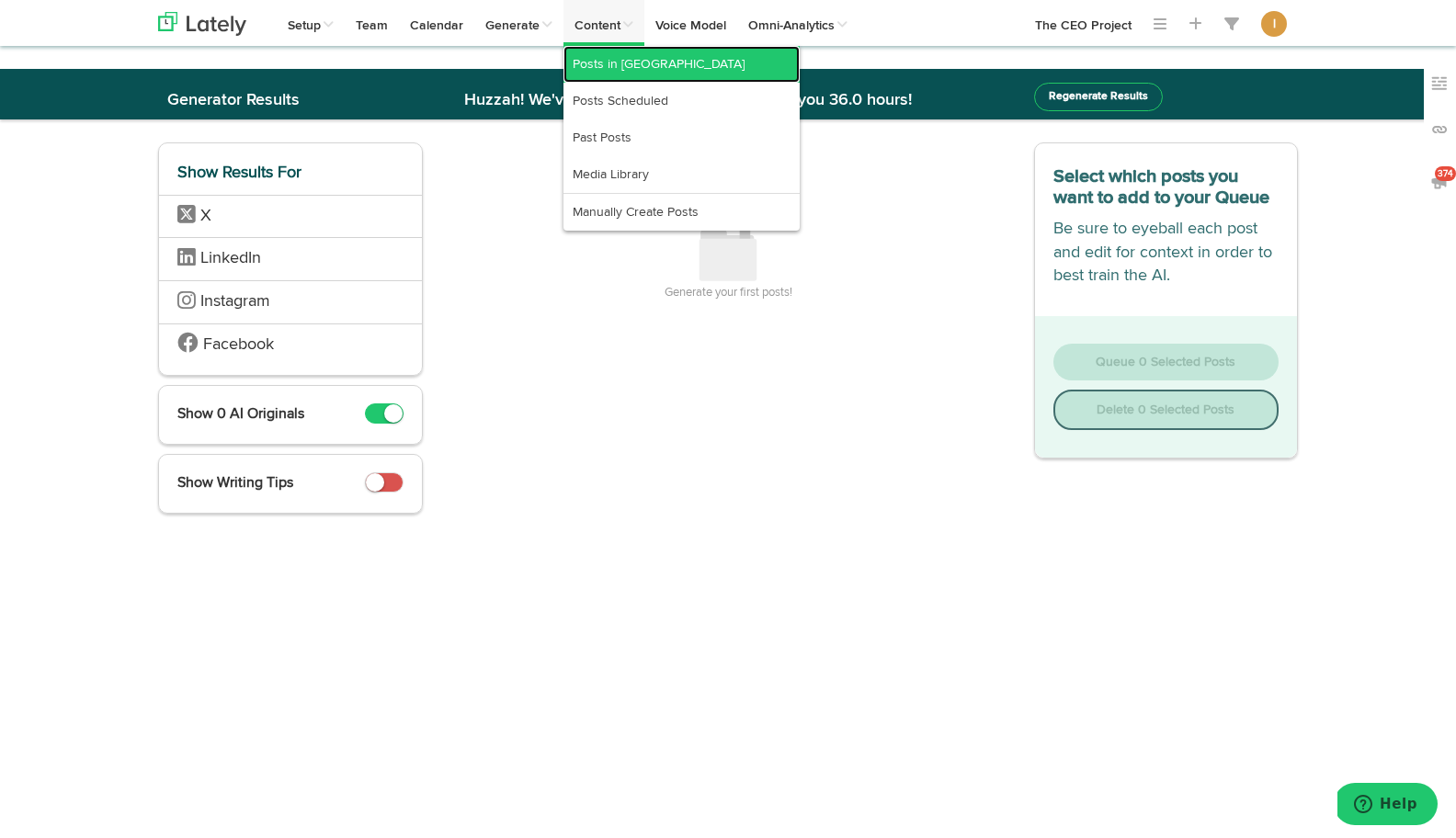
click at [602, 71] on link "Posts in [GEOGRAPHIC_DATA]" at bounding box center [682, 64] width 236 height 37
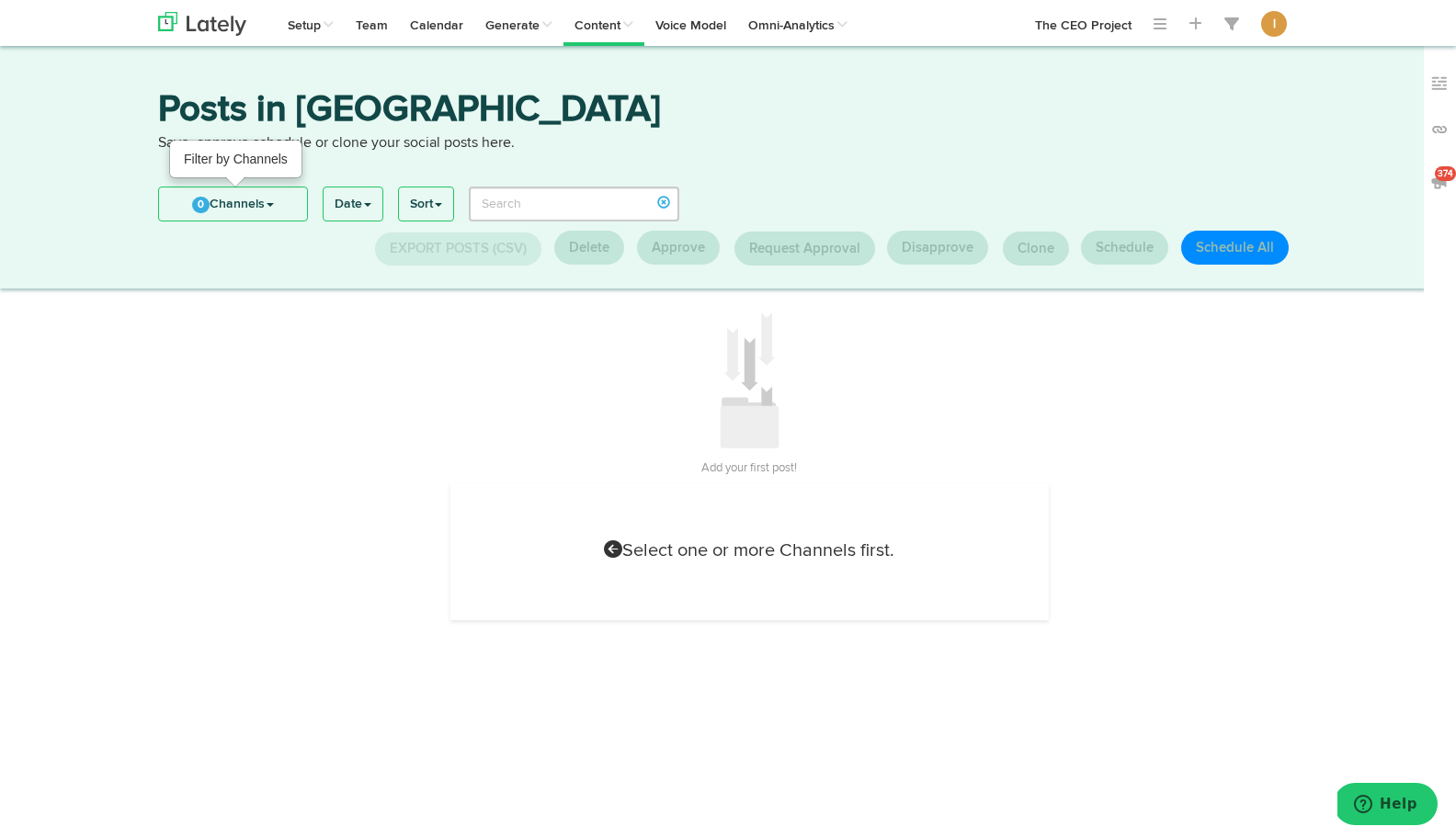
click at [237, 206] on link "0 Channels" at bounding box center [233, 204] width 148 height 33
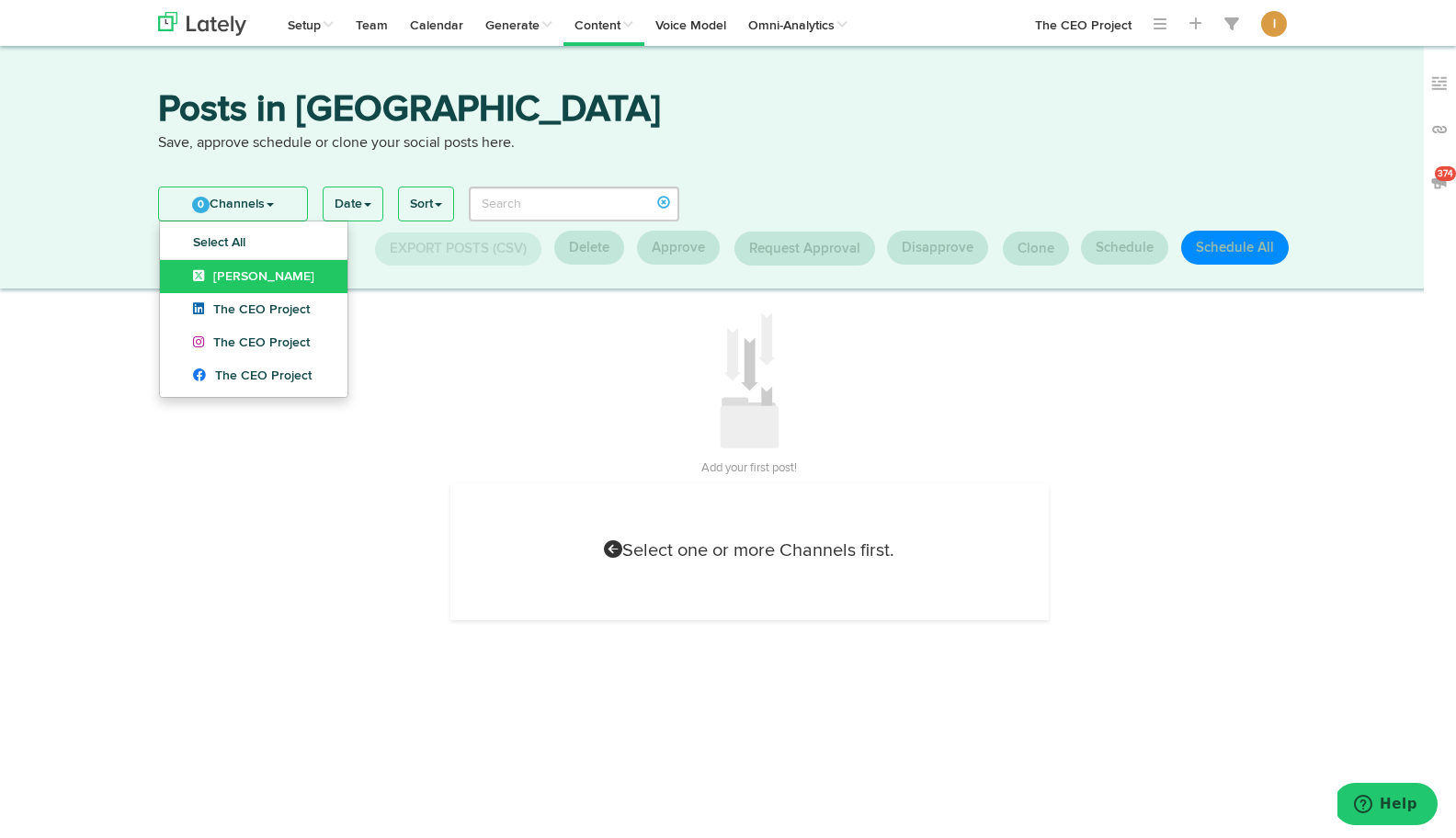
click at [217, 285] on link "[PERSON_NAME]" at bounding box center [254, 276] width 188 height 33
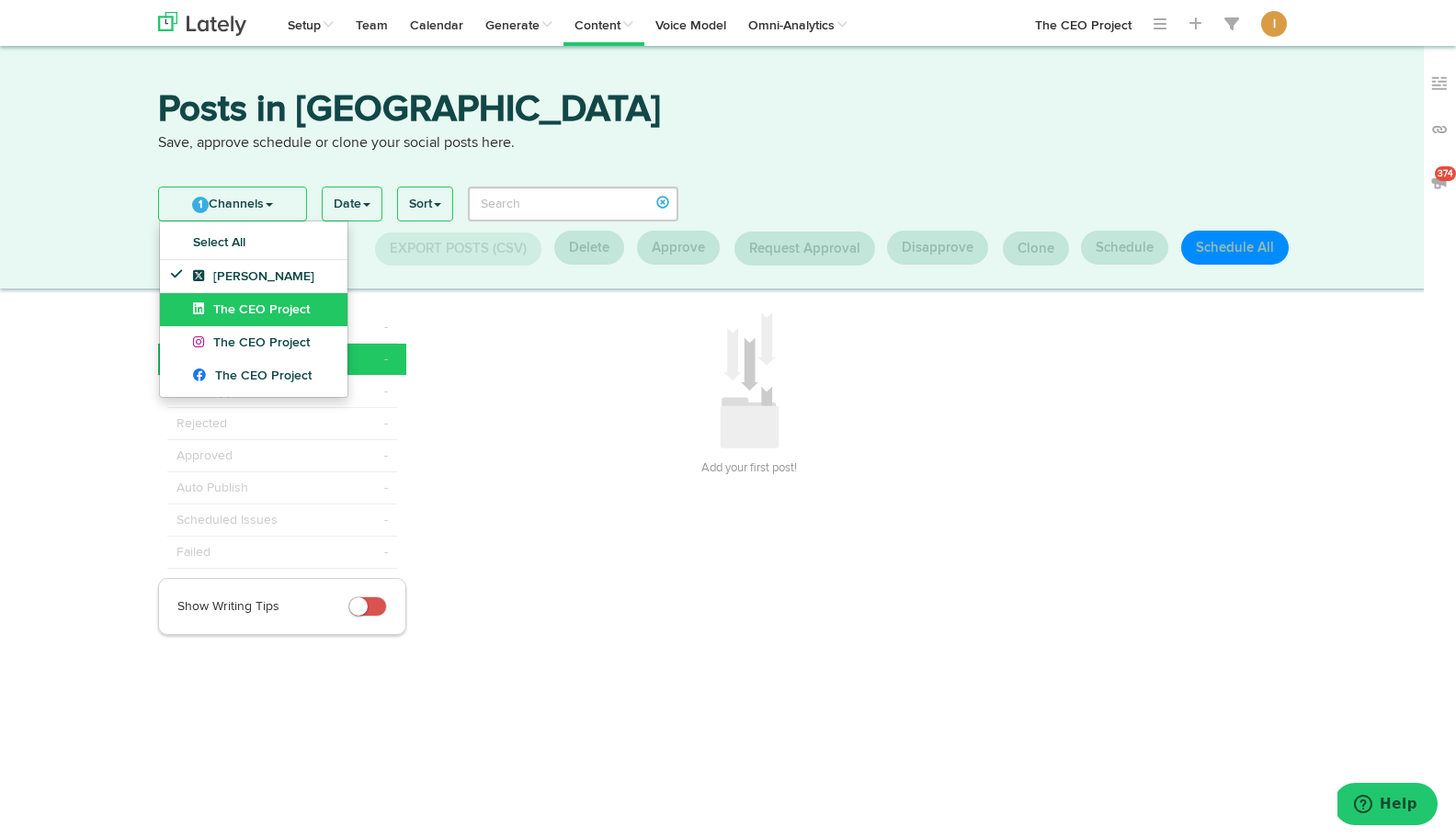
click at [217, 310] on span "The CEO Project" at bounding box center [251, 309] width 116 height 12
click at [217, 337] on span "The CEO Project" at bounding box center [251, 342] width 116 height 12
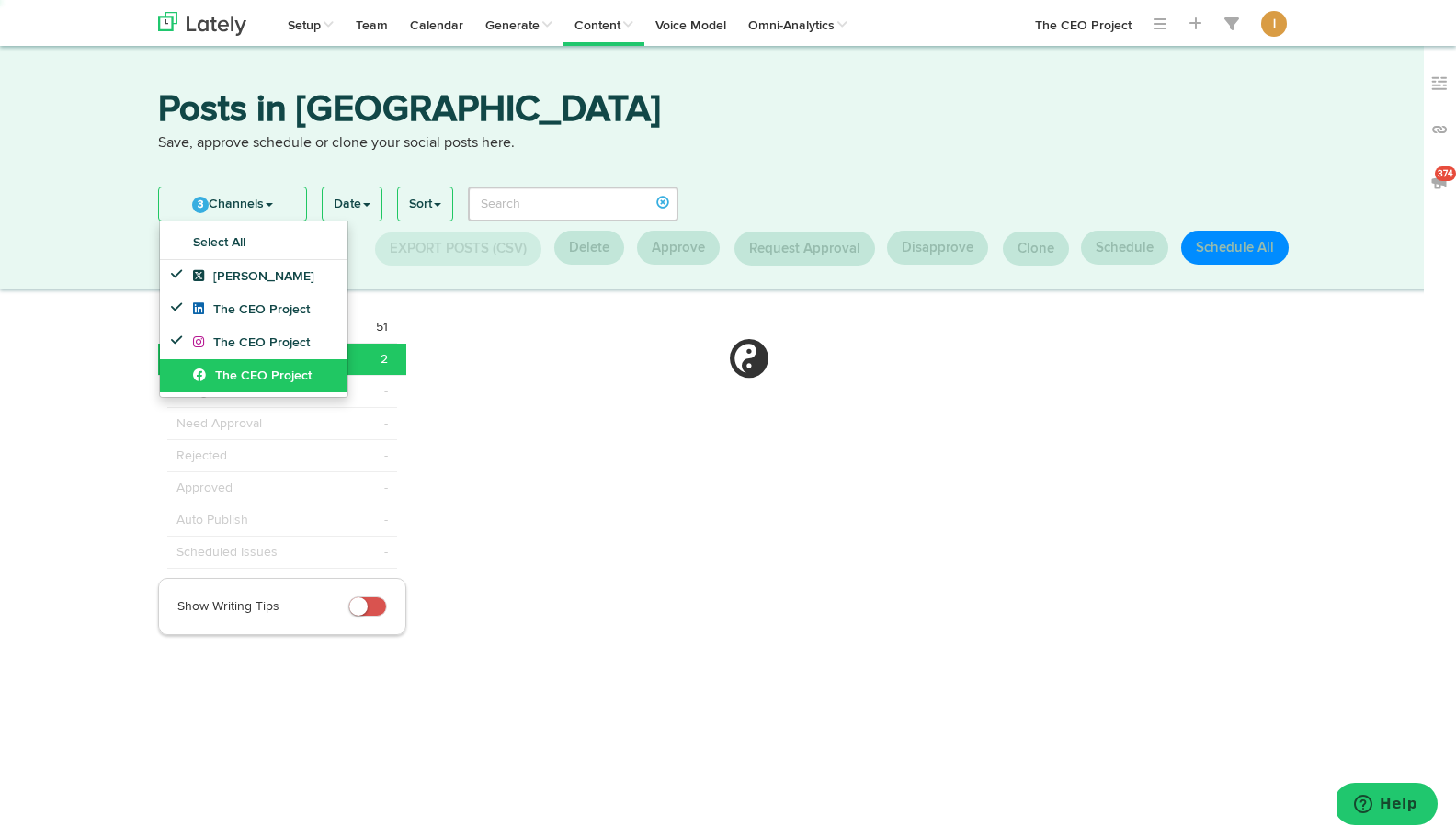
click at [218, 379] on span "The CEO Project" at bounding box center [252, 376] width 118 height 12
click at [475, 337] on div at bounding box center [749, 805] width 599 height 986
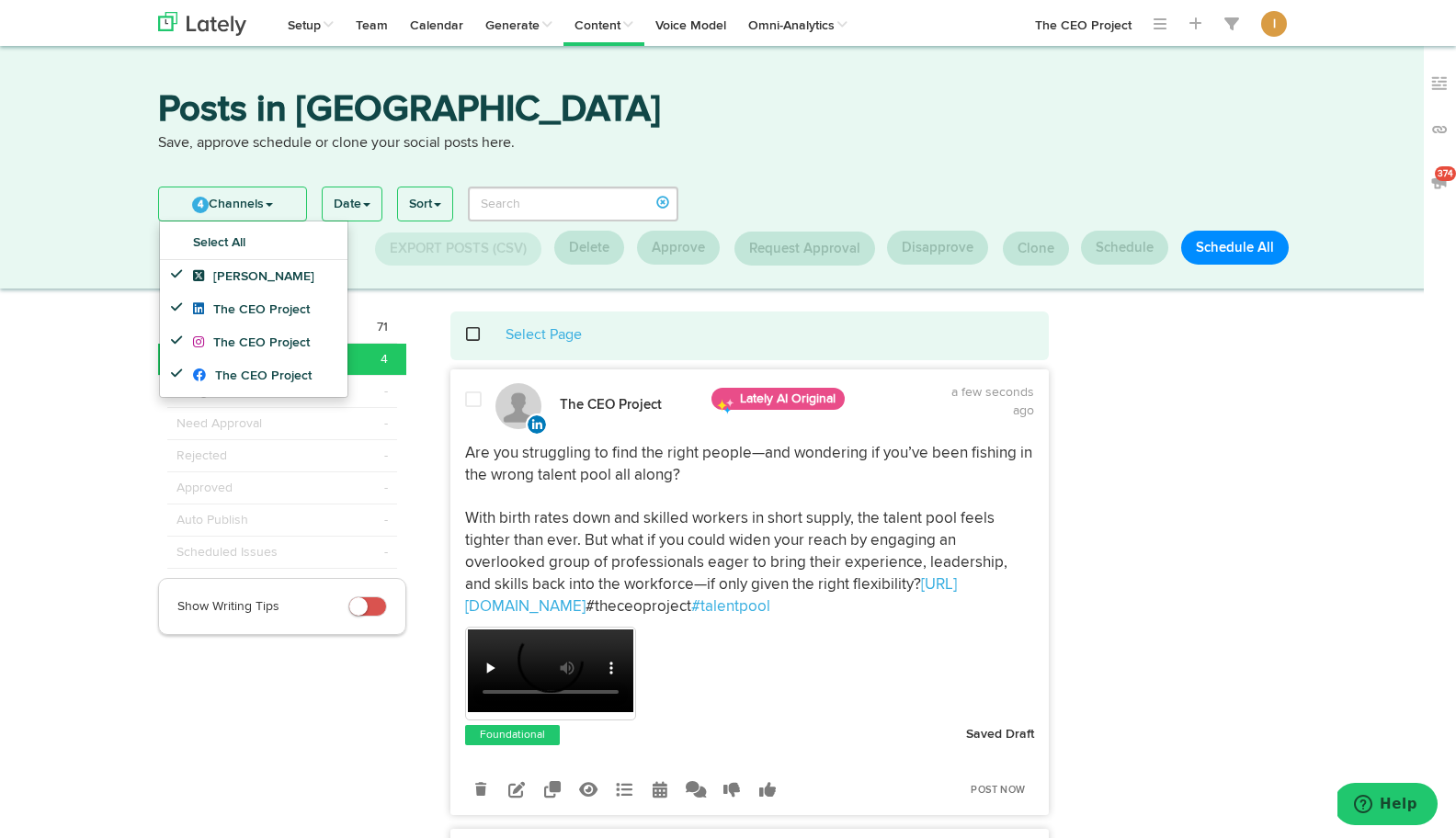
click at [467, 335] on span at bounding box center [483, 335] width 38 height 1
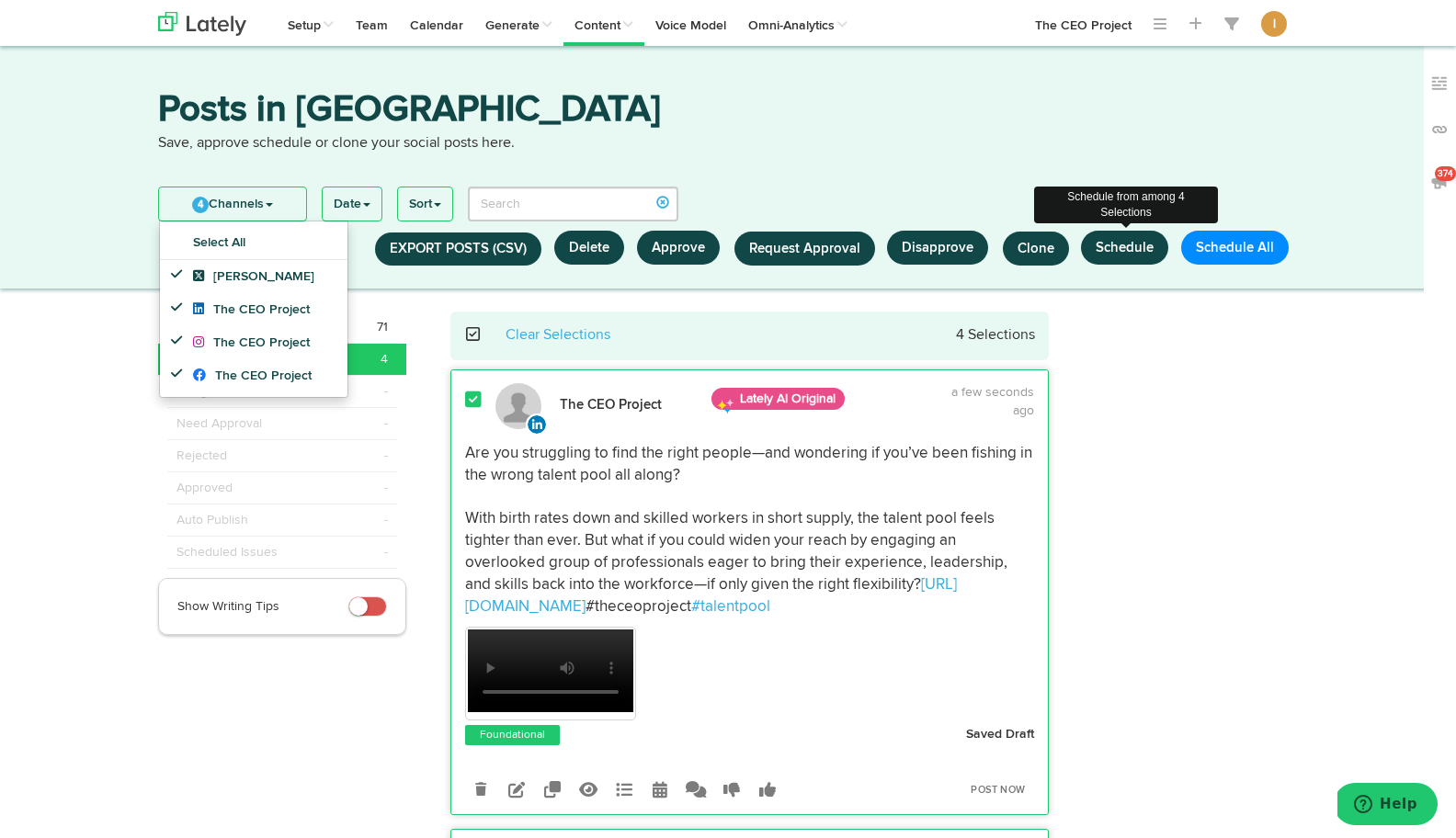
click at [1126, 249] on button "Schedule" at bounding box center [1125, 248] width 88 height 34
select select "11"
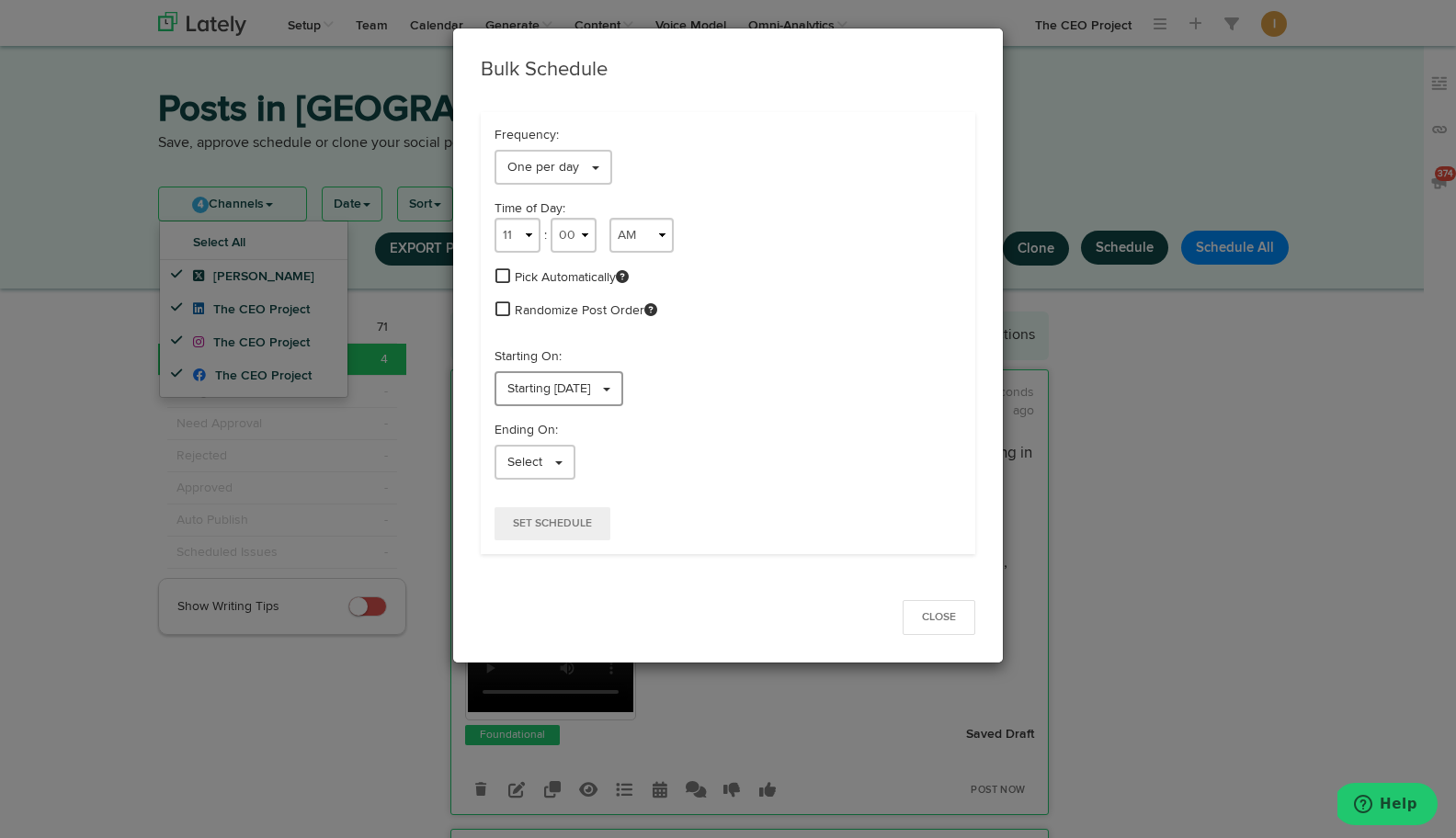
click at [541, 382] on span "Starting 09/27/2025" at bounding box center [548, 388] width 83 height 12
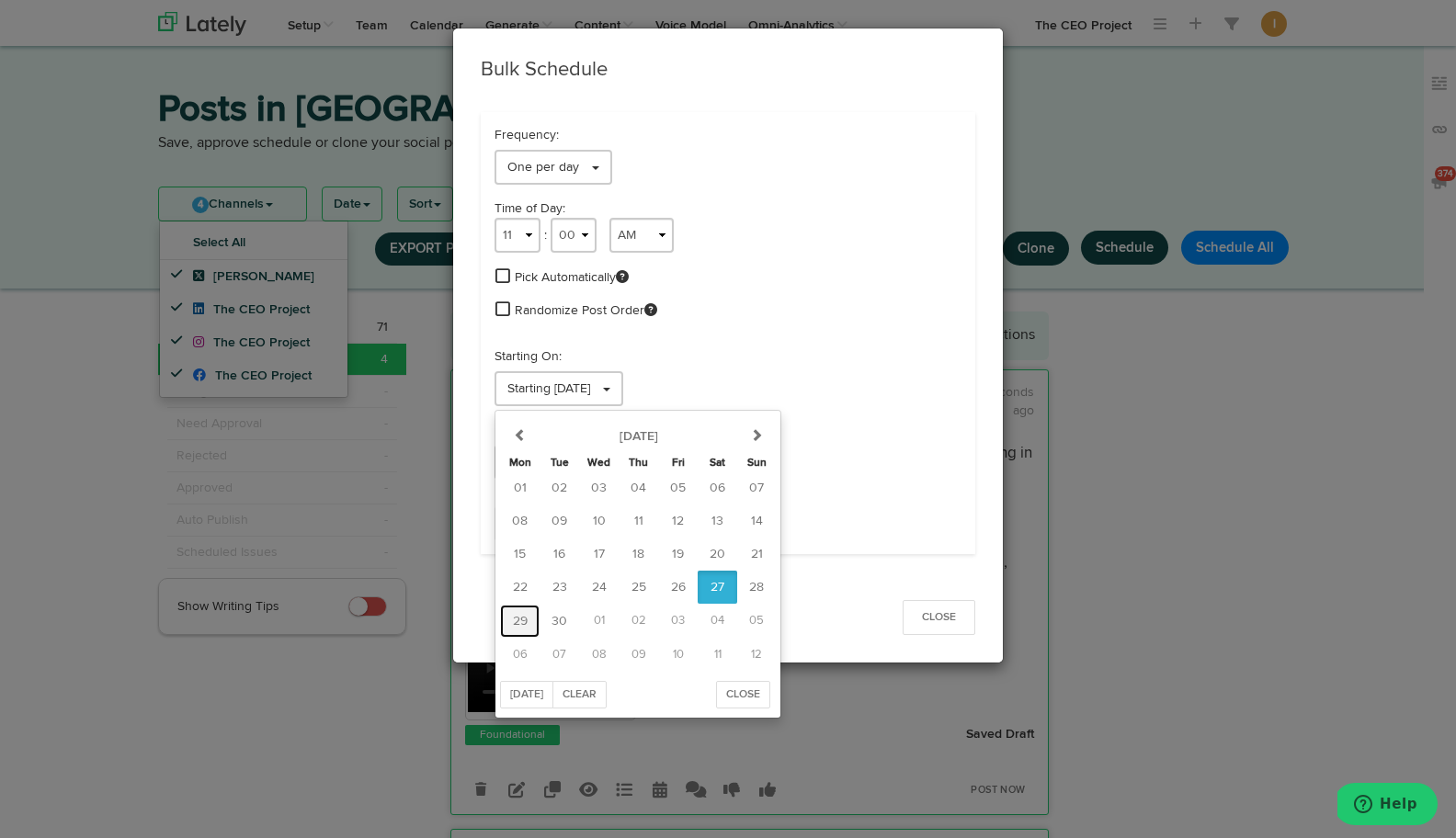
click at [518, 617] on span "29" at bounding box center [520, 621] width 14 height 12
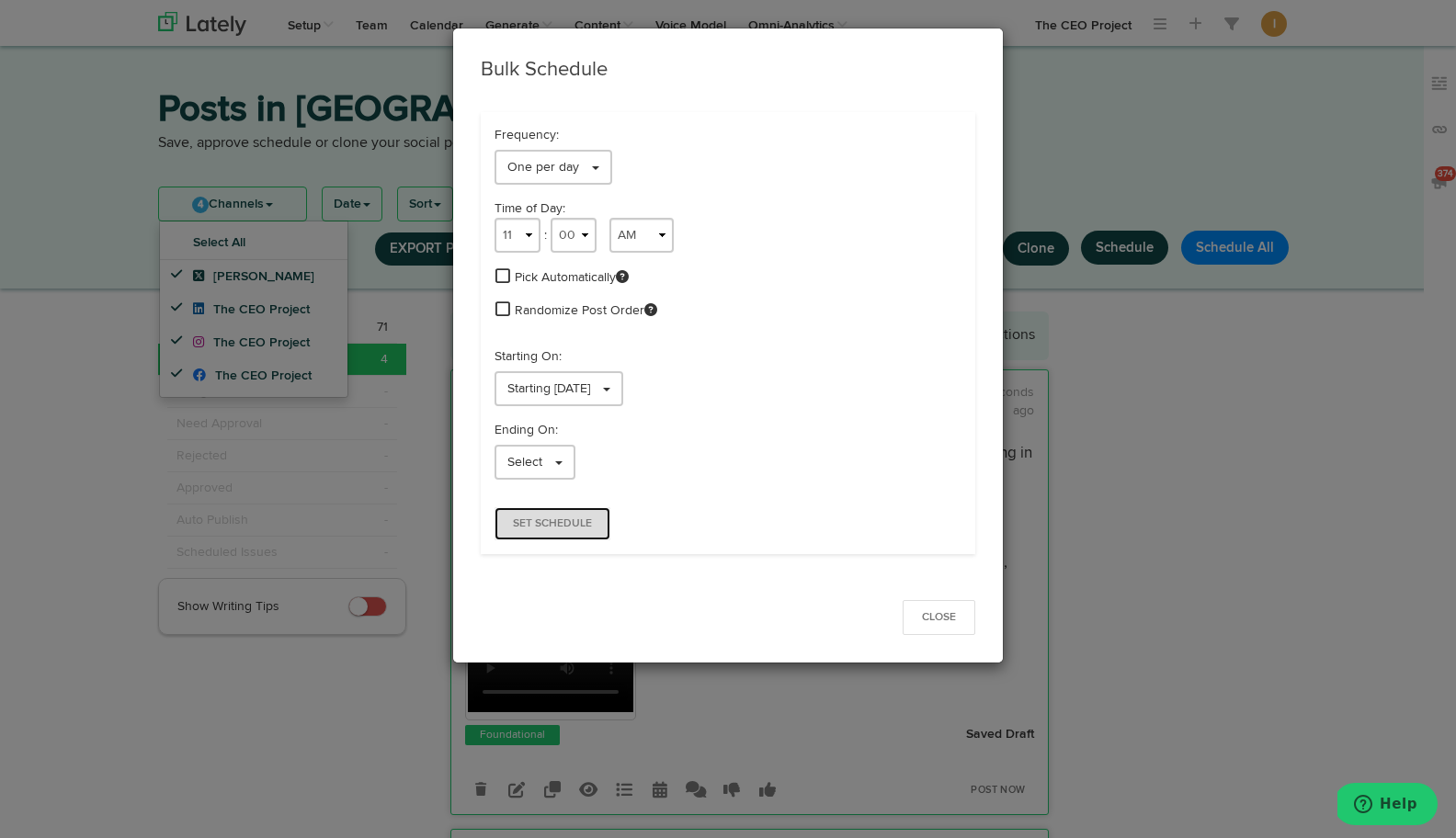
click at [553, 513] on button "Set Schedule" at bounding box center [552, 523] width 115 height 33
